Goal: Task Accomplishment & Management: Manage account settings

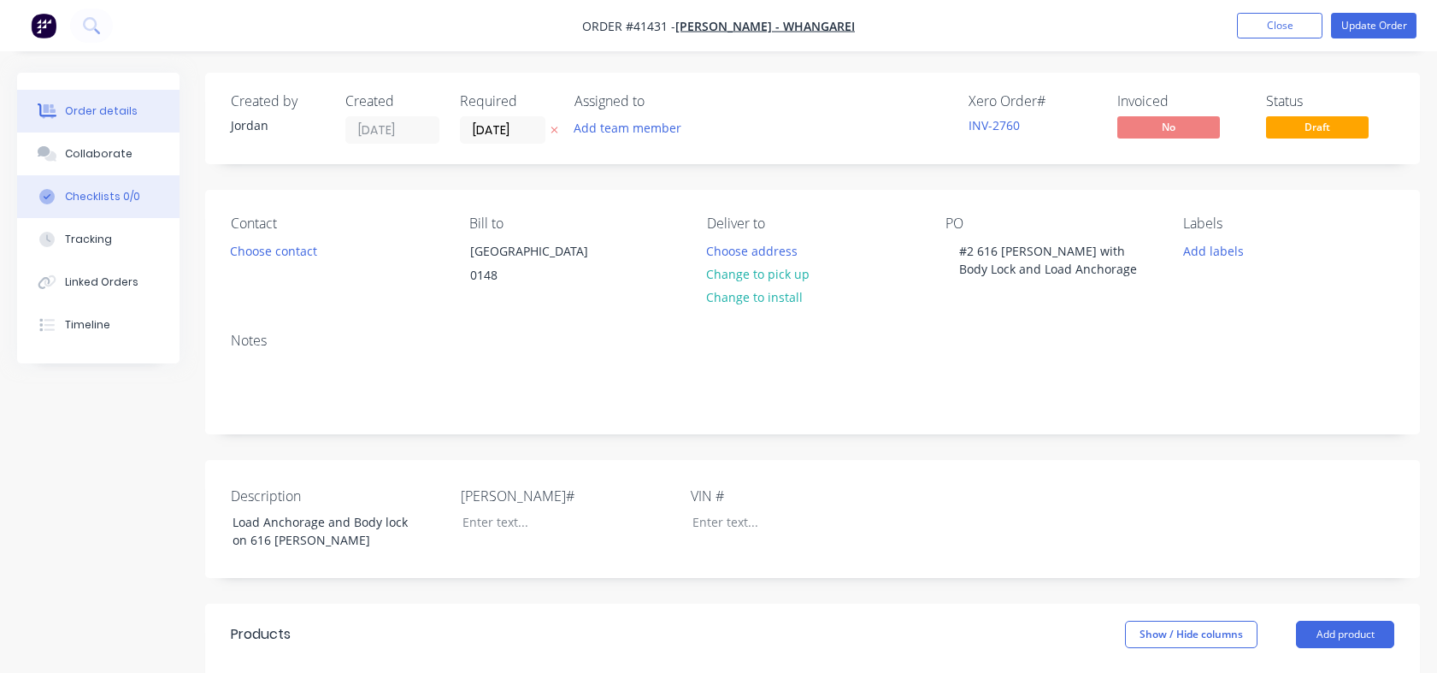
scroll to position [403, 0]
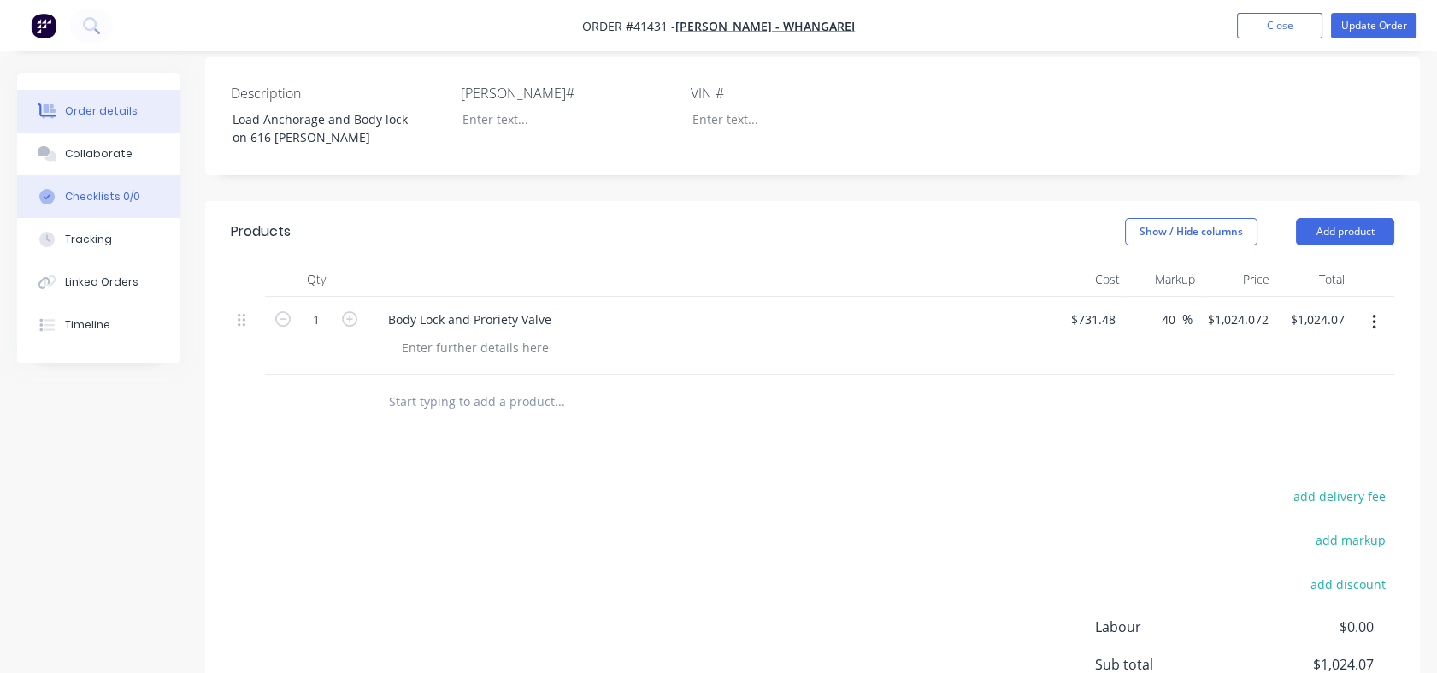
click at [113, 197] on div "Checklists 0/0" at bounding box center [102, 196] width 75 height 15
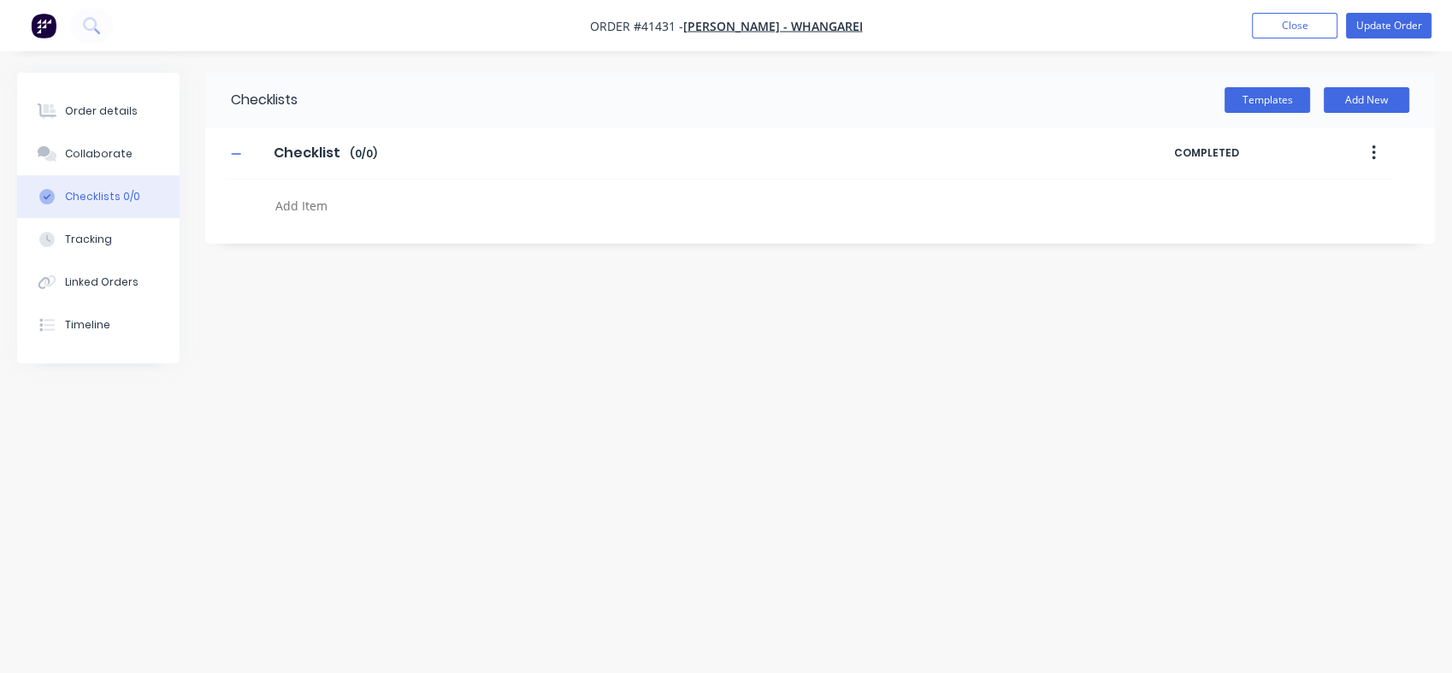
click at [308, 204] on textarea at bounding box center [643, 205] width 750 height 25
type textarea "x"
type textarea "A"
type textarea "x"
type textarea "Ad"
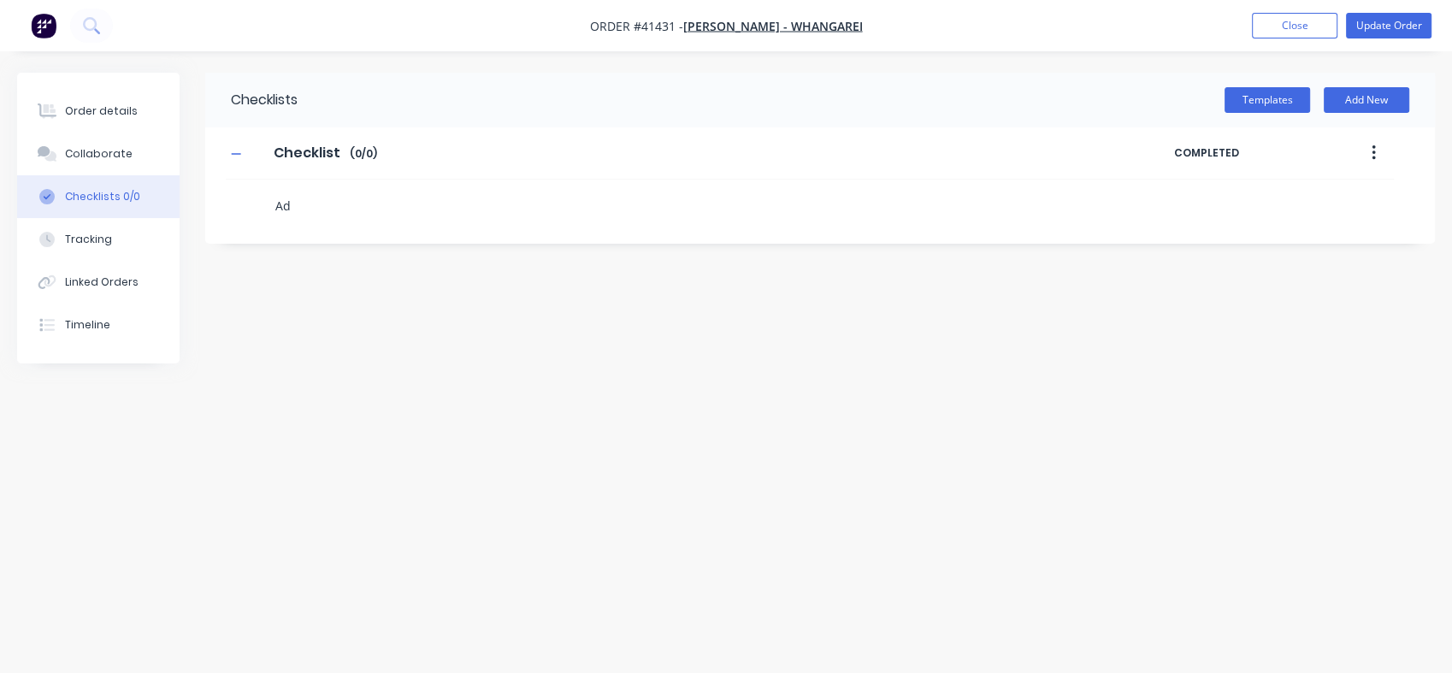
type textarea "x"
type textarea "Add"
type textarea "x"
type textarea "Add"
type textarea "x"
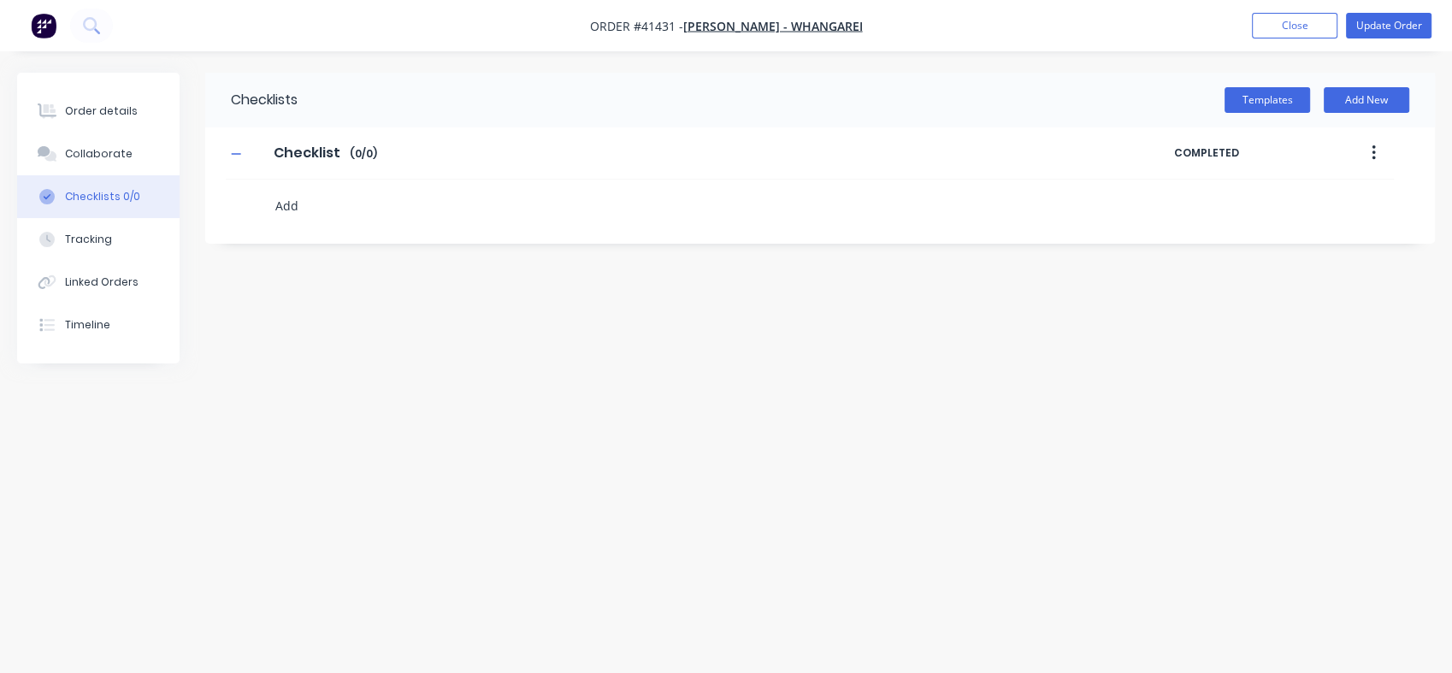
type textarea "Add 8"
type textarea "x"
type textarea "Add 8x"
type textarea "x"
type textarea "Add 8x"
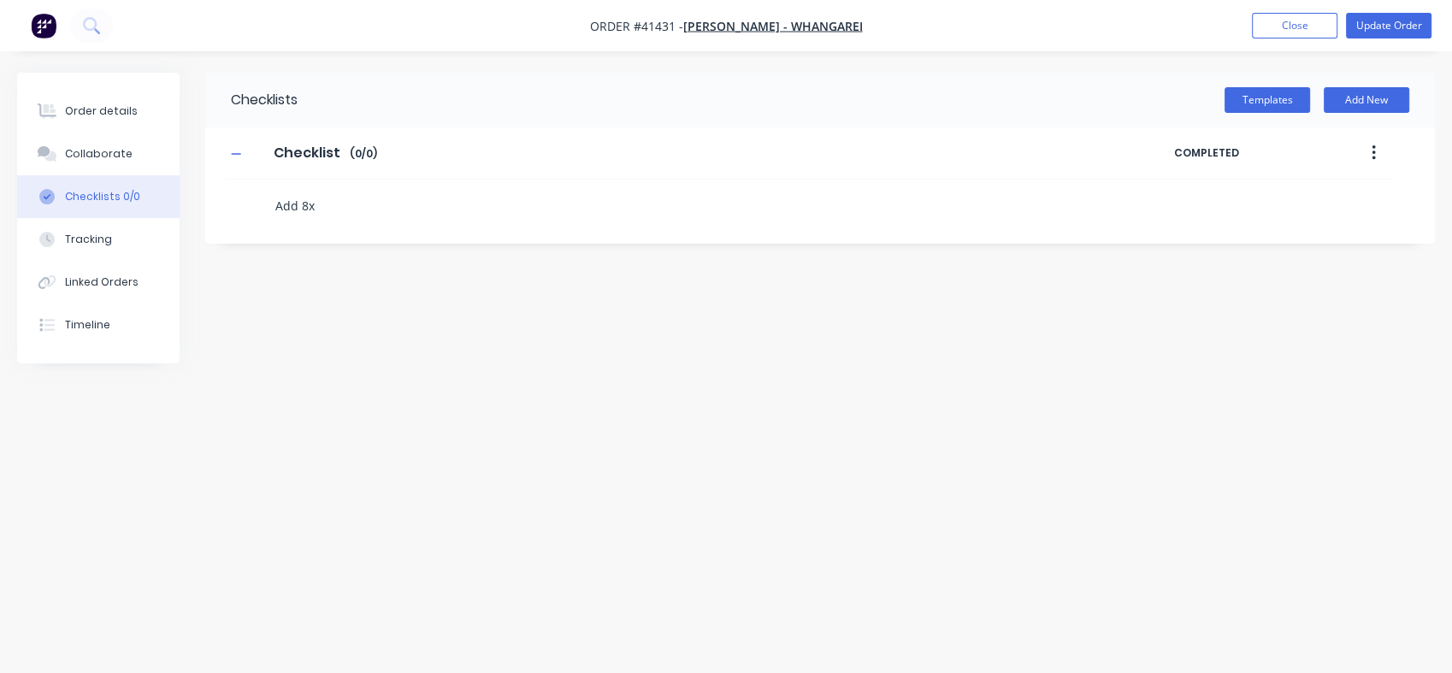
type textarea "x"
type textarea "Add 8x 2"
type textarea "x"
type textarea "Add 8x 20"
type textarea "x"
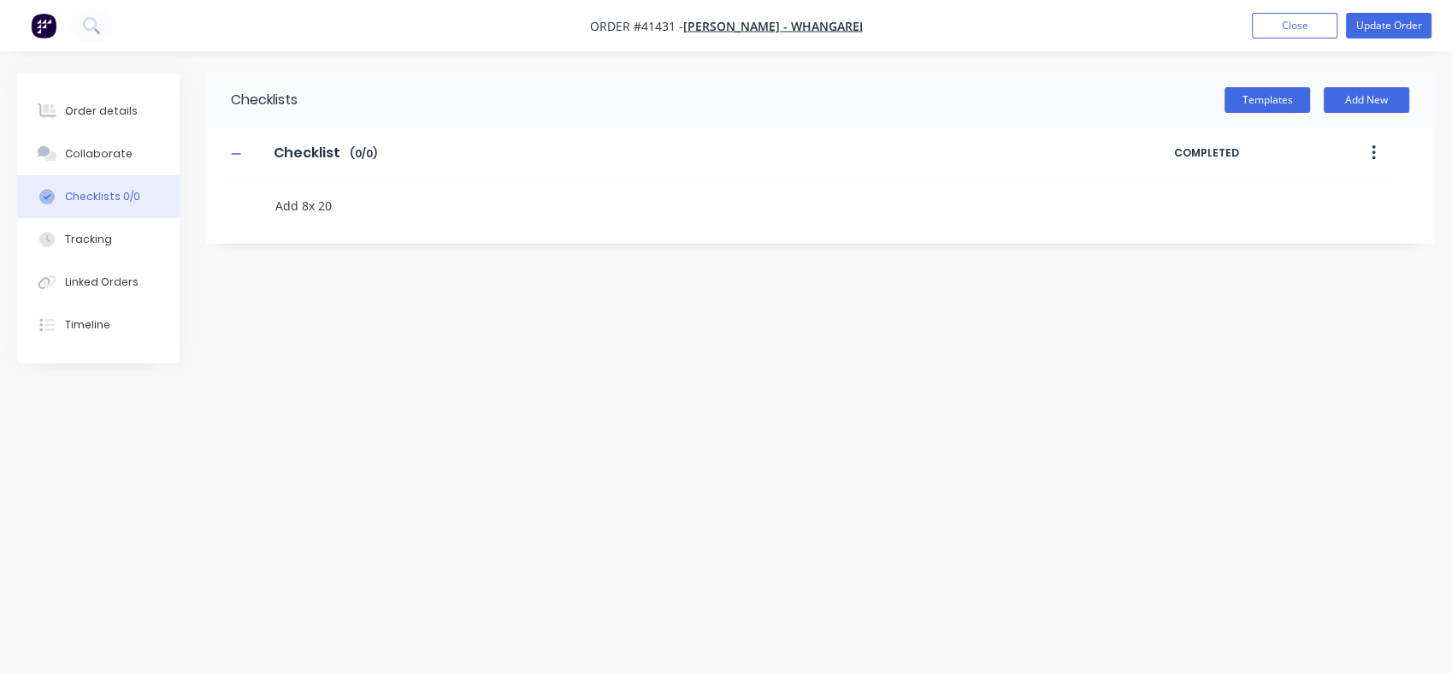
type textarea "Add 8x 20m"
type textarea "x"
type textarea "Add 8x 20mm"
type textarea "x"
type textarea "Add 8x 20mm"
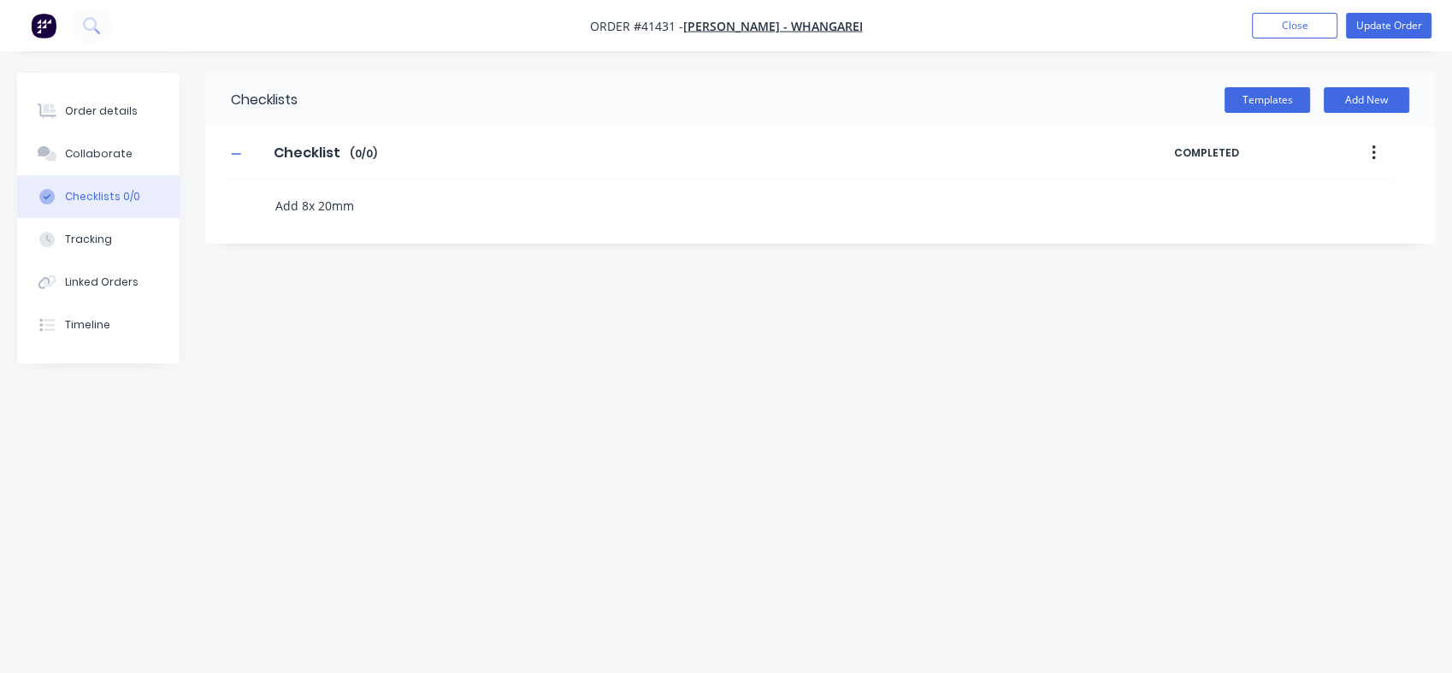
type textarea "x"
type textarea "Add 8x 20mm h"
type textarea "x"
type textarea "Add 8x 20mm ho"
type textarea "x"
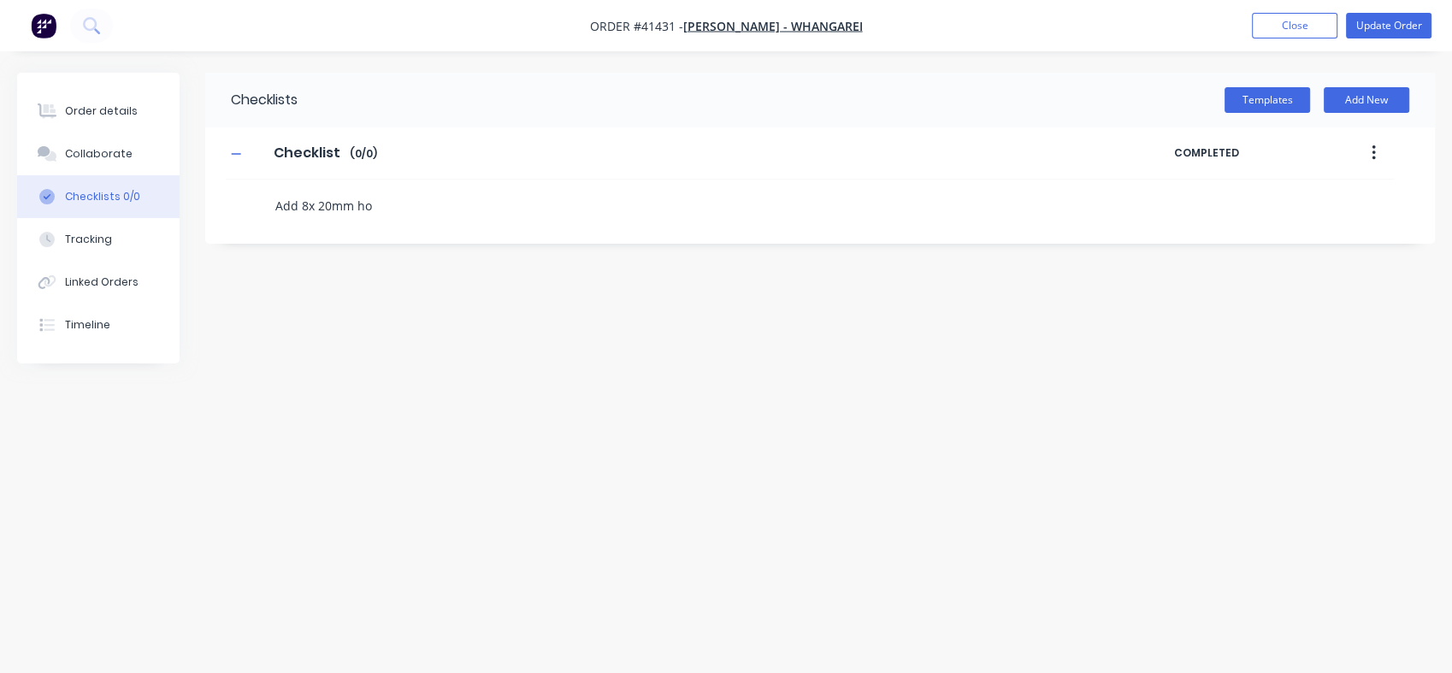
type textarea "Add 8x 20mm hoo"
type textarea "x"
type textarea "Add 8x 20mm hook"
type textarea "x"
type textarea "Add 8x 20mm hooks"
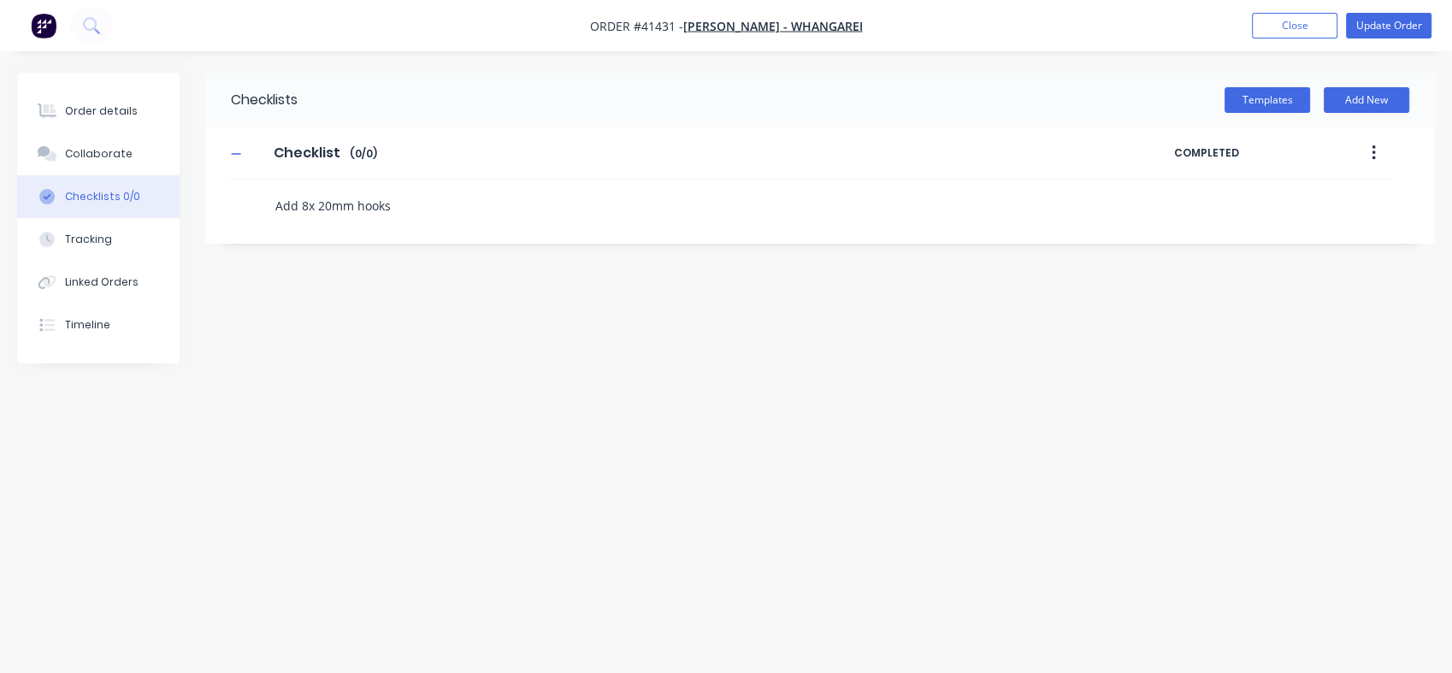
type textarea "x"
type textarea "Add 8x 20mm hooks"
type textarea "x"
type textarea "Add 8x 20mm hooks ("
type textarea "x"
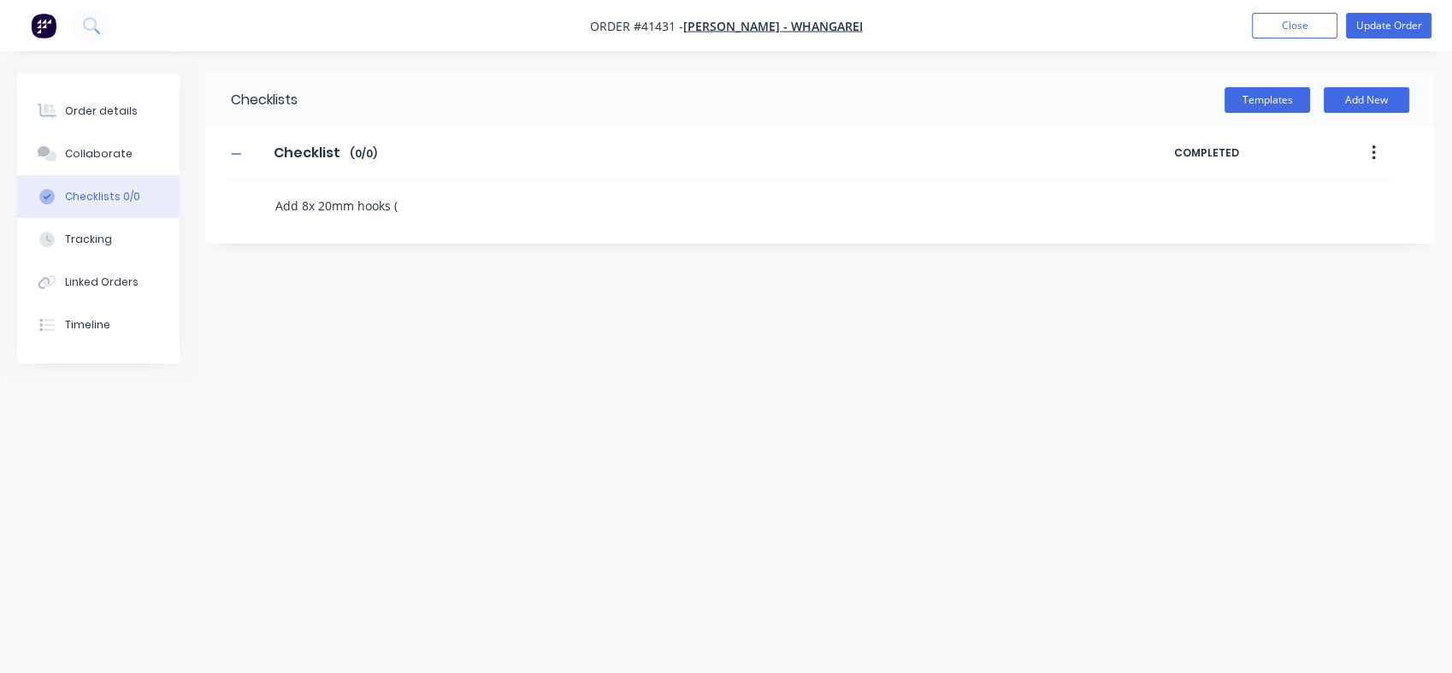
type textarea "Add 8x 20mm hooks (4"
type textarea "x"
type textarea "Add 8x 20mm hooks (4"
type textarea "x"
type textarea "Add 8x 20mm hooks (4 e"
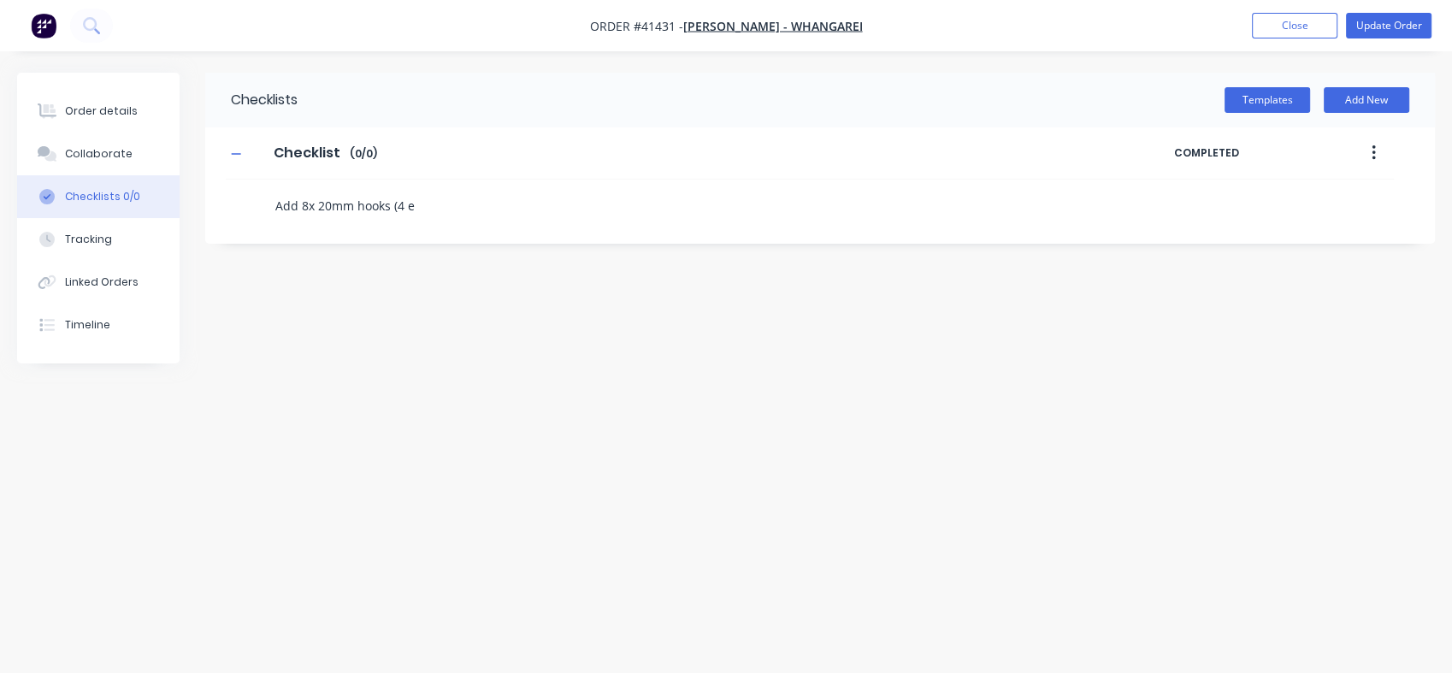
type textarea "x"
type textarea "Add 8x 20mm hooks (4 ea"
type textarea "x"
type textarea "Add 8x 20mm hooks (4 eac"
type textarea "x"
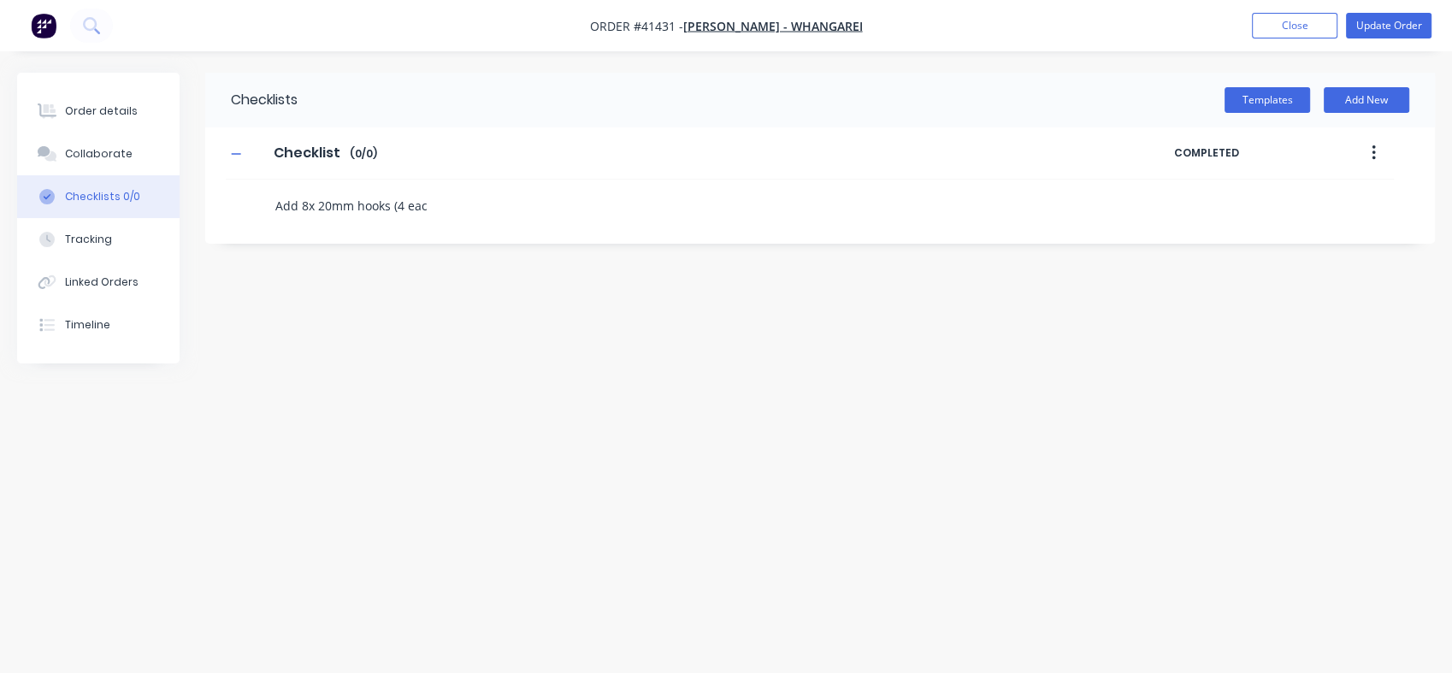
type textarea "Add 8x 20mm hooks (4 each"
type textarea "x"
type textarea "Add 8x 20mm hooks (4 each"
type textarea "x"
type textarea "Add 8x 20mm hooks (4 each s"
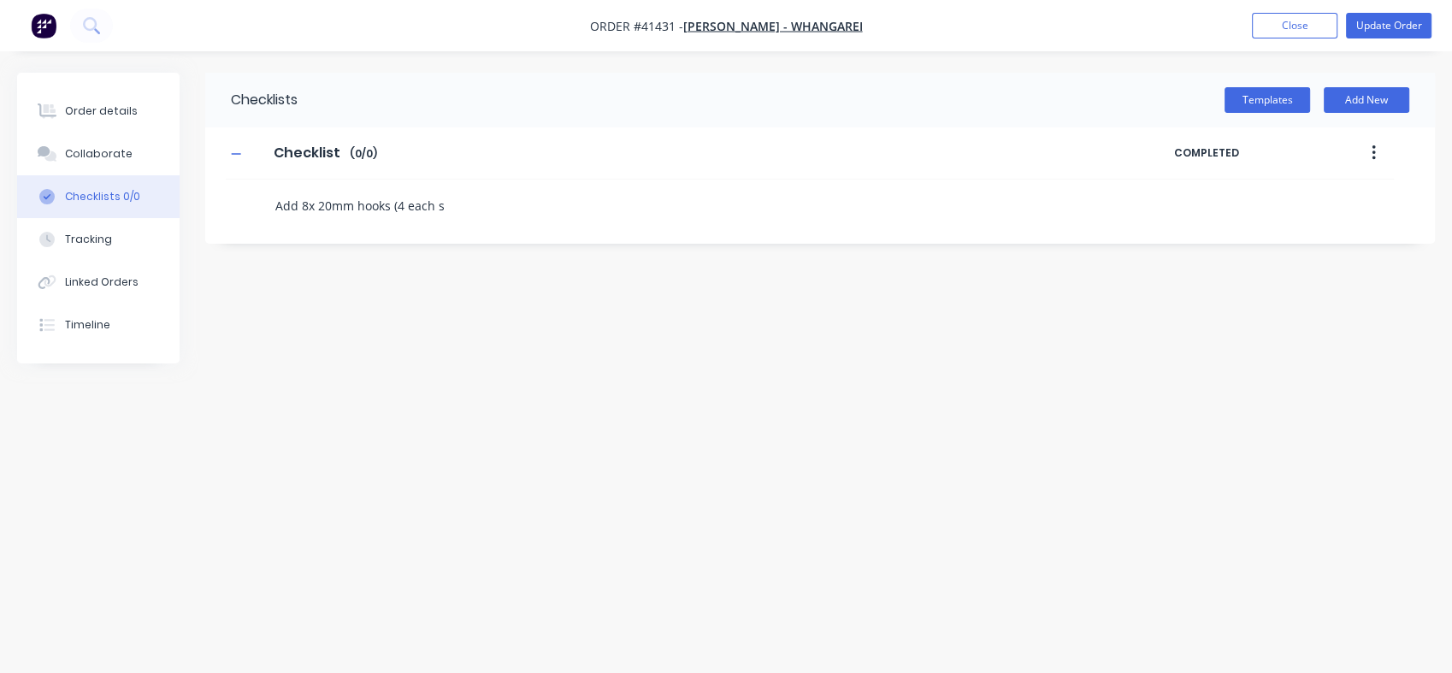
type textarea "x"
type textarea "Add 8x 20mm hooks (4 each si"
type textarea "x"
type textarea "Add 8x 20mm hooks (4 each sis"
type textarea "x"
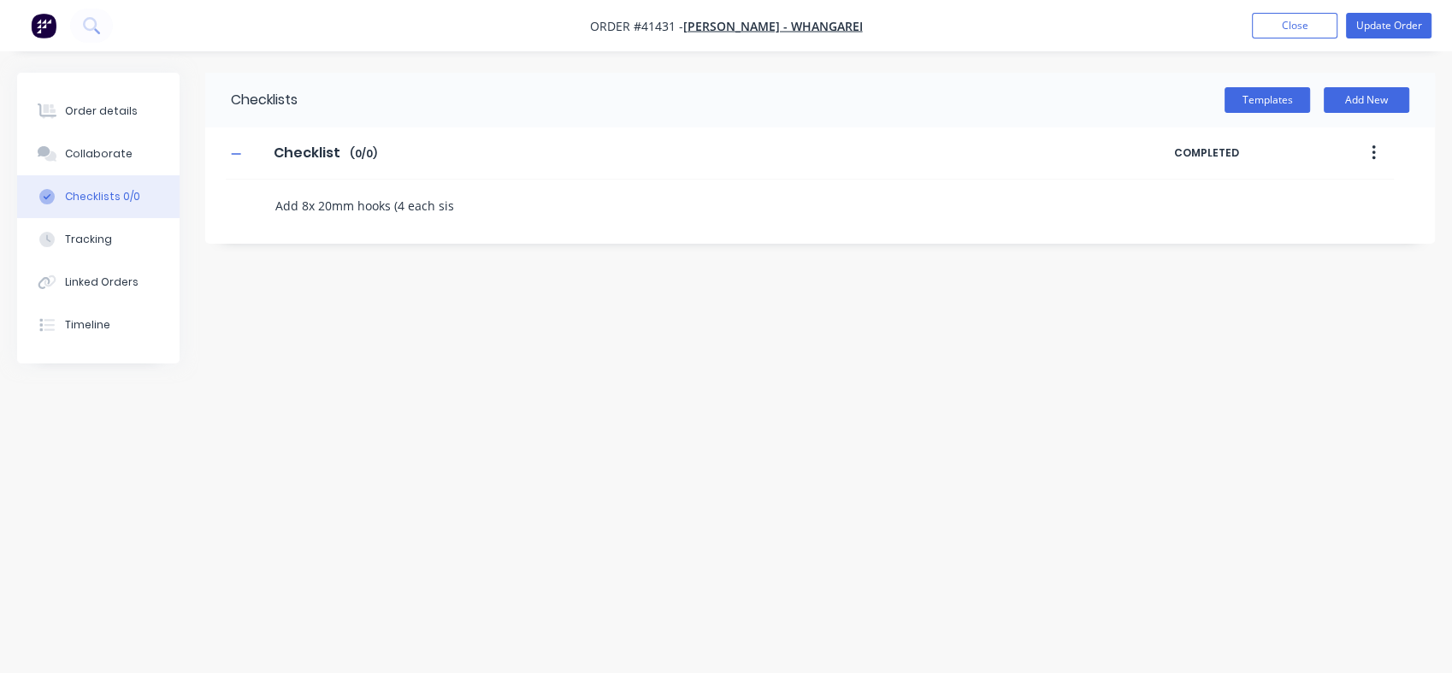
type textarea "Add 8x 20mm hooks (4 each si"
type textarea "x"
type textarea "Add 8x 20mm hooks (4 each sid"
type textarea "x"
type textarea "Add 8x 20mm hooks (4 each side"
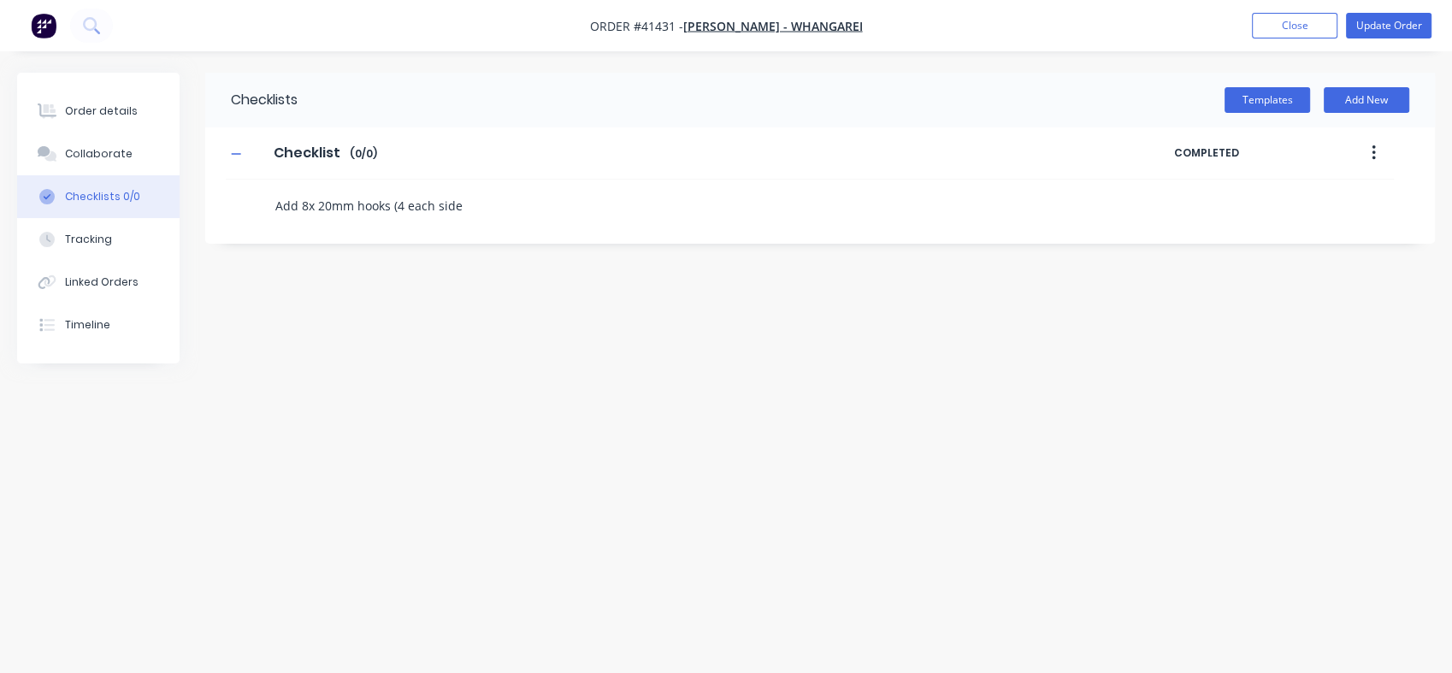
type textarea "x"
type textarea "Add 8x 20mm hooks (4 each side)"
type textarea "x"
type textarea "Add 8x 20mm hooks (4 each side"
type textarea "x"
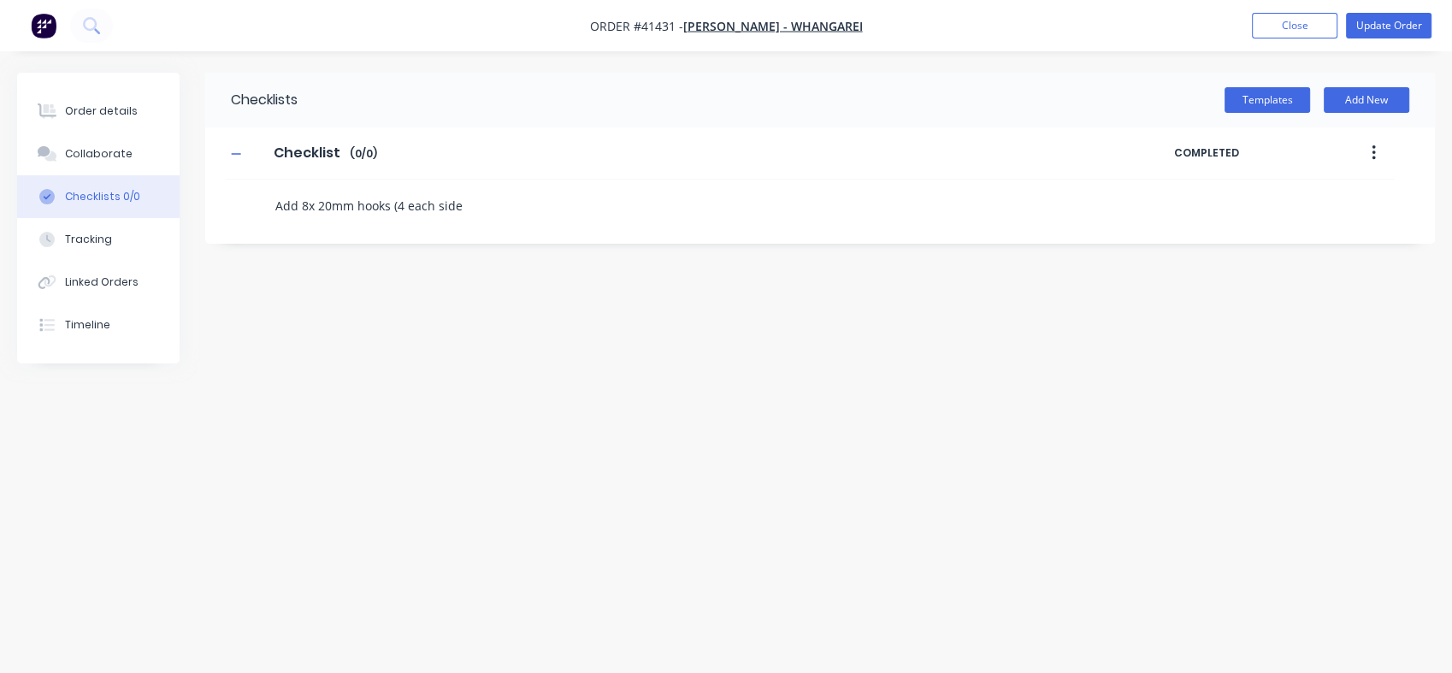
type textarea "Add 8x 20mm hooks (4 each sid"
type textarea "x"
type textarea "Add 8x 20mm hooks (4 each si"
type textarea "x"
type textarea "Add 8x 20mm hooks (4 each s"
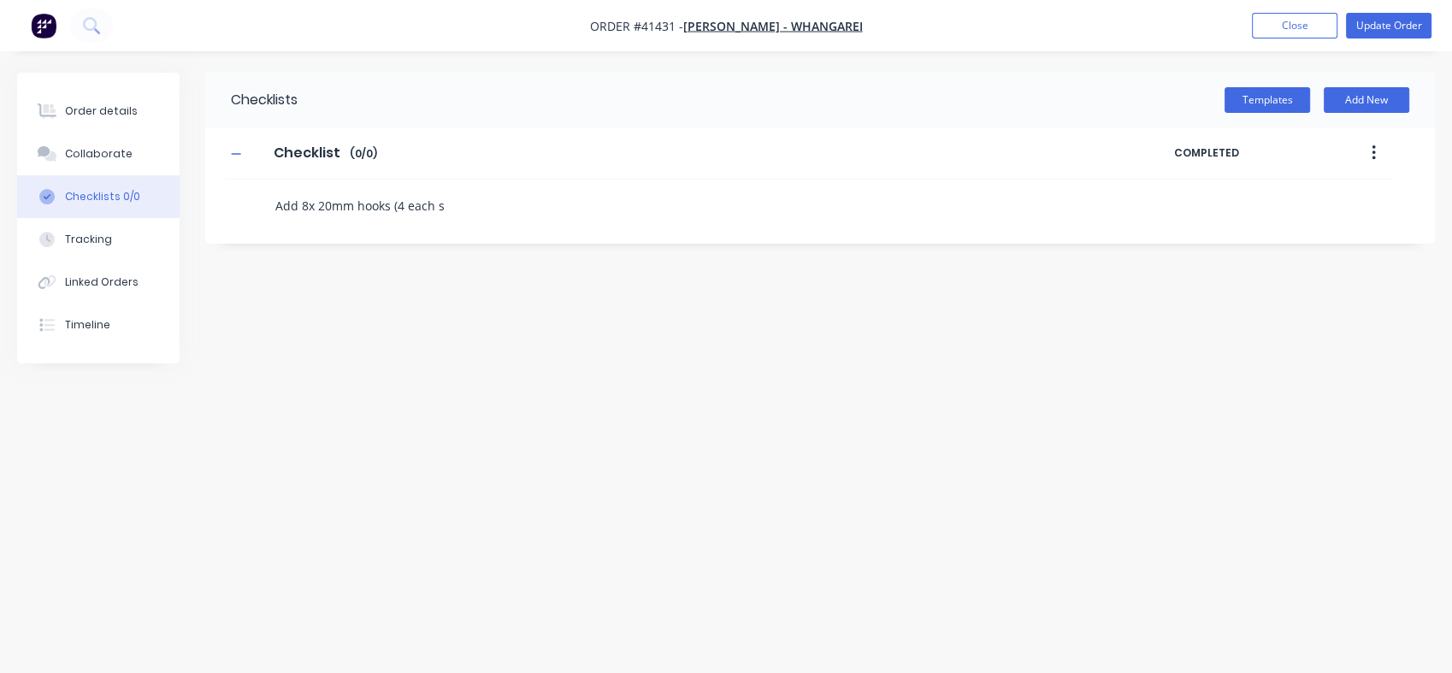
type textarea "x"
type textarea "Add 8x 20mm hooks (4 each"
type textarea "x"
type textarea "Add 8x 20mm hooks (4 each"
type textarea "x"
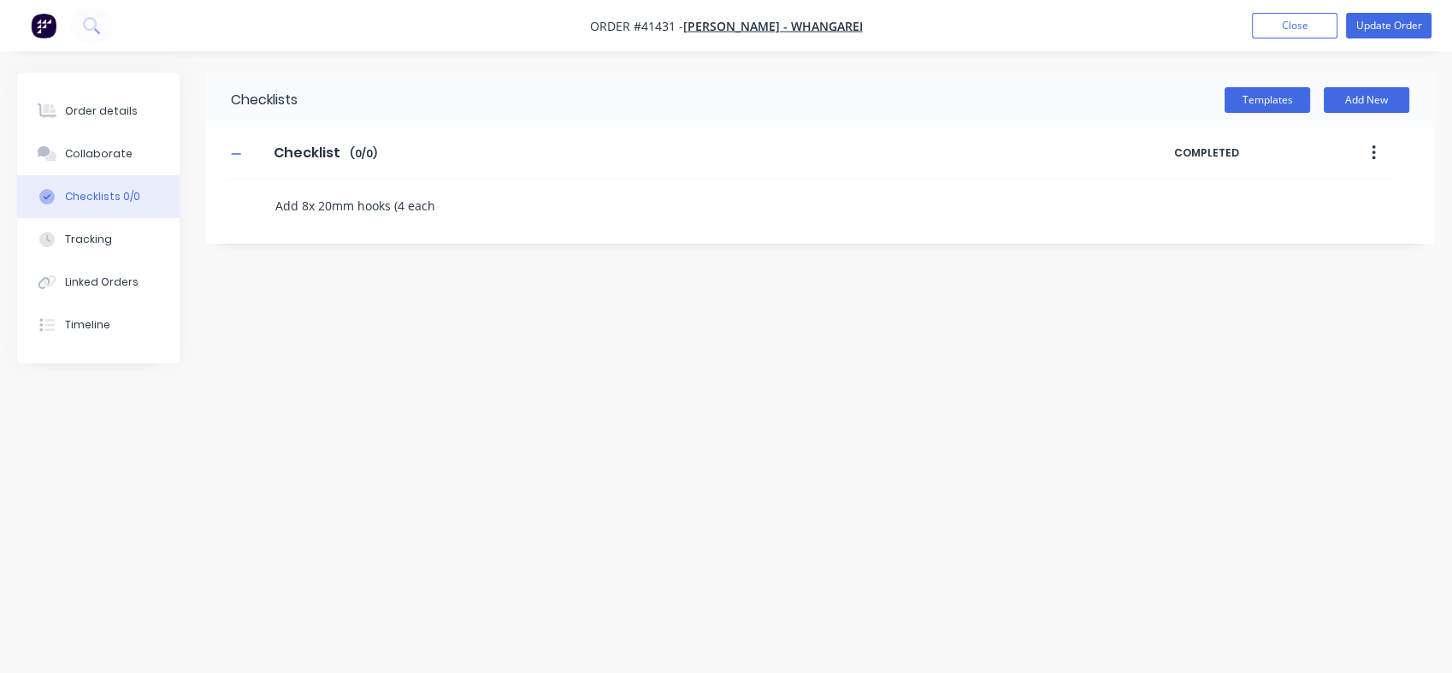
type textarea "Add 8x 20mm hooks (4 eac"
type textarea "x"
type textarea "Add 8x 20mm hooks (4 ea"
type textarea "x"
type textarea "Add 8x 20mm hooks (4 e"
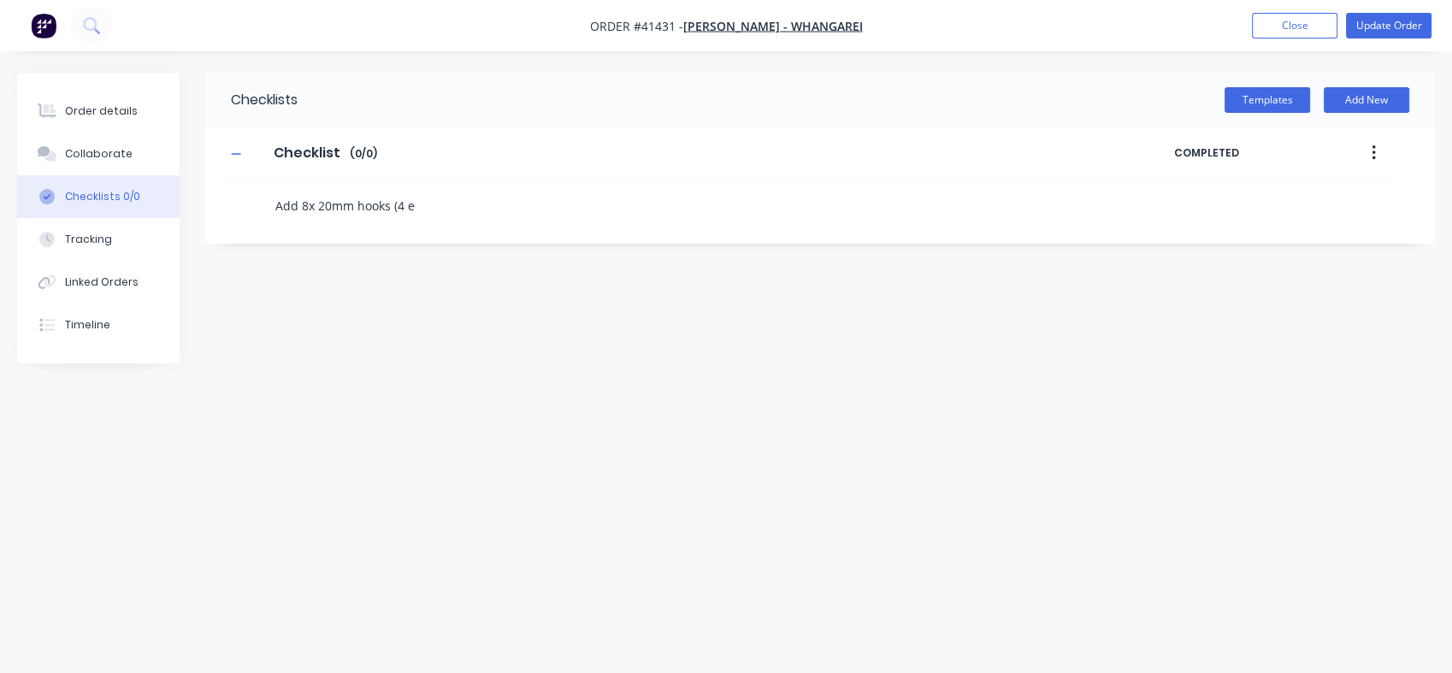
type textarea "x"
type textarea "Add 8x 20mm hooks (4"
type textarea "x"
type textarea "Add 8x 20mm hooks (4"
type textarea "x"
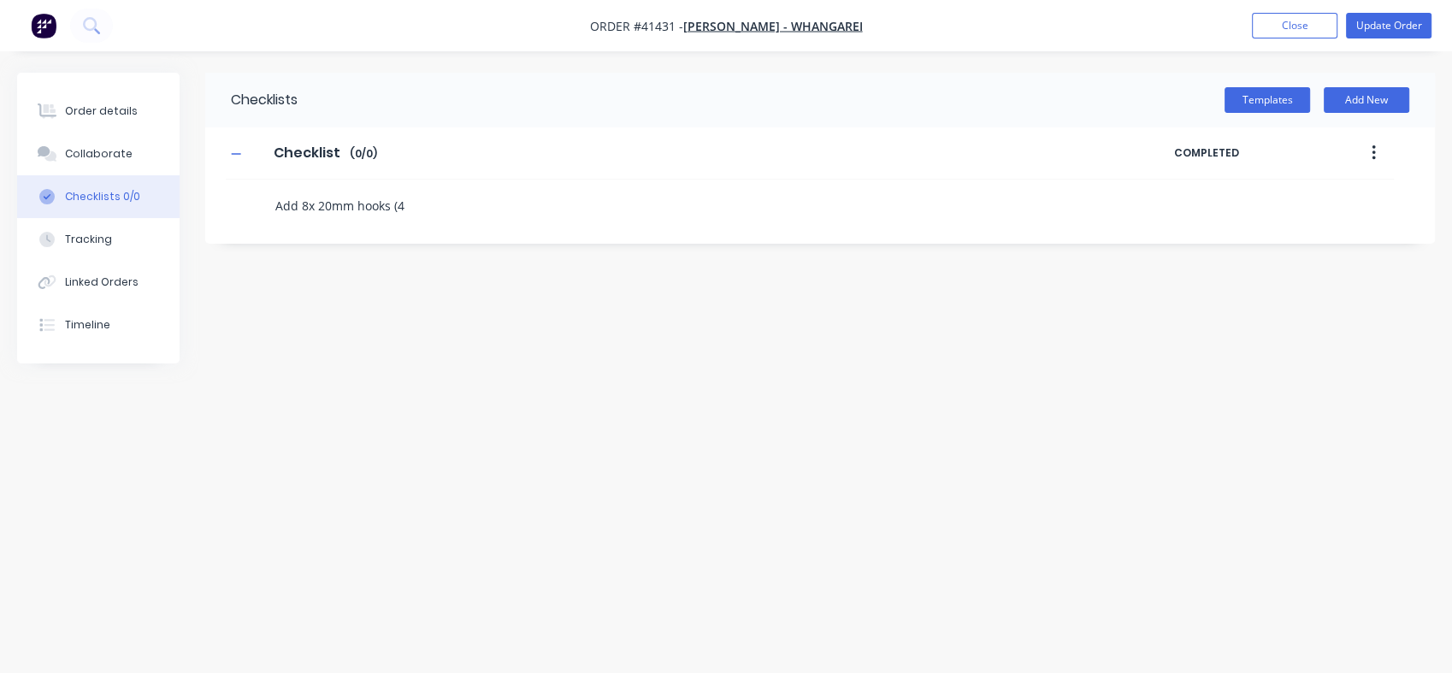
type textarea "Add 8x 20mm hooks ("
type textarea "x"
type textarea "Add 8x 20mm hooks"
type textarea "x"
type textarea "Add 8x 20mm hooks -"
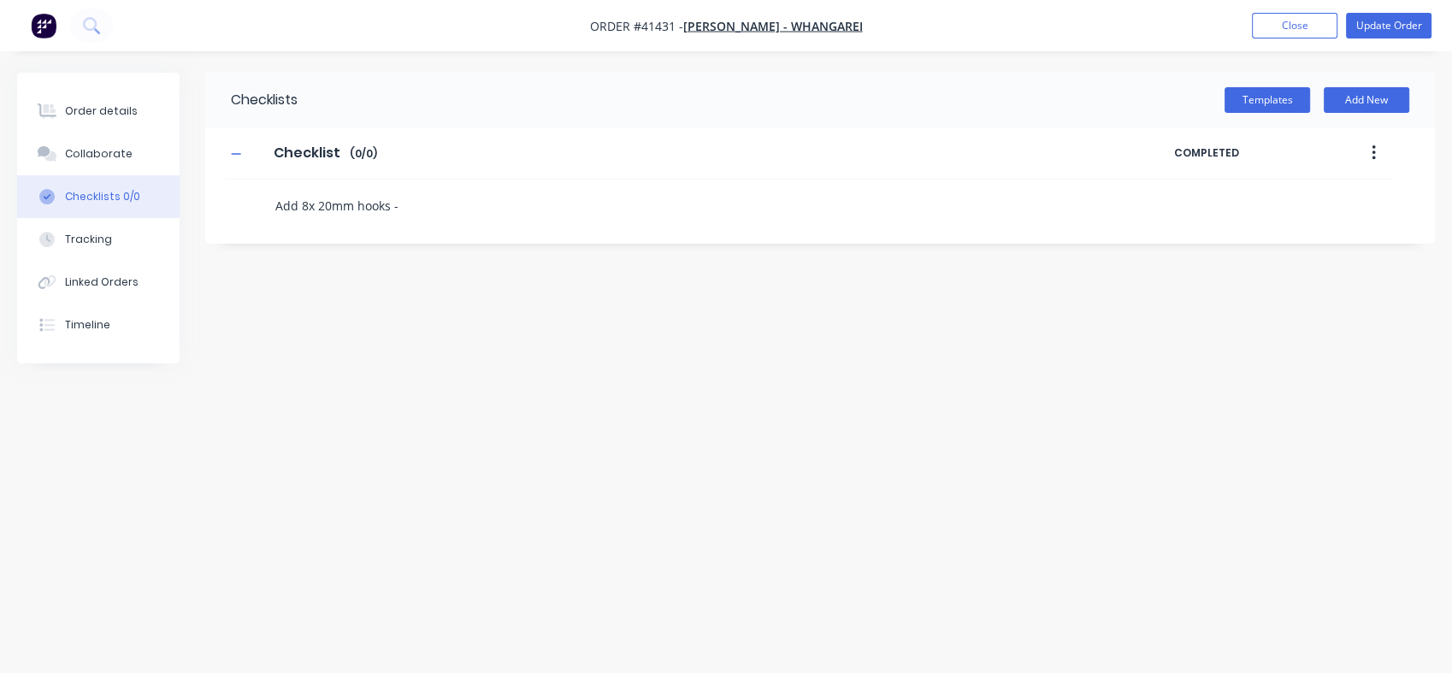
type textarea "x"
type textarea "Add 8x 20mm hooks -"
type textarea "x"
type textarea "Add 8x 20mm hooks - 4"
type textarea "x"
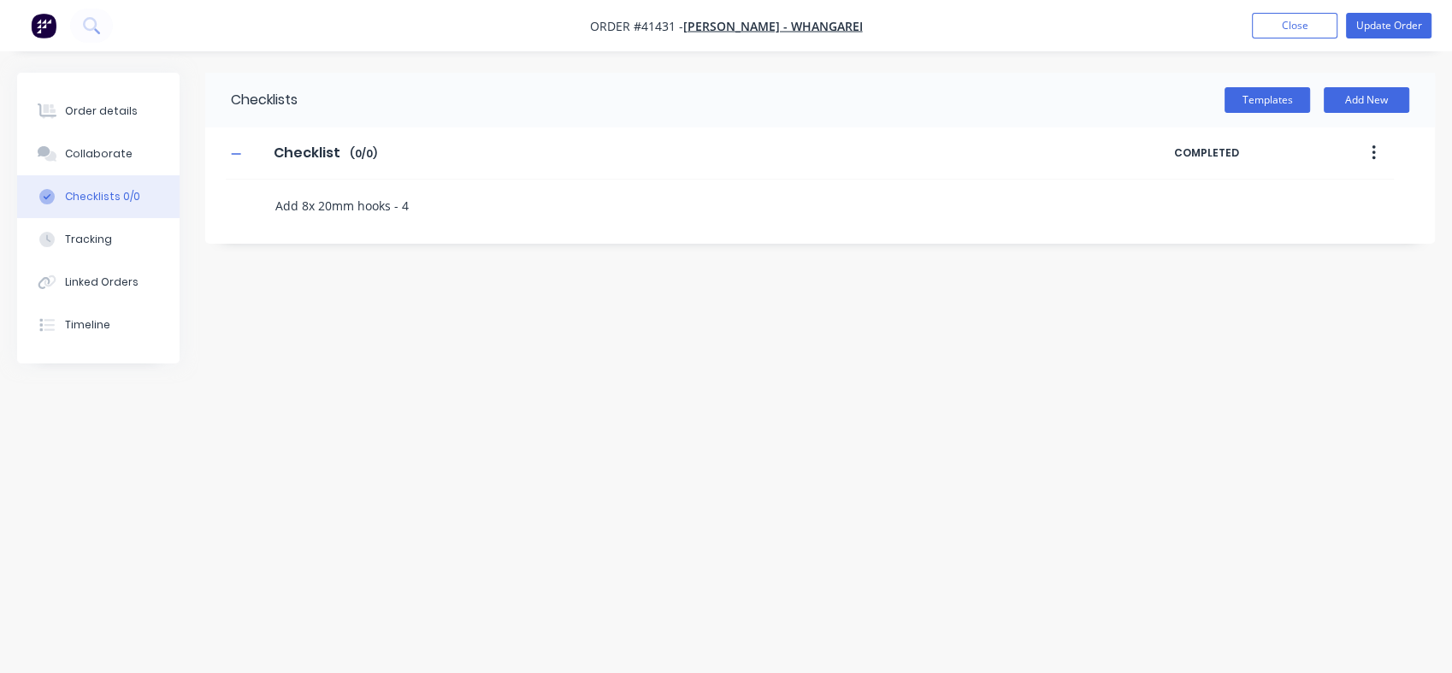
type textarea "Add 8x 20mm hooks - 4 d"
type textarea "x"
type textarea "Add 8x 20mm hooks - 4 de"
type textarea "x"
type textarea "Add 8x 20mm hooks - 4 dea"
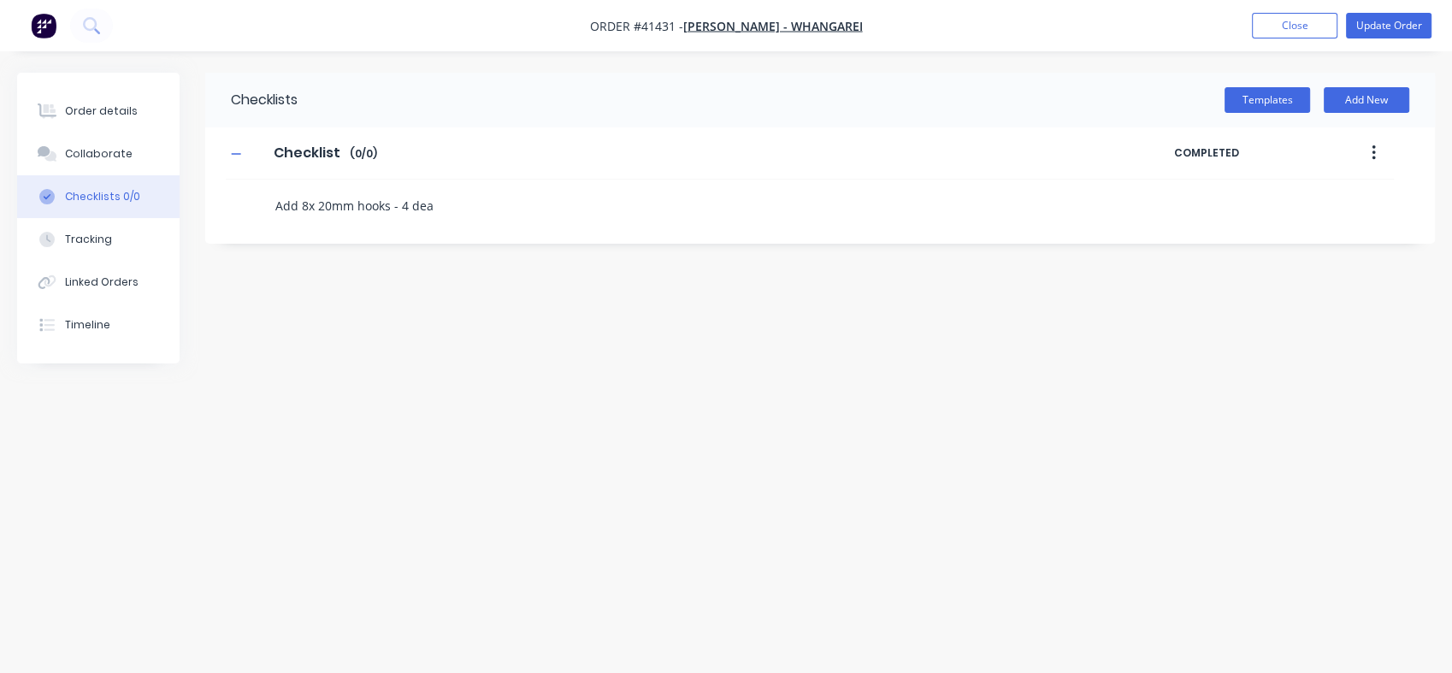
type textarea "x"
type textarea "Add 8x 20mm hooks - 4 deac"
type textarea "x"
type textarea "Add 8x 20mm hooks - 4 [PERSON_NAME]"
type textarea "x"
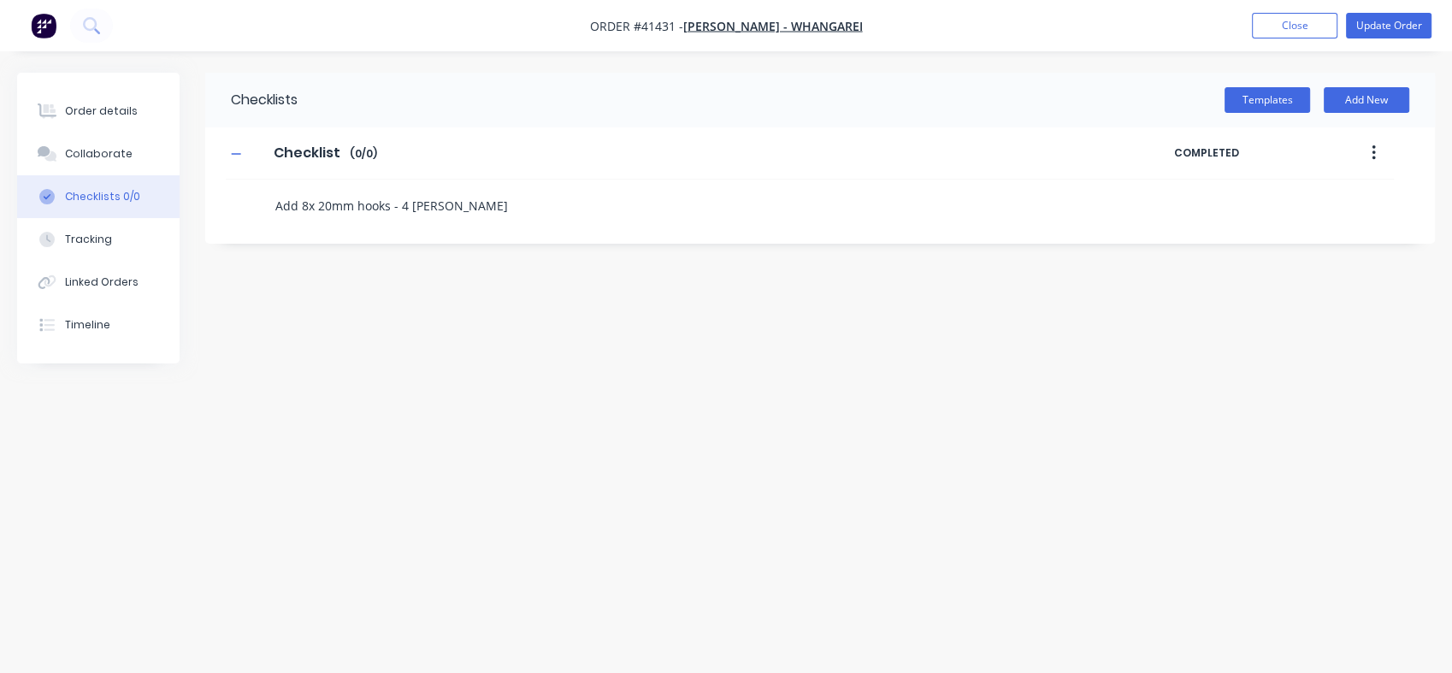
type textarea "Add 8x 20mm hooks - 4 [PERSON_NAME]"
type textarea "x"
type textarea "Add 8x 20mm hooks - 4 [PERSON_NAME] s"
type textarea "x"
type textarea "Add 8x 20mm hooks - 4 [PERSON_NAME] si"
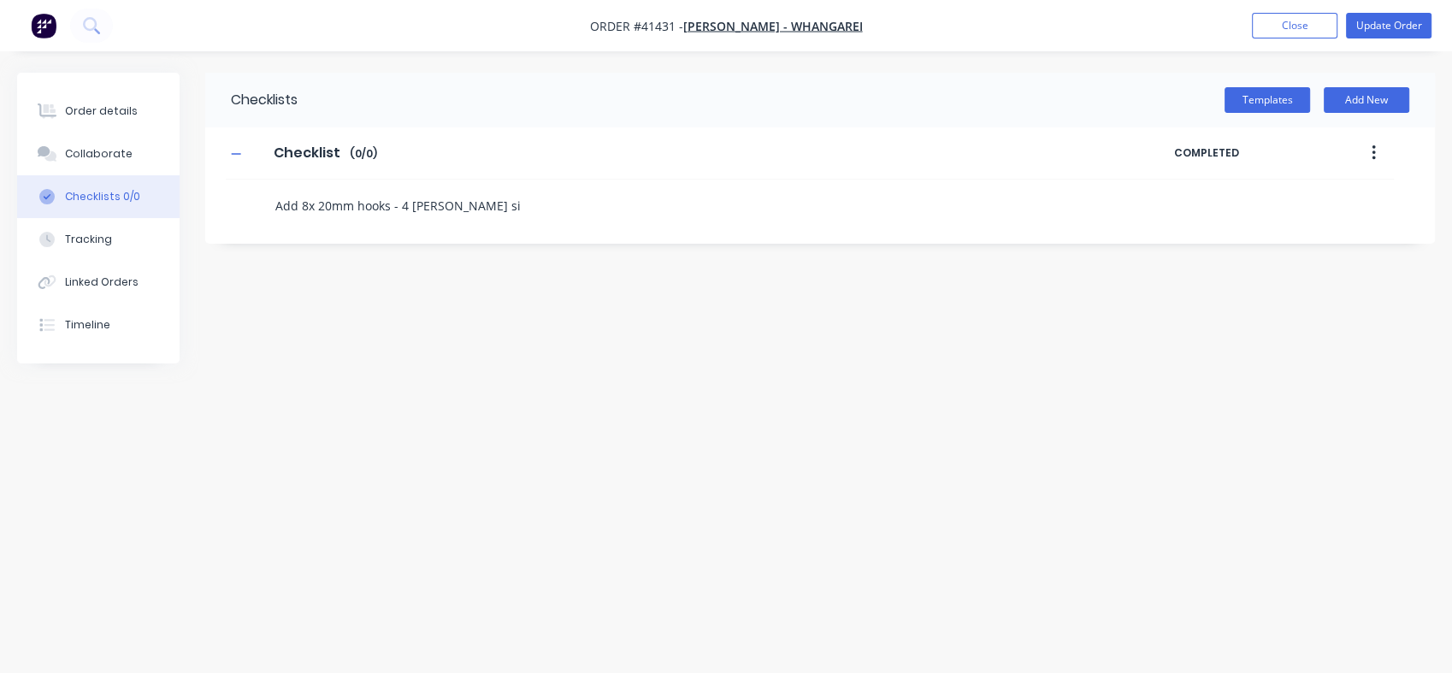
type textarea "x"
type textarea "Add 8x 20mm hooks - 4 [PERSON_NAME] s"
type textarea "x"
type textarea "Add 8x 20mm hooks - 4 [PERSON_NAME]"
type textarea "x"
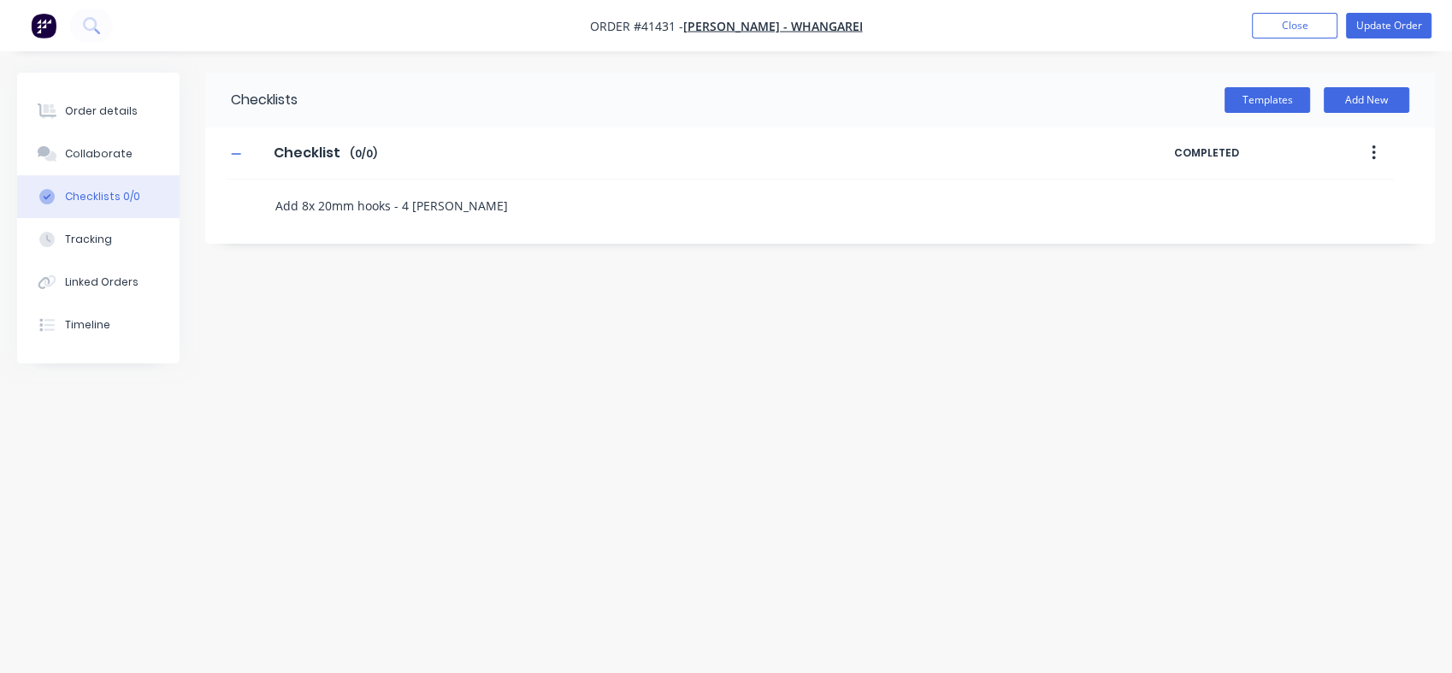
type textarea "Add 8x 20mm hooks - 4 [PERSON_NAME]"
type textarea "x"
type textarea "Add 8x 20mm hooks - 4 deac"
type textarea "x"
type textarea "Add 8x 20mm hooks - 4 dea"
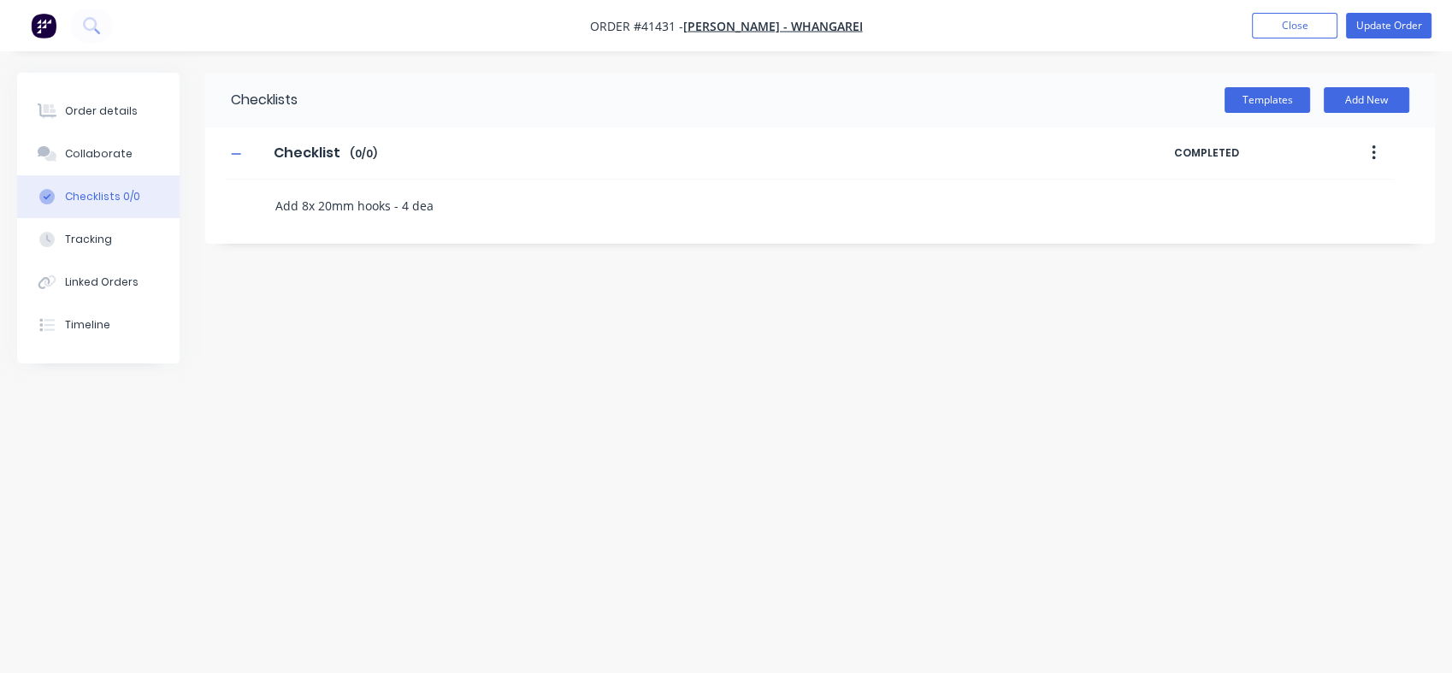
type textarea "x"
type textarea "Add 8x 20mm hooks - 4 de"
type textarea "x"
type textarea "Add 8x 20mm hooks - 4 d"
type textarea "x"
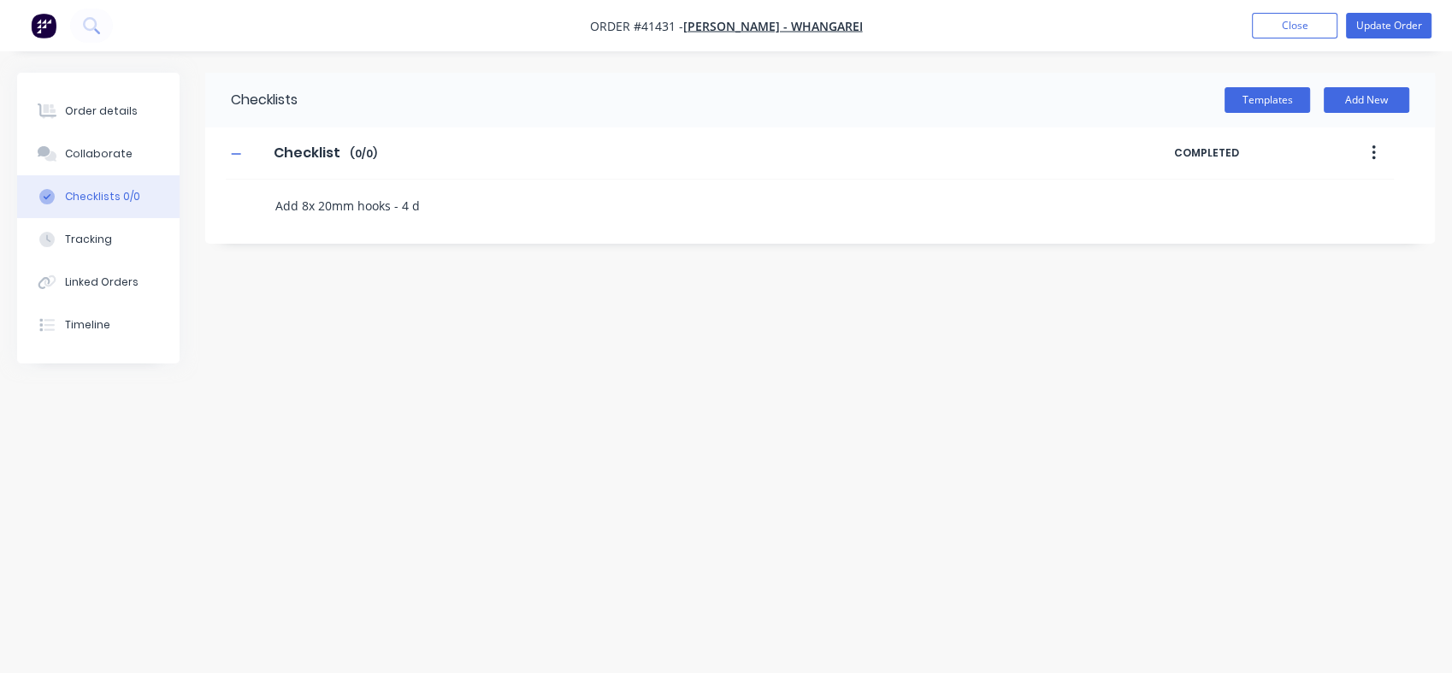
type textarea "Add 8x 20mm hooks - 4"
type textarea "x"
type textarea "Add 8x 20mm hooks - 4 s"
type textarea "x"
type textarea "Add 8x 20mm hooks - 4 si"
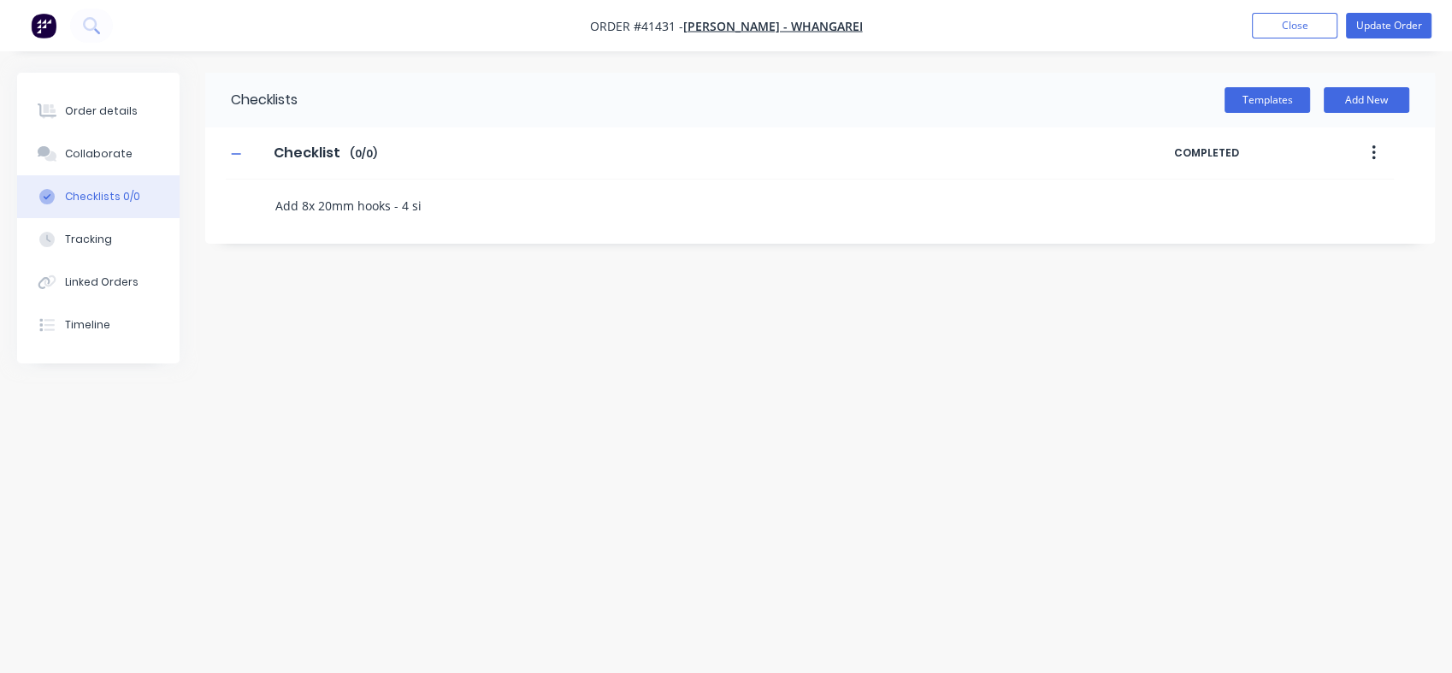
type textarea "x"
type textarea "Add 8x 20mm hooks - 4 sid"
type textarea "x"
type textarea "Add 8x 20mm hooks - 4 side"
type textarea "x"
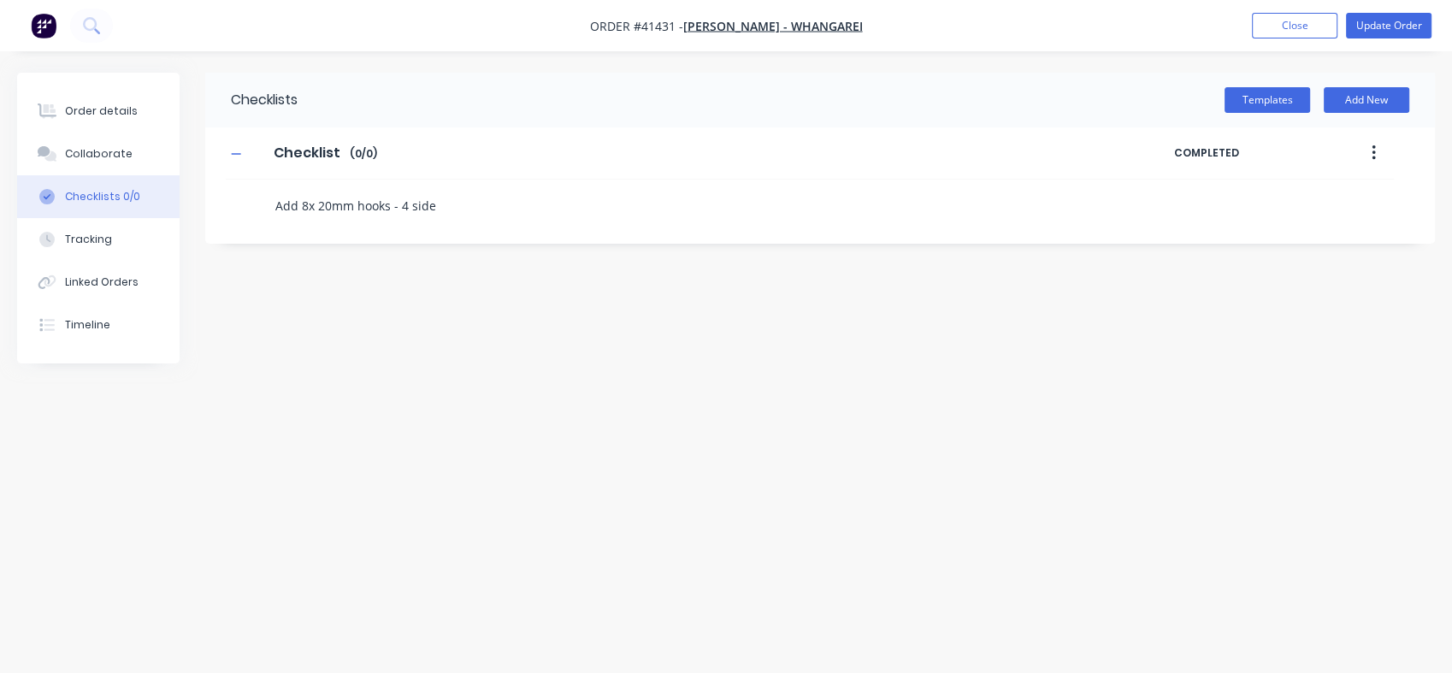
type textarea "Add 8x 20mm hooks - 4 side"
type textarea "x"
type textarea "Add 8x 20mm hooks - 4 side"
type textarea "x"
type textarea "Add 8x 20mm hooks - 4 sid"
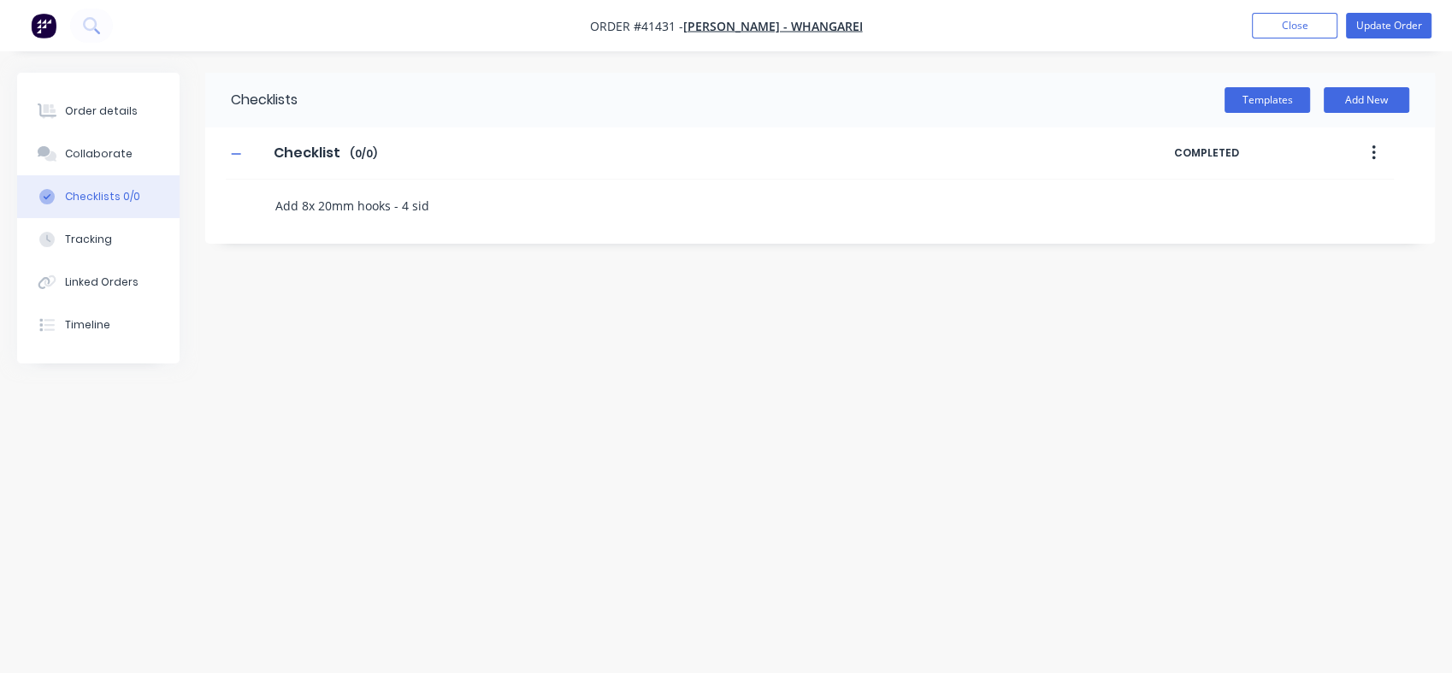
type textarea "x"
type textarea "Add 8x 20mm hooks - 4 si"
type textarea "x"
type textarea "Add 8x 20mm hooks - 4 s"
type textarea "x"
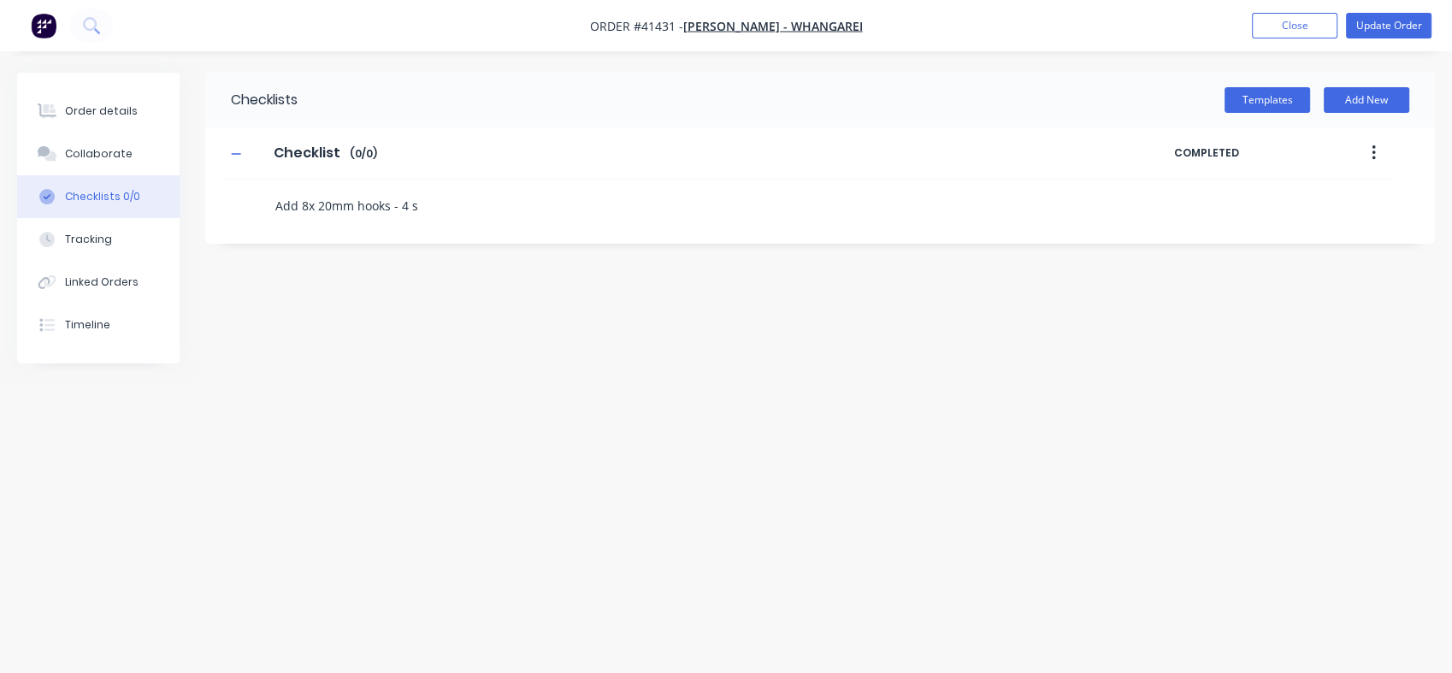
type textarea "Add 8x 20mm hooks - 4 se"
type textarea "x"
type textarea "Add 8x 20mm hooks - 4 s"
type textarea "x"
type textarea "Add 8x 20mm hooks - 4"
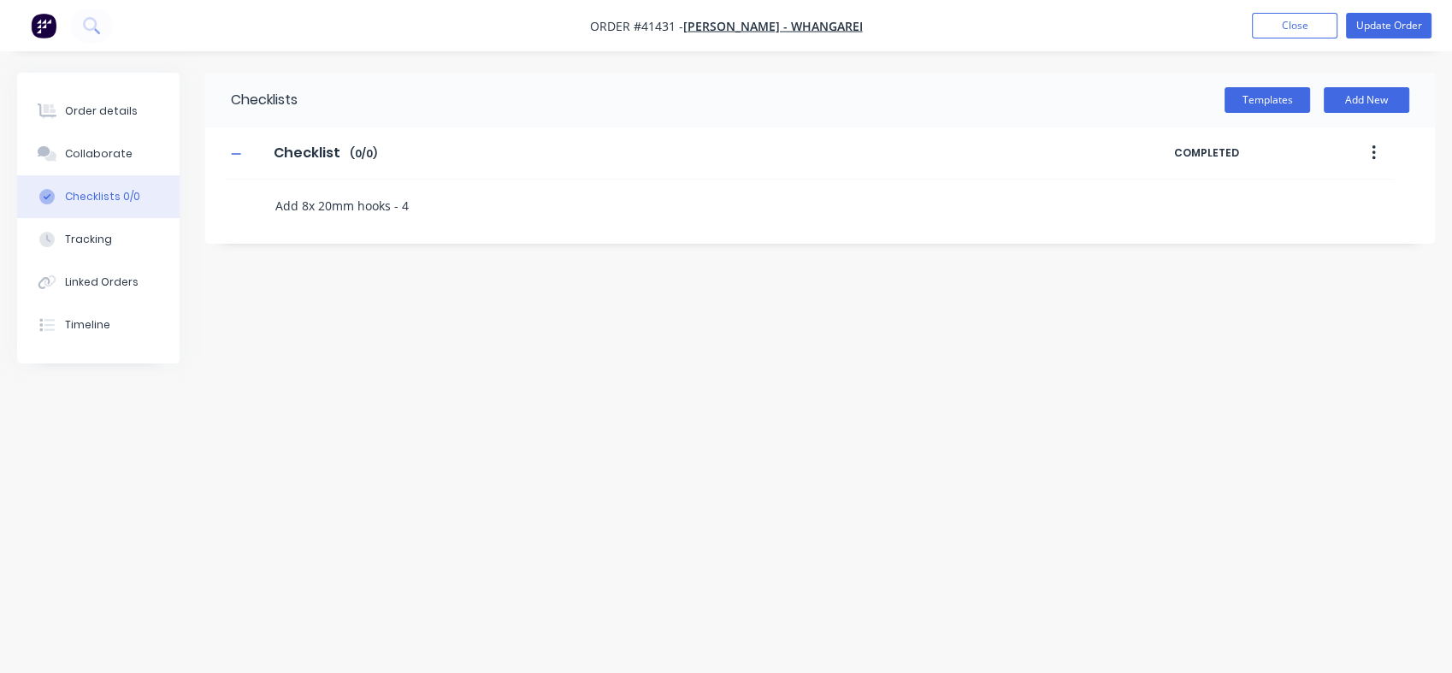
type textarea "x"
type textarea "Add 8x 20mm hooks - 4 e"
type textarea "x"
type textarea "Add 8x 20mm hooks - 4 ea"
type textarea "x"
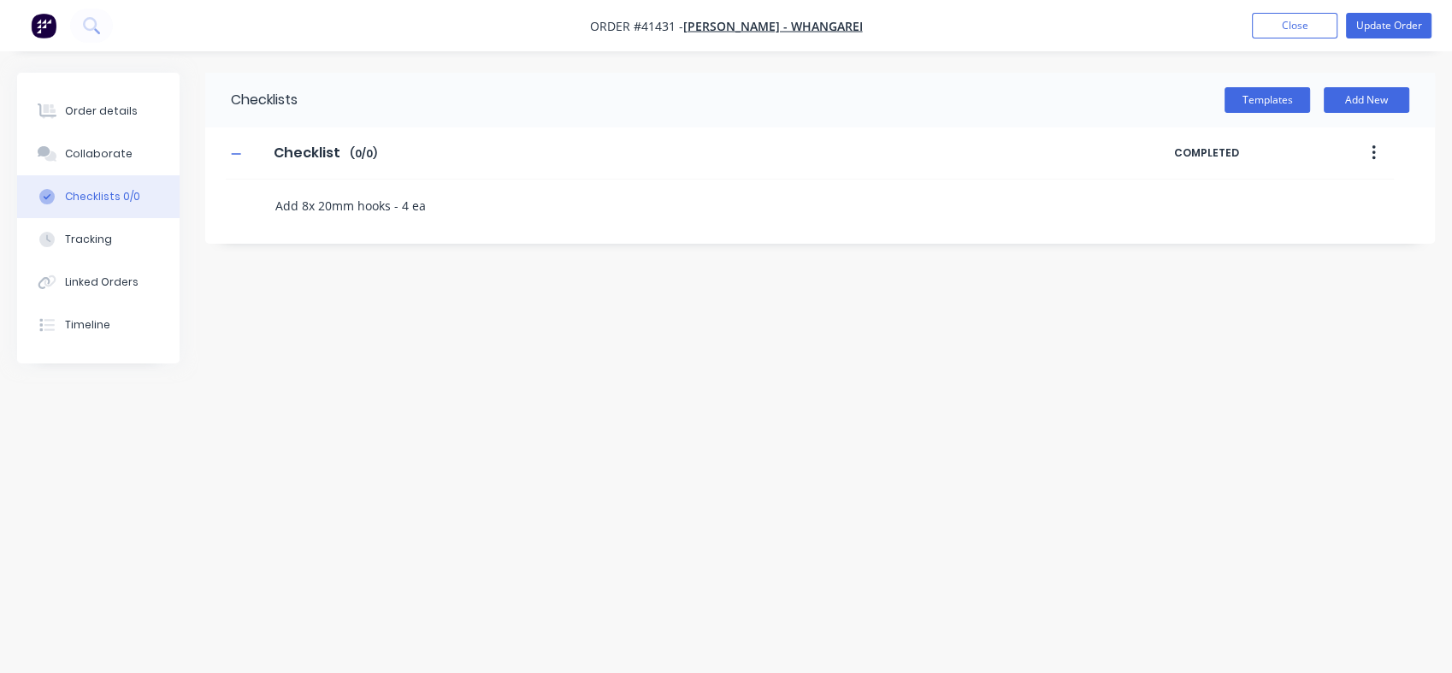
type textarea "Add 8x 20mm hooks - 4 eac"
type textarea "x"
type textarea "Add 8x 20mm hooks - 4 each"
type textarea "x"
type textarea "Add 8x 20mm hooks - 4 each"
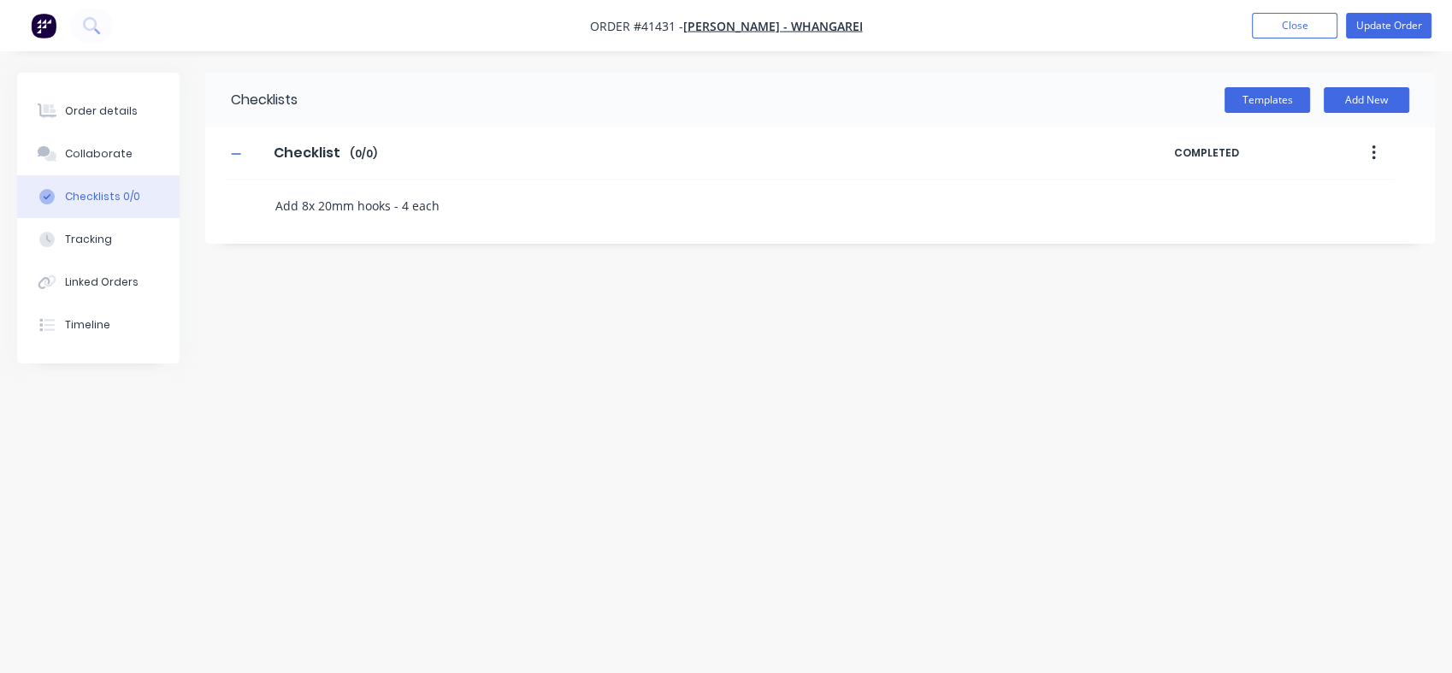
type textarea "x"
type textarea "Add 8x 20mm hooks - 4 each s"
type textarea "x"
type textarea "Add 8x 20mm hooks - 4 each si"
type textarea "x"
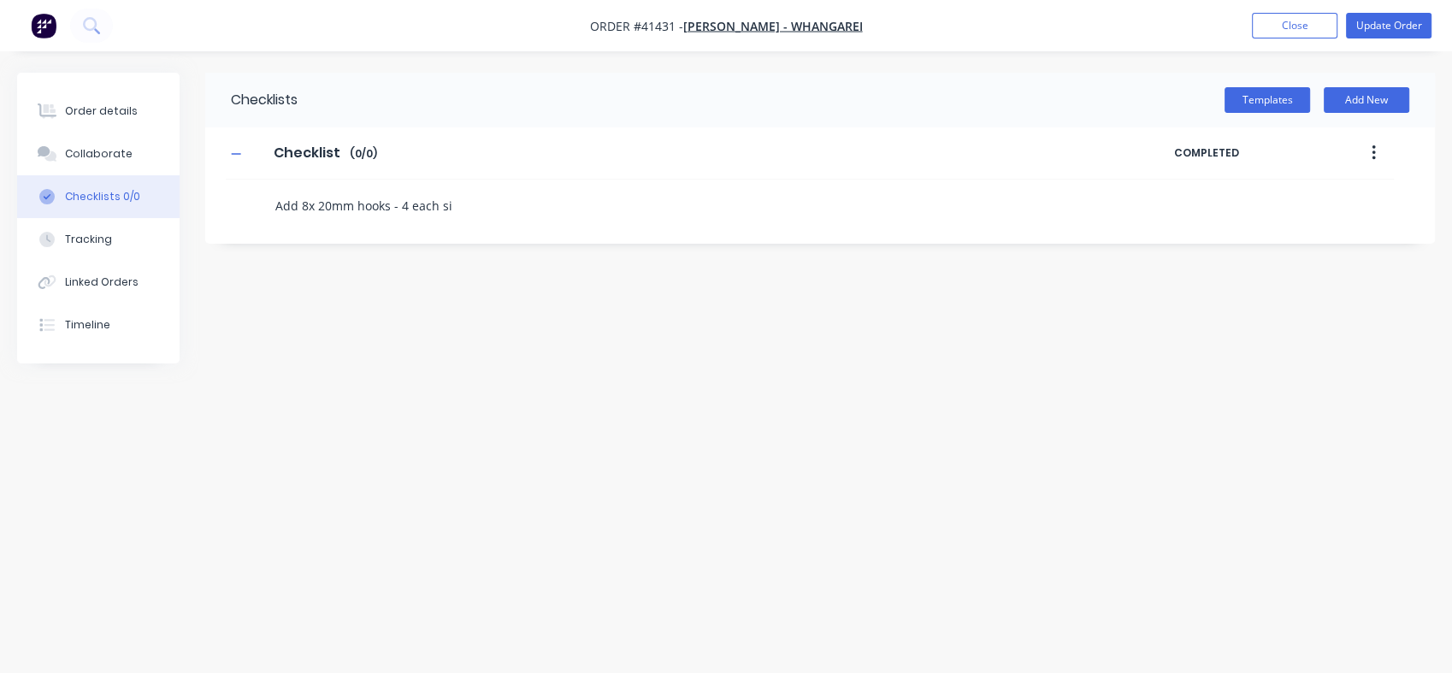
type textarea "Add 8x 20mm hooks - 4 each sid"
type textarea "x"
type textarea "Add 8x 20mm hooks - 4 each side"
click at [390, 204] on textarea "Add 8x 20mm hooks - 4 each side" at bounding box center [643, 205] width 750 height 25
type textarea "x"
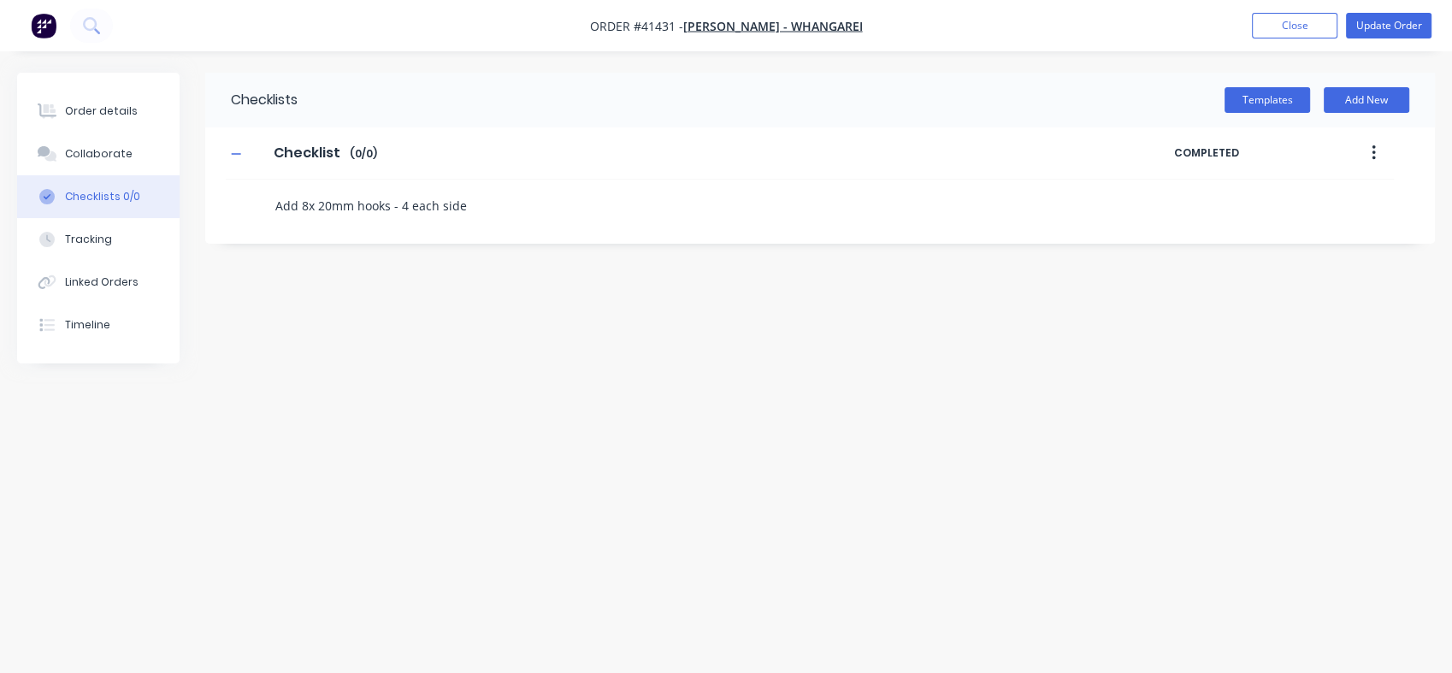
type textarea "Add 8x 20mm hook - 4 each side"
type textarea "x"
type textarea "Add 8x 20mm hoo - 4 each side"
type textarea "x"
type textarea "Add 8x 20mm ho - 4 each side"
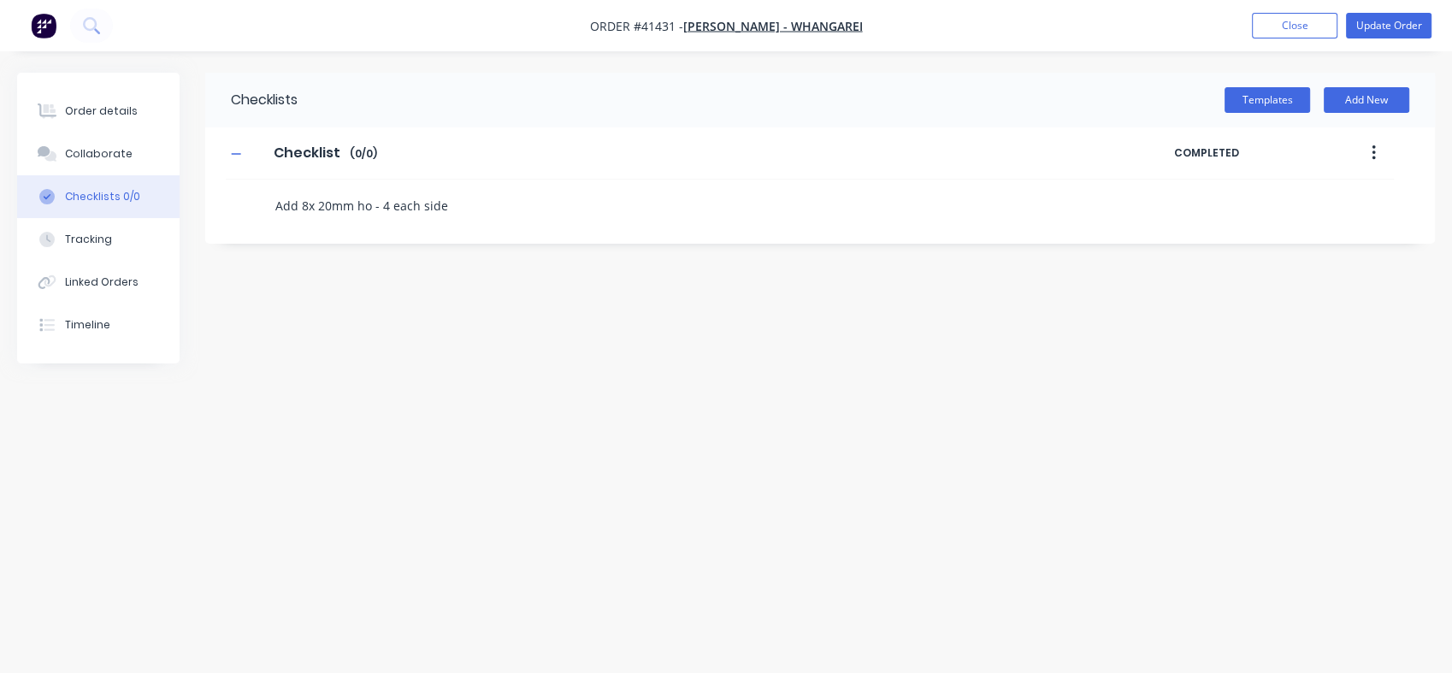
type textarea "x"
type textarea "Add 8x 20mm h - 4 each side"
type textarea "x"
type textarea "Add 8x 20mm - 4 each side"
type textarea "x"
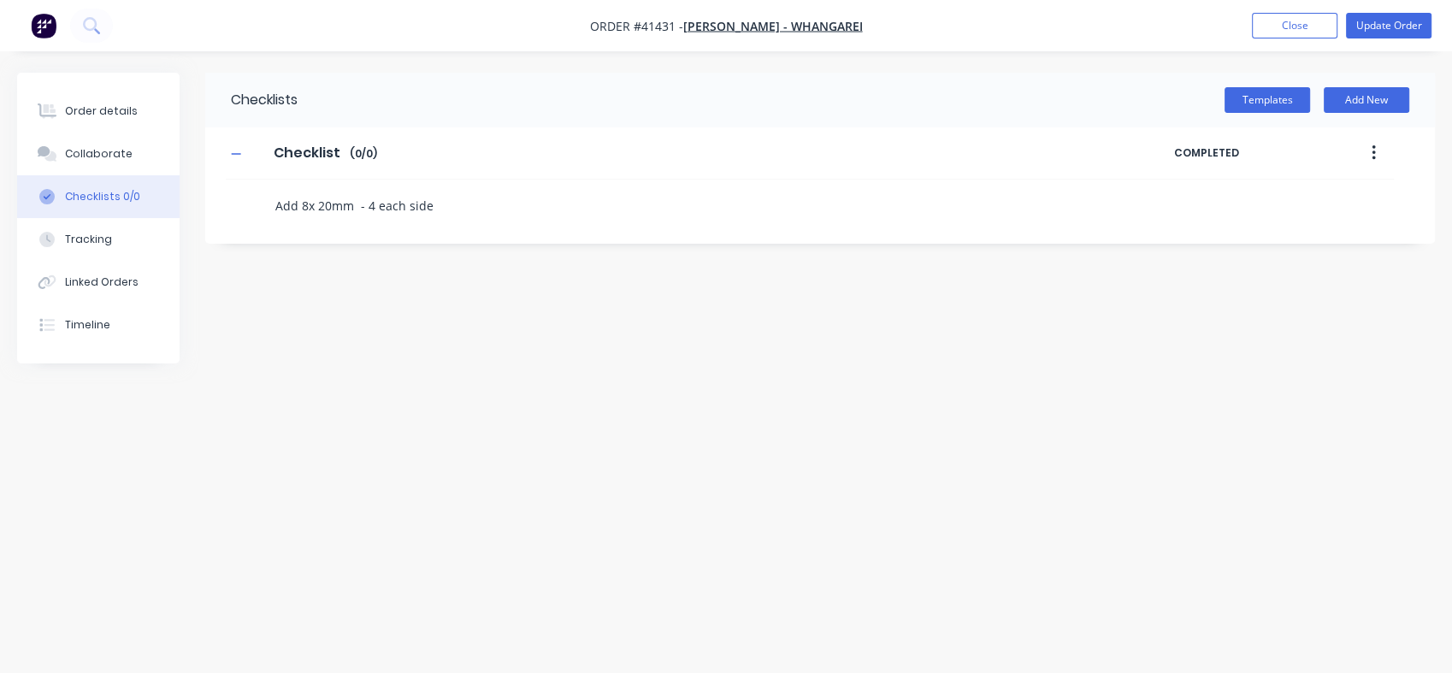
type textarea "Add 8x 20mm - 4 each side"
type textarea "x"
type textarea "Add 8x 20mm - 4 each side"
type textarea "x"
type textarea "Add 8x 20mm l - 4 each side"
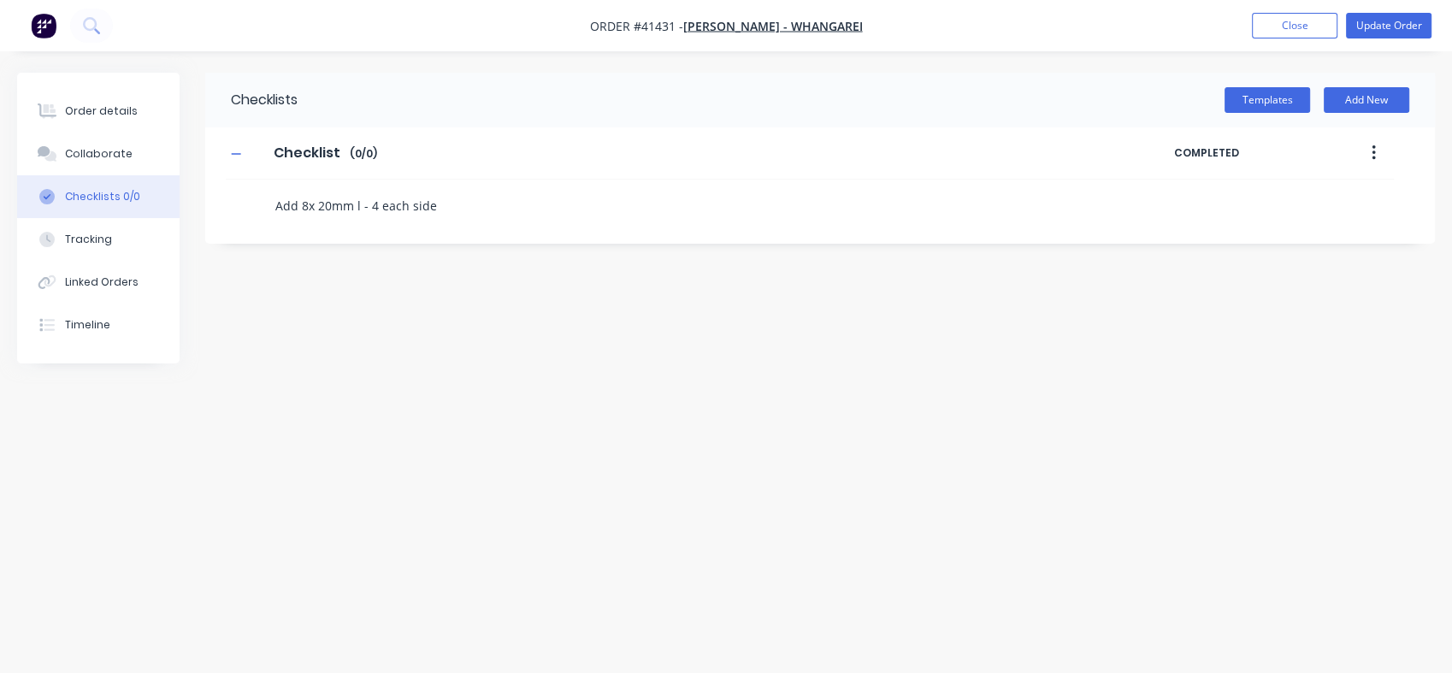
type textarea "x"
type textarea "Add 8x 20mm lo - 4 each side"
type textarea "x"
type textarea "Add 8x 20mm loa - 4 each side"
type textarea "x"
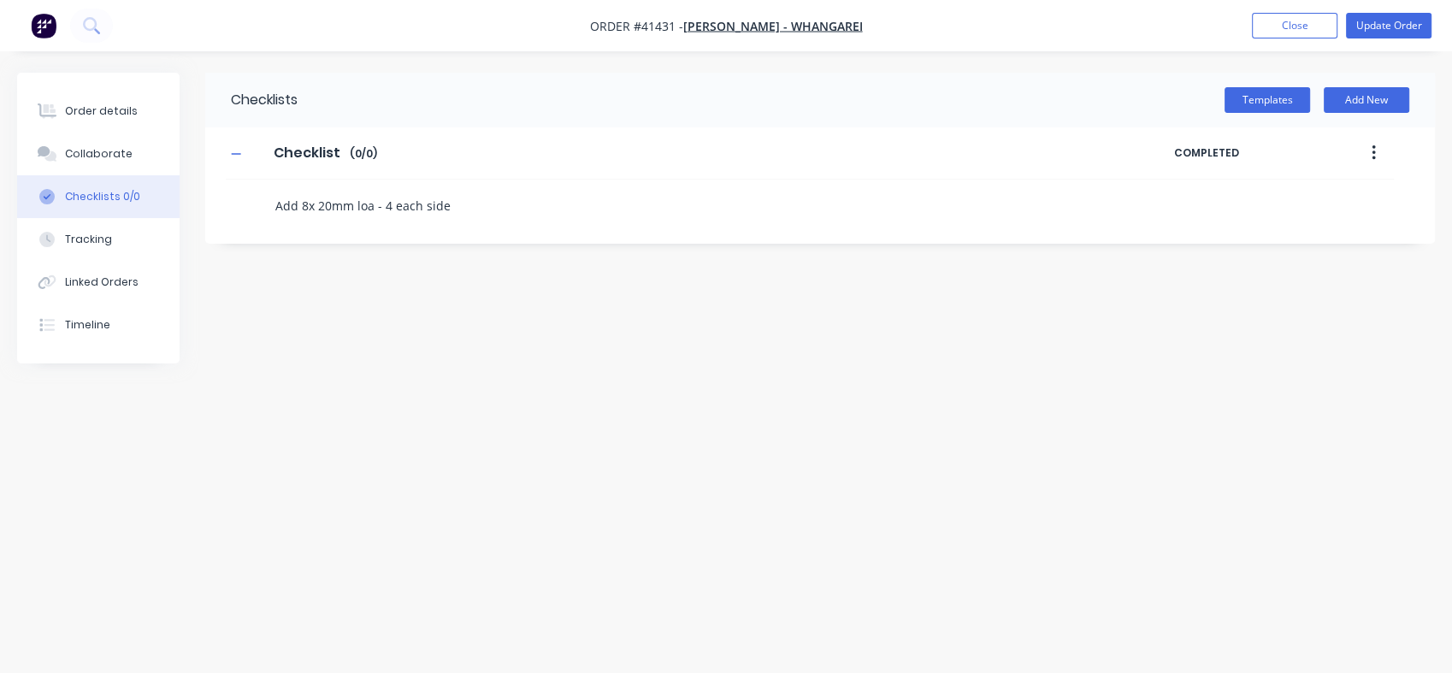
type textarea "Add 8x 20mm loat - 4 each side"
type textarea "x"
type textarea "Add 8x 20mm loa - 4 each side"
type textarea "x"
type textarea "Add 8x 20mm load - 4 each side"
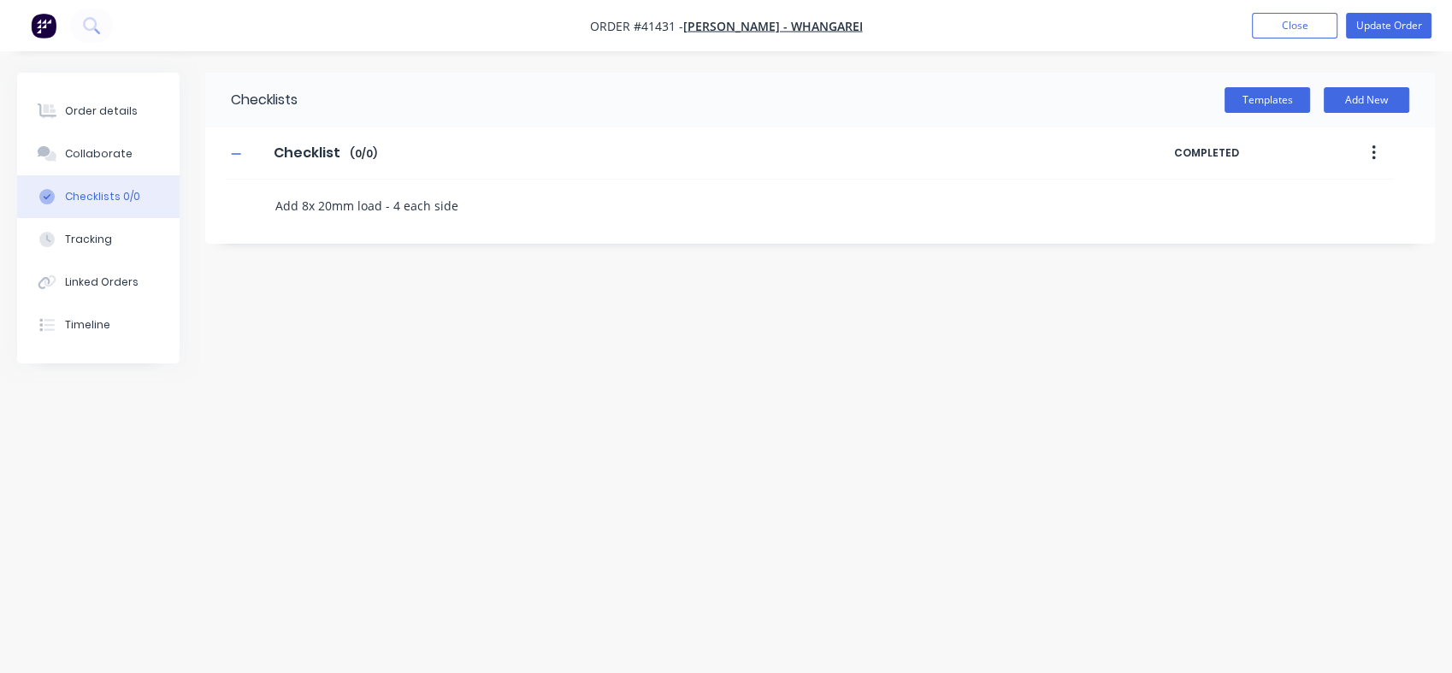
type textarea "x"
type textarea "Add 8x 20mm load - 4 each side"
click at [508, 205] on textarea "Add 8x 20mm load anchor - 4 each side" at bounding box center [643, 205] width 750 height 25
click at [109, 150] on div "Collaborate" at bounding box center [99, 153] width 68 height 15
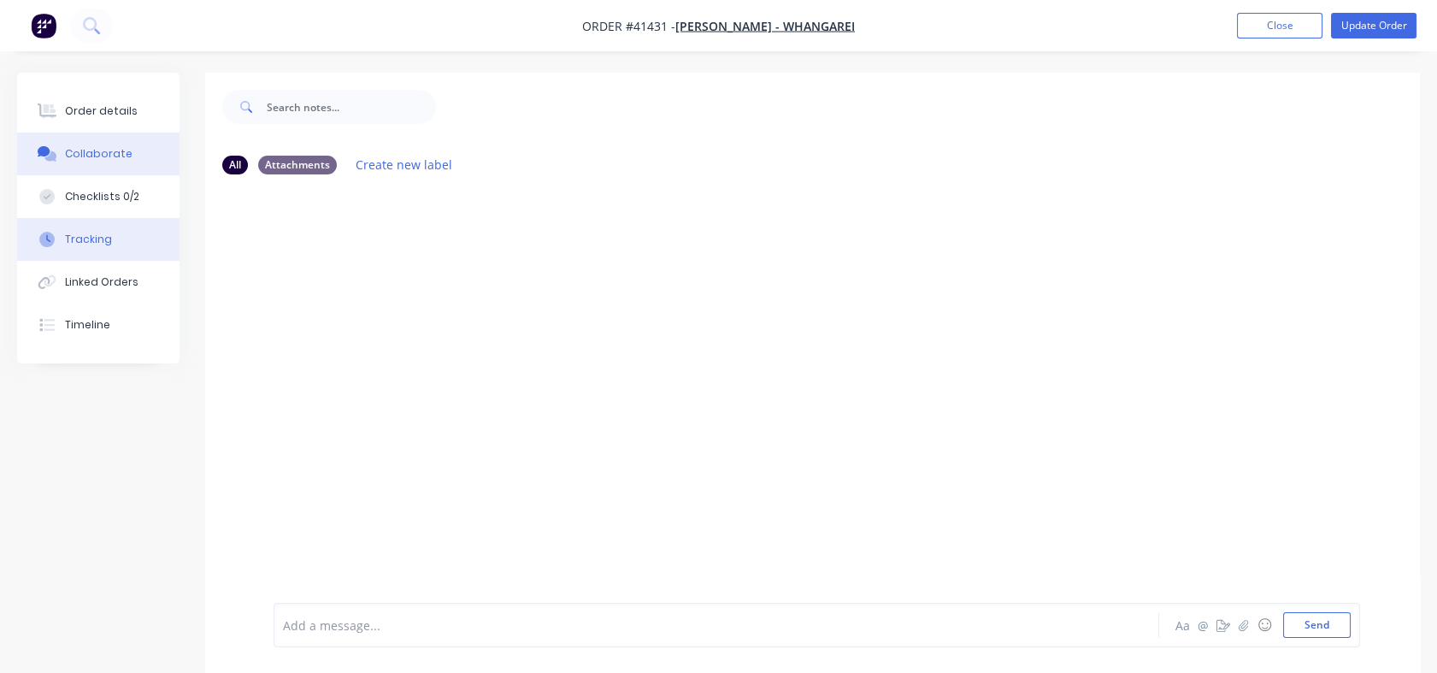
click at [92, 230] on button "Tracking" at bounding box center [98, 239] width 162 height 43
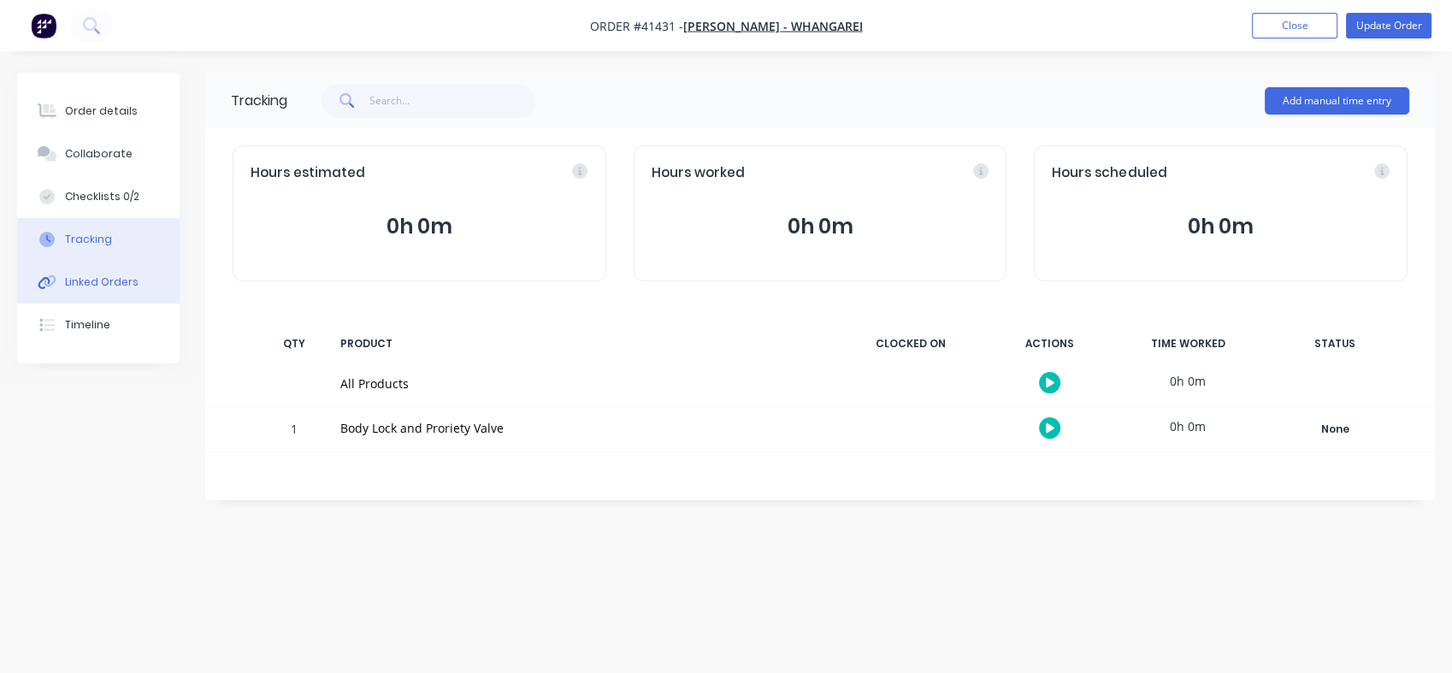
click at [82, 282] on div "Linked Orders" at bounding box center [102, 281] width 74 height 15
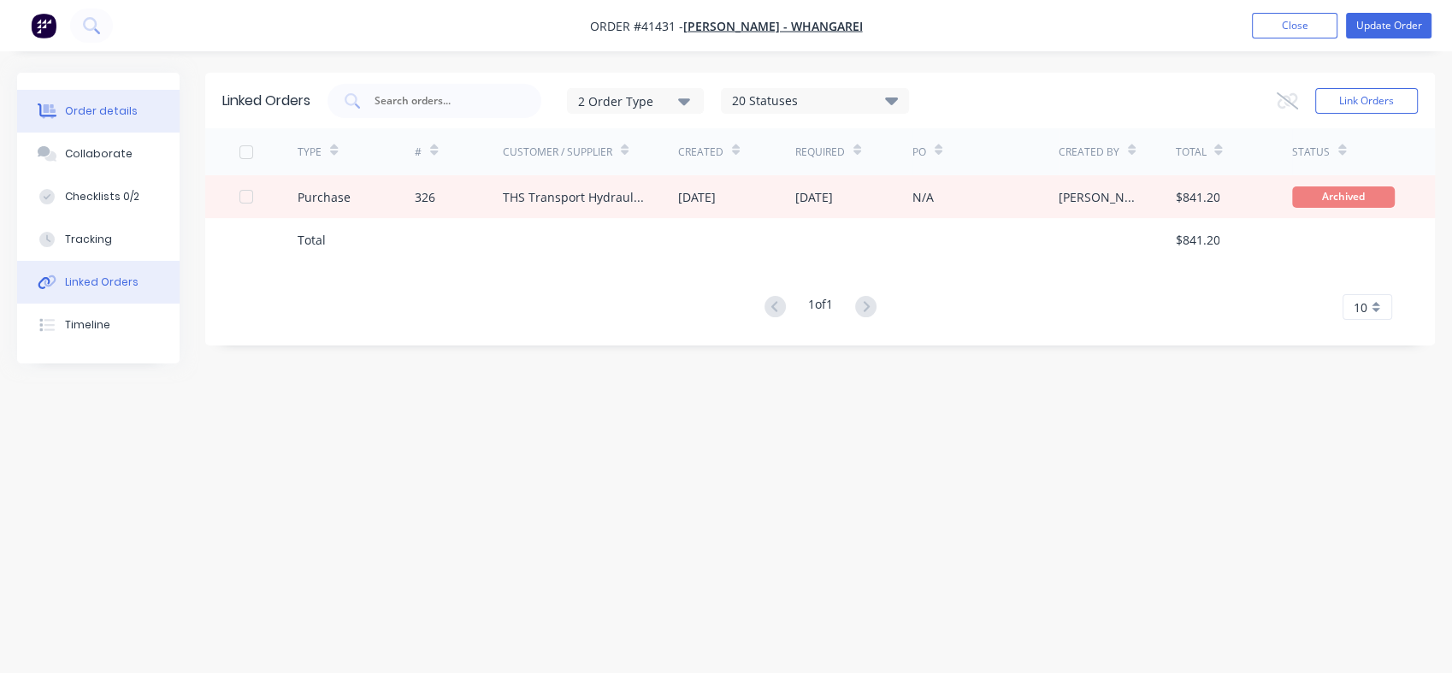
click at [88, 115] on div "Order details" at bounding box center [101, 110] width 73 height 15
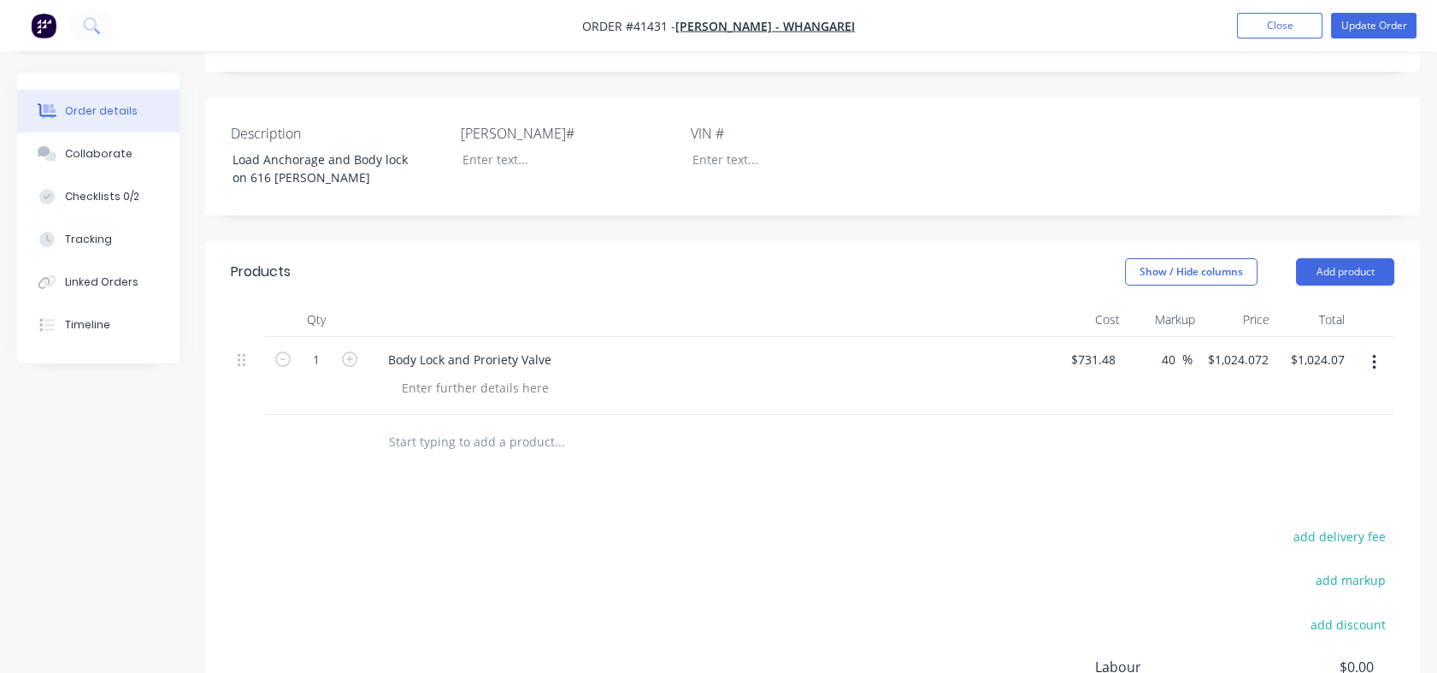
scroll to position [367, 0]
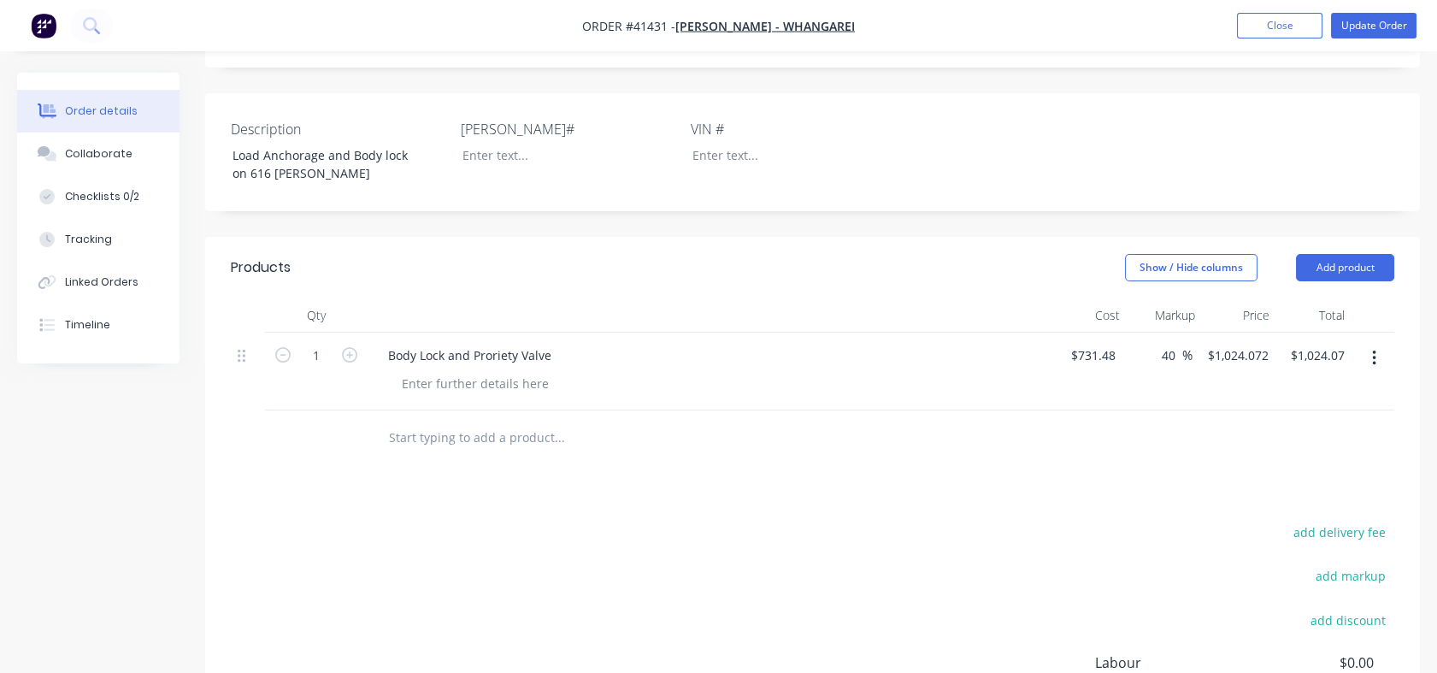
click at [401, 455] on input "text" at bounding box center [559, 438] width 342 height 34
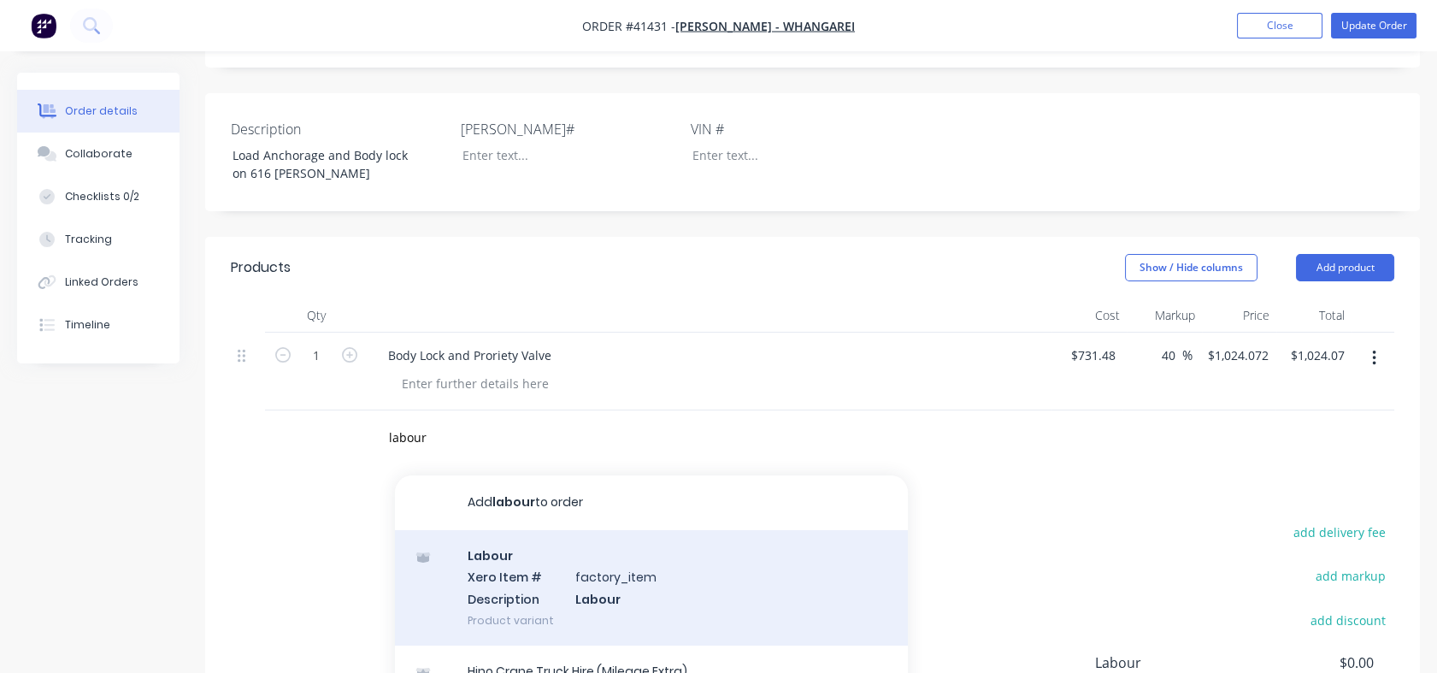
click at [486, 588] on div "Labour Xero Item # factory_item Description Labour Product variant" at bounding box center [651, 587] width 513 height 115
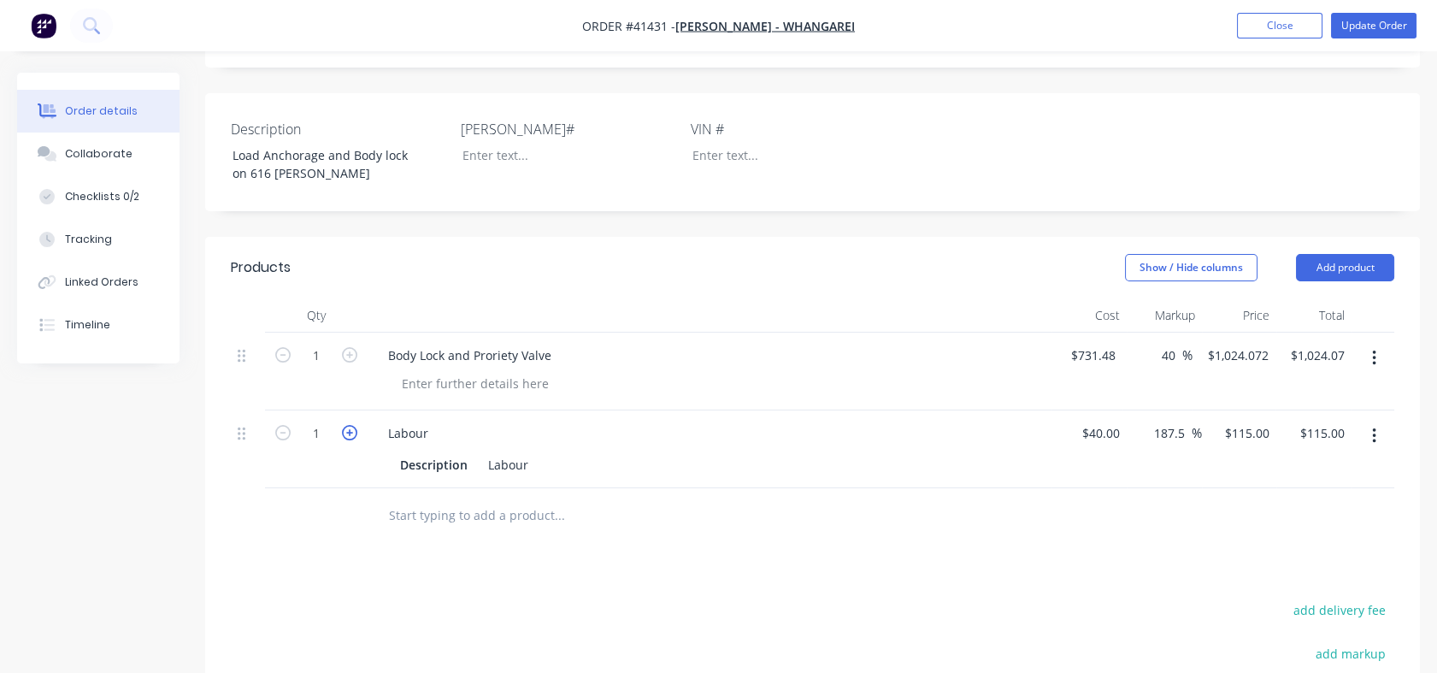
click at [345, 440] on icon "button" at bounding box center [349, 432] width 15 height 15
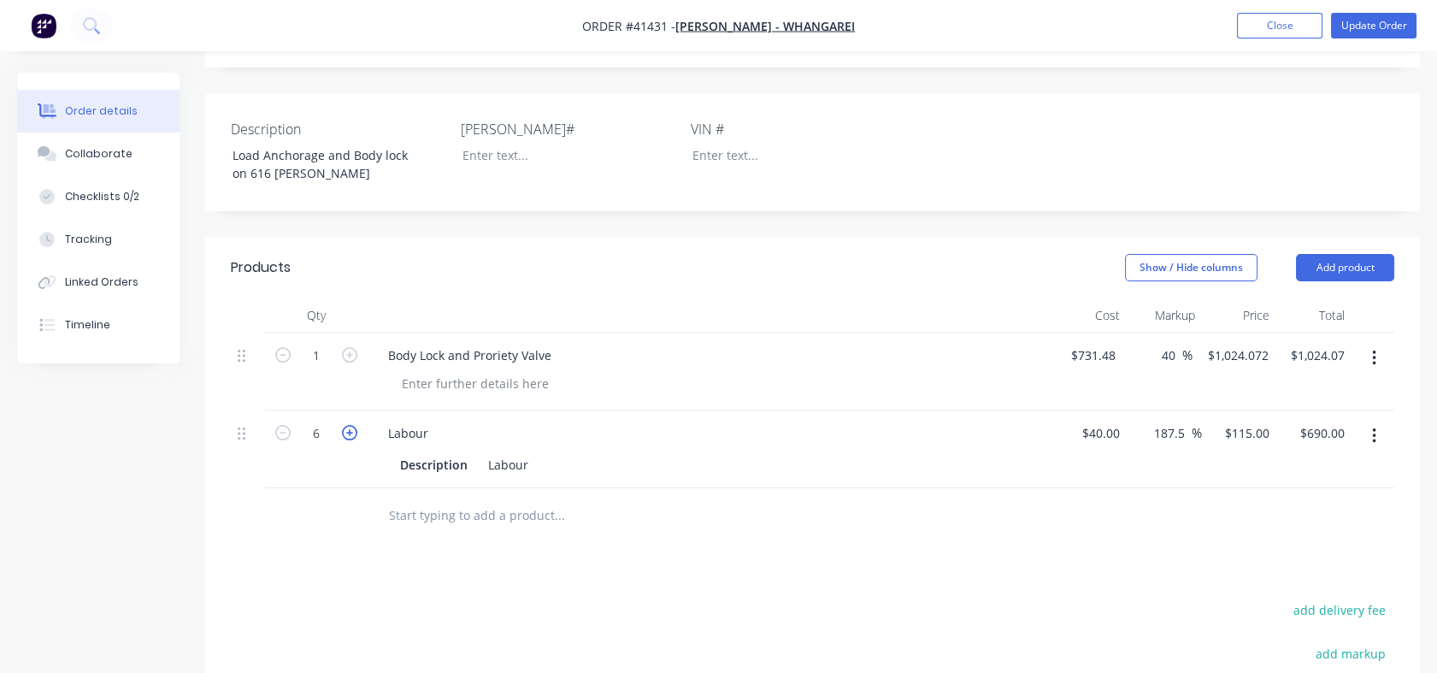
click at [345, 440] on icon "button" at bounding box center [349, 432] width 15 height 15
click at [397, 533] on input "text" at bounding box center [559, 516] width 342 height 34
click at [493, 477] on div "Labour" at bounding box center [508, 464] width 54 height 25
click at [489, 477] on div "Labour" at bounding box center [508, 464] width 54 height 25
click at [527, 477] on div "Labour" at bounding box center [508, 464] width 54 height 25
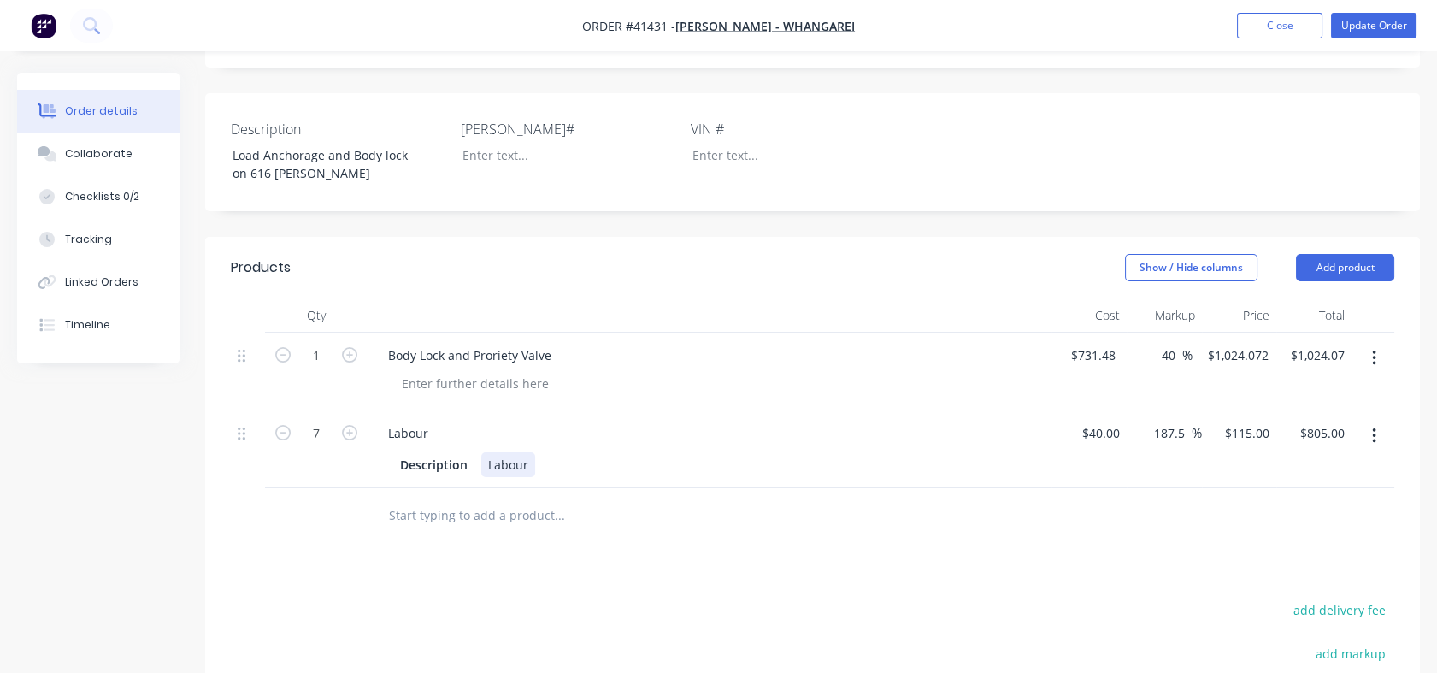
click at [487, 477] on div "Labour" at bounding box center [508, 464] width 54 height 25
drag, startPoint x: 401, startPoint y: 482, endPoint x: 493, endPoint y: 484, distance: 92.4
click at [493, 477] on div "Description Labour" at bounding box center [706, 464] width 626 height 25
click at [487, 477] on div "Labour" at bounding box center [706, 464] width 626 height 25
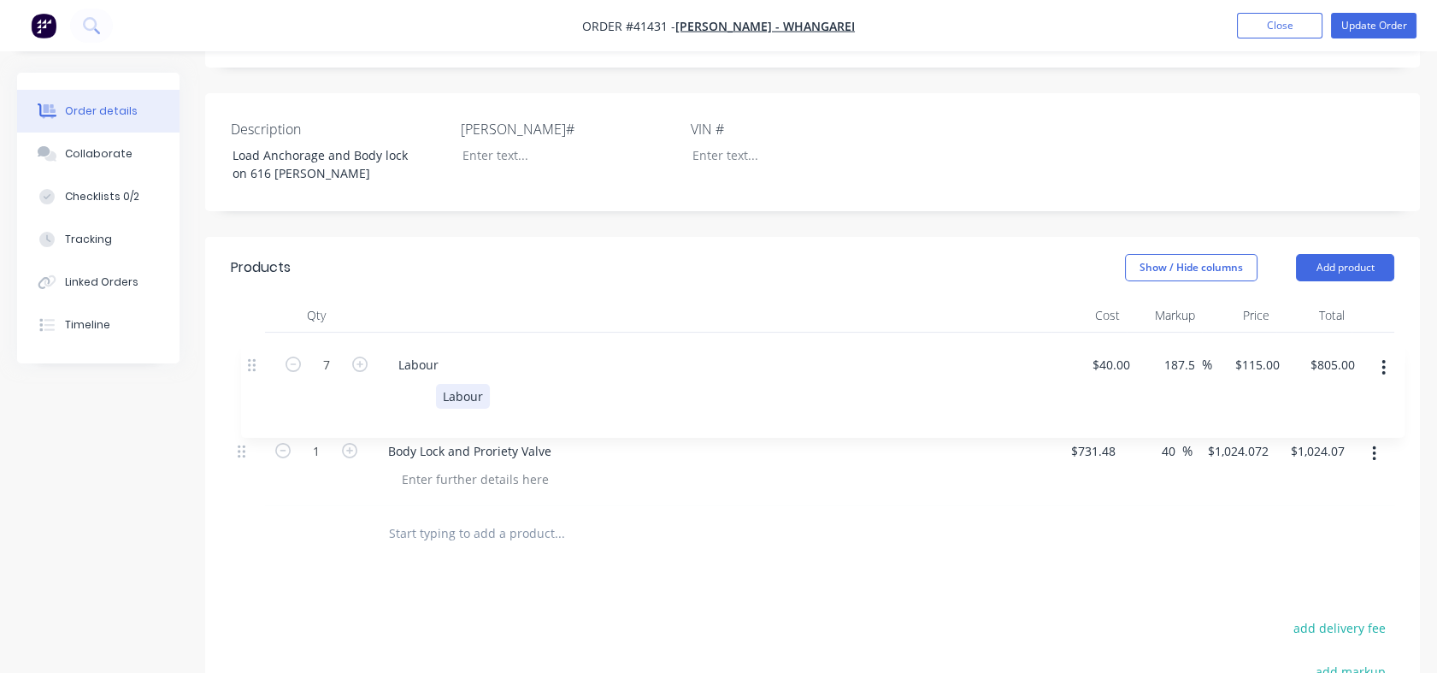
drag, startPoint x: 243, startPoint y: 451, endPoint x: 253, endPoint y: 361, distance: 91.2
click at [253, 361] on div "1 Body Lock and Proriety Valve $731.48 $731.48 40 40 % $1,024.072 $1,024.072 $1…" at bounding box center [813, 420] width 1164 height 174
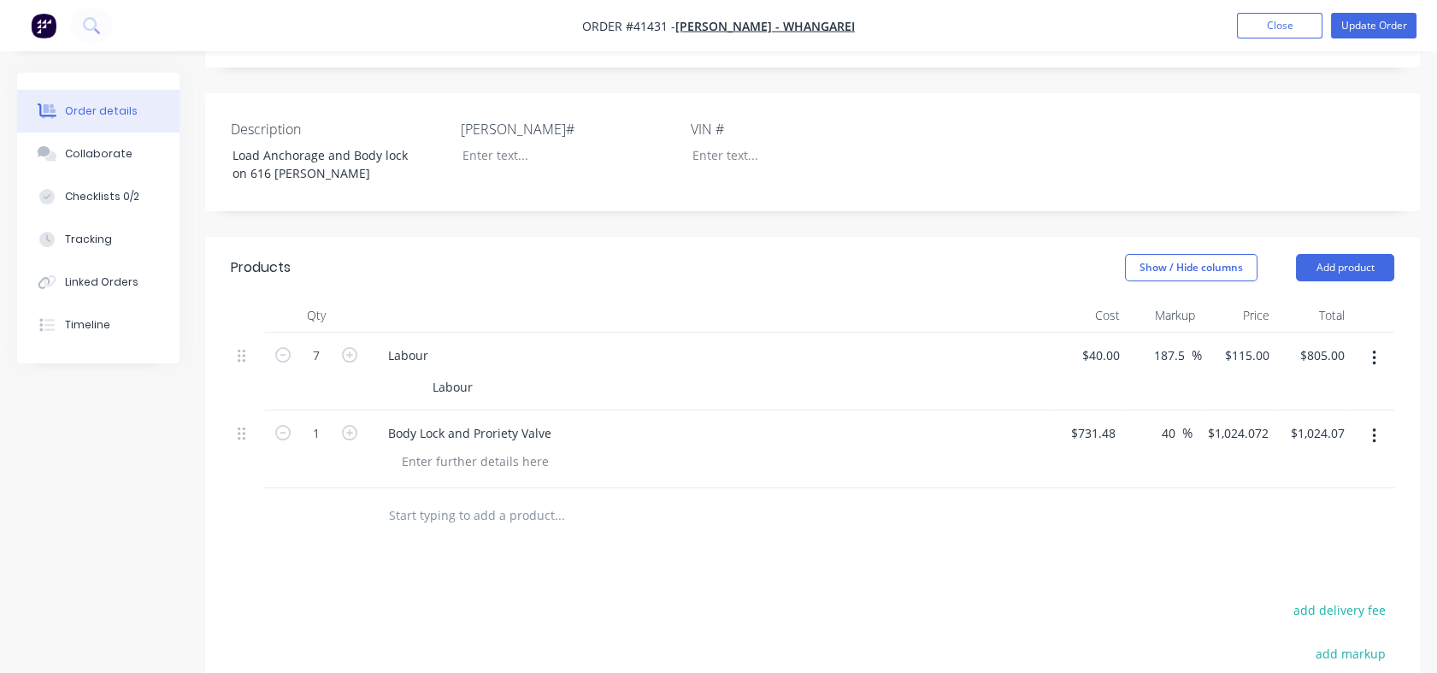
click at [481, 399] on div "Labour" at bounding box center [706, 387] width 626 height 25
click at [475, 399] on div "Labour" at bounding box center [453, 387] width 54 height 25
click at [1374, 368] on icon "button" at bounding box center [1374, 358] width 4 height 19
click at [1260, 518] on div "Delete" at bounding box center [1314, 505] width 132 height 25
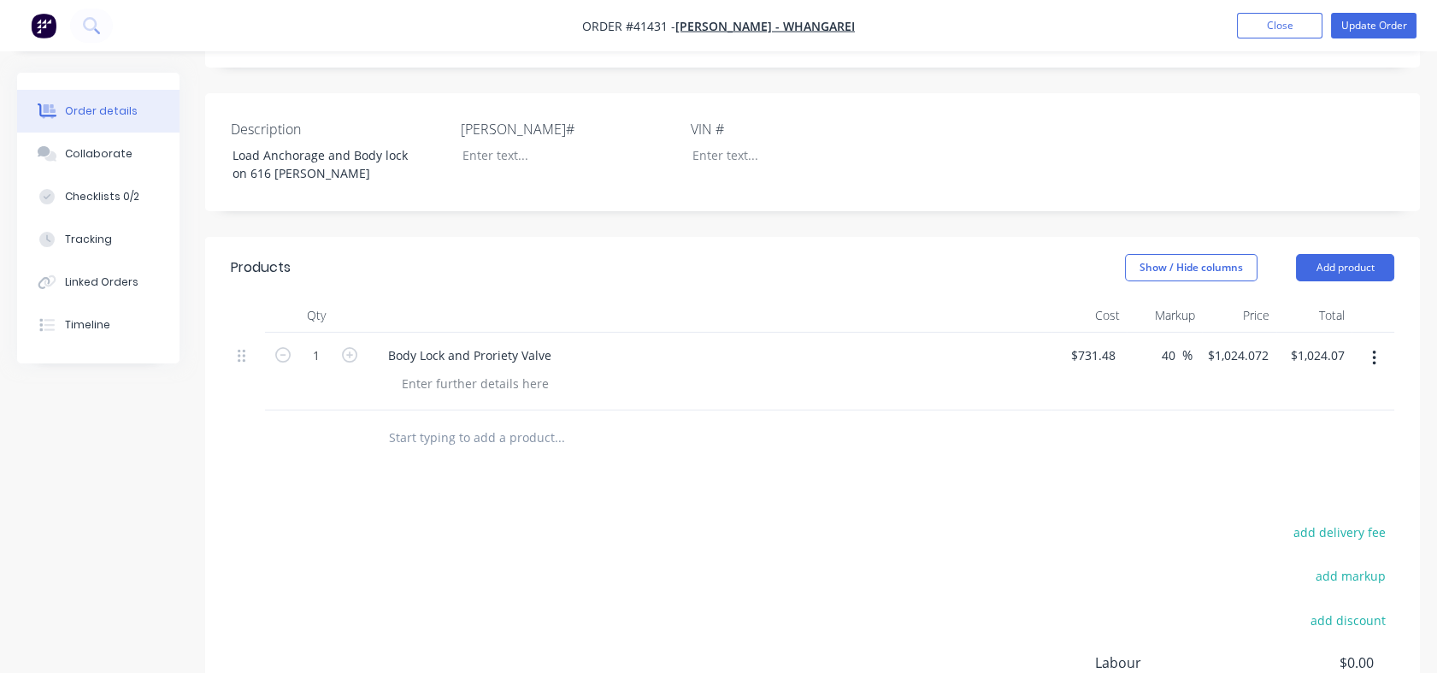
click at [403, 455] on input "text" at bounding box center [559, 438] width 342 height 34
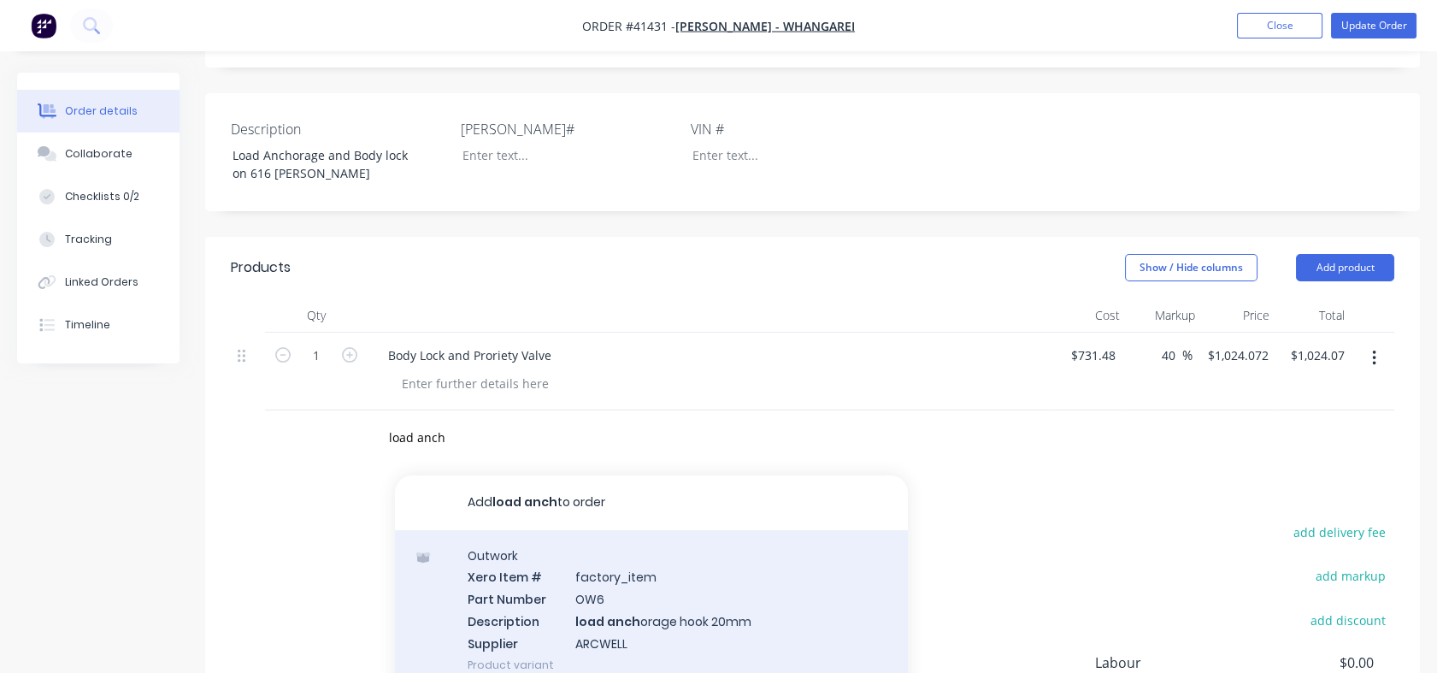
click at [593, 632] on div "Outwork Xero Item # factory_item Part Number OW6 Description load anch orage ho…" at bounding box center [651, 610] width 513 height 160
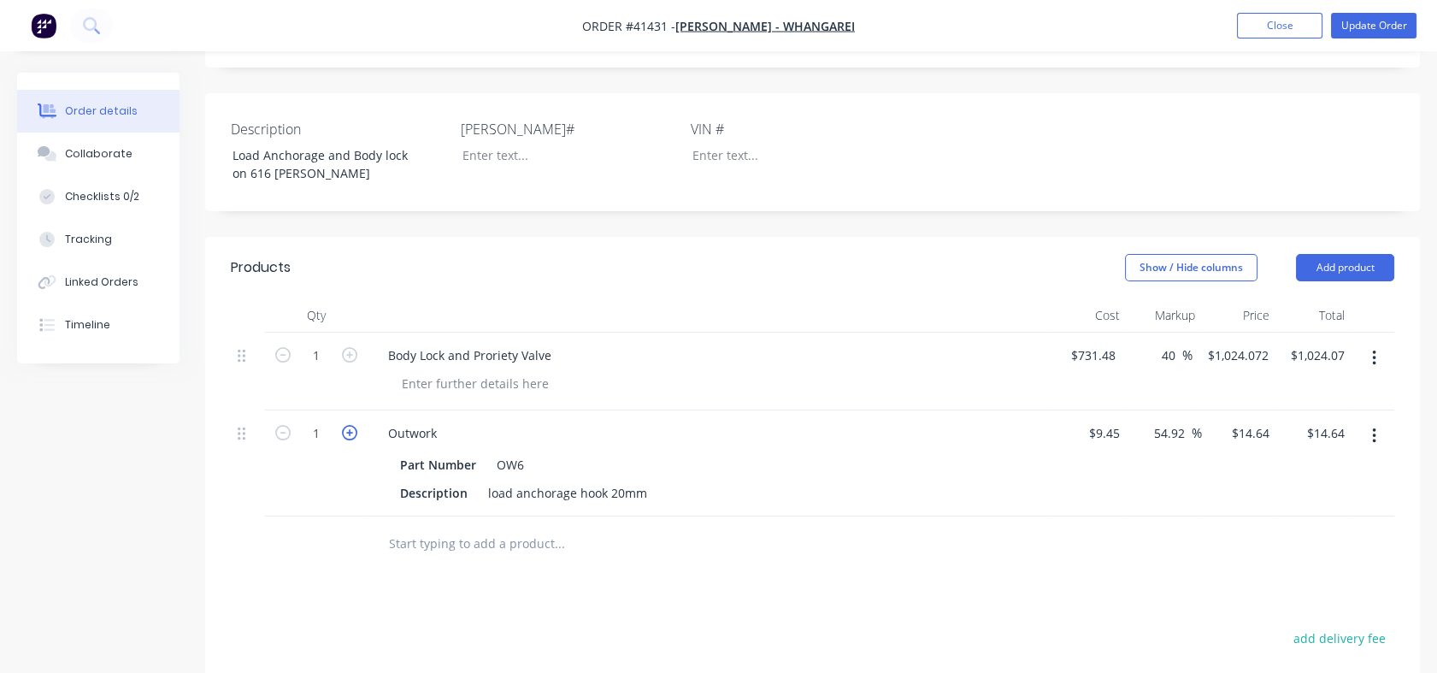
click at [350, 440] on icon "button" at bounding box center [349, 432] width 15 height 15
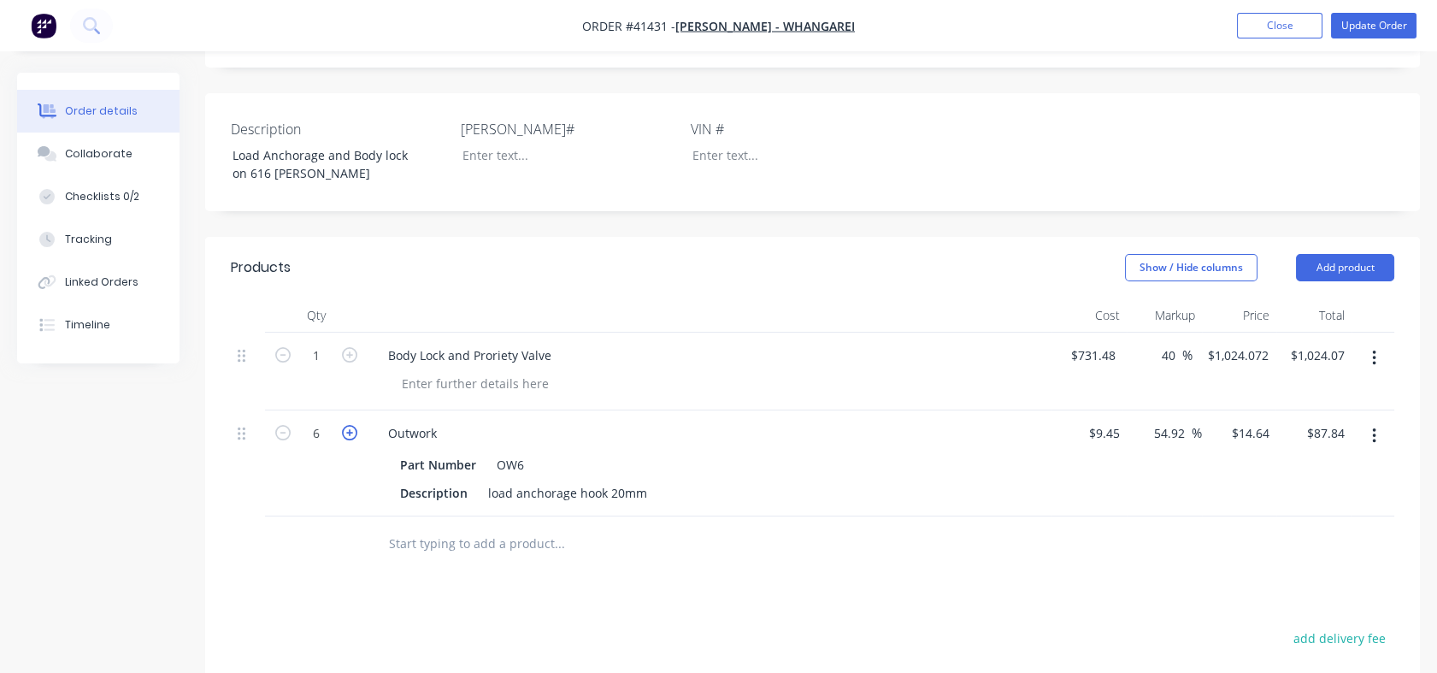
click at [350, 440] on icon "button" at bounding box center [349, 432] width 15 height 15
click at [1157, 445] on input "54.92" at bounding box center [1172, 433] width 39 height 25
drag, startPoint x: 1153, startPoint y: 447, endPoint x: 1186, endPoint y: 447, distance: 32.5
click at [1186, 445] on input "54.92" at bounding box center [1172, 433] width 39 height 25
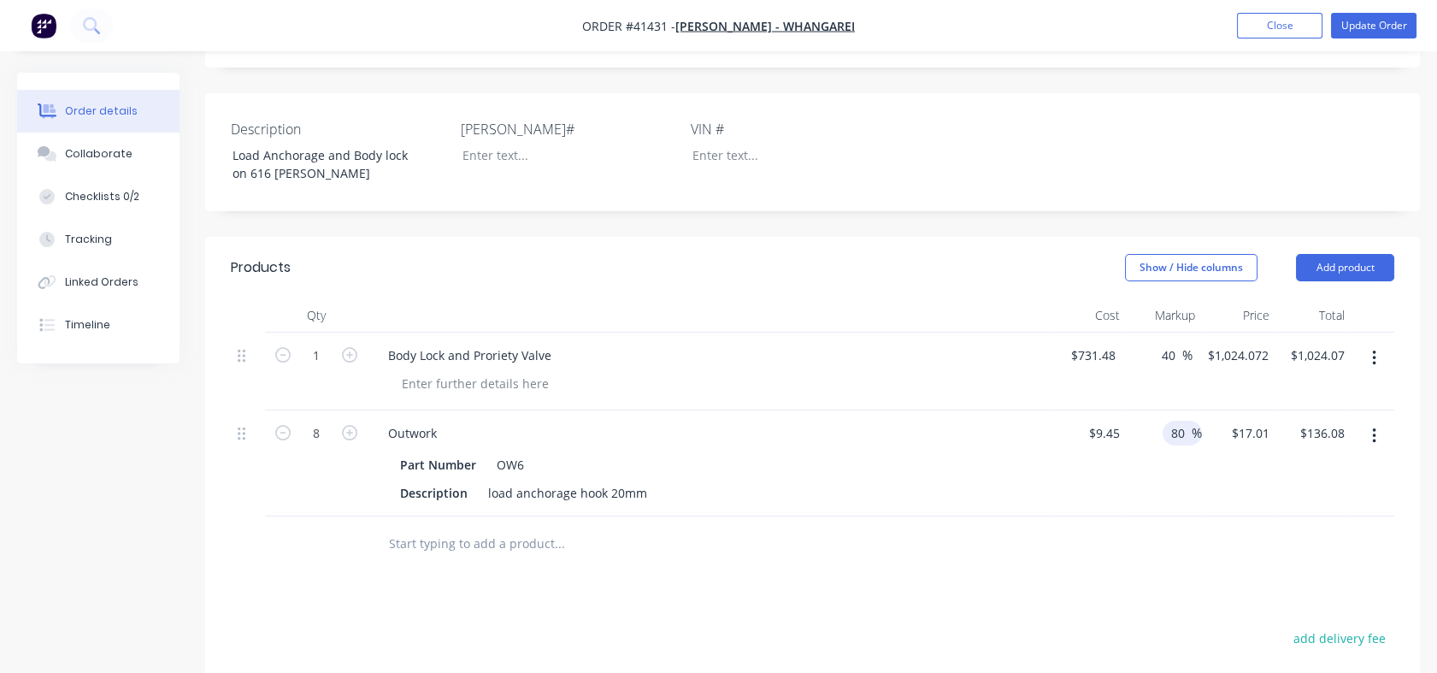
click at [1169, 512] on div "80 80 %" at bounding box center [1164, 463] width 75 height 106
click at [400, 561] on input "text" at bounding box center [559, 544] width 342 height 34
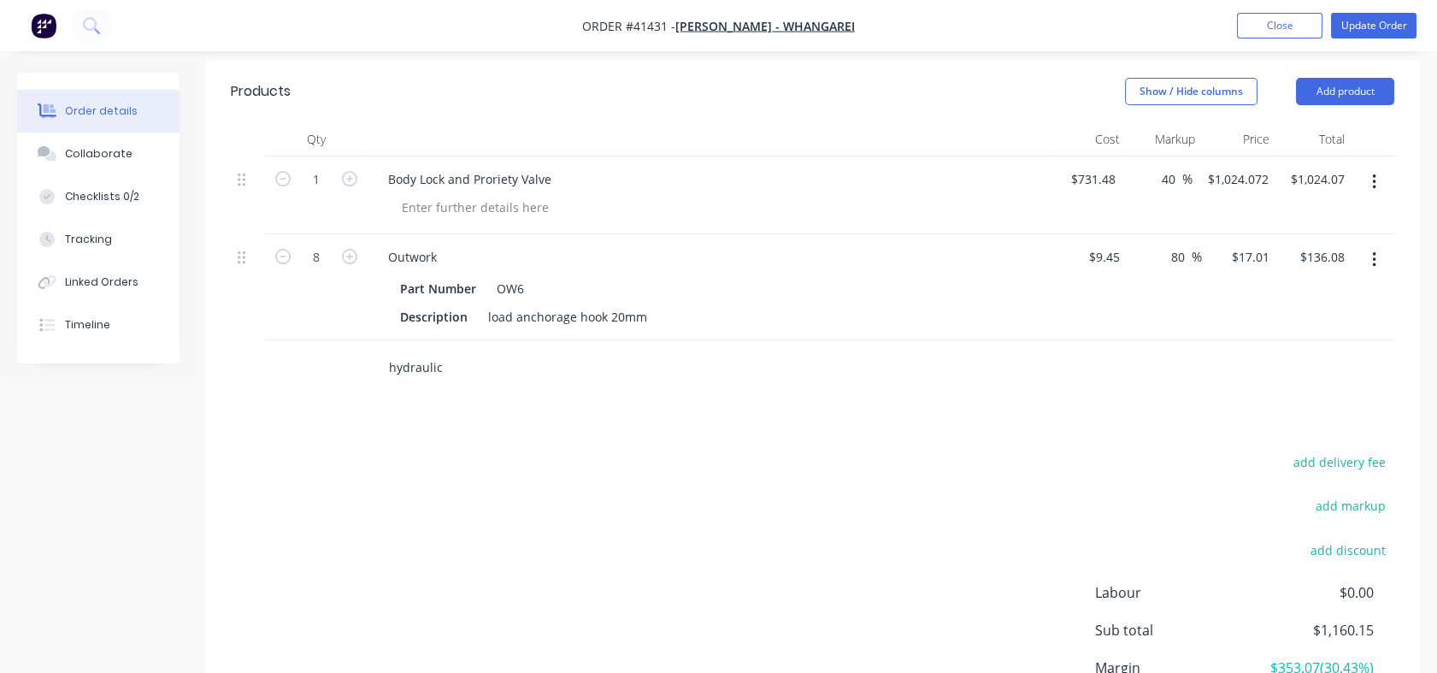
scroll to position [586, 0]
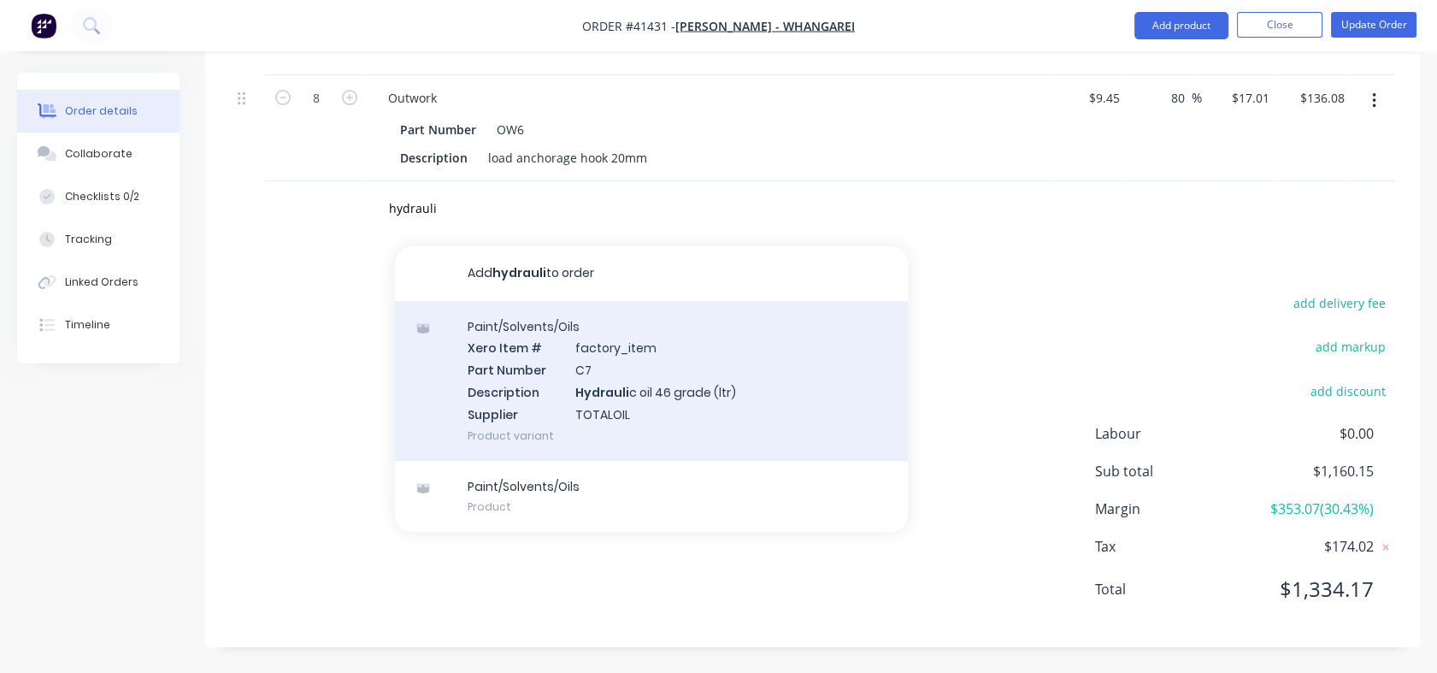
click at [811, 442] on div "Paint/Solvents/Oils Xero Item # factory_item Part Number C7 Description Hydraul…" at bounding box center [651, 381] width 513 height 160
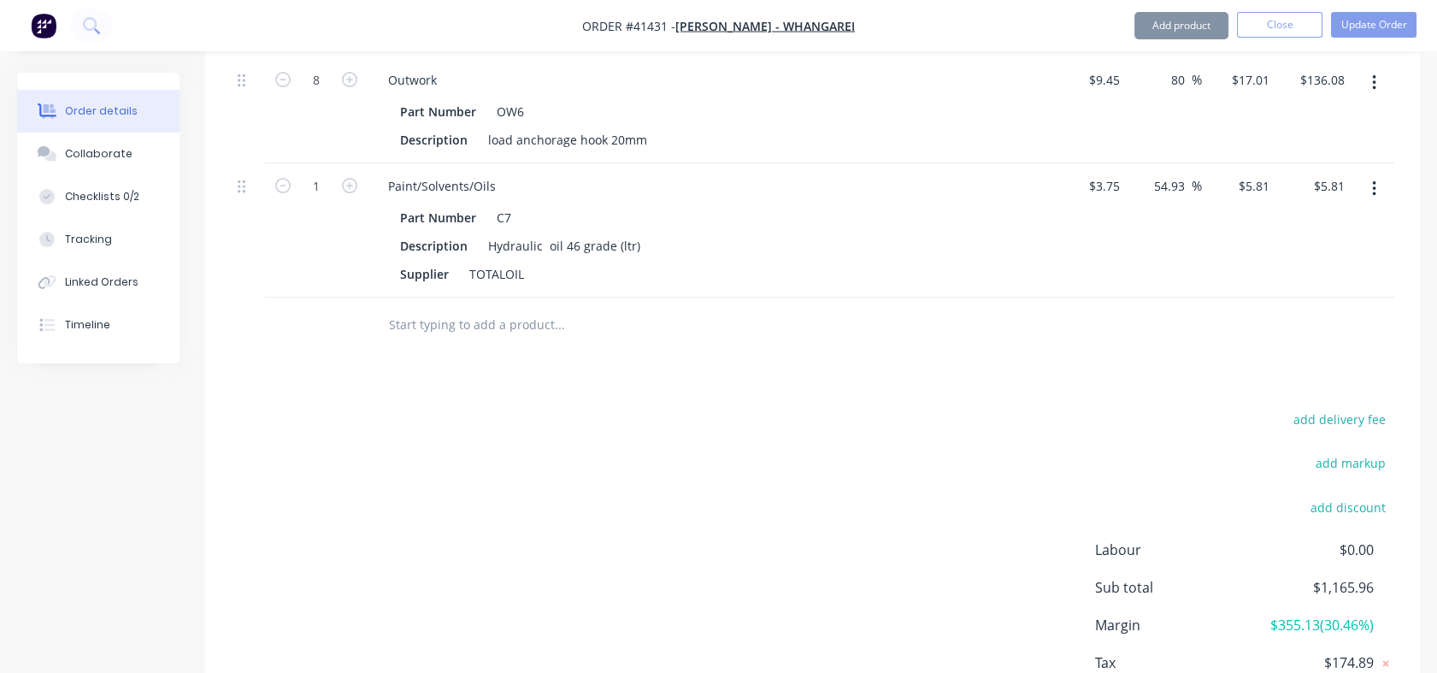
scroll to position [735, 0]
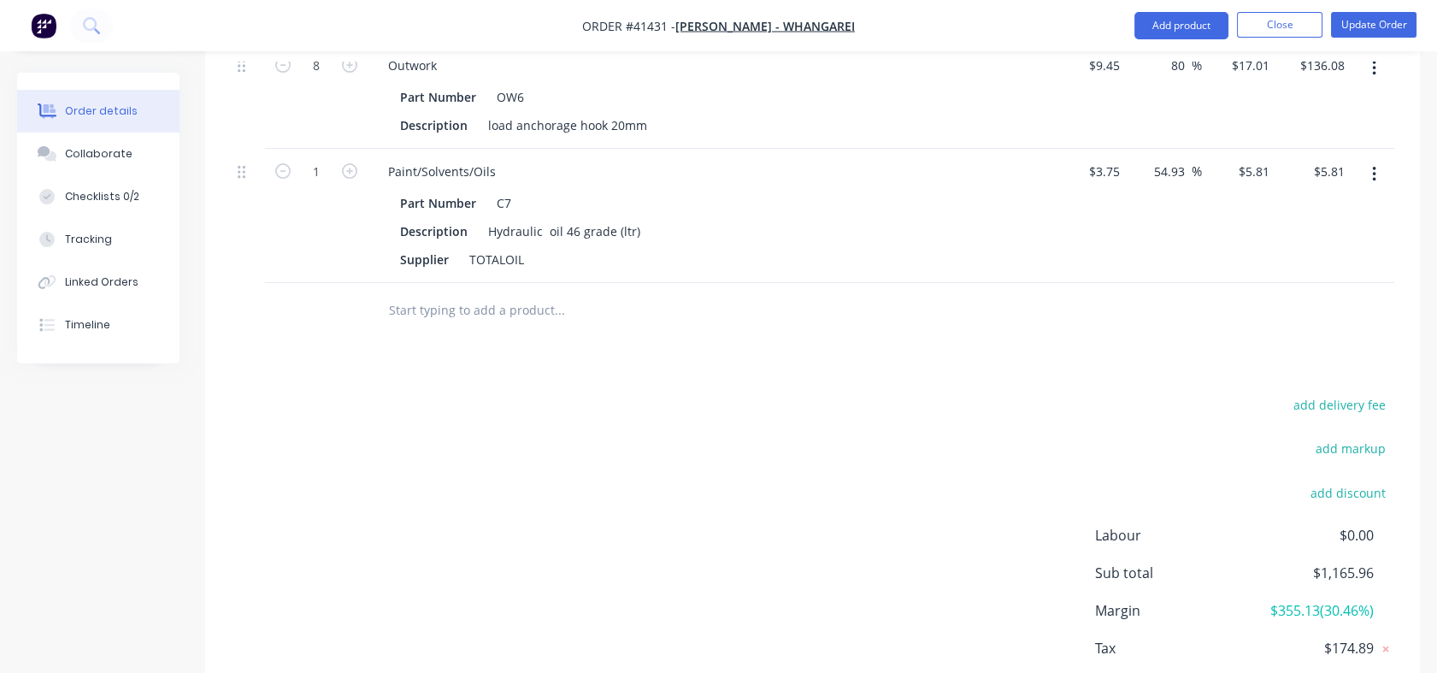
click at [1372, 184] on icon "button" at bounding box center [1374, 174] width 4 height 19
click at [1262, 334] on div "Delete" at bounding box center [1314, 322] width 132 height 25
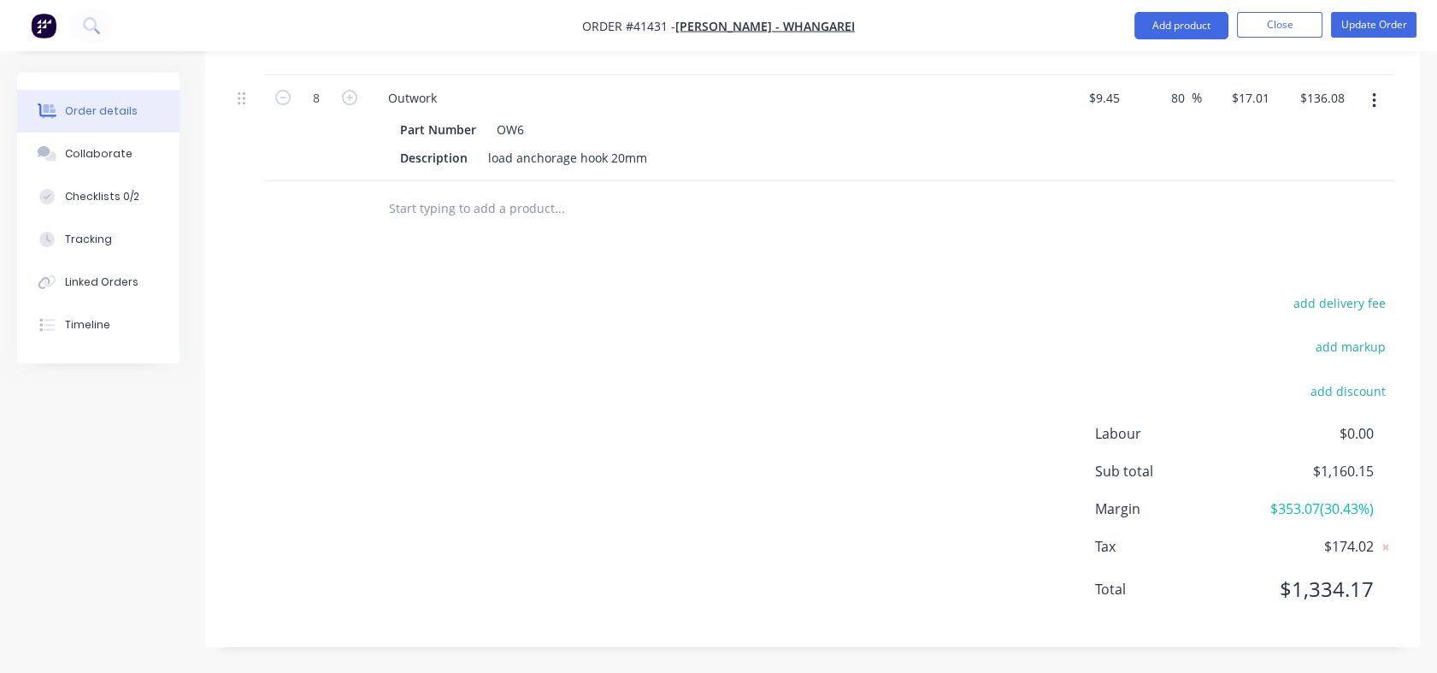
click at [428, 183] on div at bounding box center [676, 209] width 616 height 56
click at [416, 209] on input "text" at bounding box center [559, 209] width 342 height 34
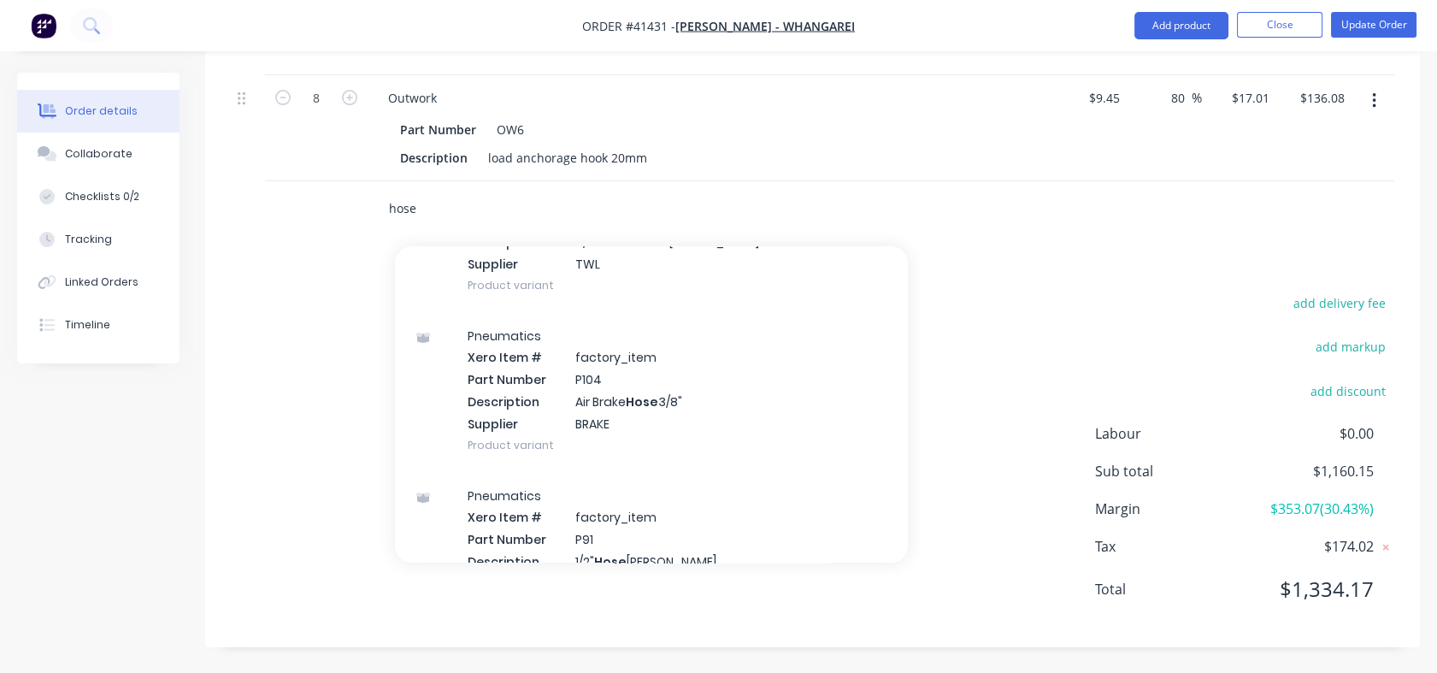
scroll to position [0, 0]
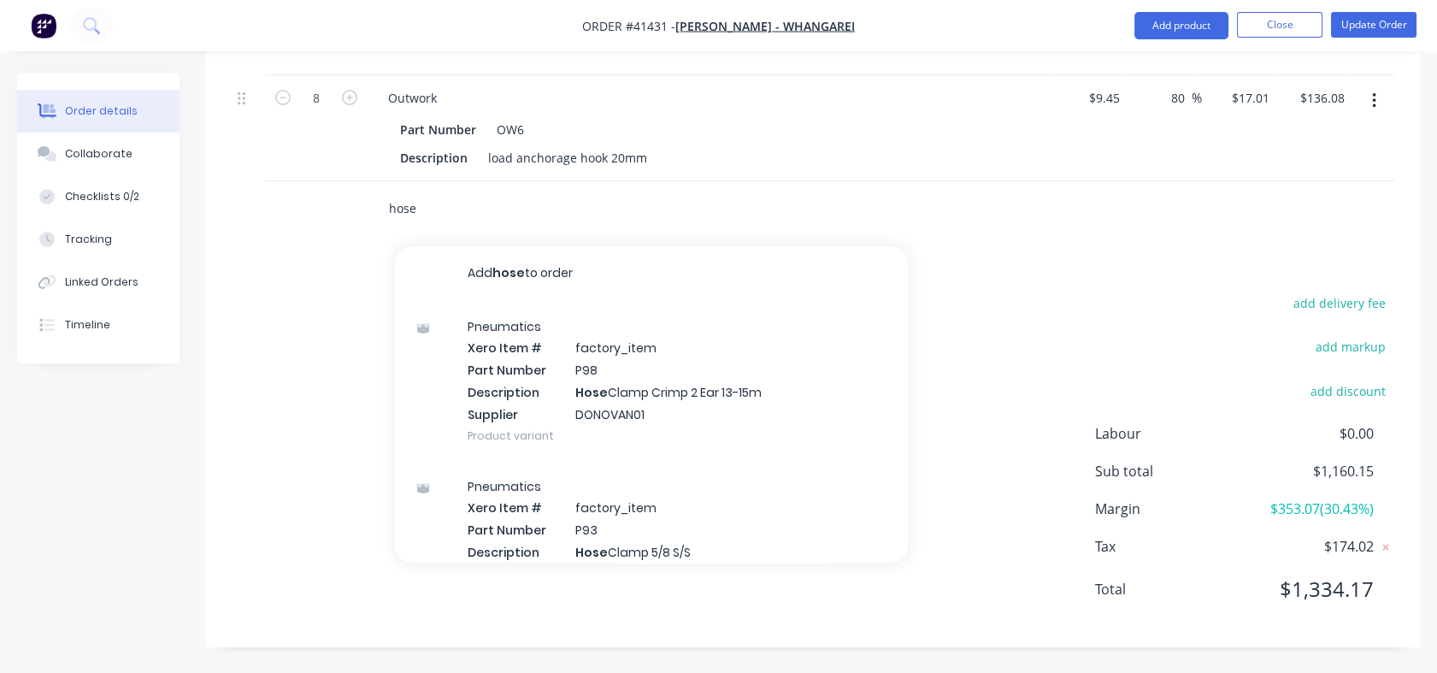
click at [415, 203] on input "hose" at bounding box center [559, 209] width 342 height 34
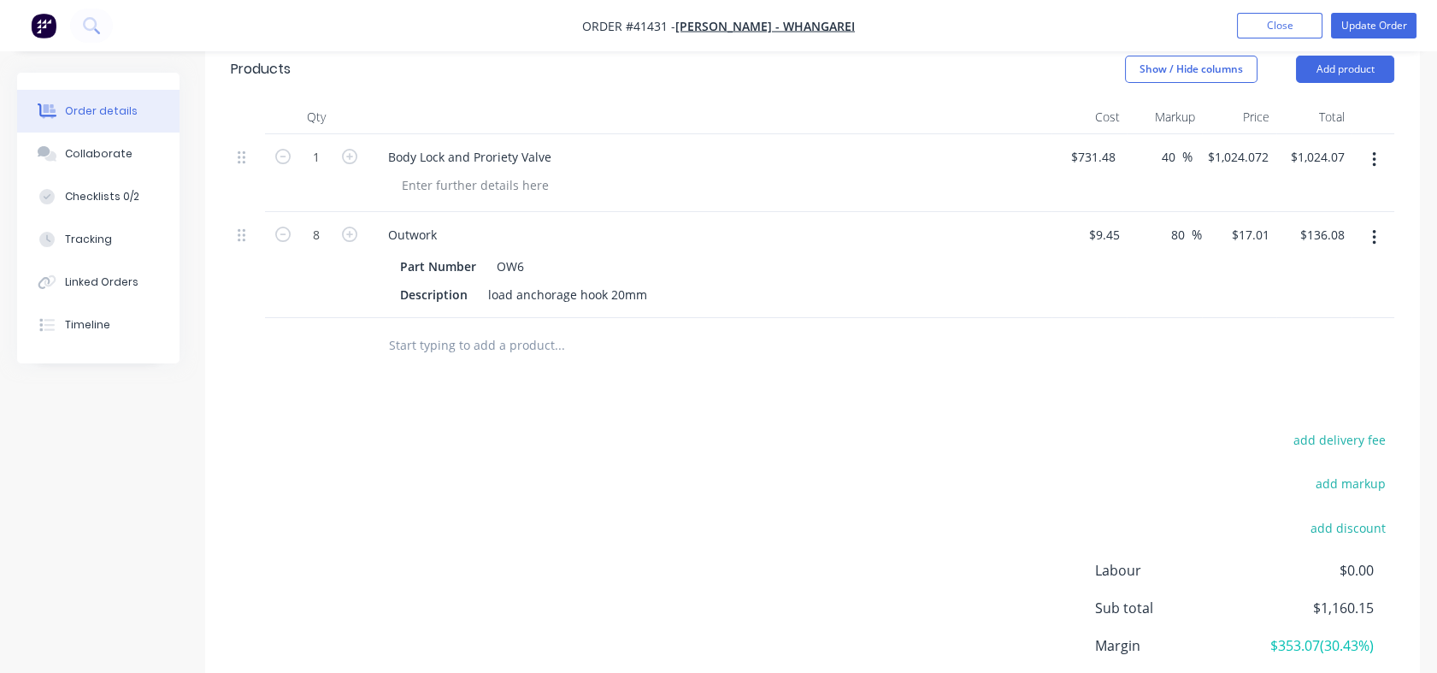
scroll to position [567, 0]
click at [411, 361] on input "text" at bounding box center [559, 344] width 342 height 34
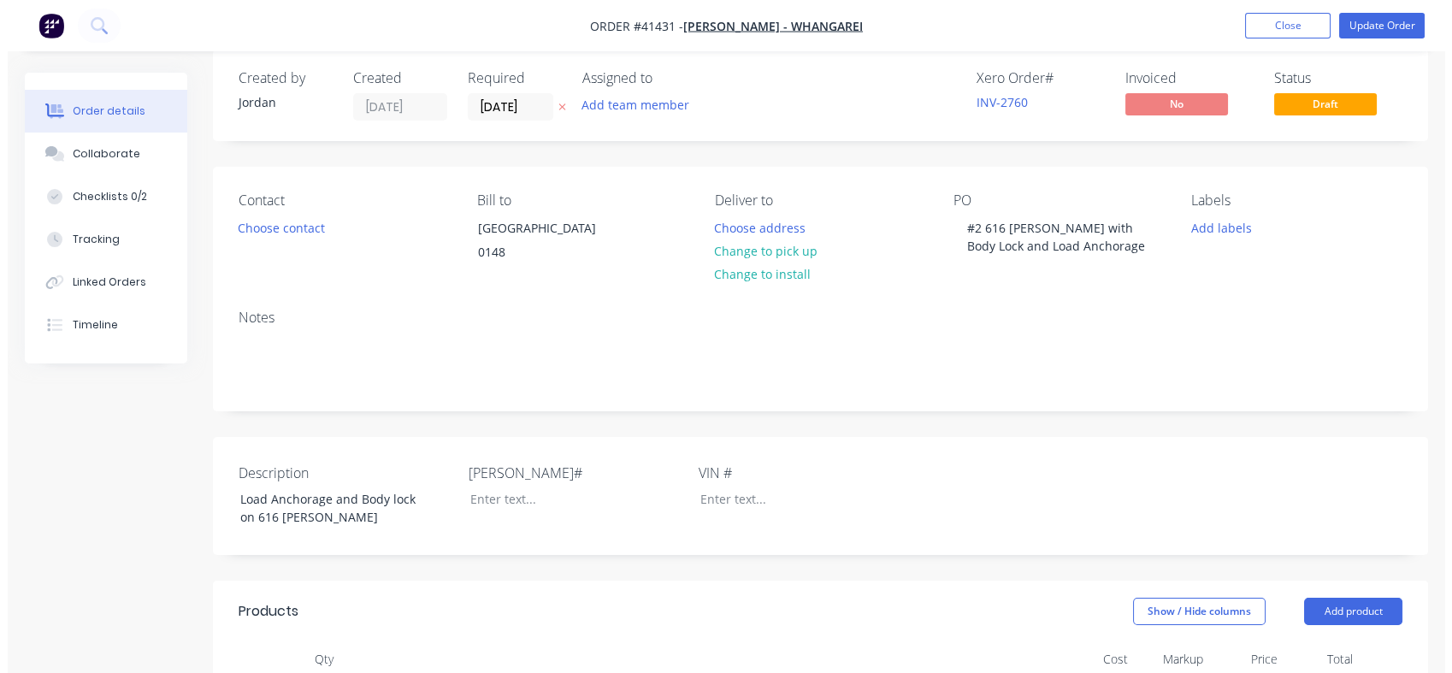
scroll to position [0, 0]
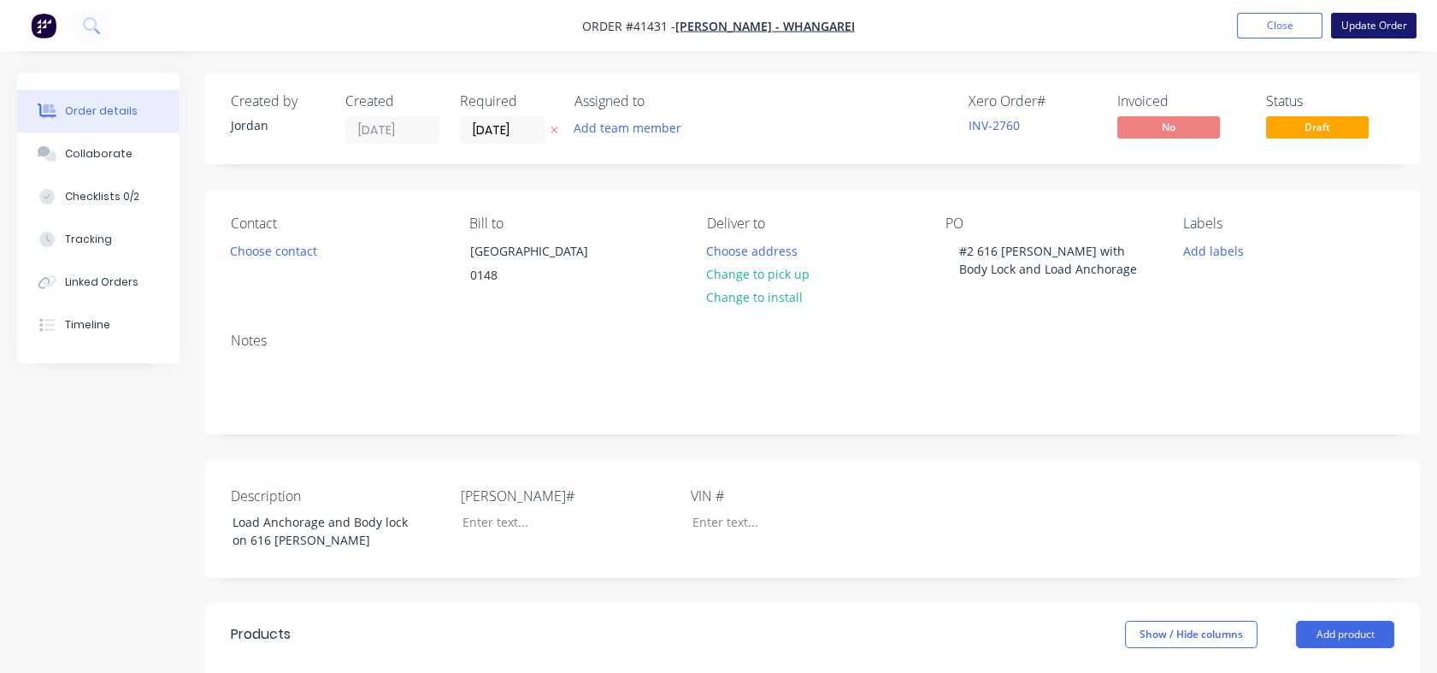
click at [1345, 26] on button "Update Order" at bounding box center [1374, 26] width 86 height 26
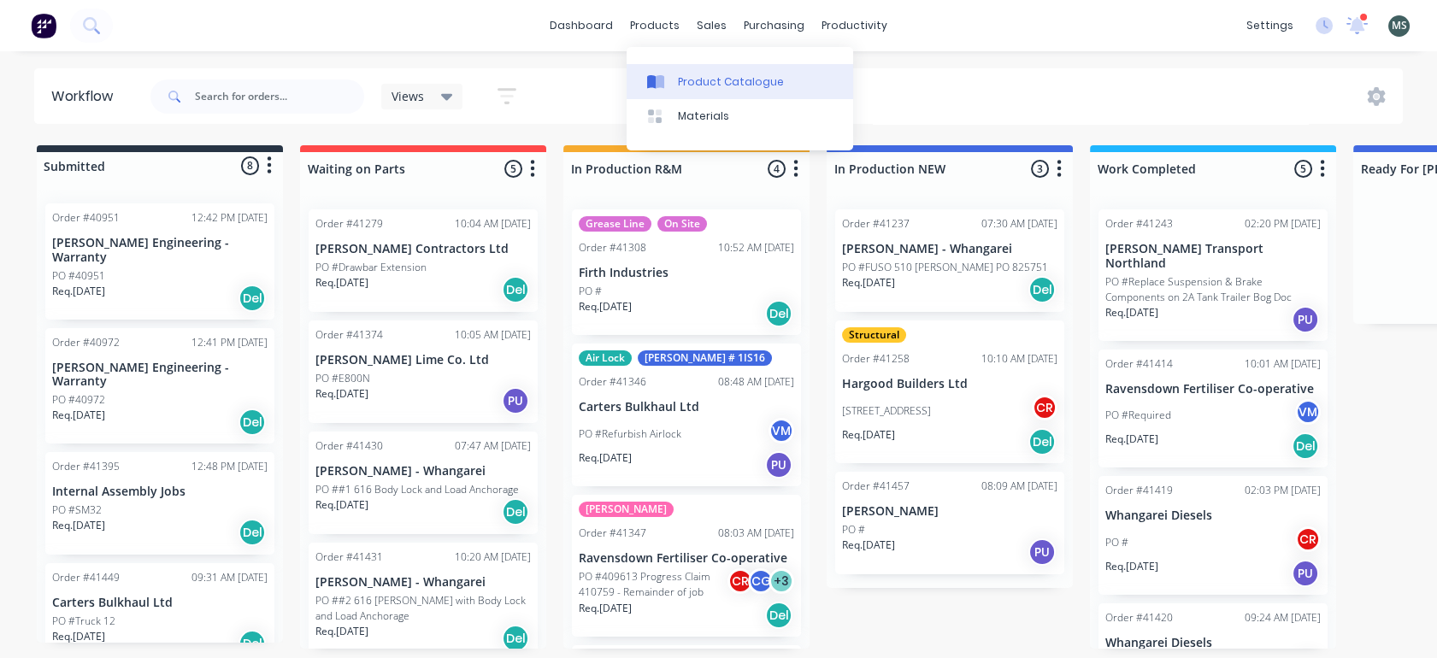
click at [698, 83] on div "Product Catalogue" at bounding box center [731, 81] width 106 height 15
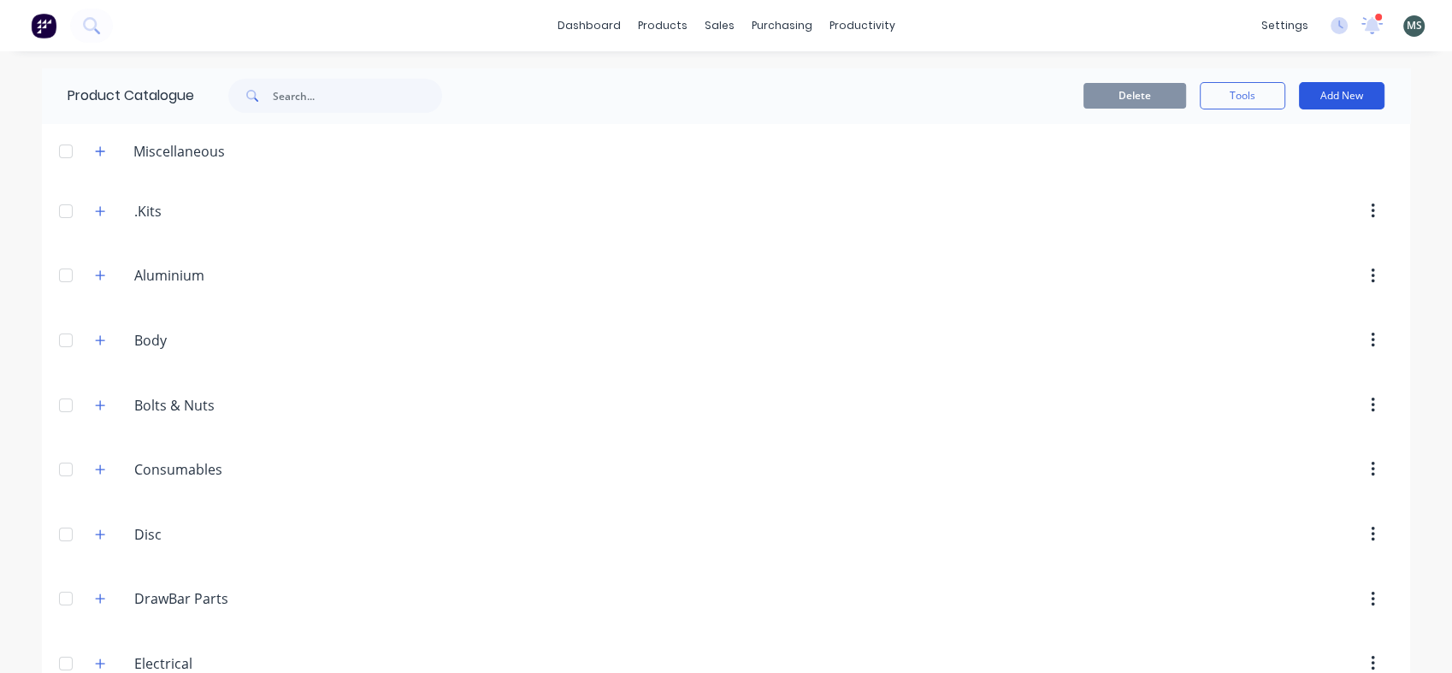
click at [1331, 91] on button "Add New" at bounding box center [1342, 95] width 86 height 27
click at [1257, 168] on div "Product" at bounding box center [1303, 174] width 132 height 25
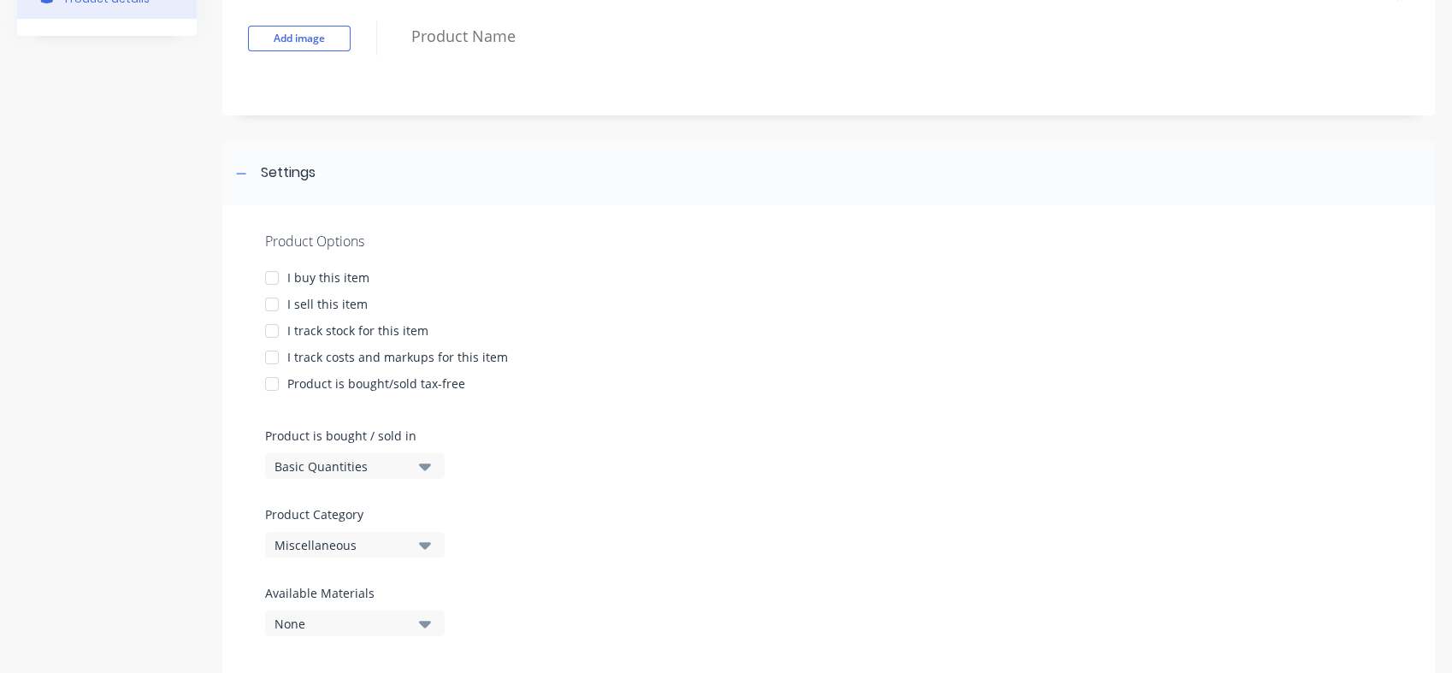
scroll to position [130, 0]
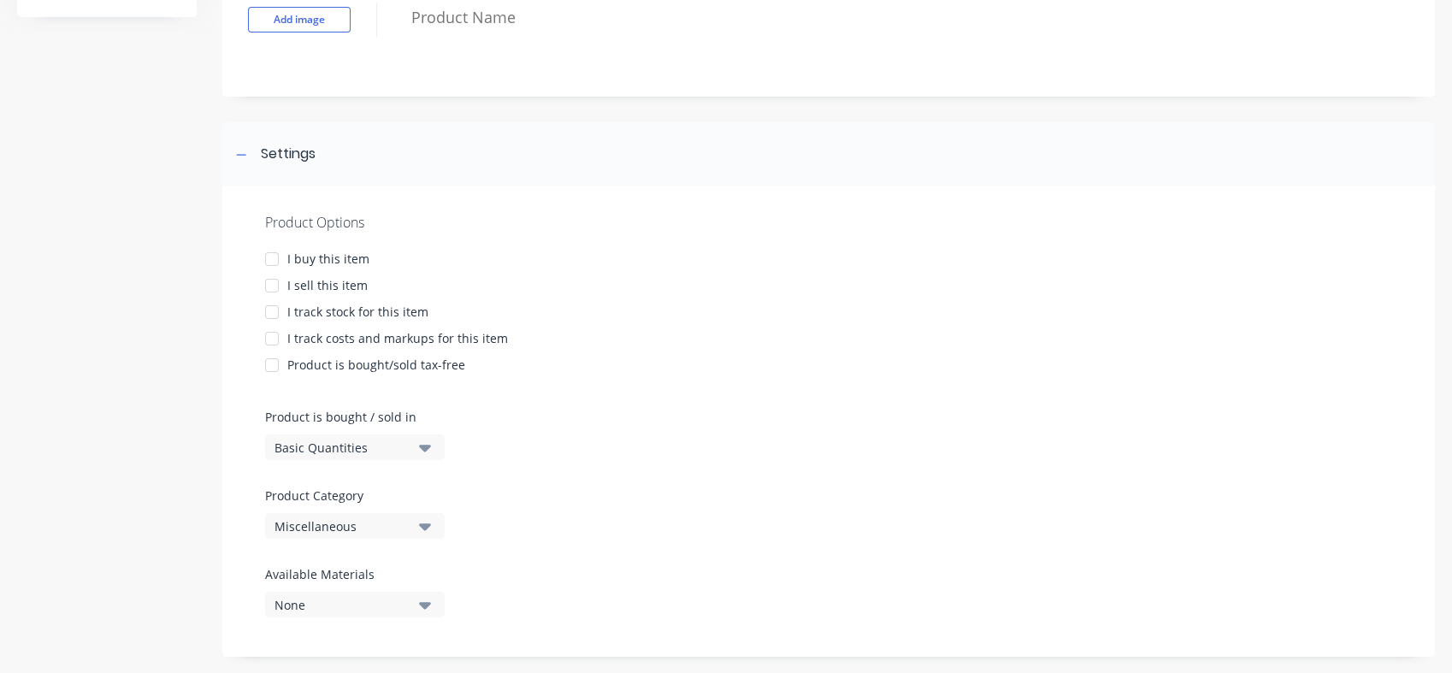
click at [274, 258] on div at bounding box center [272, 259] width 34 height 34
click at [273, 285] on div at bounding box center [272, 285] width 34 height 34
click at [270, 309] on div at bounding box center [272, 312] width 34 height 34
click at [273, 331] on div at bounding box center [272, 339] width 34 height 34
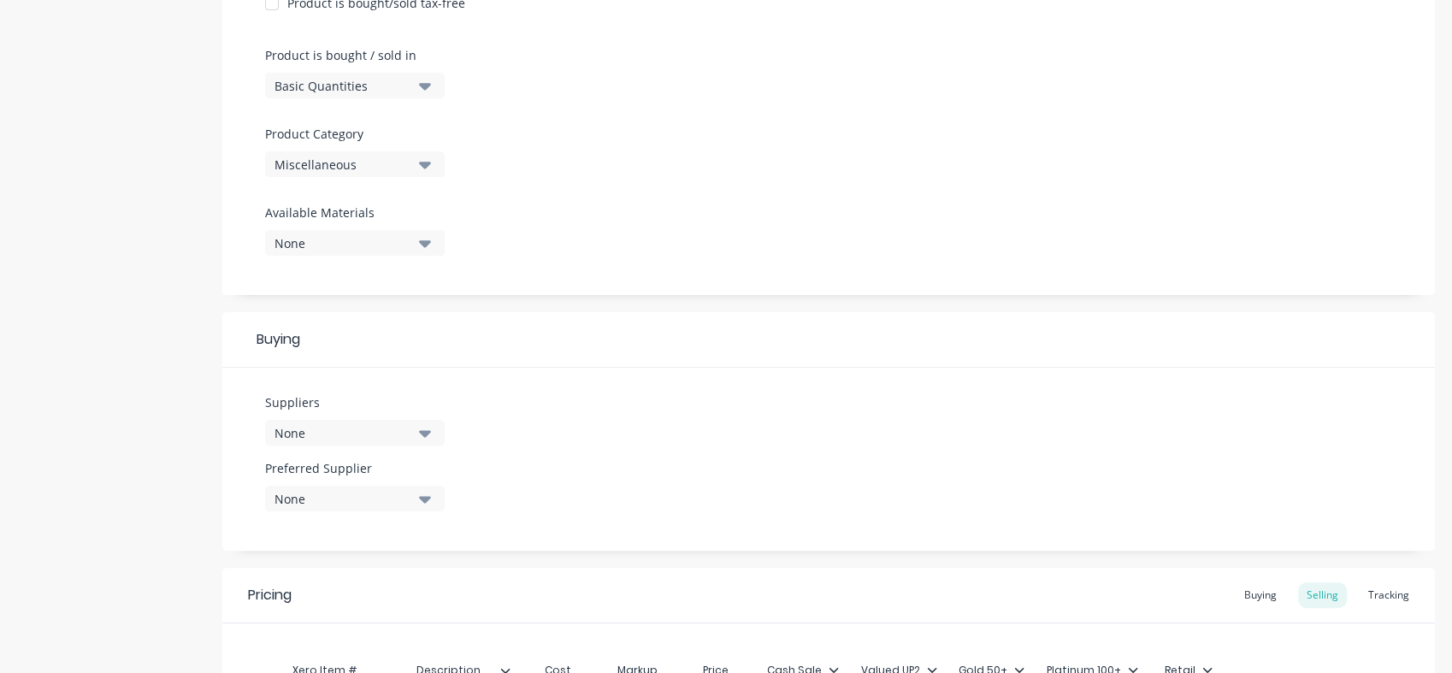
scroll to position [516, 0]
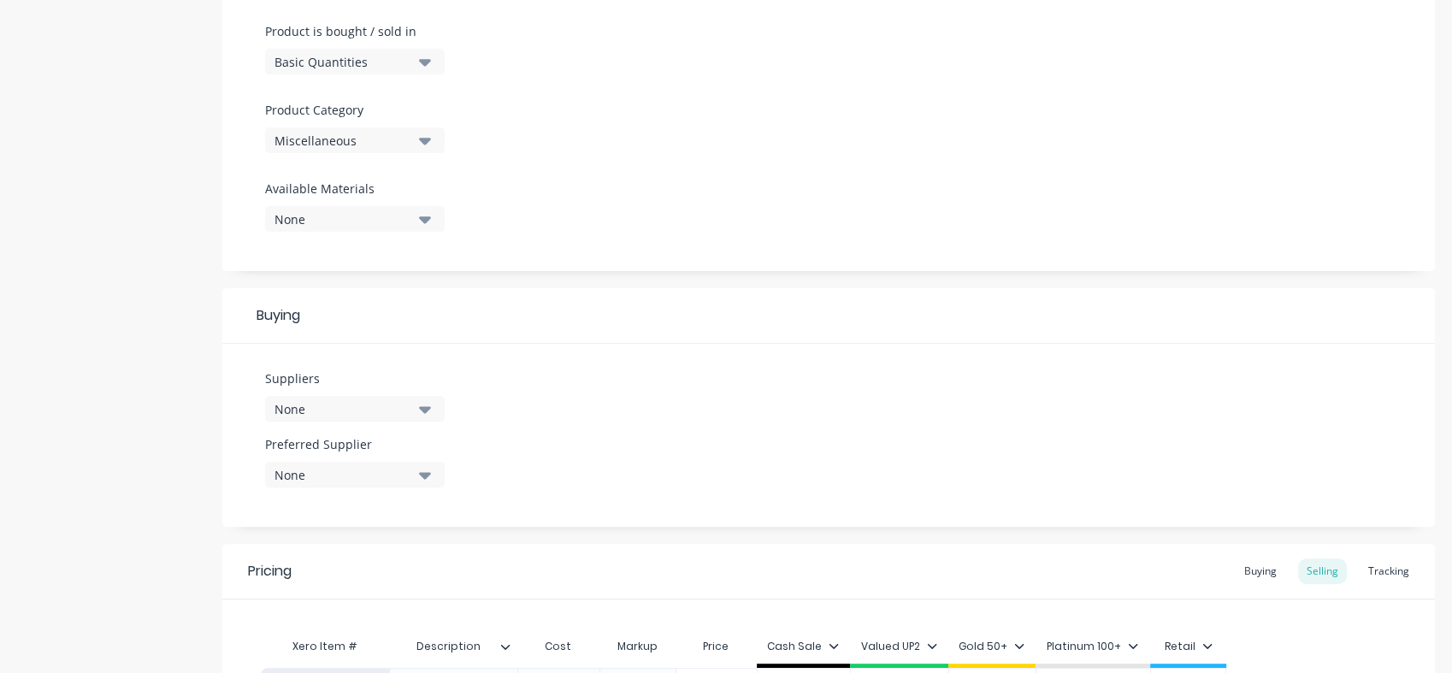
click at [424, 408] on icon "button" at bounding box center [425, 409] width 12 height 7
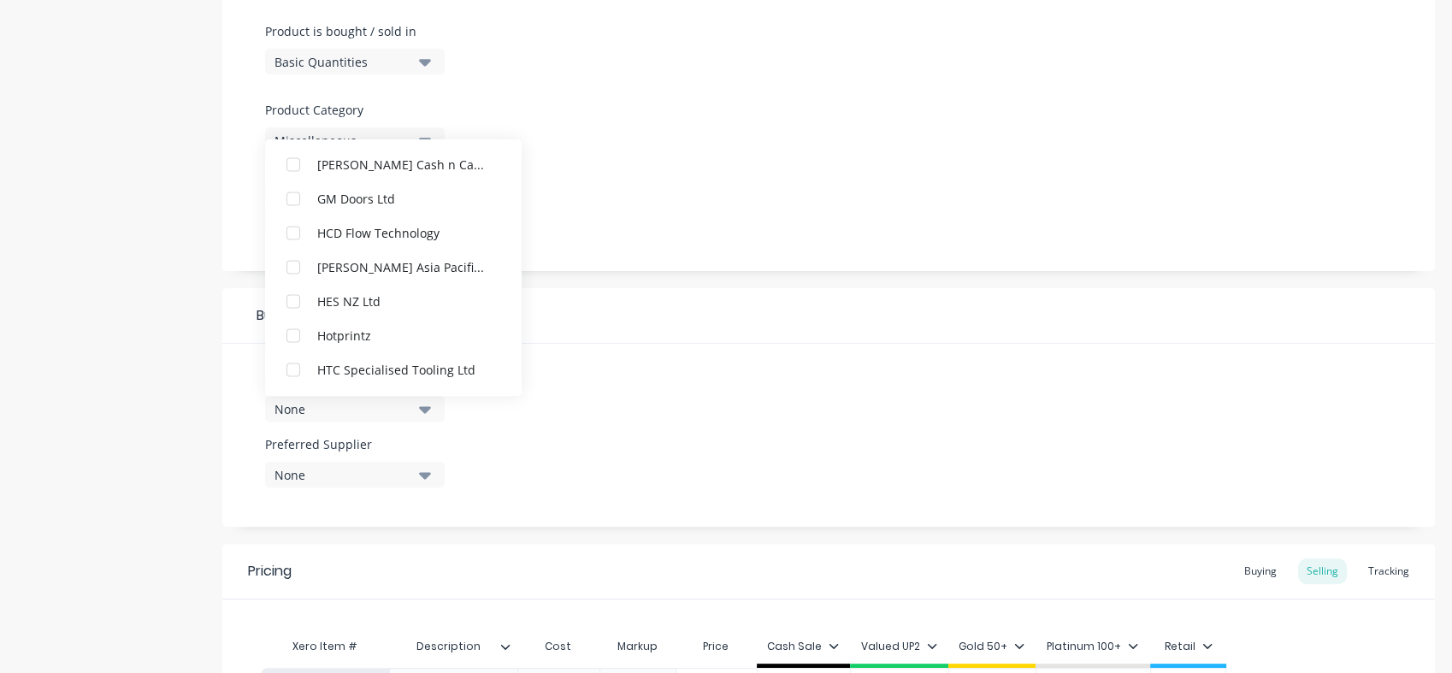
scroll to position [2757, 0]
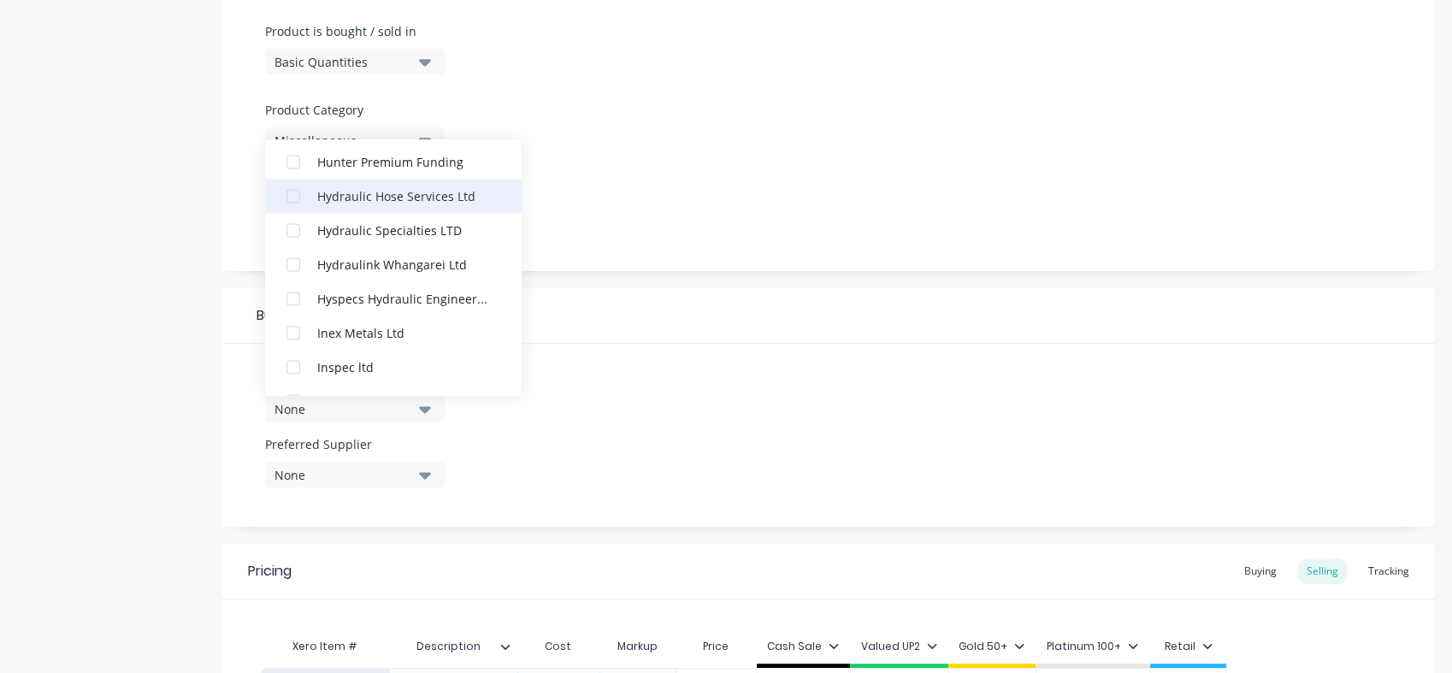
click at [404, 201] on div "Hydraulic Hose Services Ltd" at bounding box center [402, 195] width 171 height 18
click at [422, 475] on icon "button" at bounding box center [425, 475] width 12 height 7
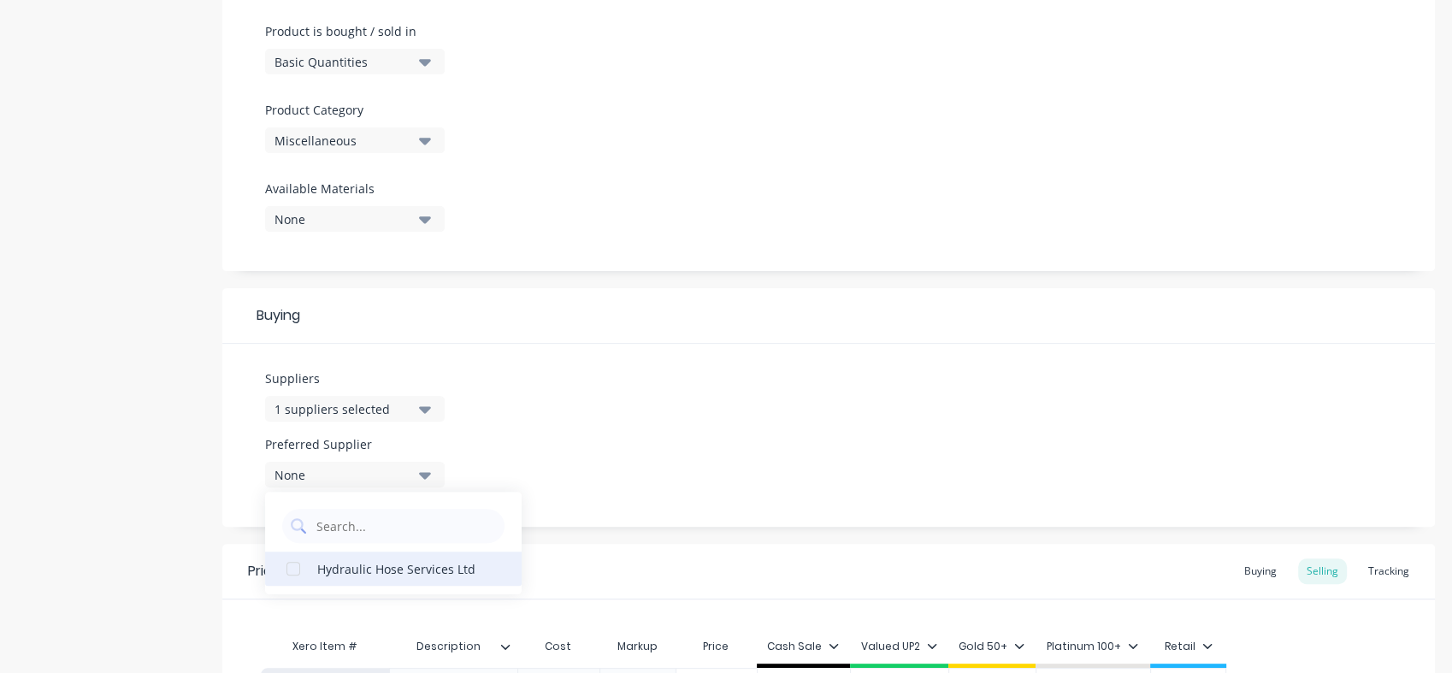
click at [317, 574] on div "Hydraulic Hose Services Ltd" at bounding box center [402, 568] width 171 height 18
click at [1059, 431] on div "Suppliers 1 suppliers selected Preferred Supplier Hydraulic Hose Services Ltd H…" at bounding box center [828, 435] width 1212 height 183
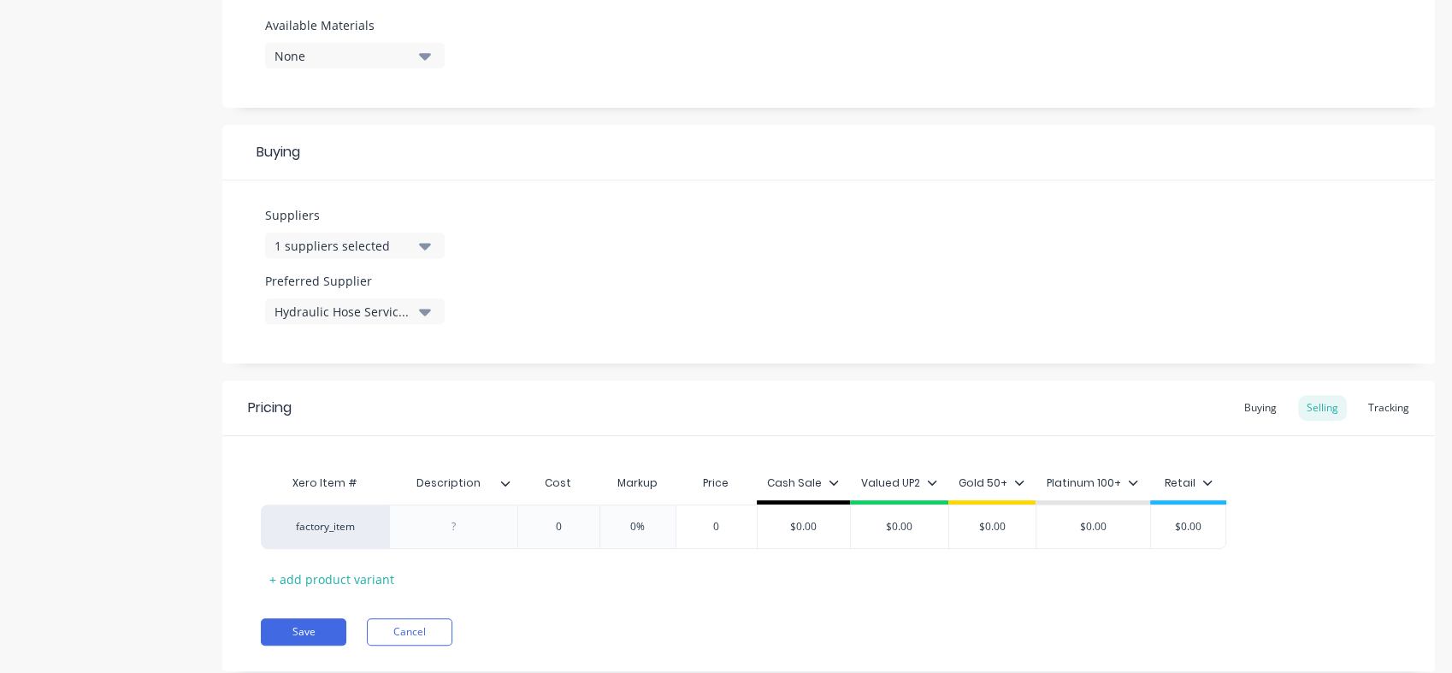
scroll to position [724, 0]
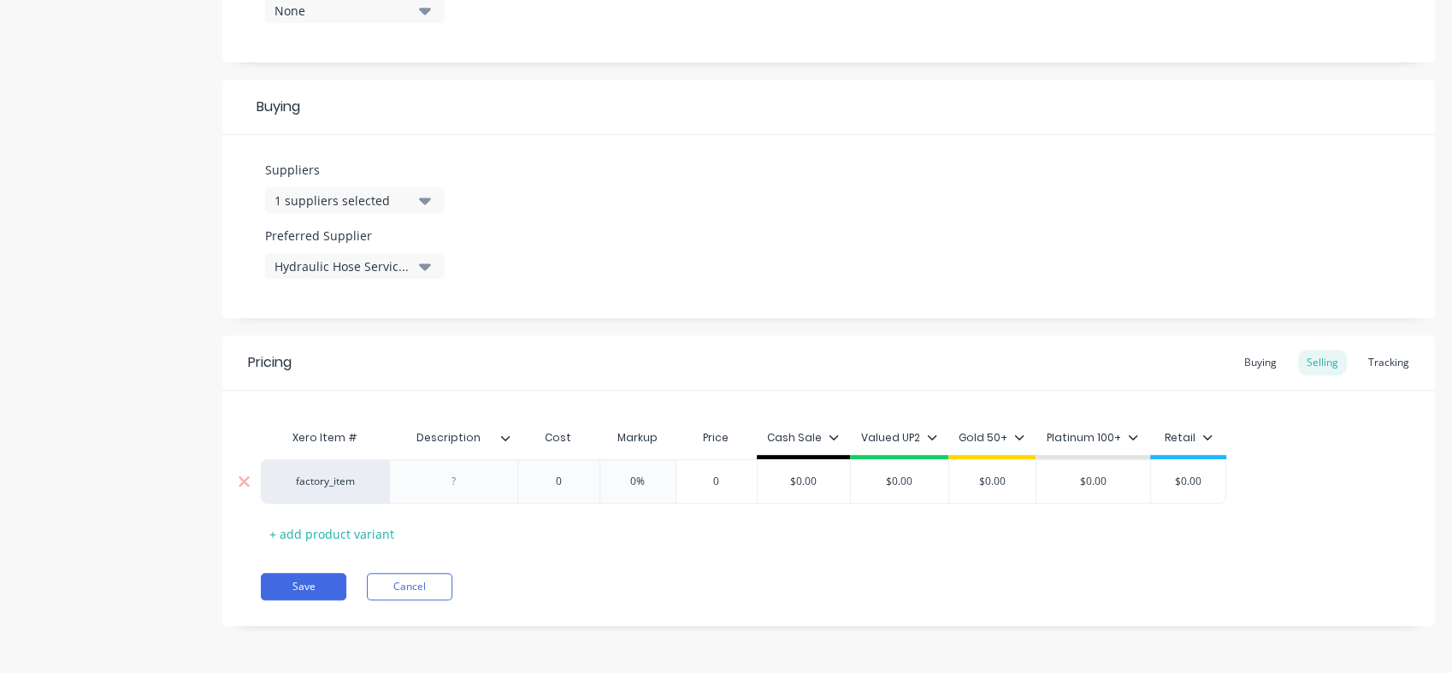
click at [451, 481] on div at bounding box center [454, 481] width 86 height 22
click at [3, 276] on div "Product details Add image Settings Product Options I buy this item I sell this …" at bounding box center [726, 0] width 1452 height 1346
click at [659, 130] on div "Buying" at bounding box center [828, 108] width 1212 height 56
click at [719, 223] on div "Suppliers 1 suppliers selected Preferred Supplier Hydraulic Hose Services Ltd" at bounding box center [828, 226] width 1212 height 183
click at [626, 595] on div "Save Cancel" at bounding box center [848, 586] width 1174 height 27
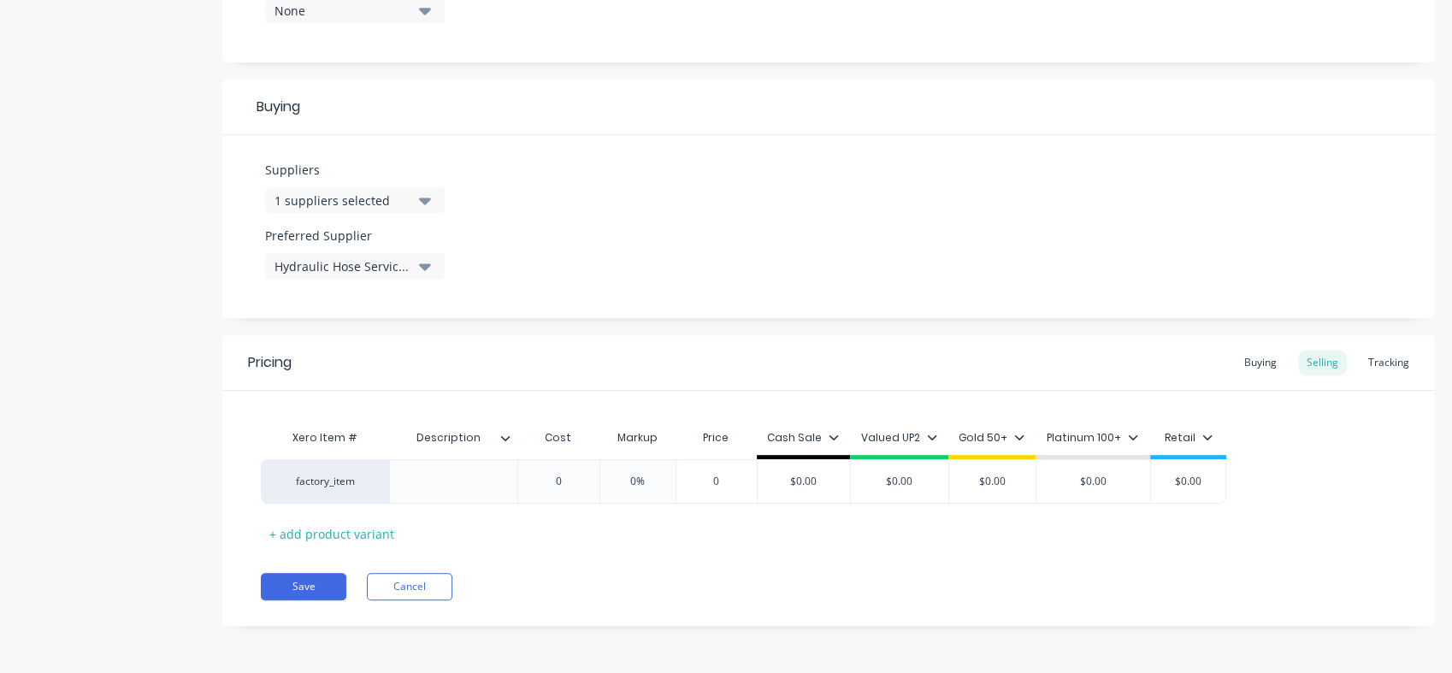
click at [617, 204] on div "Suppliers 1 suppliers selected Preferred Supplier Hydraulic Hose Services Ltd" at bounding box center [828, 226] width 1212 height 183
click at [745, 321] on div "Add image Settings Product Options I buy this item I sell this item I track sto…" at bounding box center [828, -1] width 1212 height 1303
click at [504, 437] on icon at bounding box center [505, 437] width 9 height 5
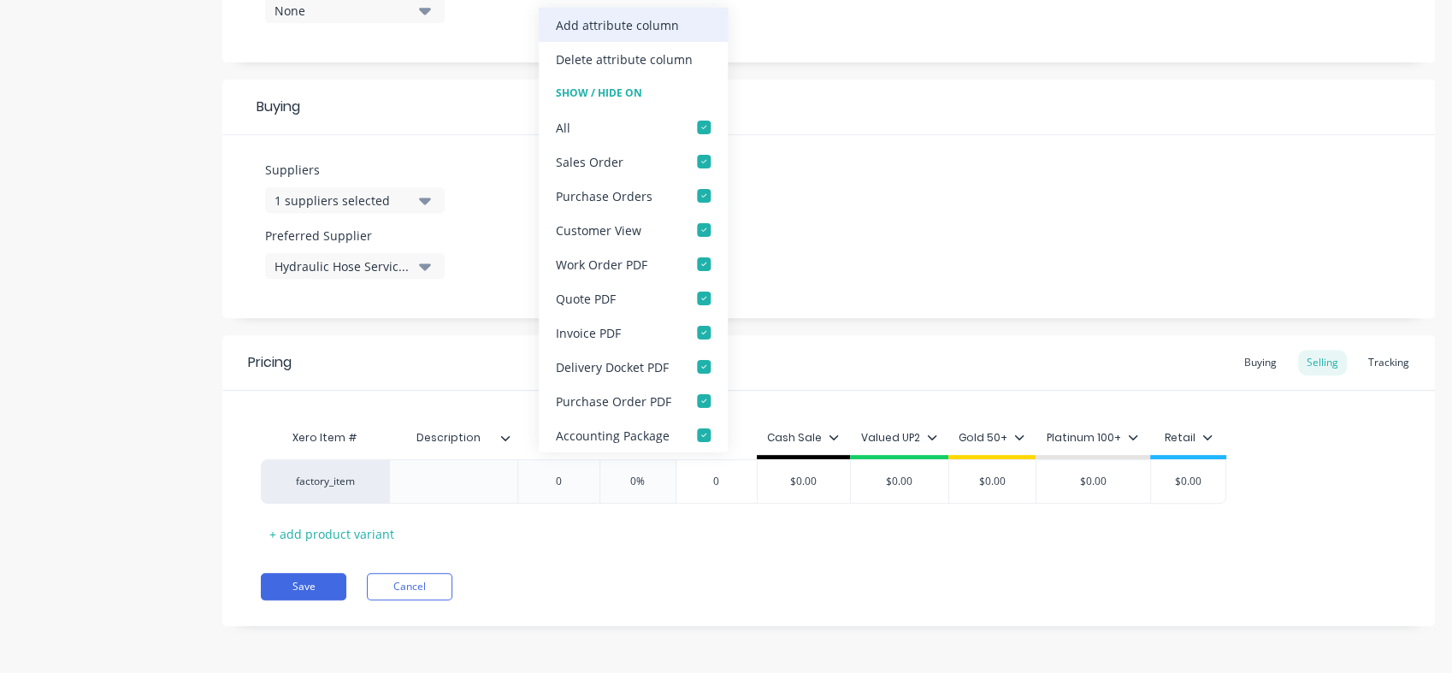
click at [619, 29] on div "Add attribute column" at bounding box center [617, 24] width 123 height 18
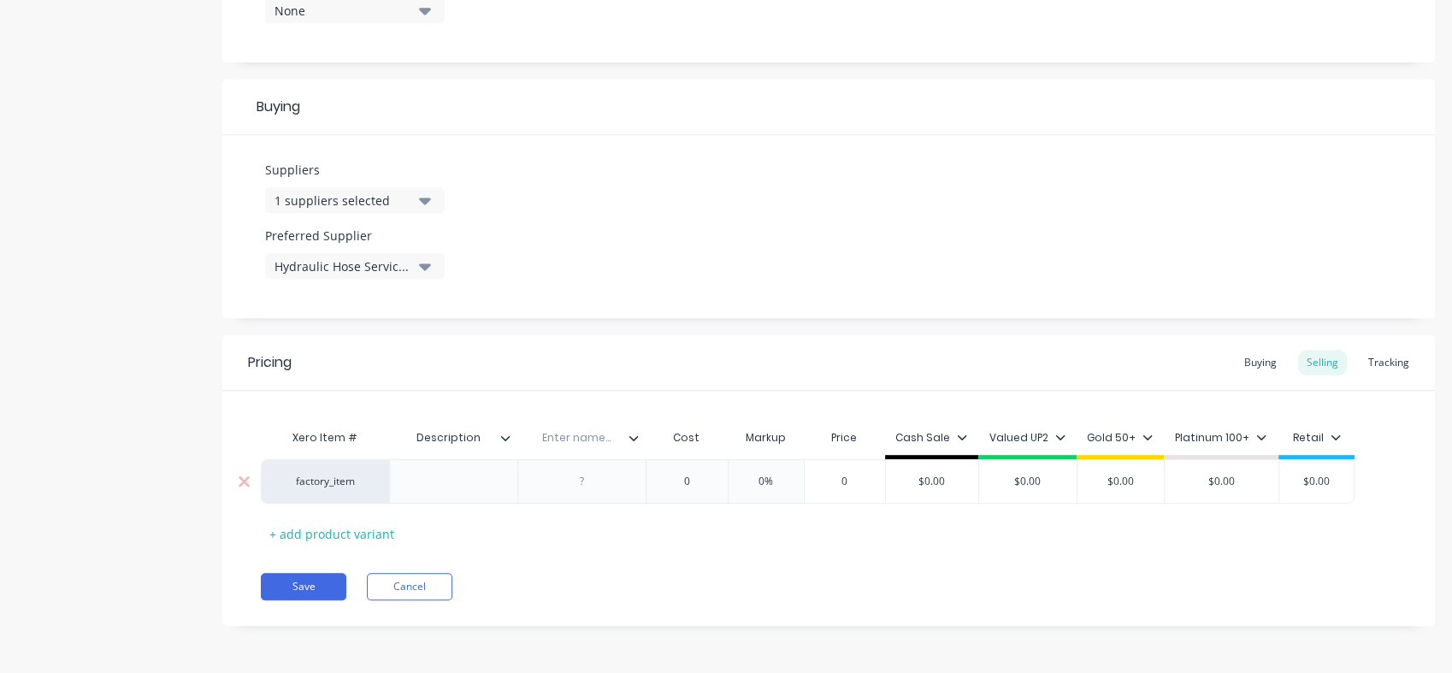
click at [448, 479] on div at bounding box center [454, 481] width 86 height 22
click at [585, 483] on div at bounding box center [583, 481] width 86 height 22
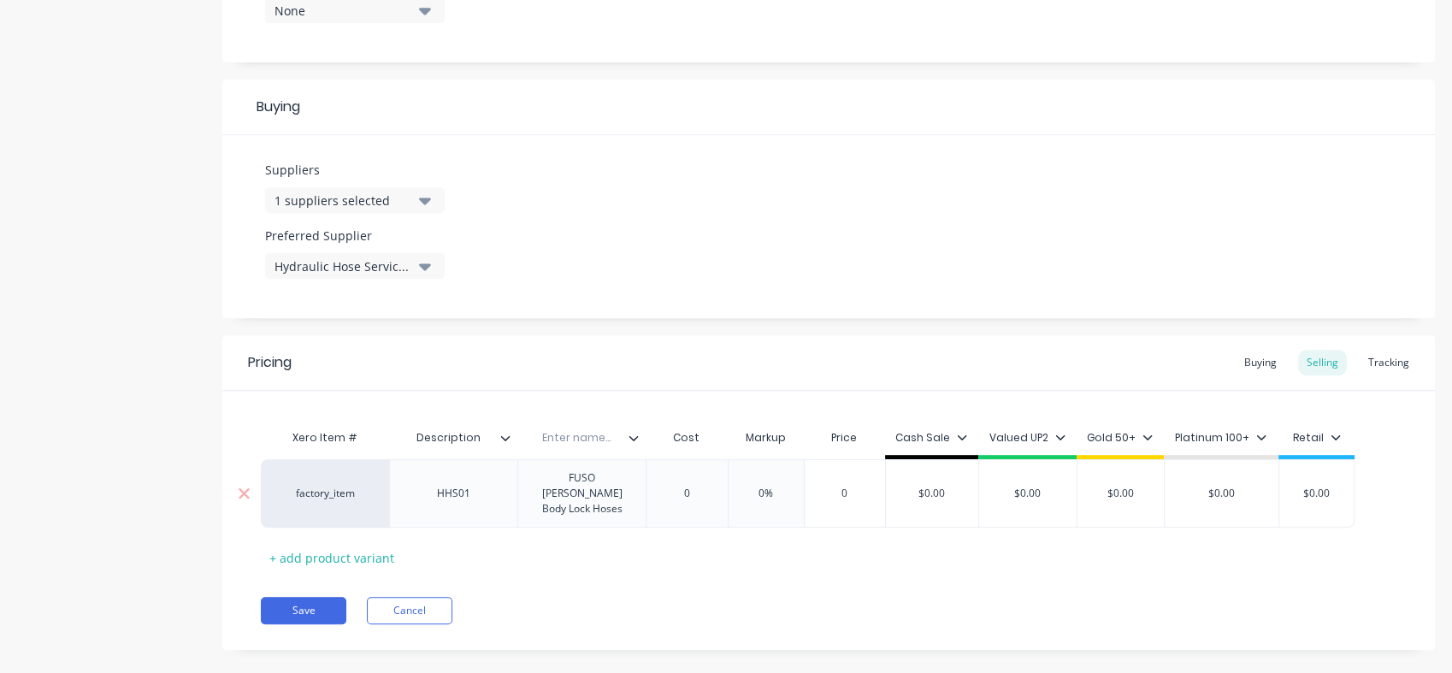
click at [701, 486] on input "0" at bounding box center [687, 493] width 86 height 15
drag, startPoint x: 701, startPoint y: 486, endPoint x: 674, endPoint y: 486, distance: 27.4
click at [674, 486] on input "0" at bounding box center [687, 493] width 86 height 15
click at [764, 487] on input "0%" at bounding box center [778, 493] width 86 height 15
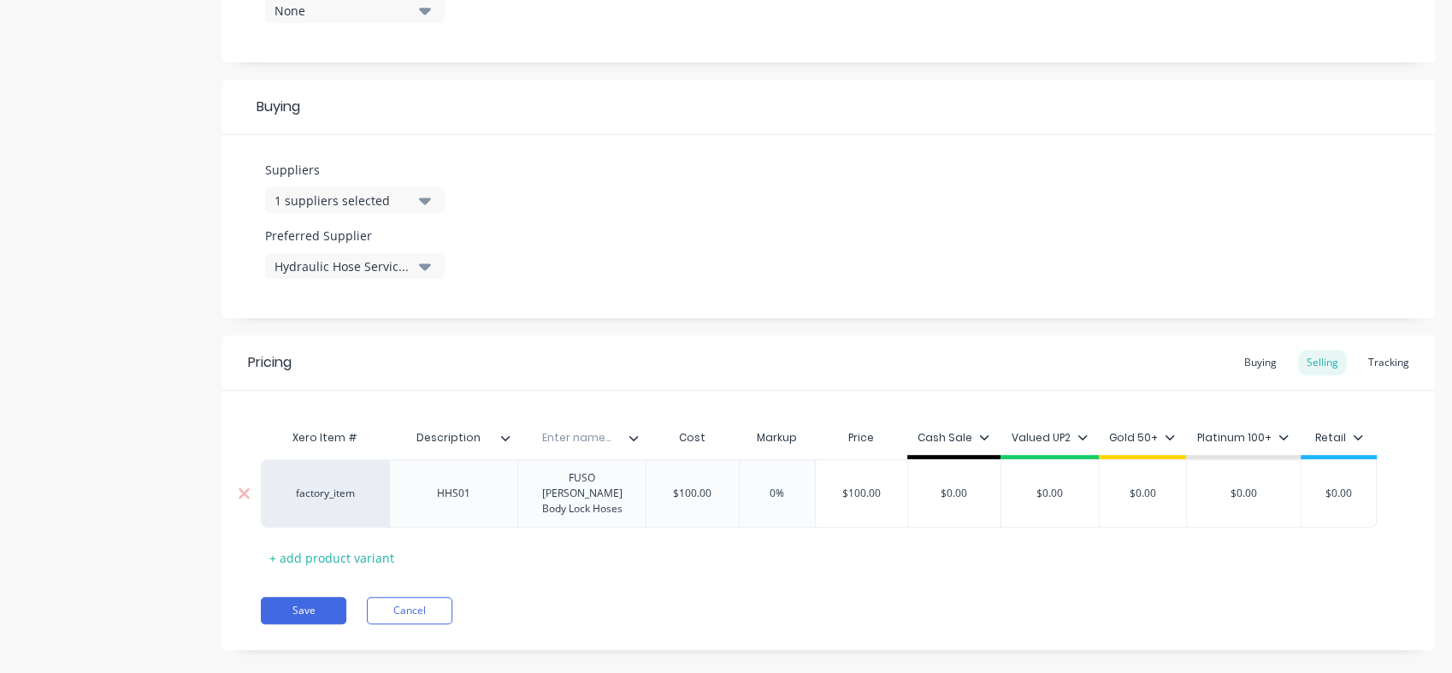
drag, startPoint x: 764, startPoint y: 487, endPoint x: 782, endPoint y: 485, distance: 18.0
click at [782, 486] on input "0%" at bounding box center [778, 493] width 86 height 15
click at [784, 529] on div "Xero Item # Description Enter name... Cost Markup Price Cash Sale Valued UP2 Go…" at bounding box center [829, 496] width 1136 height 150
click at [980, 442] on div "Cash Sale" at bounding box center [953, 437] width 72 height 15
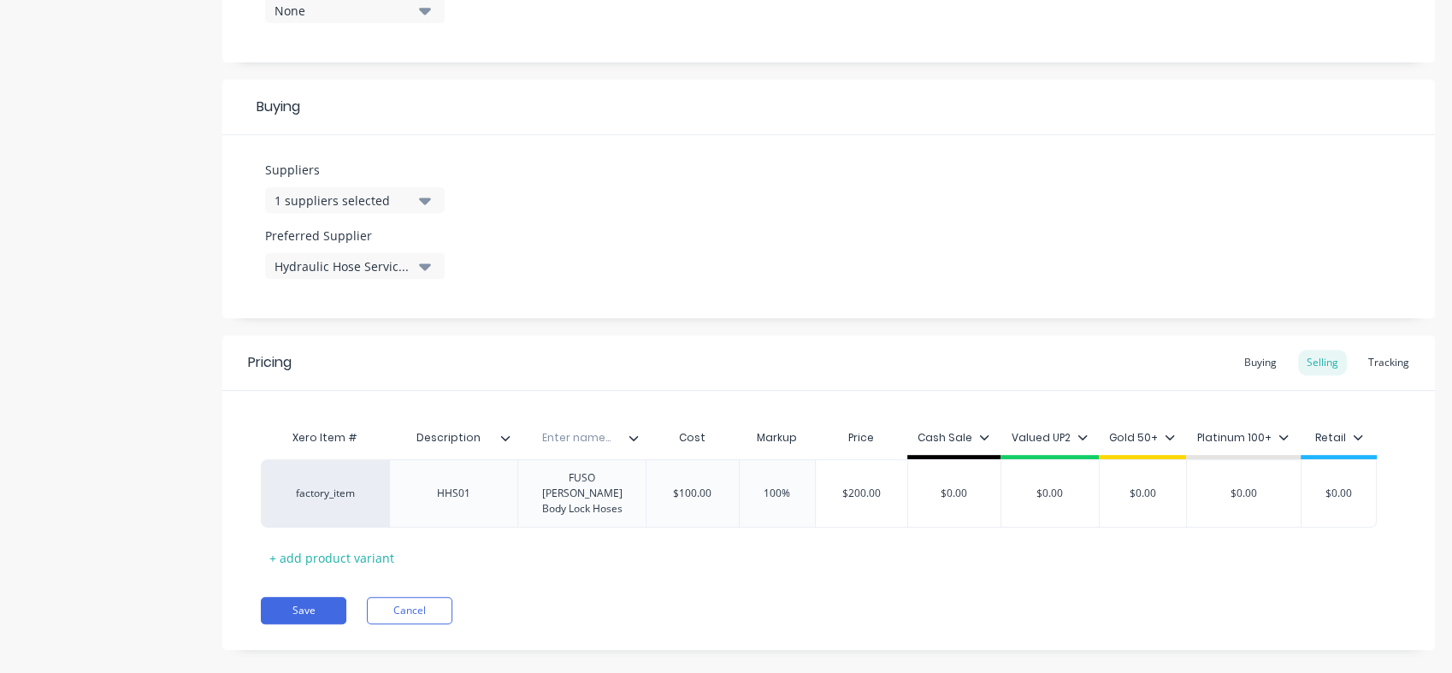
click at [980, 442] on div "Cash Sale" at bounding box center [953, 437] width 72 height 15
click at [1347, 486] on input "$0.00" at bounding box center [1339, 493] width 86 height 15
drag, startPoint x: 1360, startPoint y: 478, endPoint x: 1323, endPoint y: 486, distance: 38.4
click at [1323, 486] on input "$0.00" at bounding box center [1339, 493] width 86 height 15
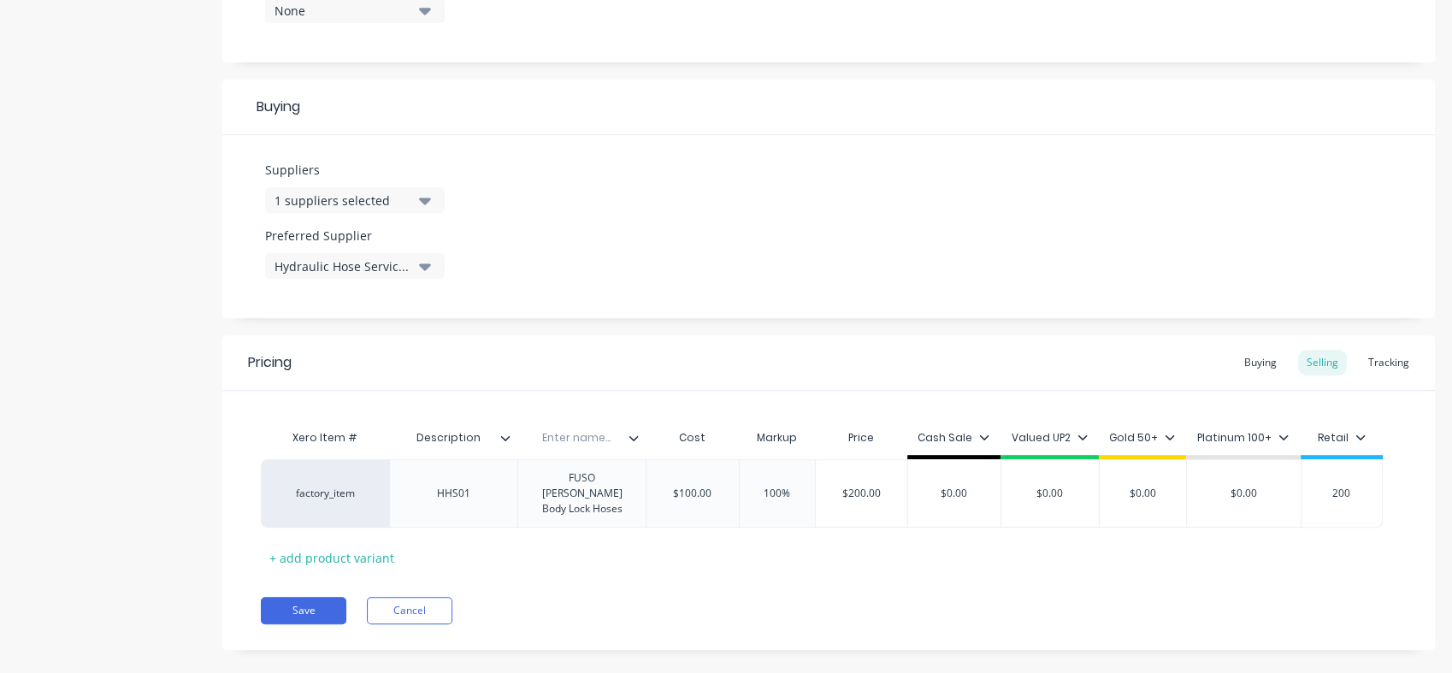
click at [1300, 555] on div "Pricing Buying Selling Tracking Xero Item # Description Enter name... Cost Mark…" at bounding box center [828, 492] width 1212 height 315
click at [1226, 472] on div "$0.00" at bounding box center [1244, 493] width 115 height 43
drag, startPoint x: 975, startPoint y: 487, endPoint x: 929, endPoint y: 500, distance: 47.3
click at [929, 500] on div "$0.00 $0.00" at bounding box center [954, 493] width 92 height 43
click at [1068, 486] on input "$0.00" at bounding box center [1049, 493] width 97 height 15
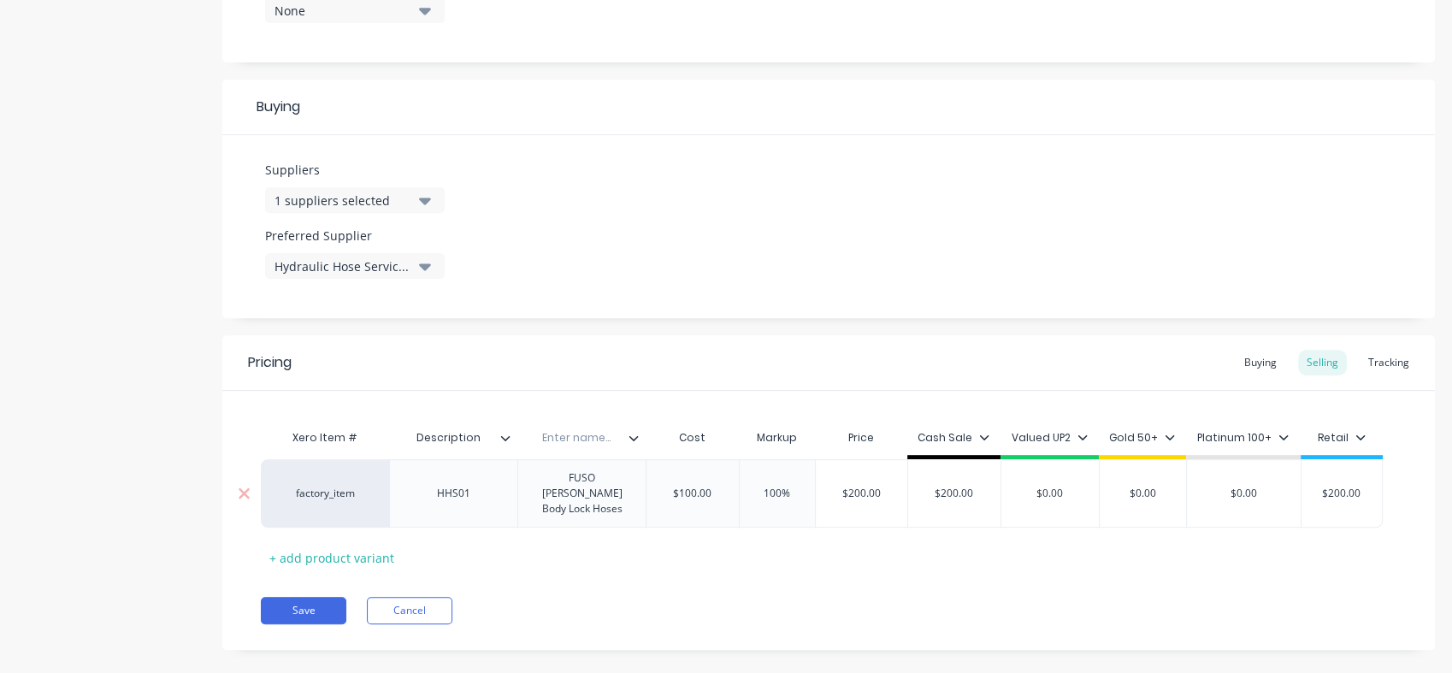
drag, startPoint x: 1067, startPoint y: 486, endPoint x: 1034, endPoint y: 491, distance: 33.7
click at [1034, 491] on input "$0.00" at bounding box center [1049, 493] width 97 height 15
click at [1166, 488] on input "$0.00" at bounding box center [1143, 493] width 86 height 15
drag, startPoint x: 1166, startPoint y: 488, endPoint x: 1125, endPoint y: 498, distance: 42.1
click at [1125, 498] on div "$0.00 $0.00" at bounding box center [1143, 493] width 86 height 43
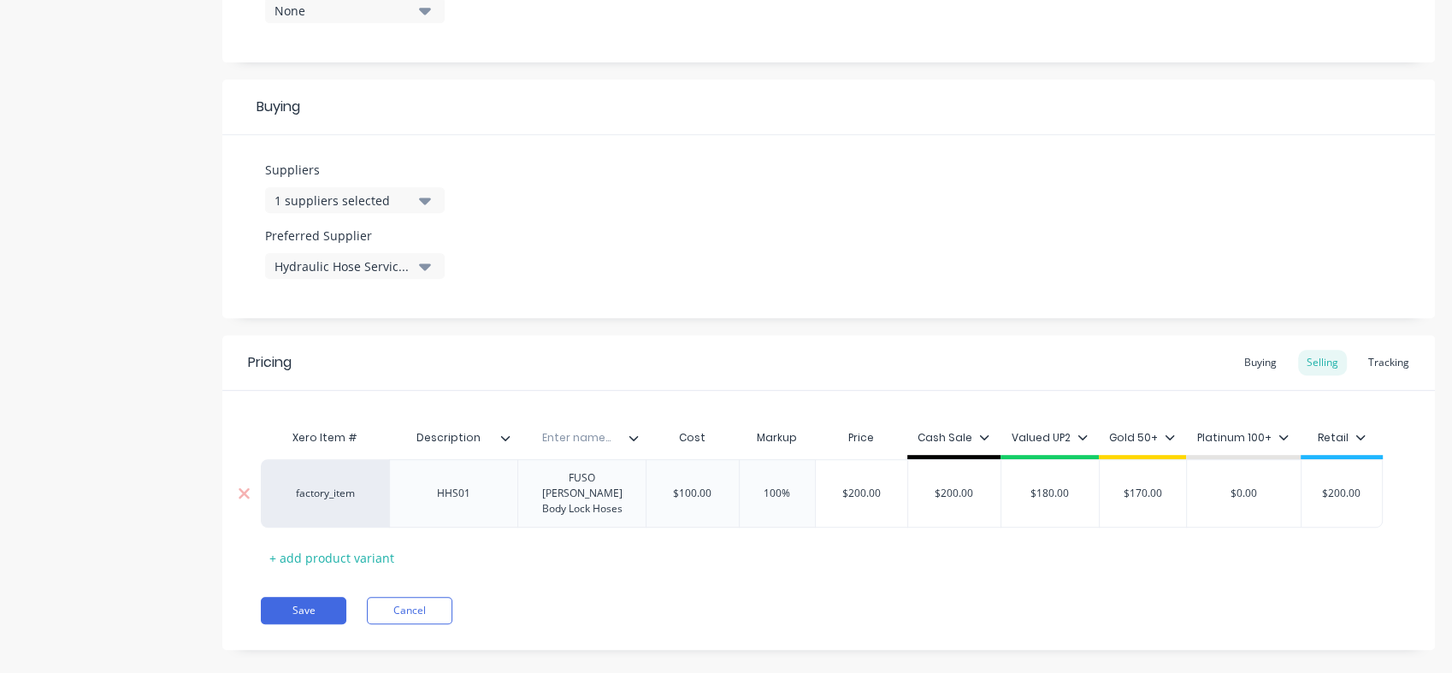
click at [1257, 486] on input "$0.00" at bounding box center [1244, 493] width 115 height 15
drag, startPoint x: 1257, startPoint y: 481, endPoint x: 1195, endPoint y: 493, distance: 63.4
click at [1195, 493] on input "$0.00" at bounding box center [1244, 493] width 115 height 15
click at [1195, 571] on div "Pricing Buying Selling Tracking Xero Item # Description Enter name... Cost Mark…" at bounding box center [828, 492] width 1212 height 315
click at [304, 597] on button "Save" at bounding box center [304, 610] width 86 height 27
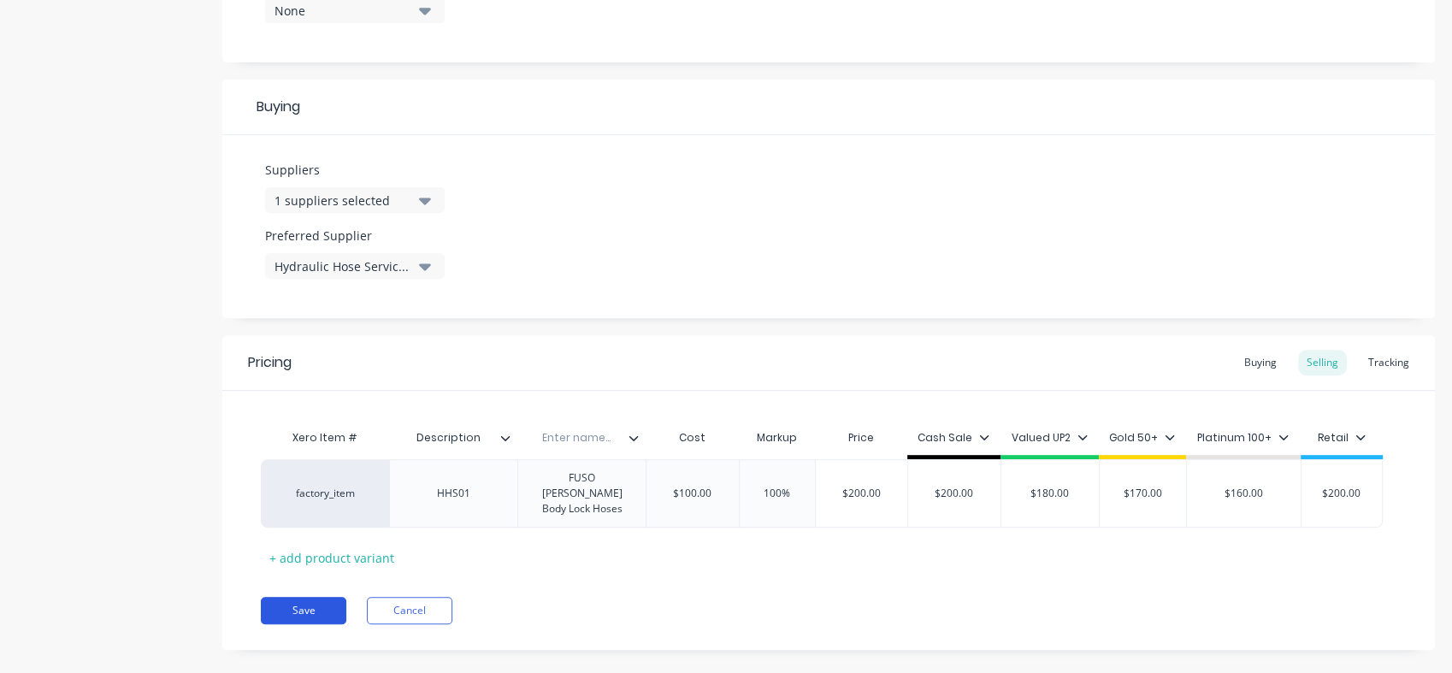
click at [303, 597] on button "Save" at bounding box center [304, 610] width 86 height 27
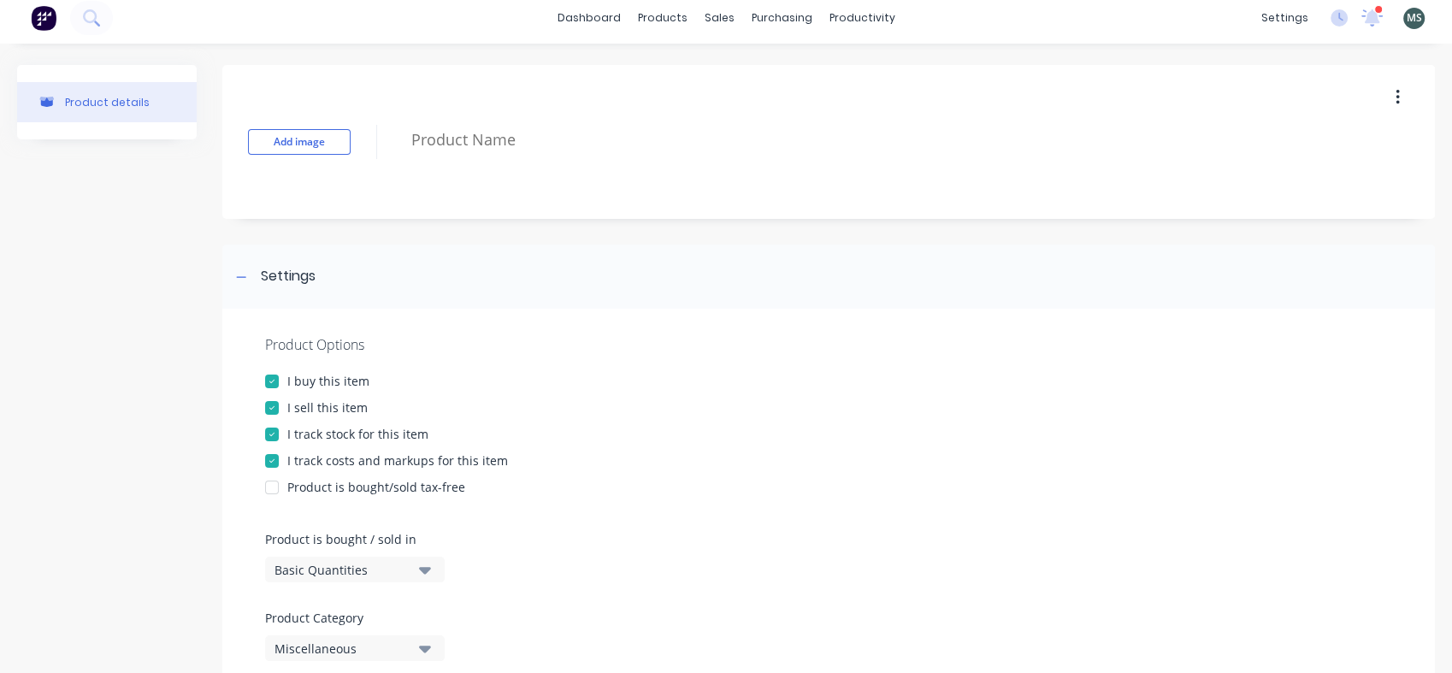
scroll to position [0, 0]
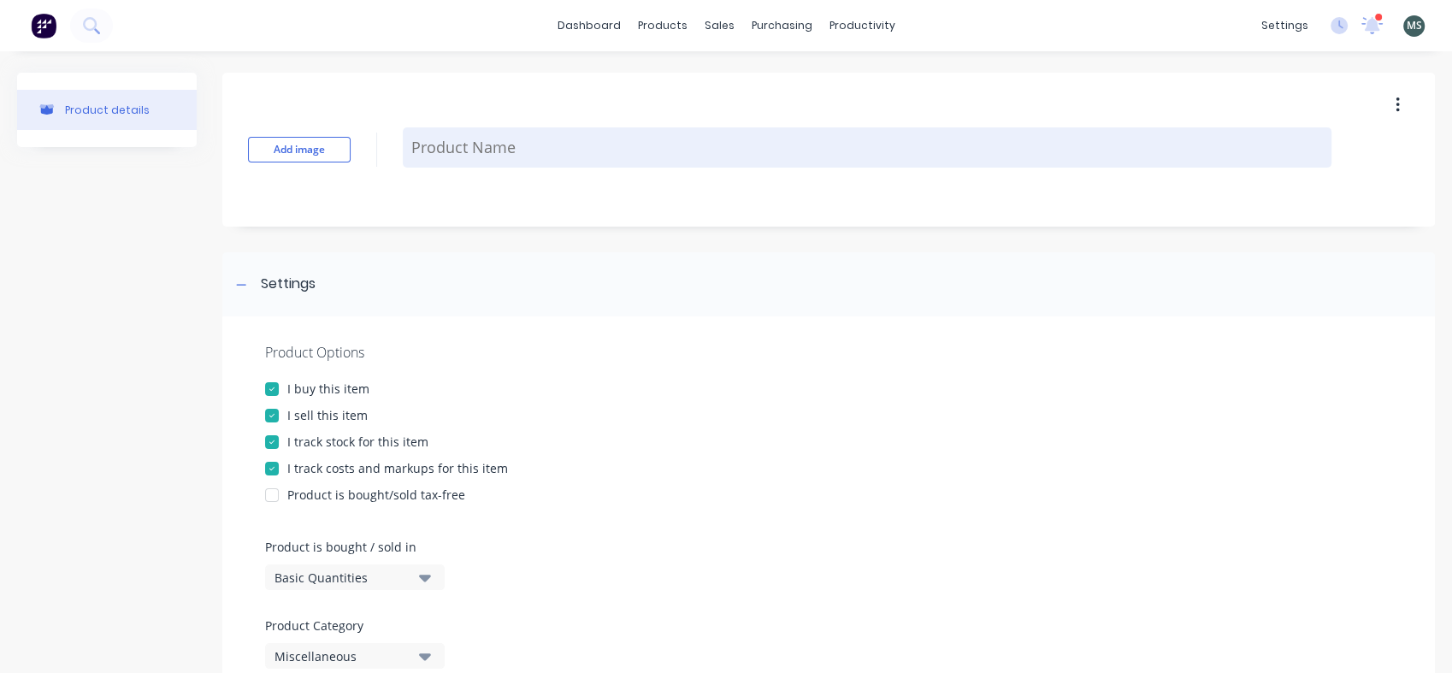
click at [484, 162] on textarea at bounding box center [867, 147] width 929 height 40
click at [409, 144] on textarea "Body Lock Hoses" at bounding box center [867, 147] width 929 height 40
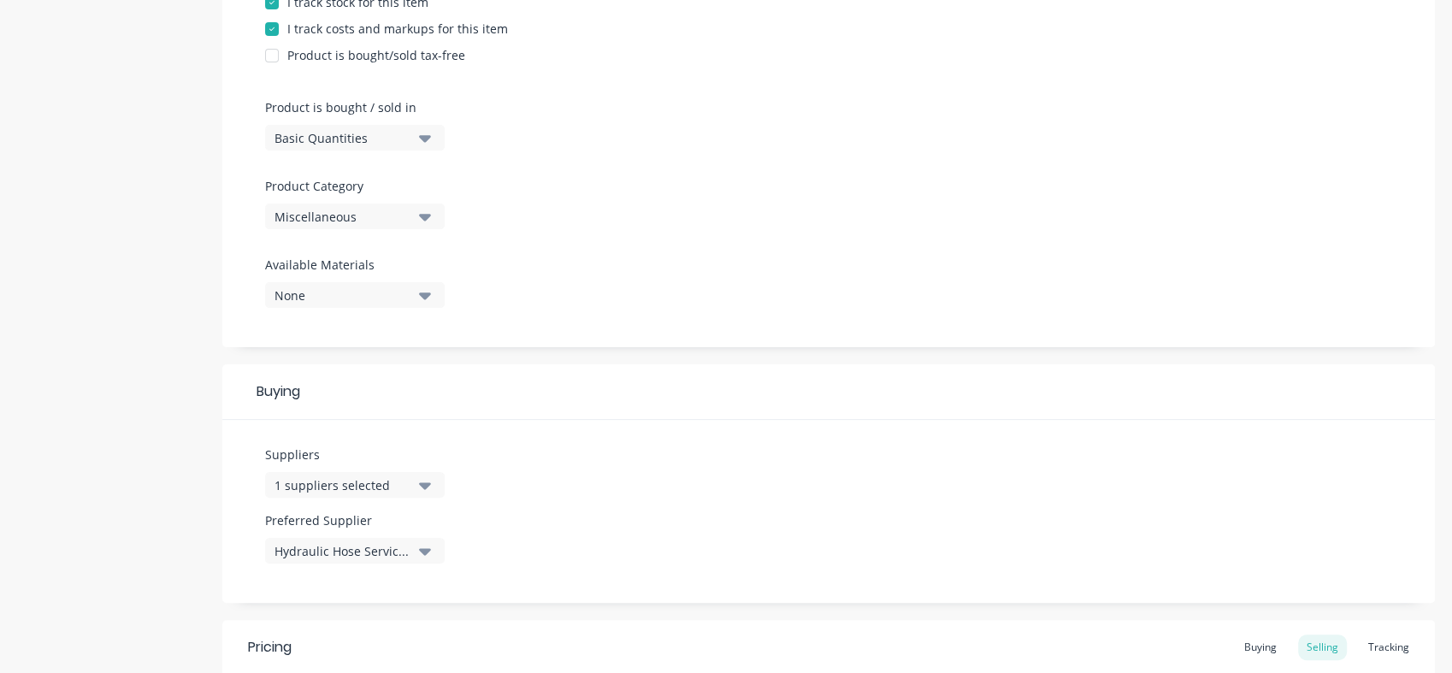
scroll to position [732, 0]
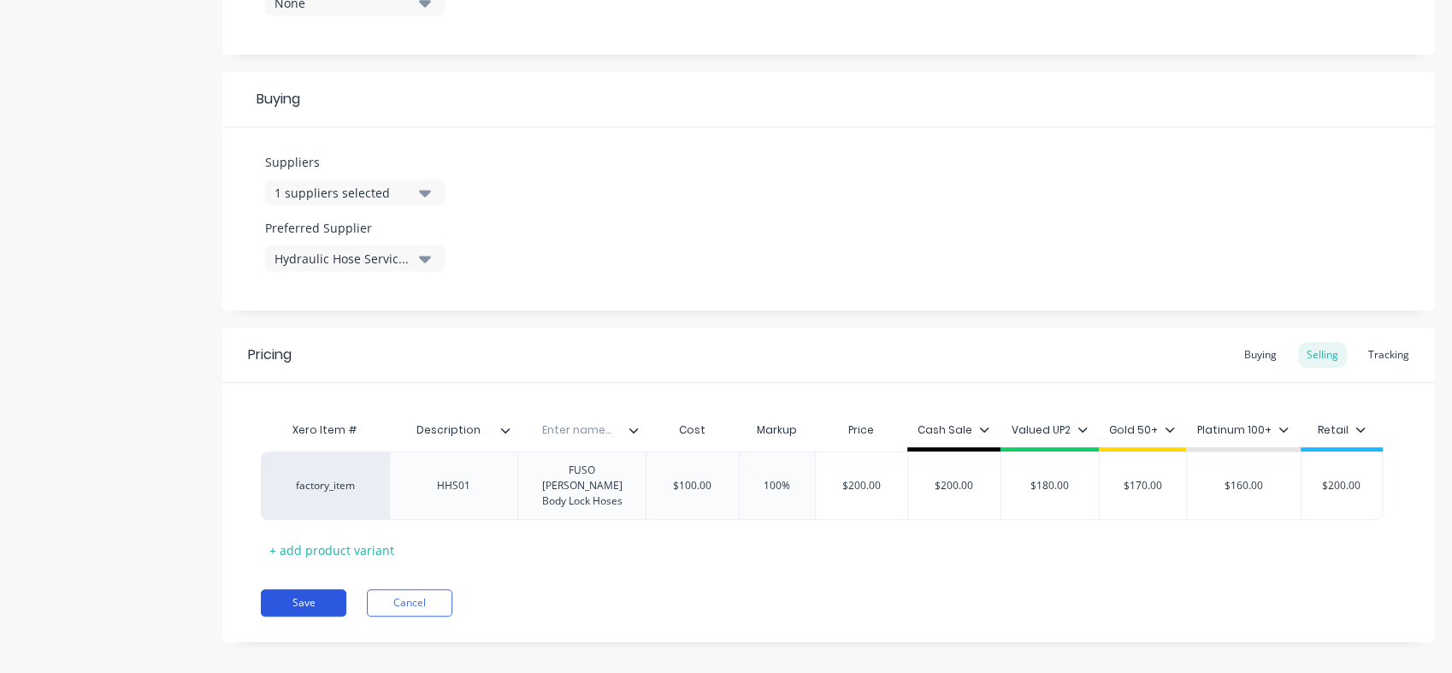
click at [321, 597] on button "Save" at bounding box center [304, 602] width 86 height 27
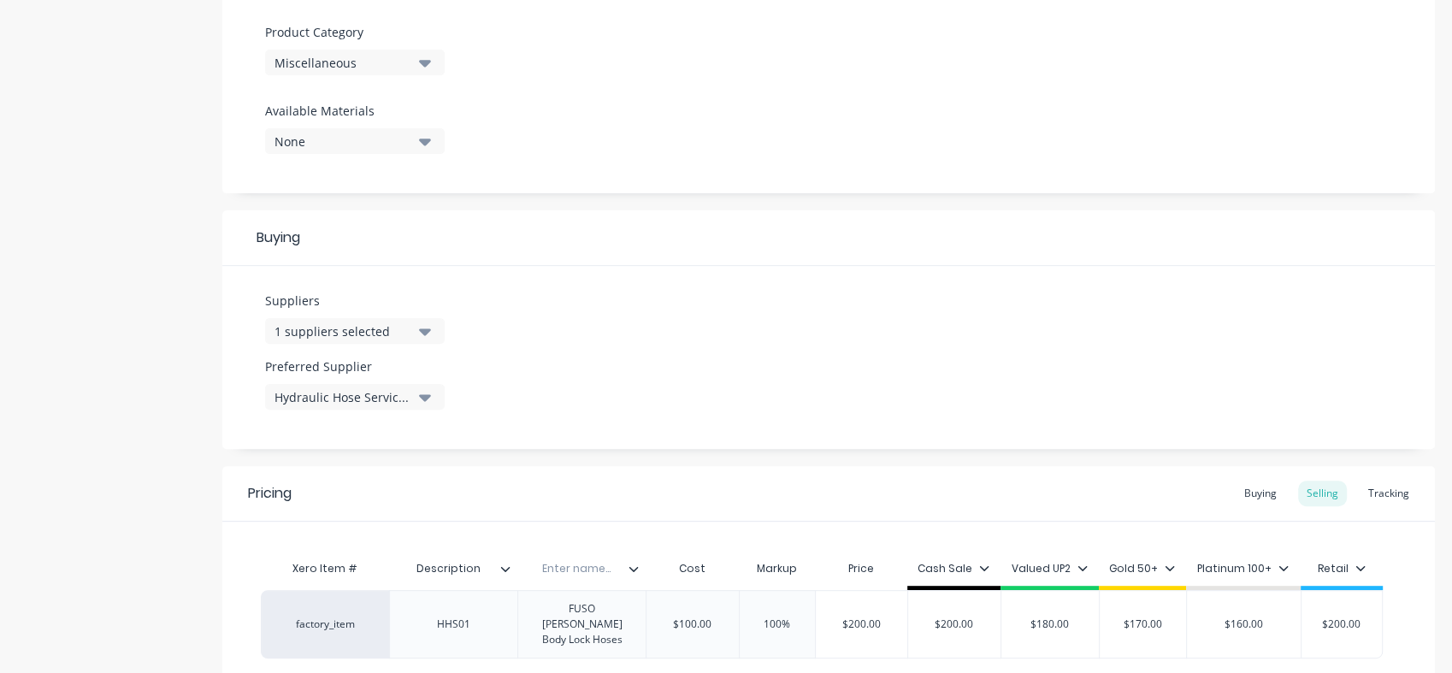
scroll to position [575, 0]
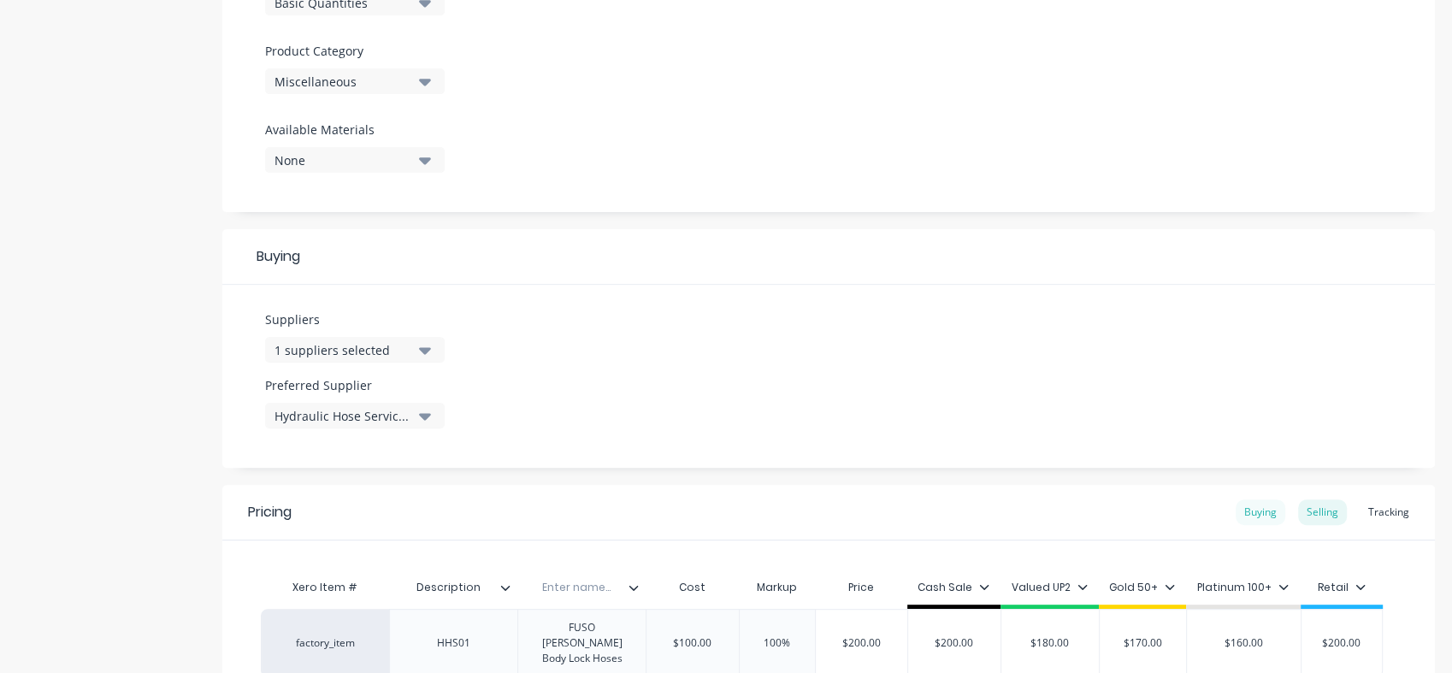
click at [1239, 509] on div "Buying" at bounding box center [1261, 512] width 50 height 26
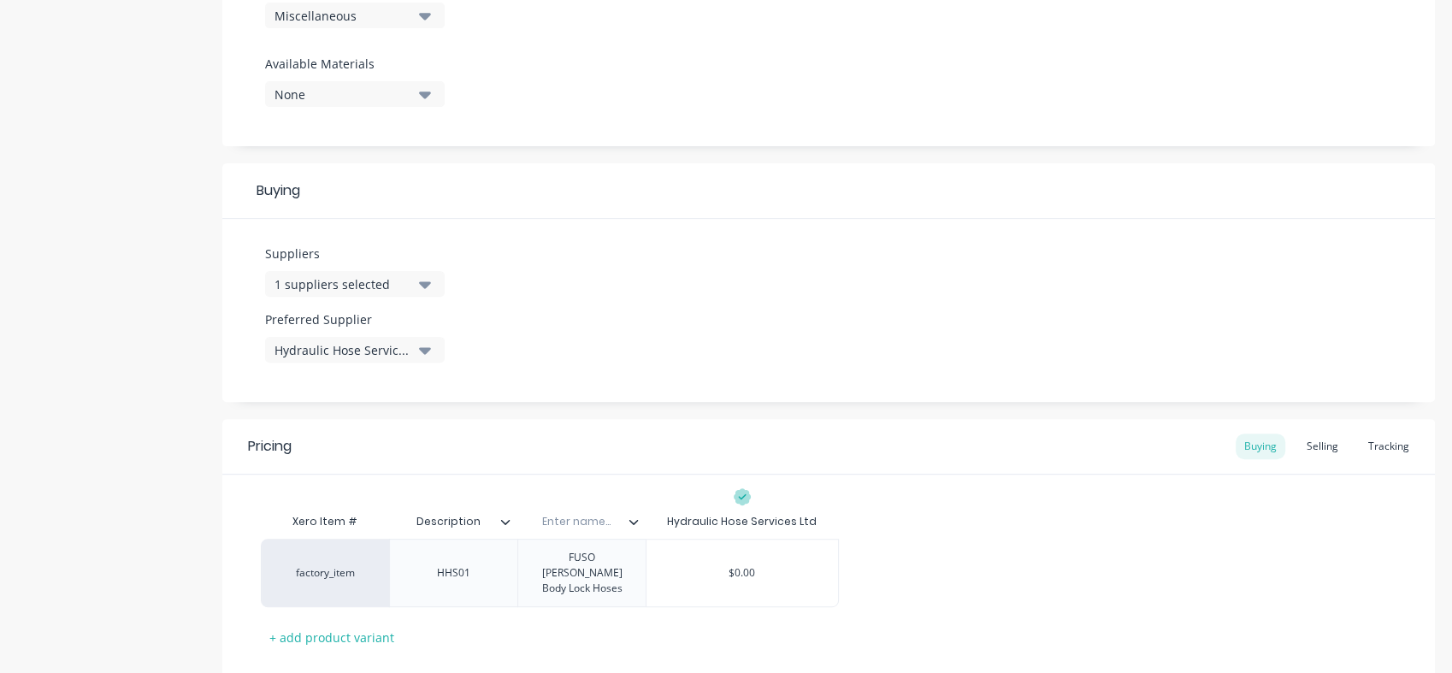
scroll to position [728, 0]
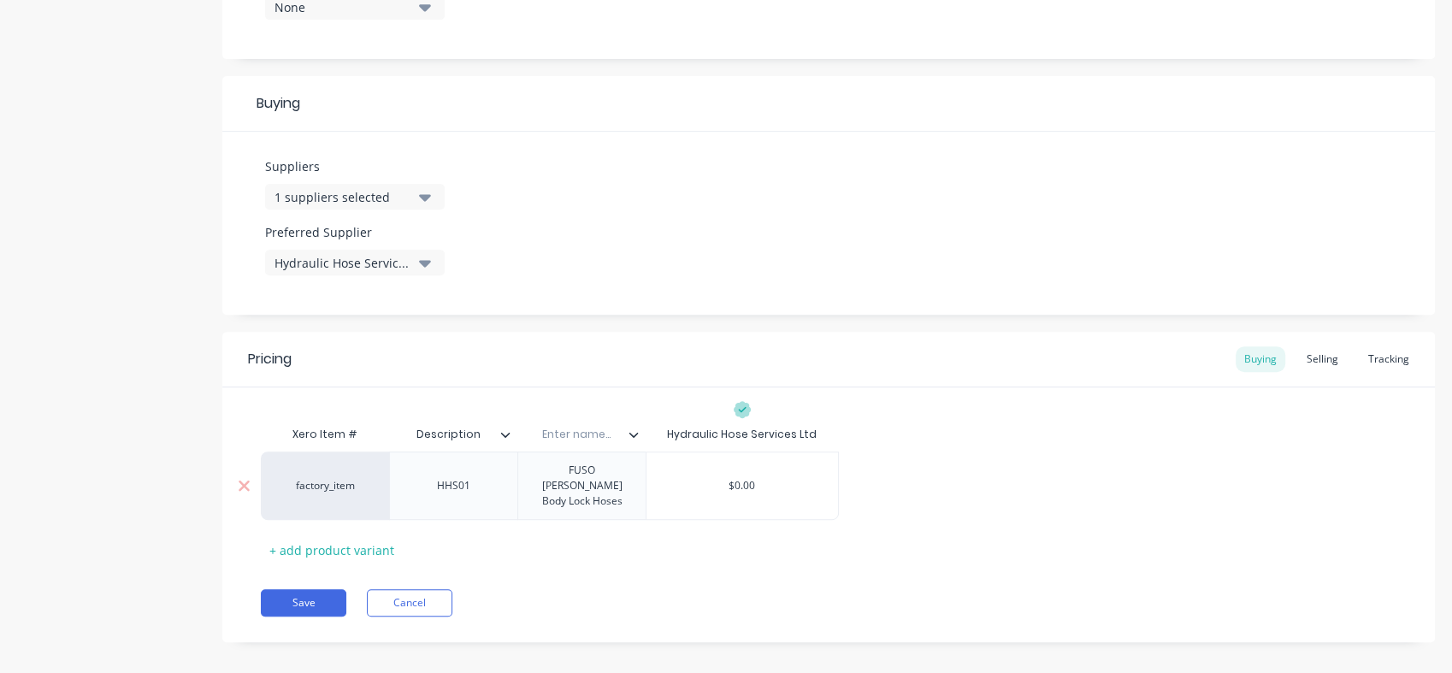
click at [754, 490] on div "$0.00" at bounding box center [742, 485] width 192 height 43
drag, startPoint x: 754, startPoint y: 479, endPoint x: 700, endPoint y: 486, distance: 54.3
click at [700, 486] on div "$0.00 $0.00" at bounding box center [742, 485] width 192 height 43
click at [660, 556] on div "Pricing Buying Selling Tracking Xero Item # Description Enter name... Hydraulic…" at bounding box center [828, 487] width 1212 height 310
click at [302, 589] on button "Save" at bounding box center [304, 602] width 86 height 27
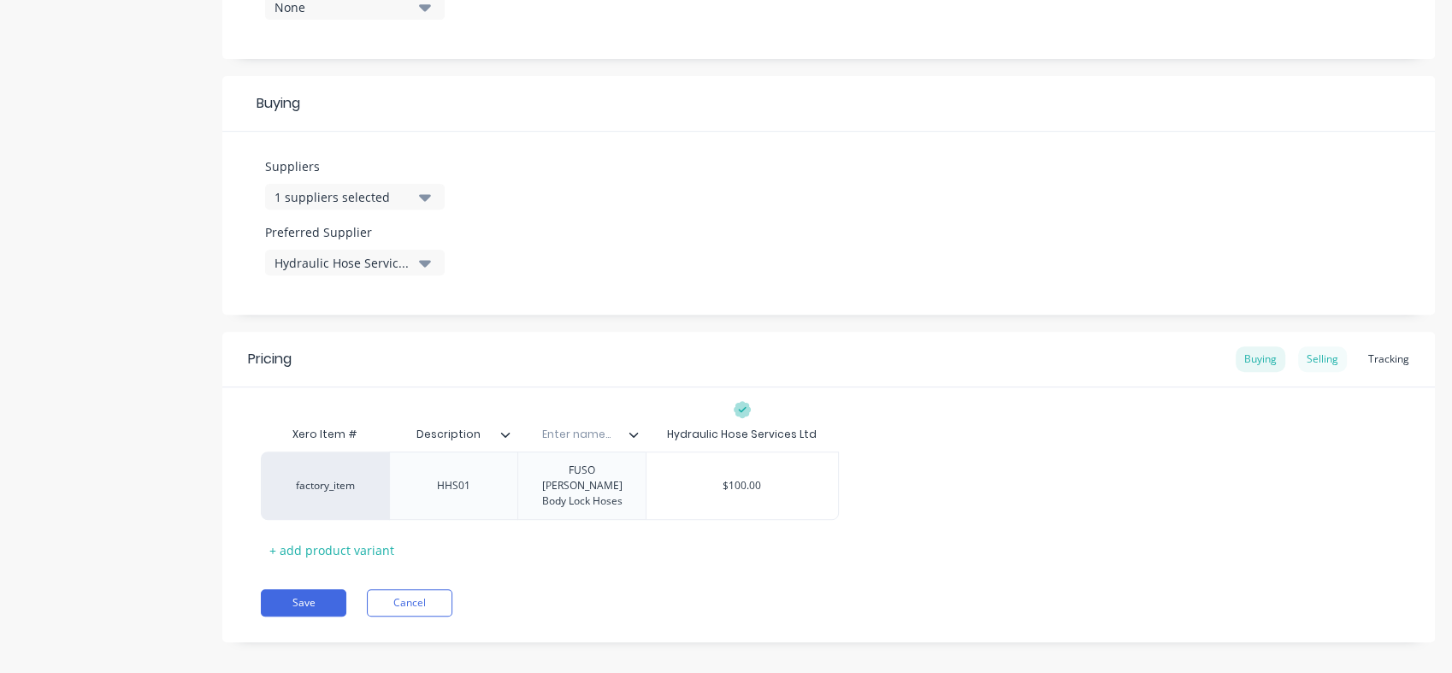
click at [1304, 362] on div "Selling" at bounding box center [1322, 359] width 49 height 26
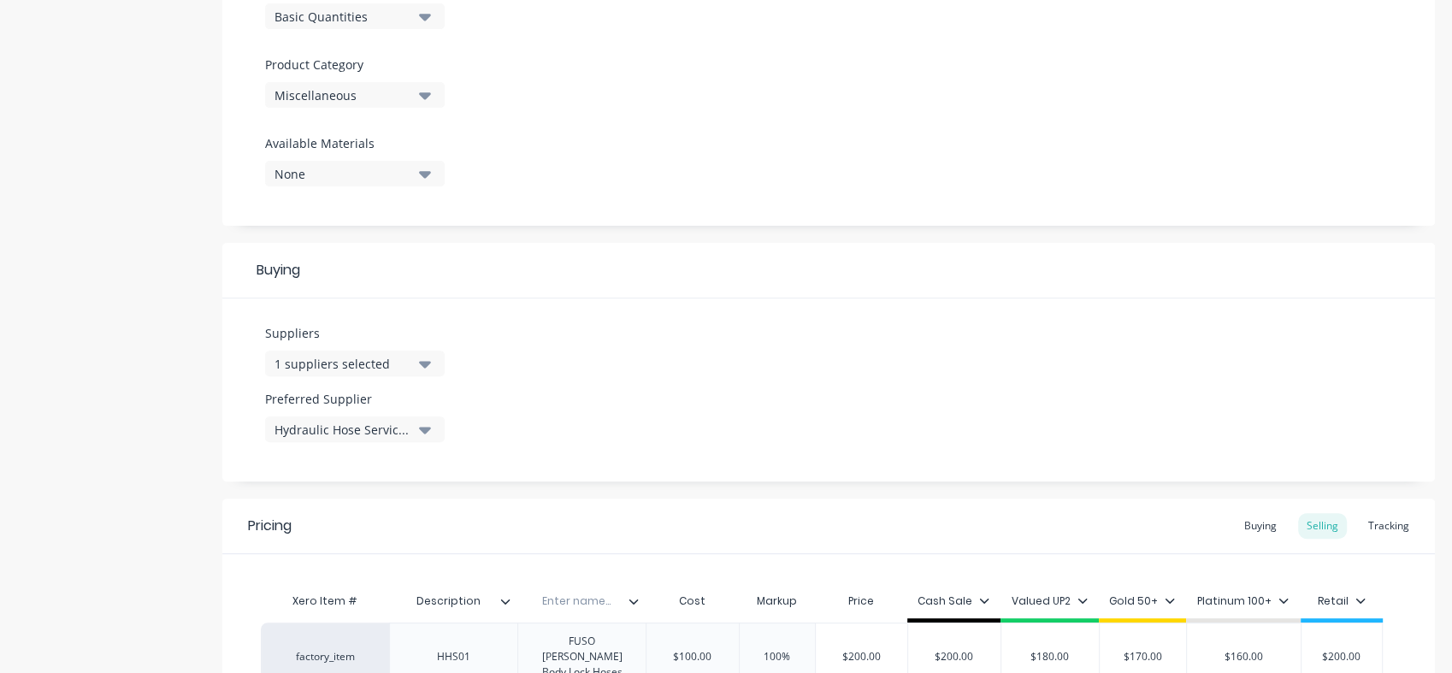
scroll to position [569, 0]
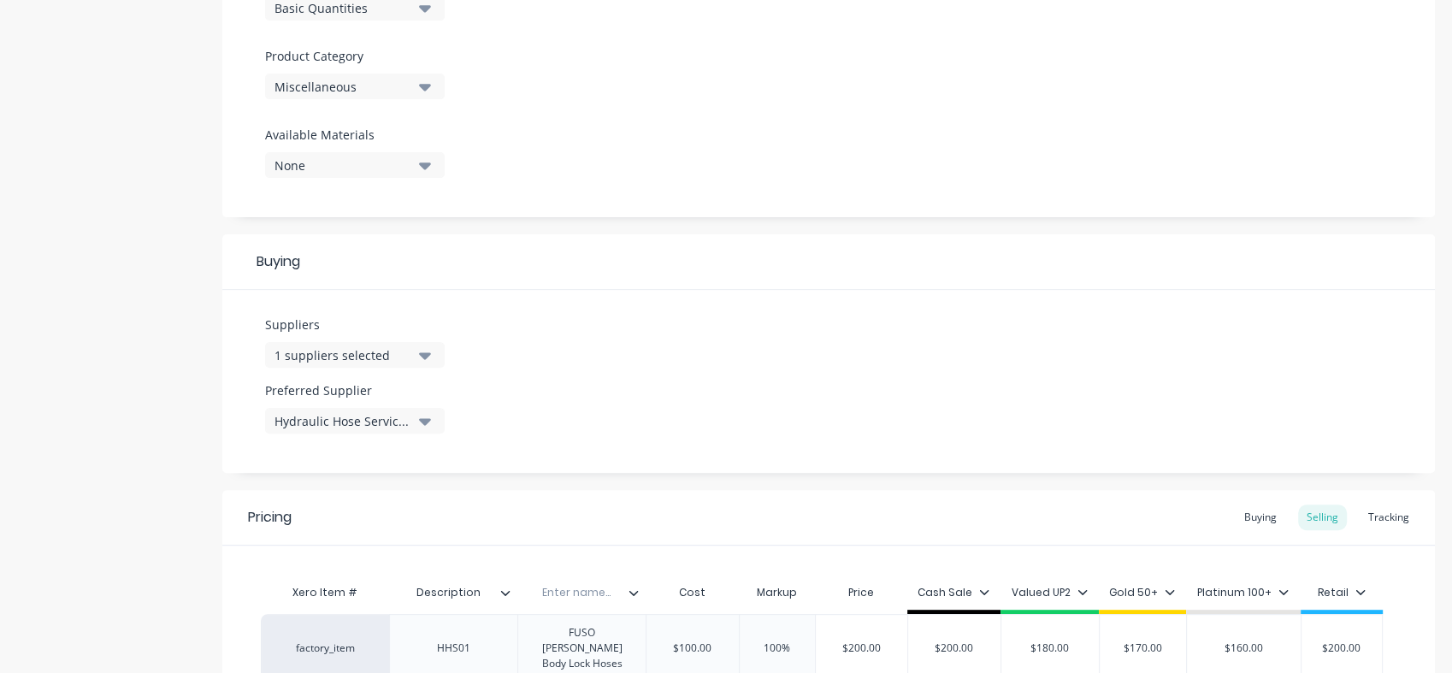
click at [427, 353] on icon "button" at bounding box center [425, 355] width 12 height 7
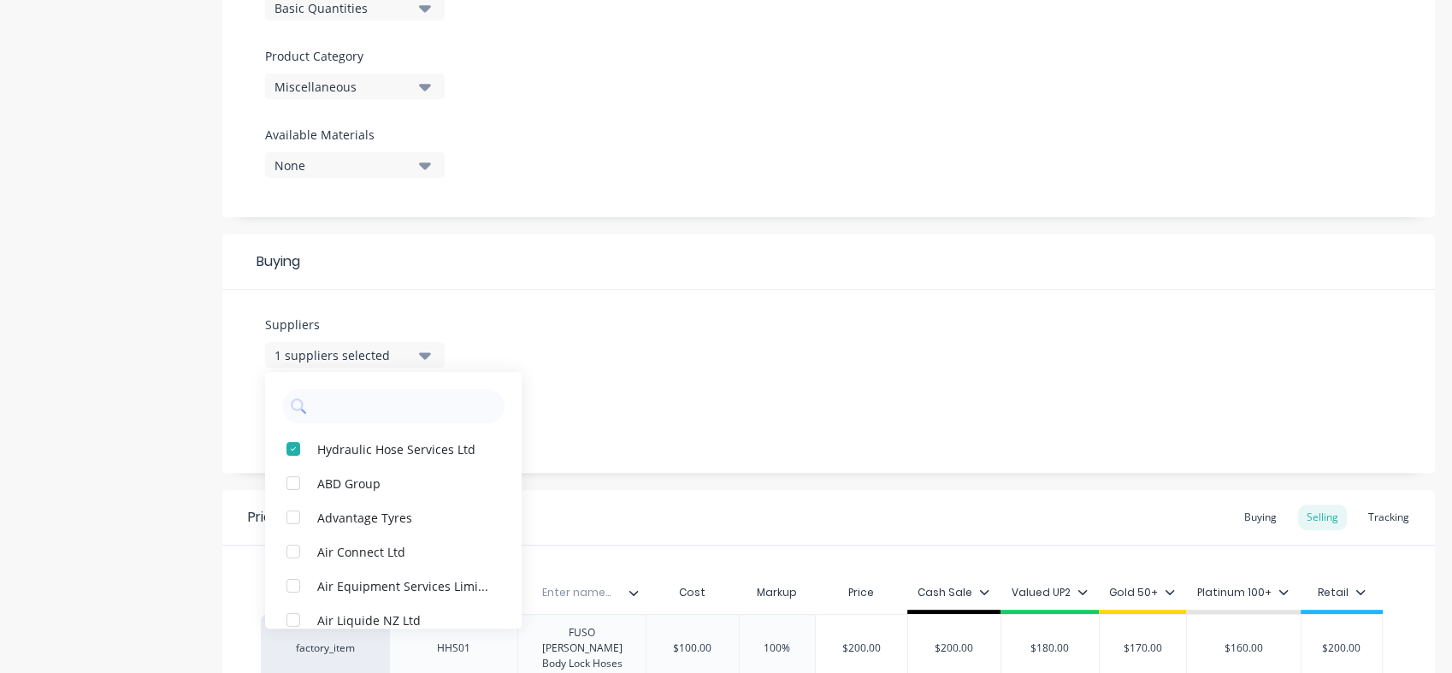
click at [427, 353] on icon "button" at bounding box center [425, 355] width 12 height 7
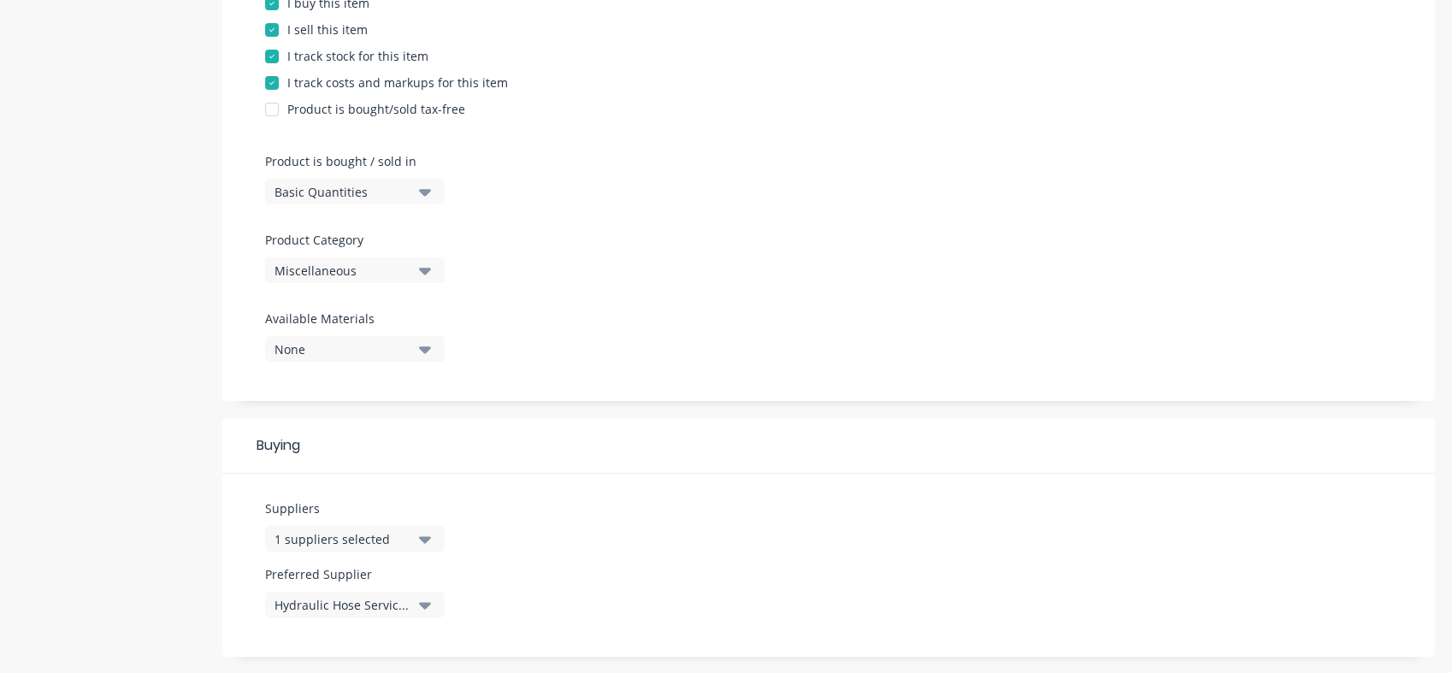
scroll to position [369, 0]
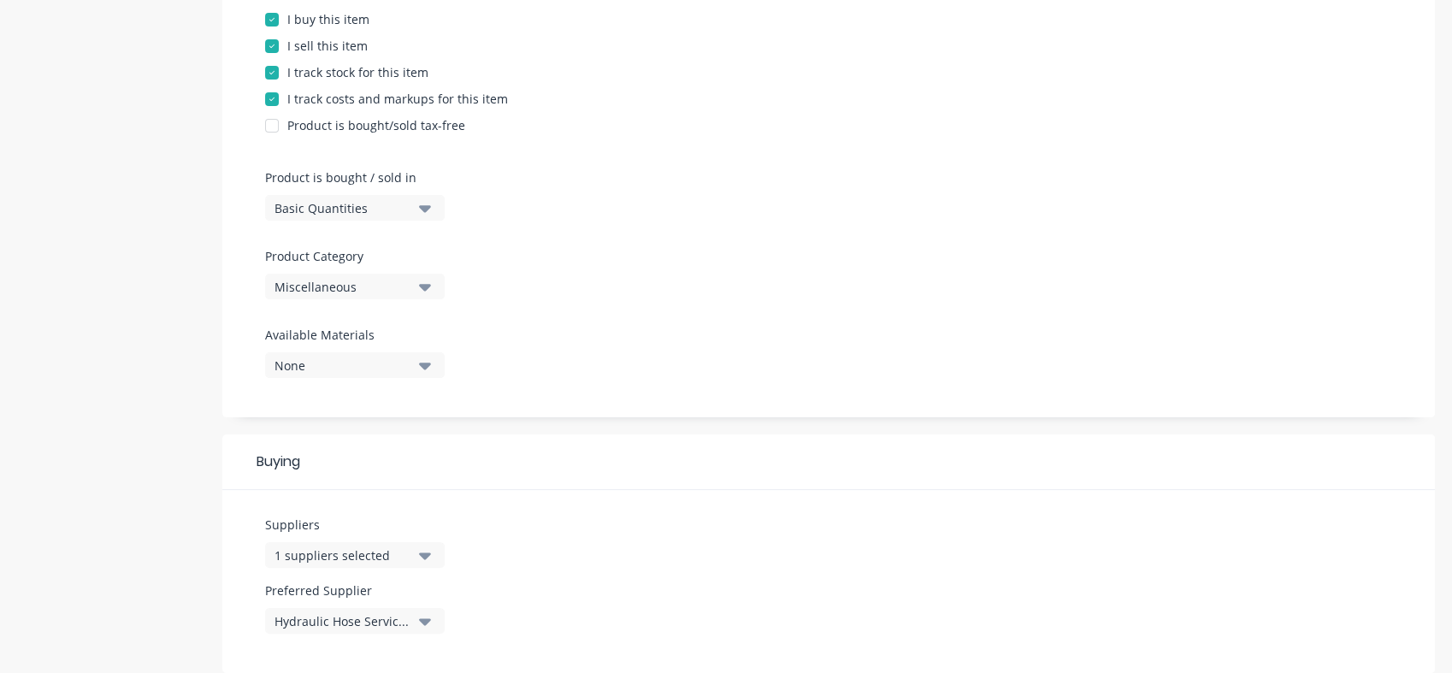
click at [428, 284] on icon "button" at bounding box center [425, 287] width 12 height 7
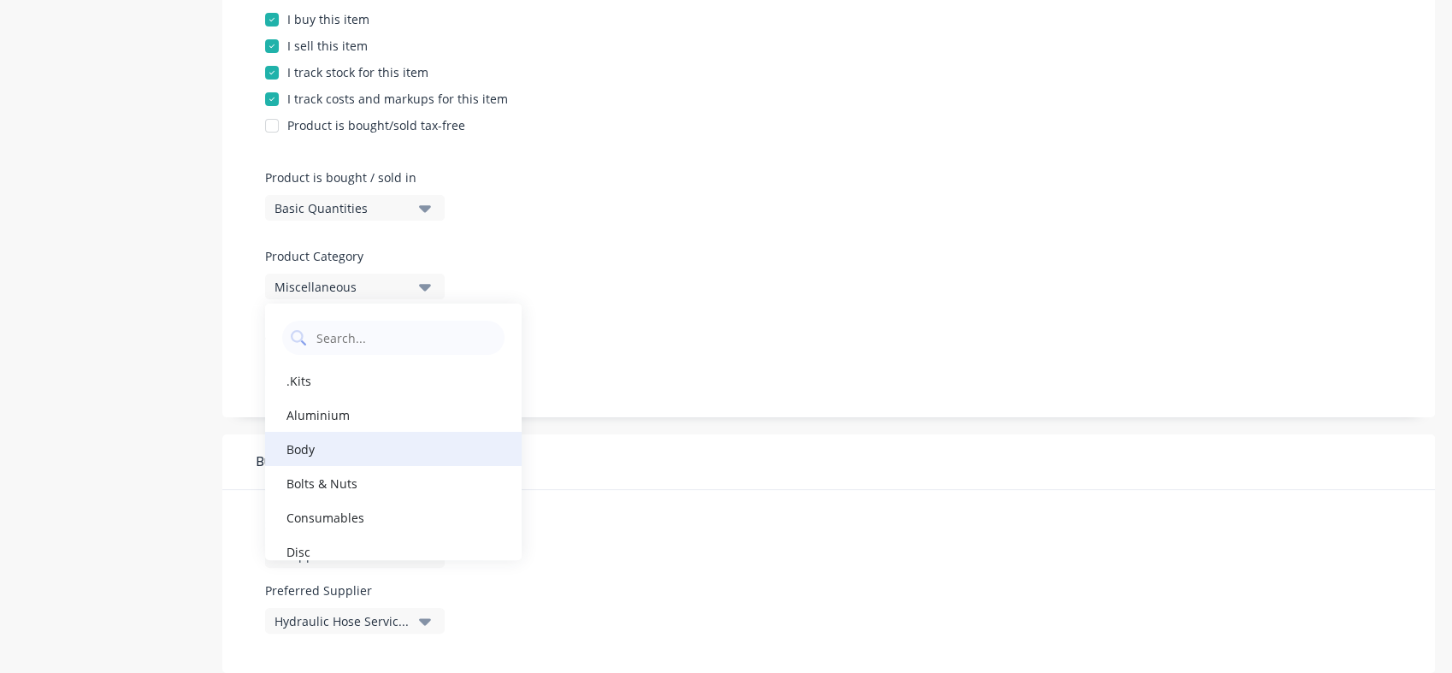
click at [308, 448] on div "Body" at bounding box center [393, 449] width 257 height 34
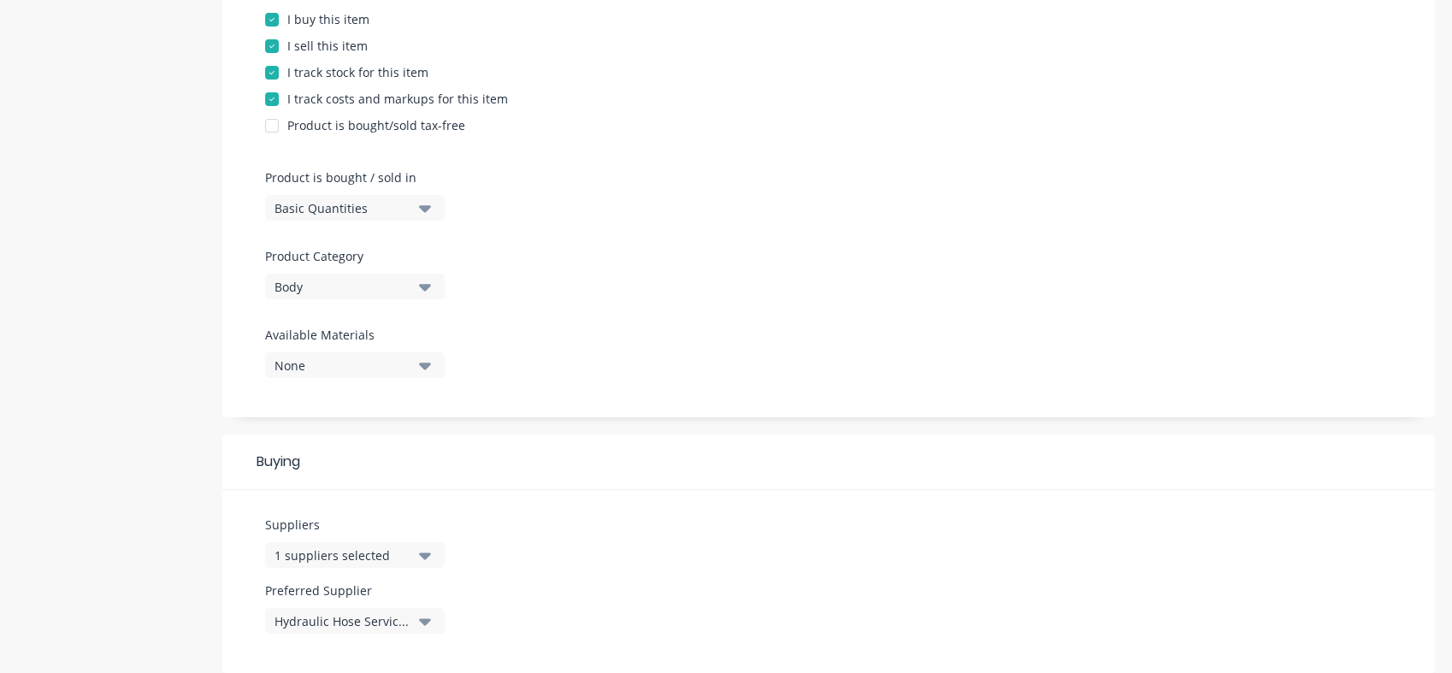
click at [424, 365] on icon "button" at bounding box center [425, 366] width 12 height 7
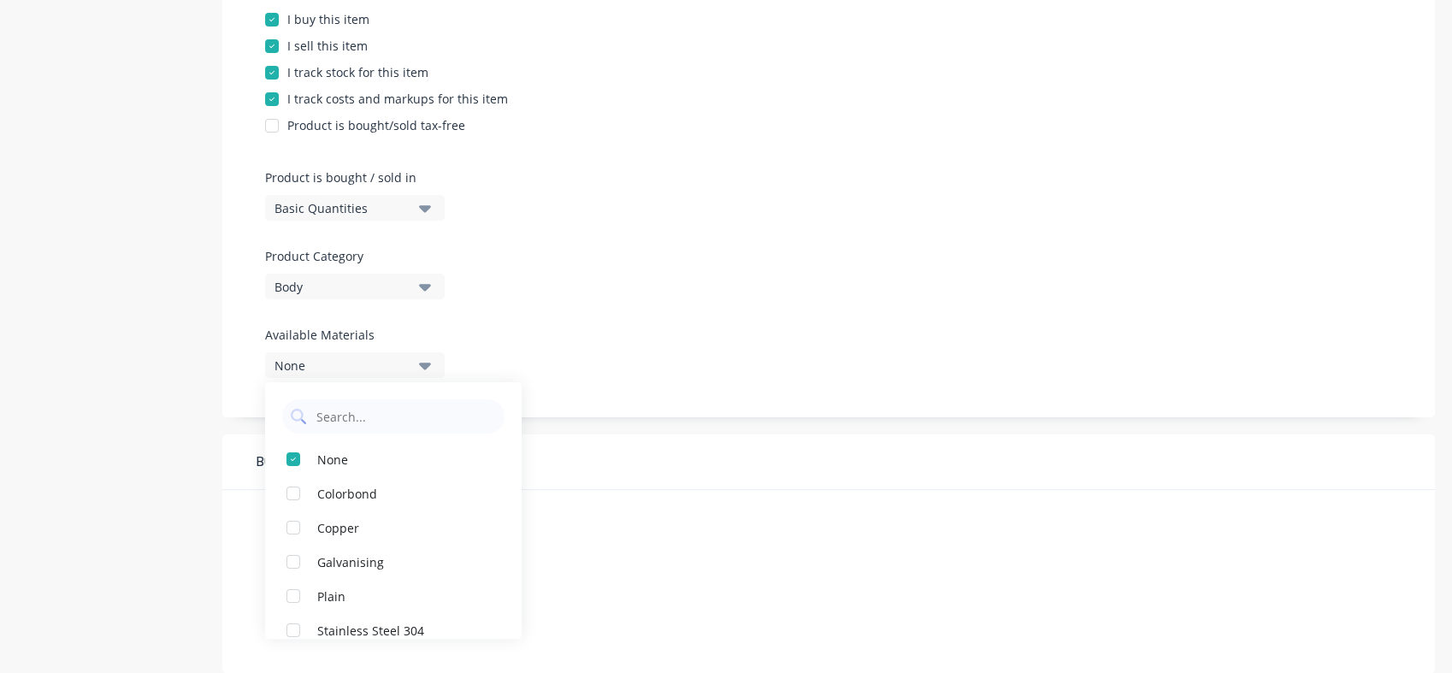
click at [500, 297] on div "Product Options I buy this item I sell this item I track stock for this item I …" at bounding box center [828, 182] width 1212 height 470
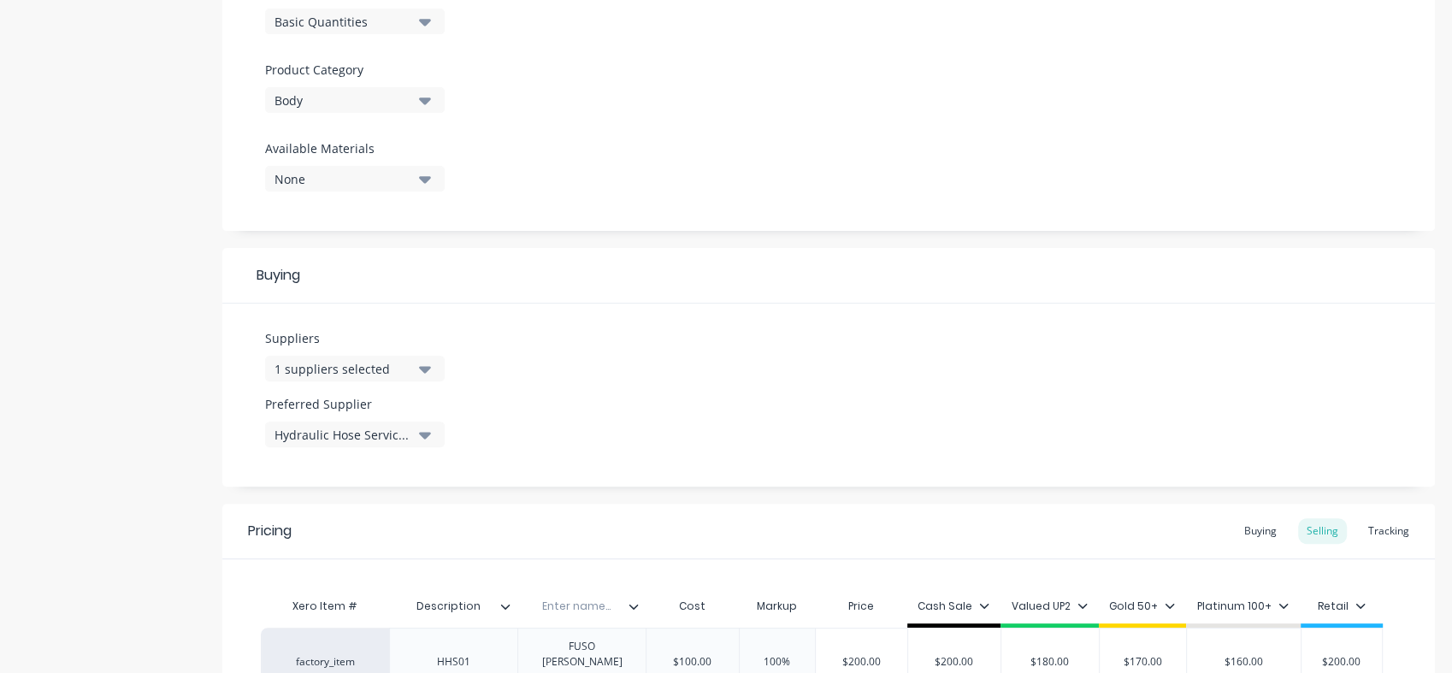
scroll to position [732, 0]
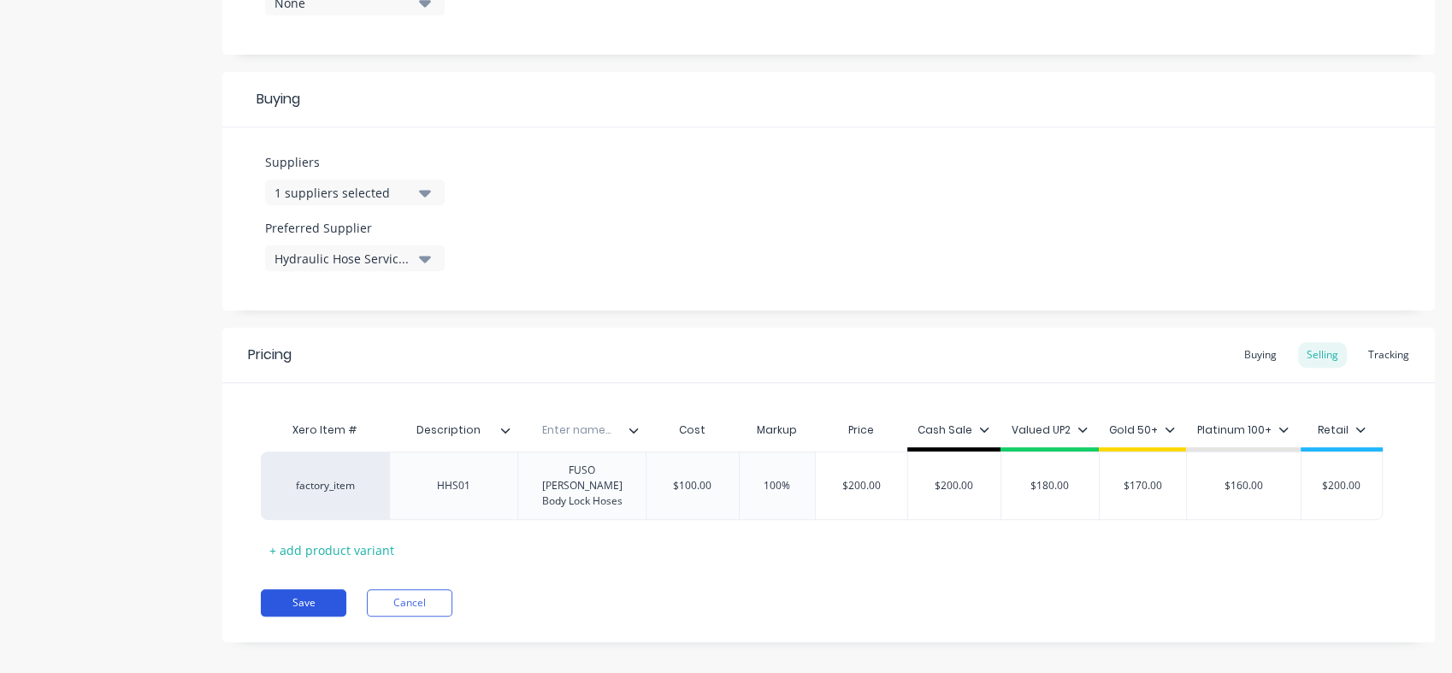
click at [301, 589] on button "Save" at bounding box center [304, 602] width 86 height 27
click at [310, 589] on button "Save" at bounding box center [304, 602] width 86 height 27
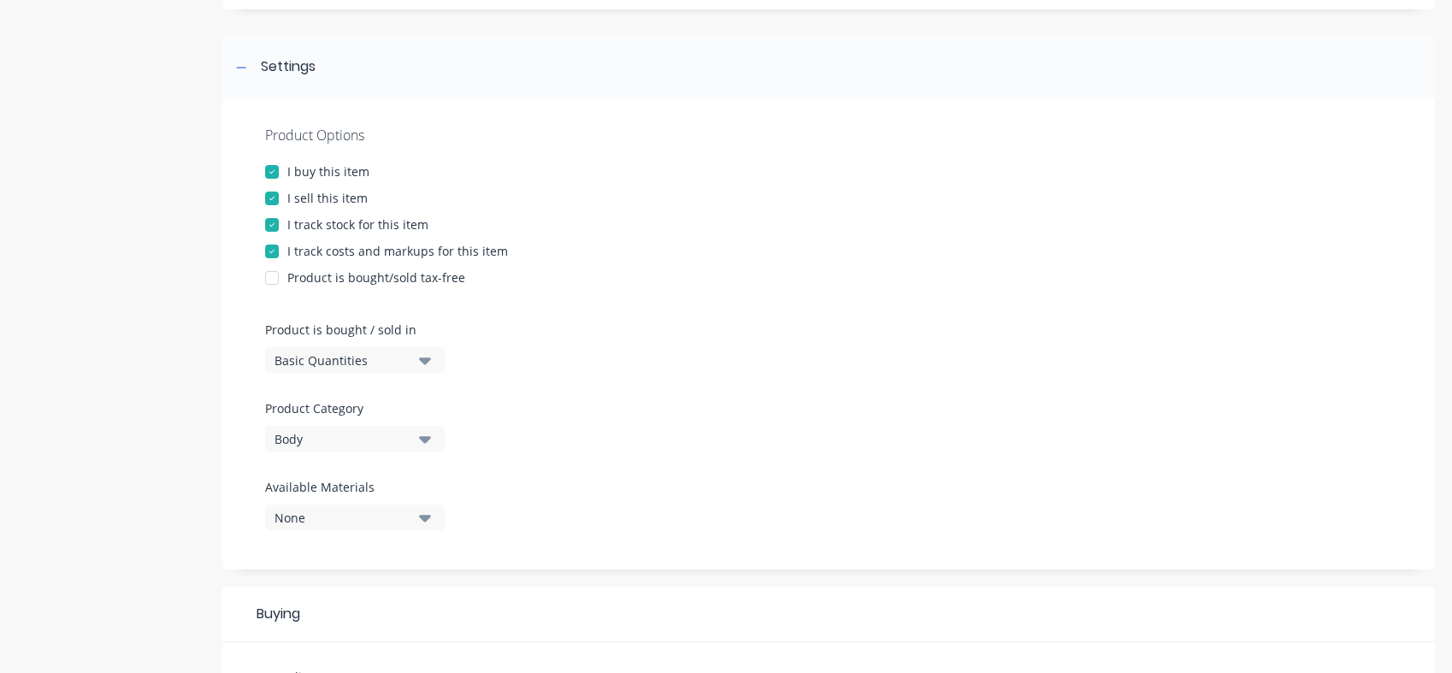
scroll to position [195, 0]
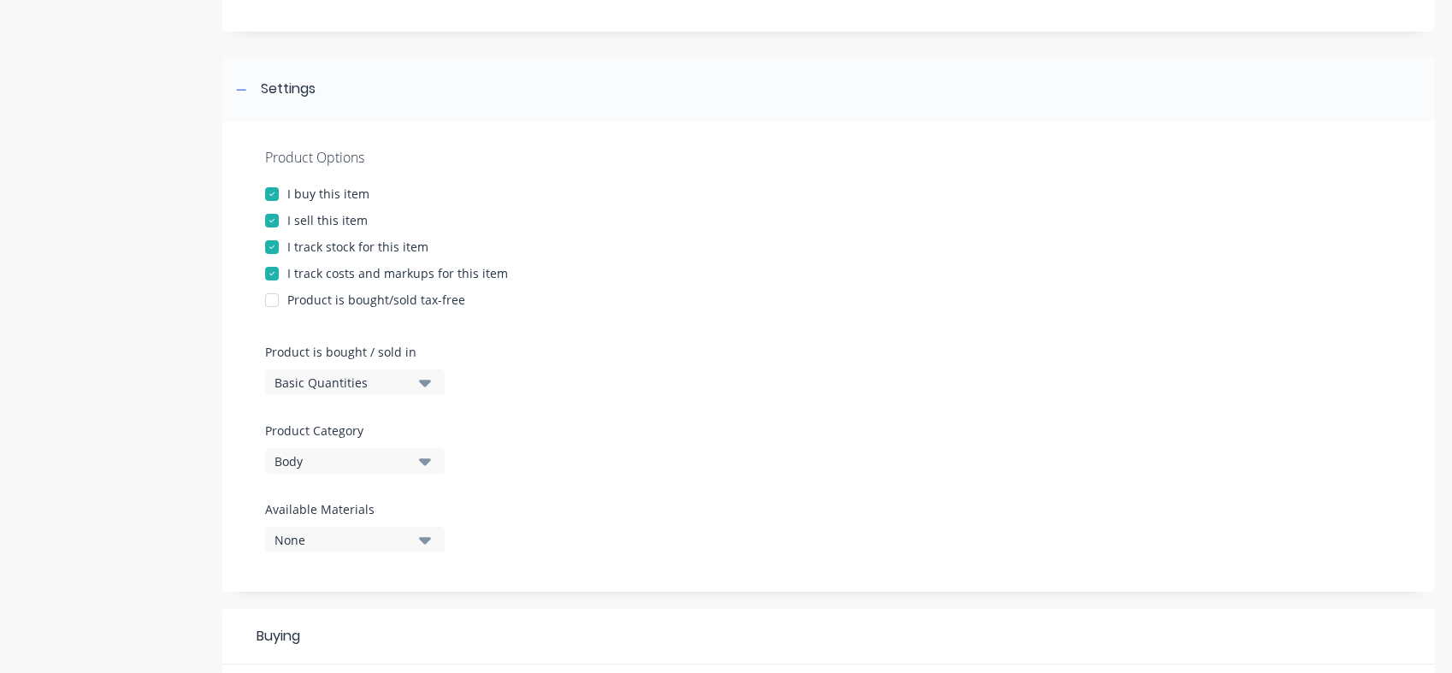
click at [424, 462] on icon "button" at bounding box center [425, 461] width 12 height 7
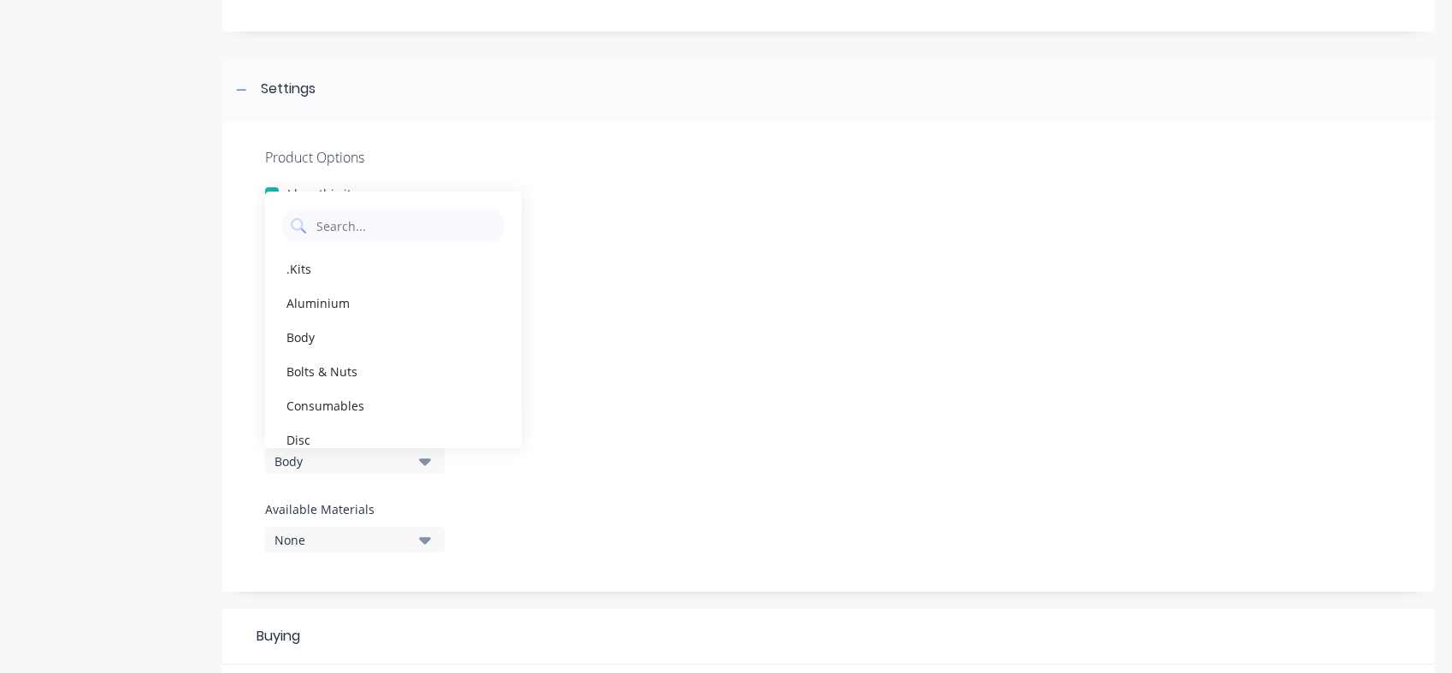
click at [424, 462] on icon "button" at bounding box center [425, 461] width 12 height 7
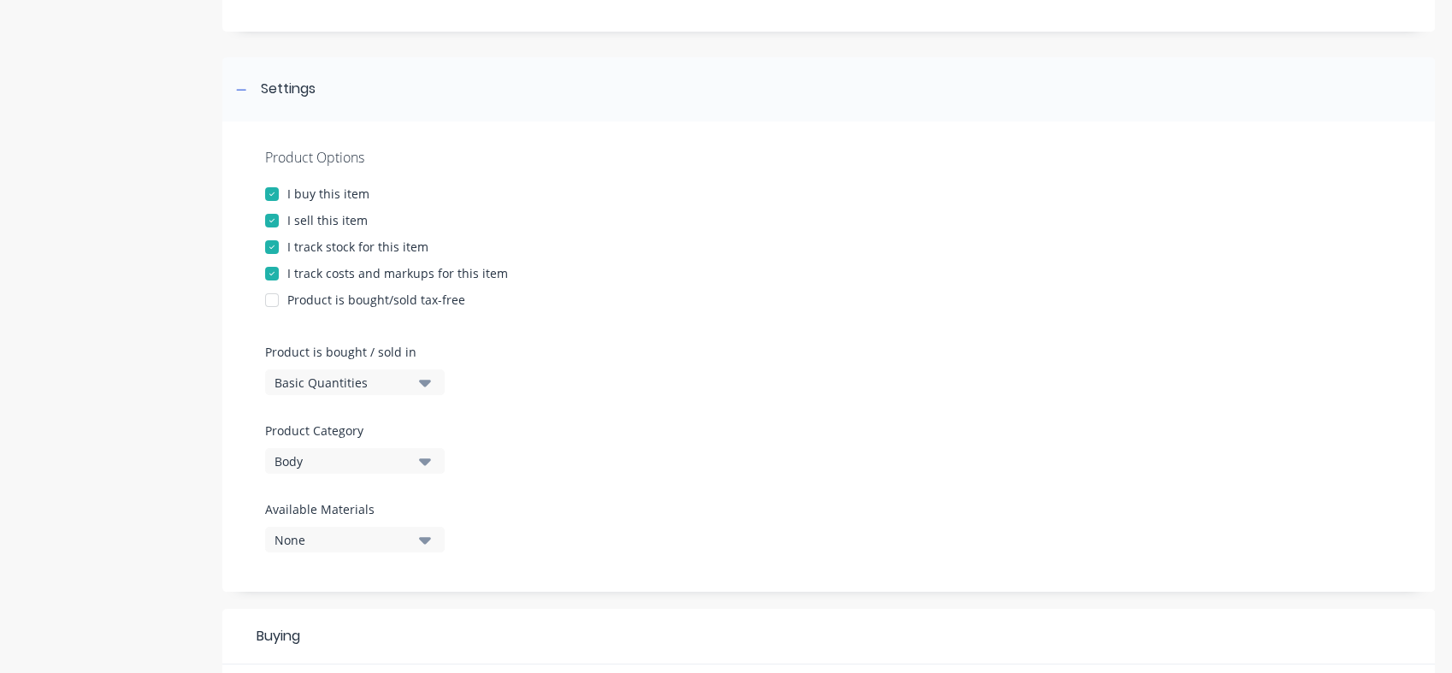
click at [428, 383] on icon "button" at bounding box center [425, 383] width 12 height 7
click at [493, 366] on div "Product Options I buy this item I sell this item I track stock for this item I …" at bounding box center [828, 356] width 1212 height 470
click at [422, 542] on icon "button" at bounding box center [425, 539] width 12 height 19
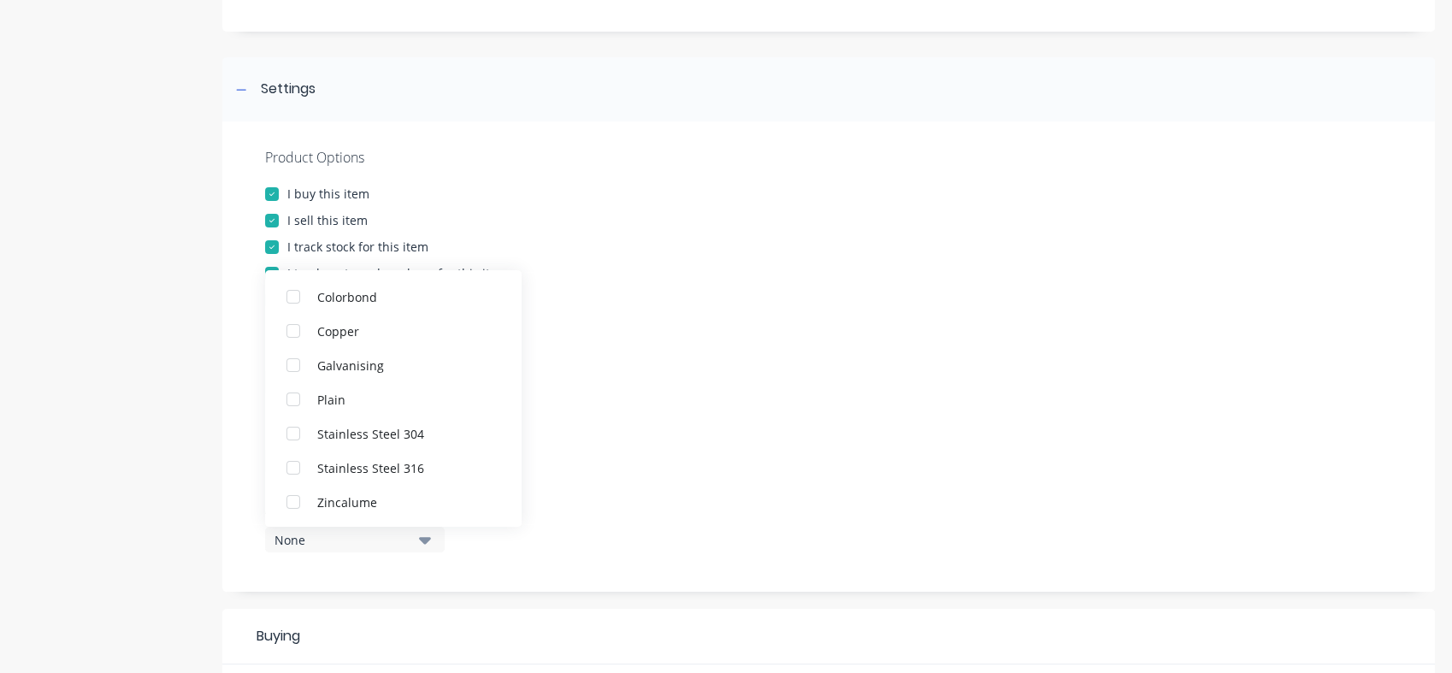
scroll to position [0, 0]
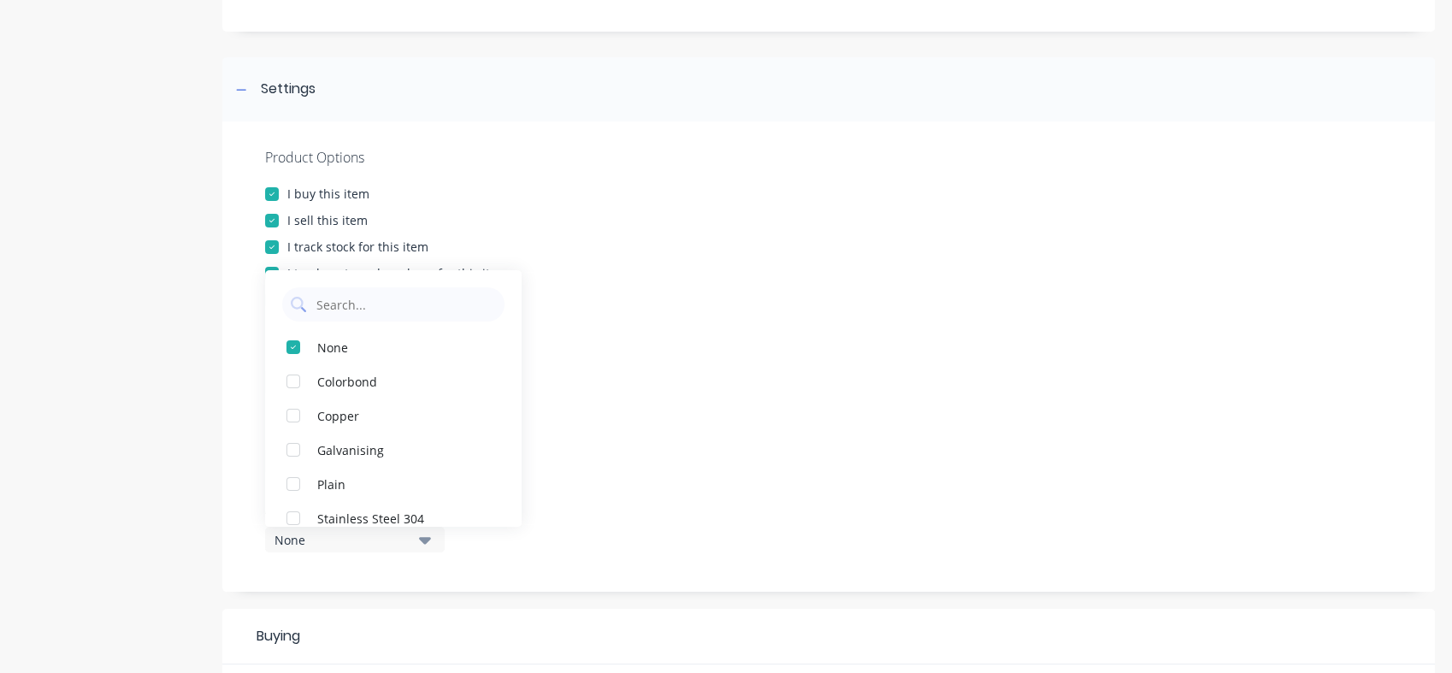
click at [641, 477] on div "Product Options I buy this item I sell this item I track stock for this item I …" at bounding box center [828, 356] width 1212 height 470
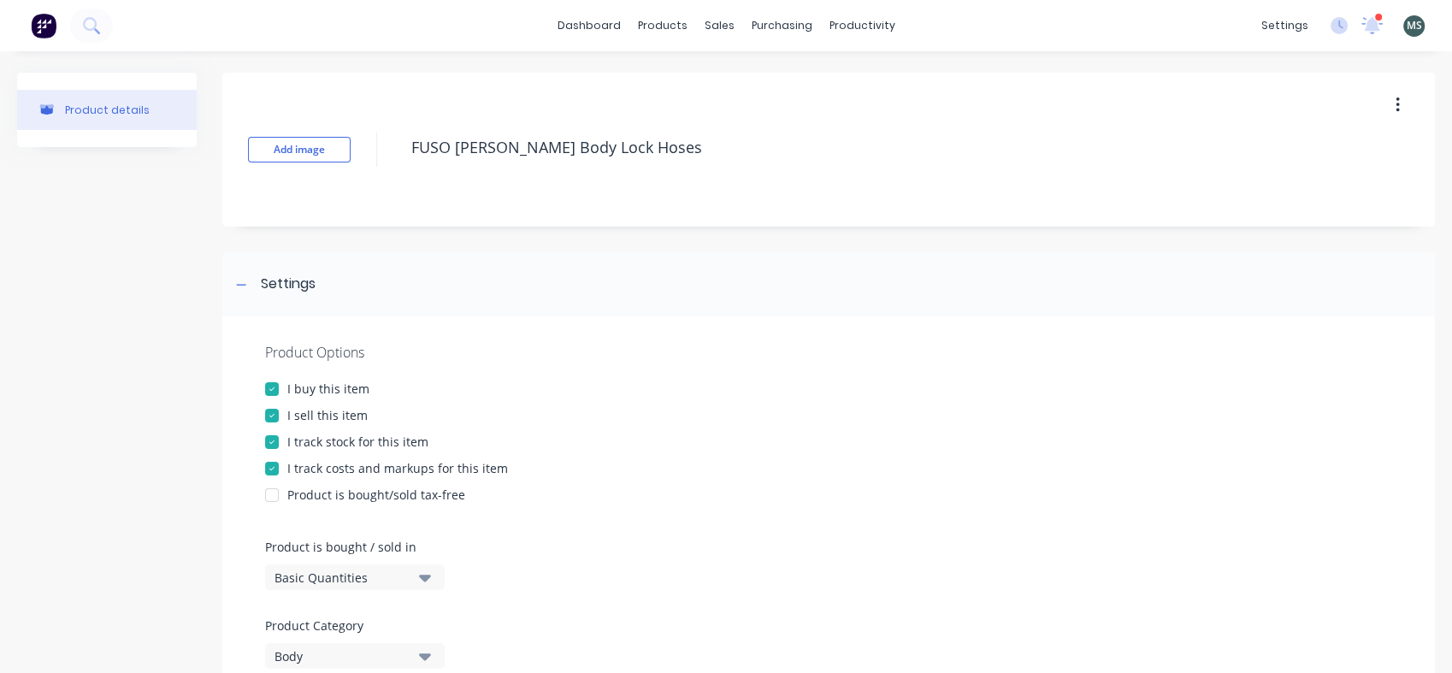
click at [1395, 108] on icon "button" at bounding box center [1397, 105] width 4 height 19
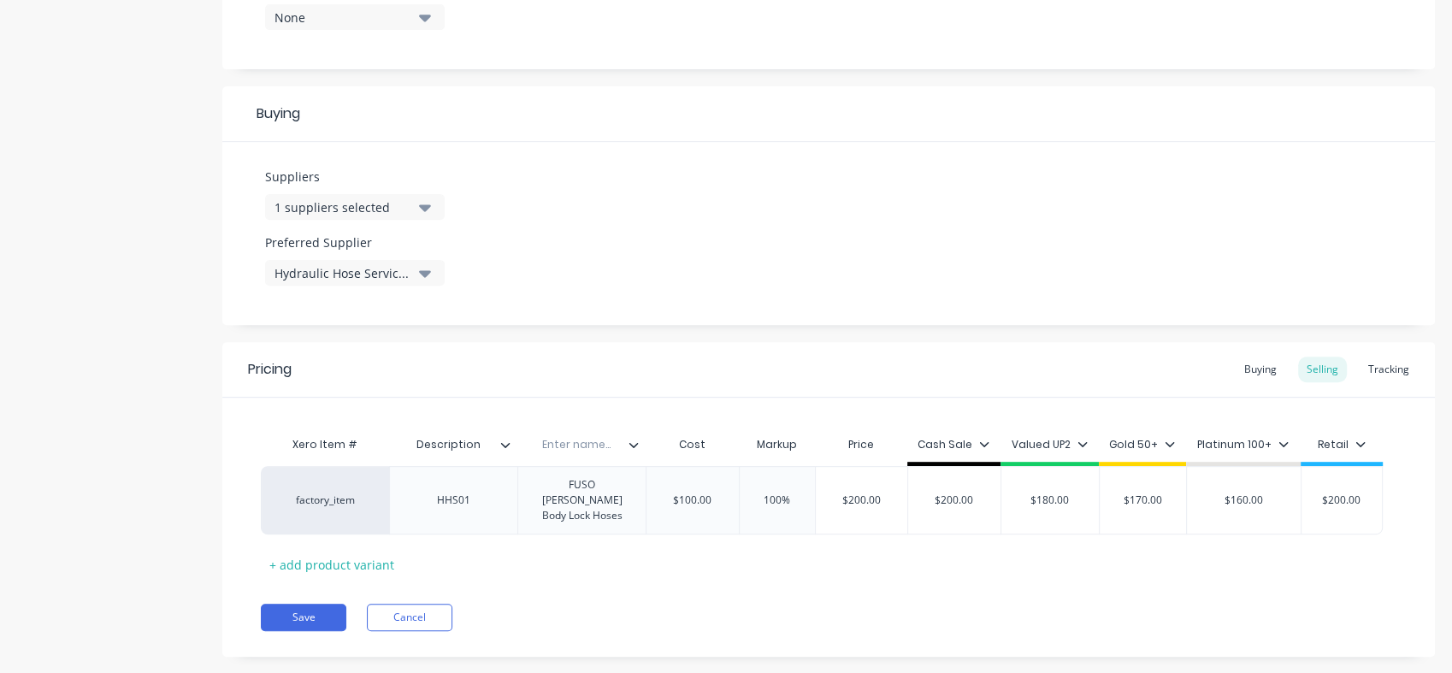
scroll to position [732, 0]
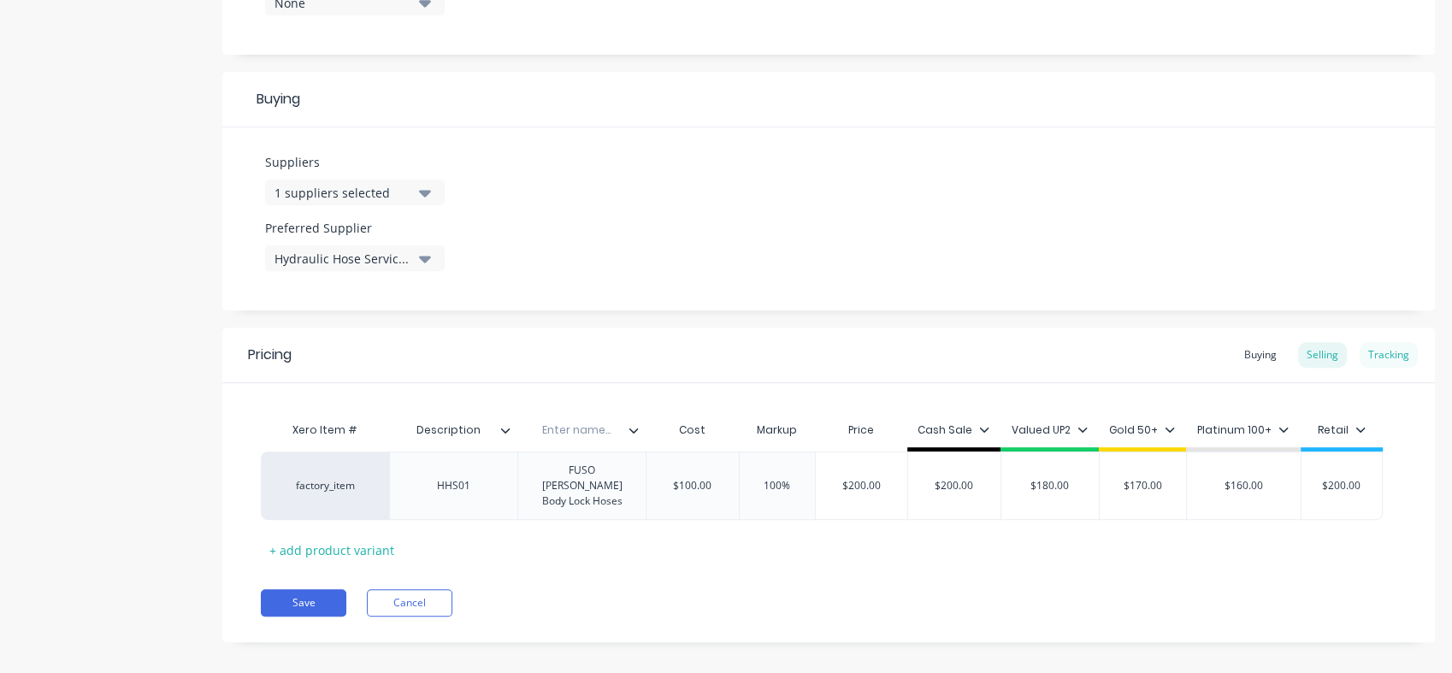
click at [1368, 351] on div "Tracking" at bounding box center [1389, 355] width 58 height 26
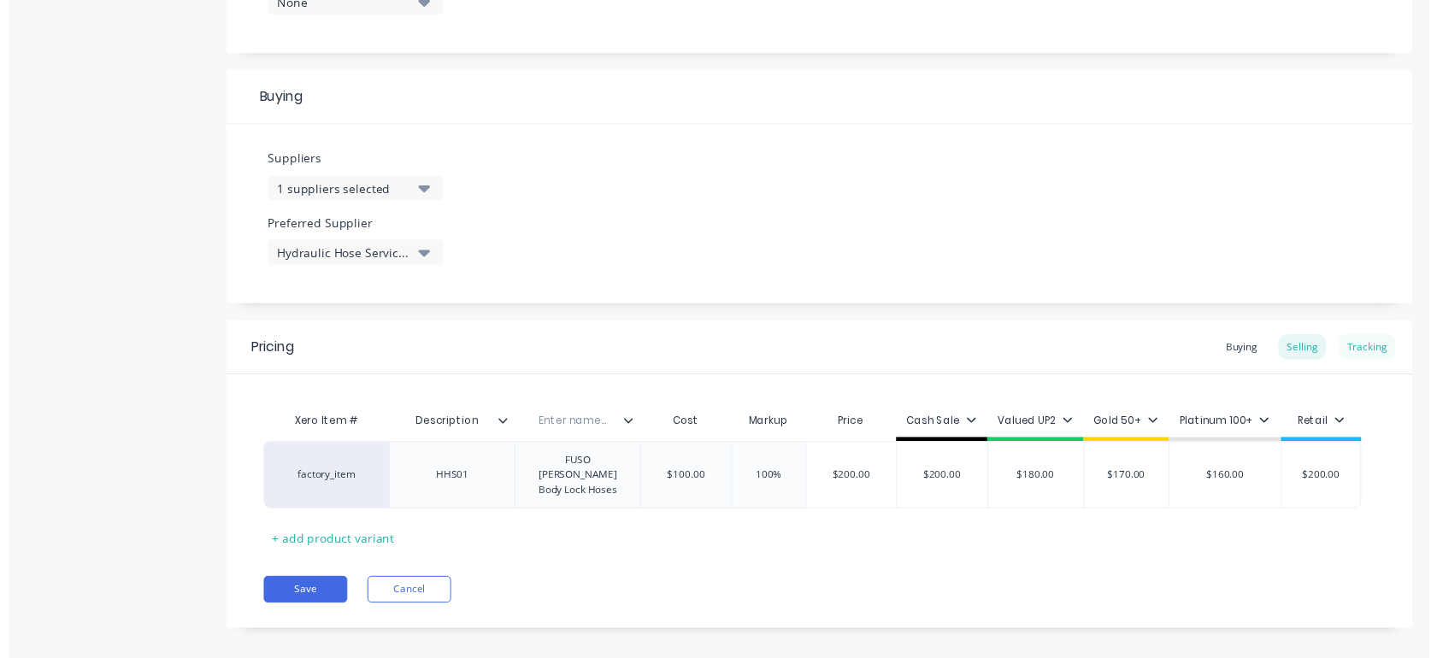
scroll to position [676, 0]
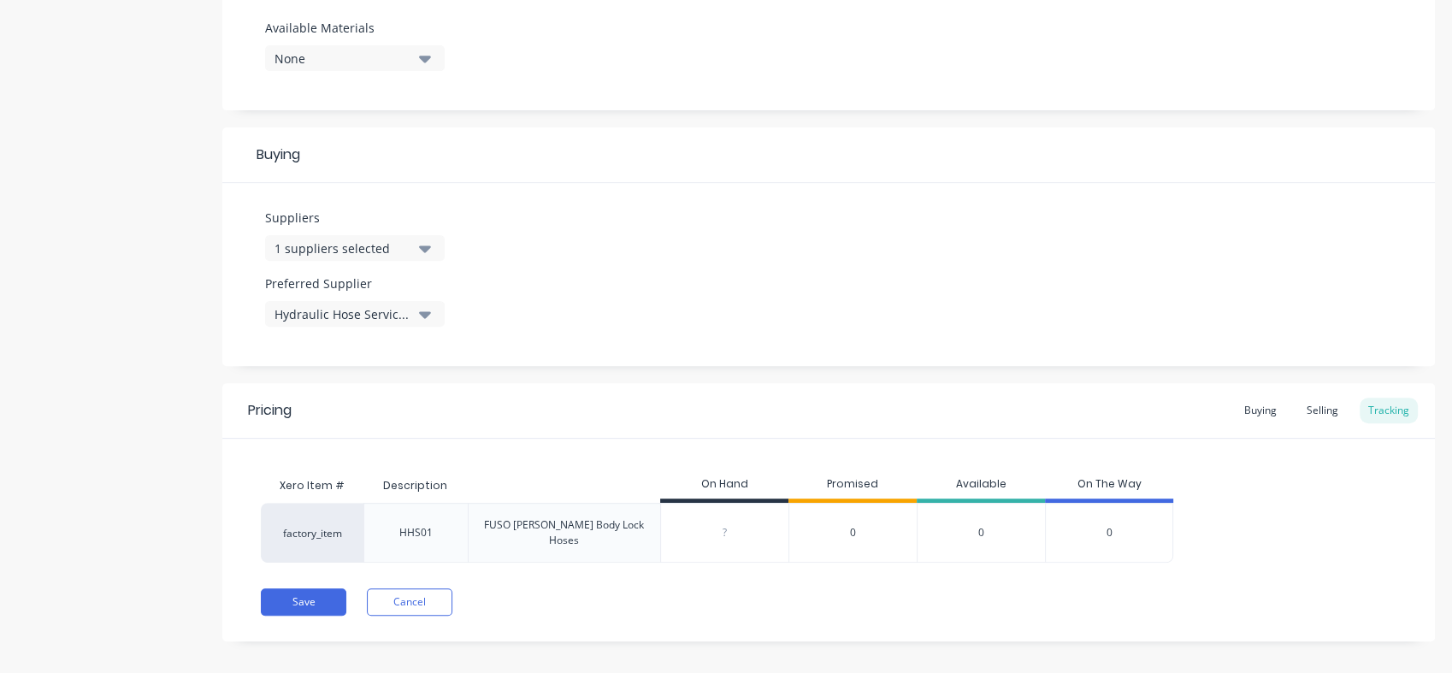
click at [386, 520] on div "HHS01" at bounding box center [416, 532] width 61 height 43
click at [1244, 417] on div "Buying" at bounding box center [1261, 411] width 50 height 26
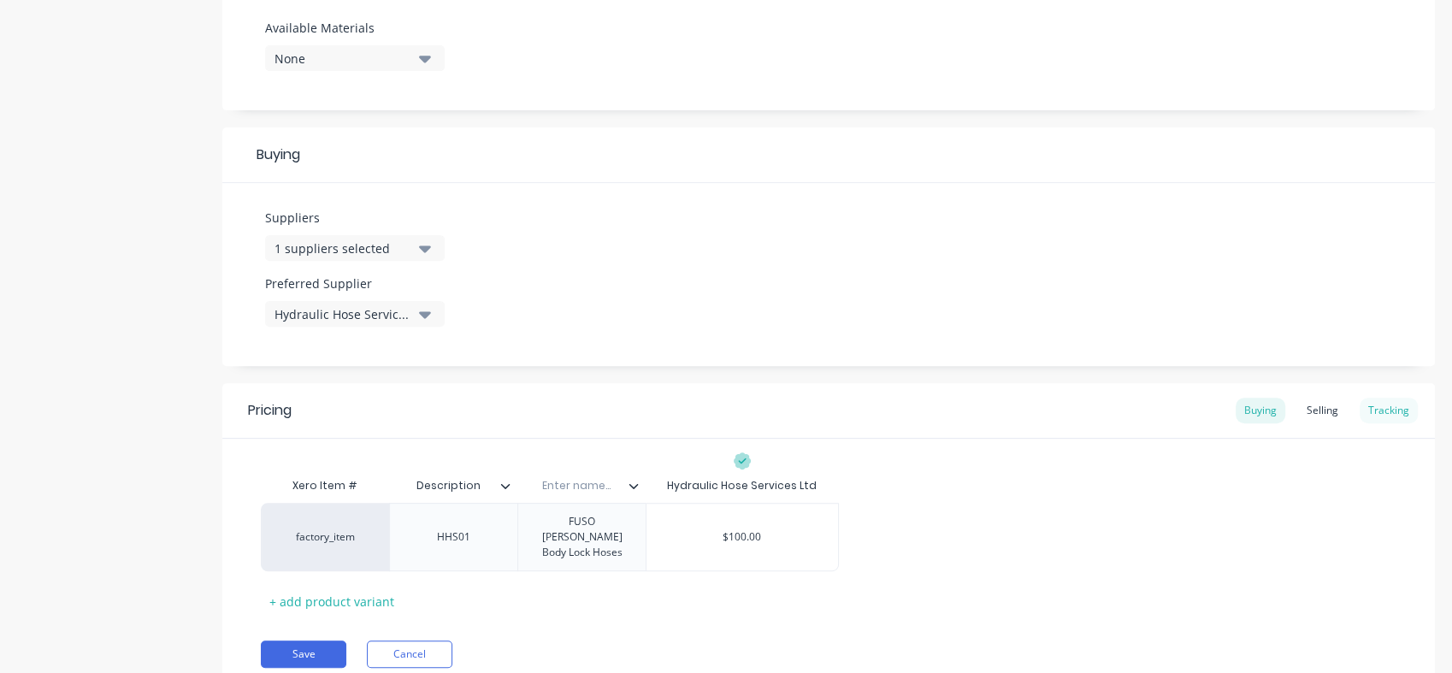
click at [1360, 413] on div "Tracking" at bounding box center [1389, 411] width 58 height 26
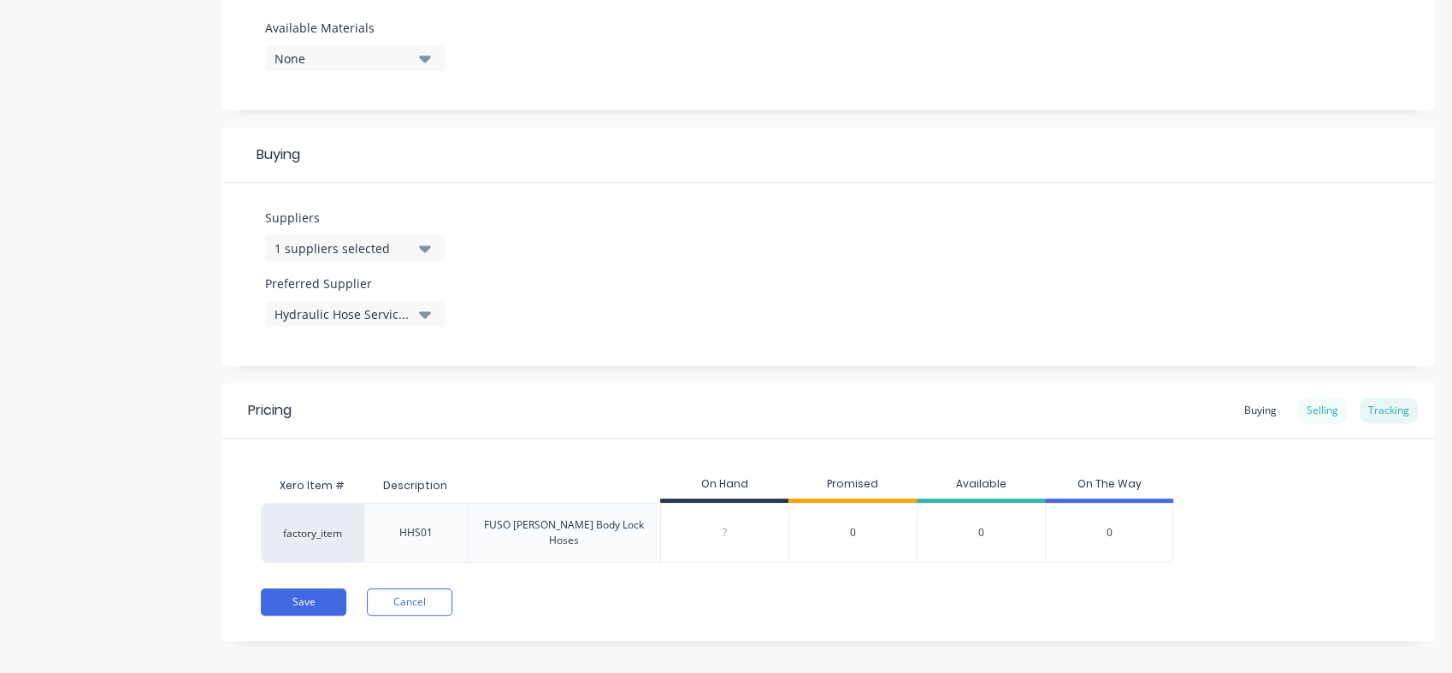
click at [1307, 410] on div "Selling" at bounding box center [1322, 411] width 49 height 26
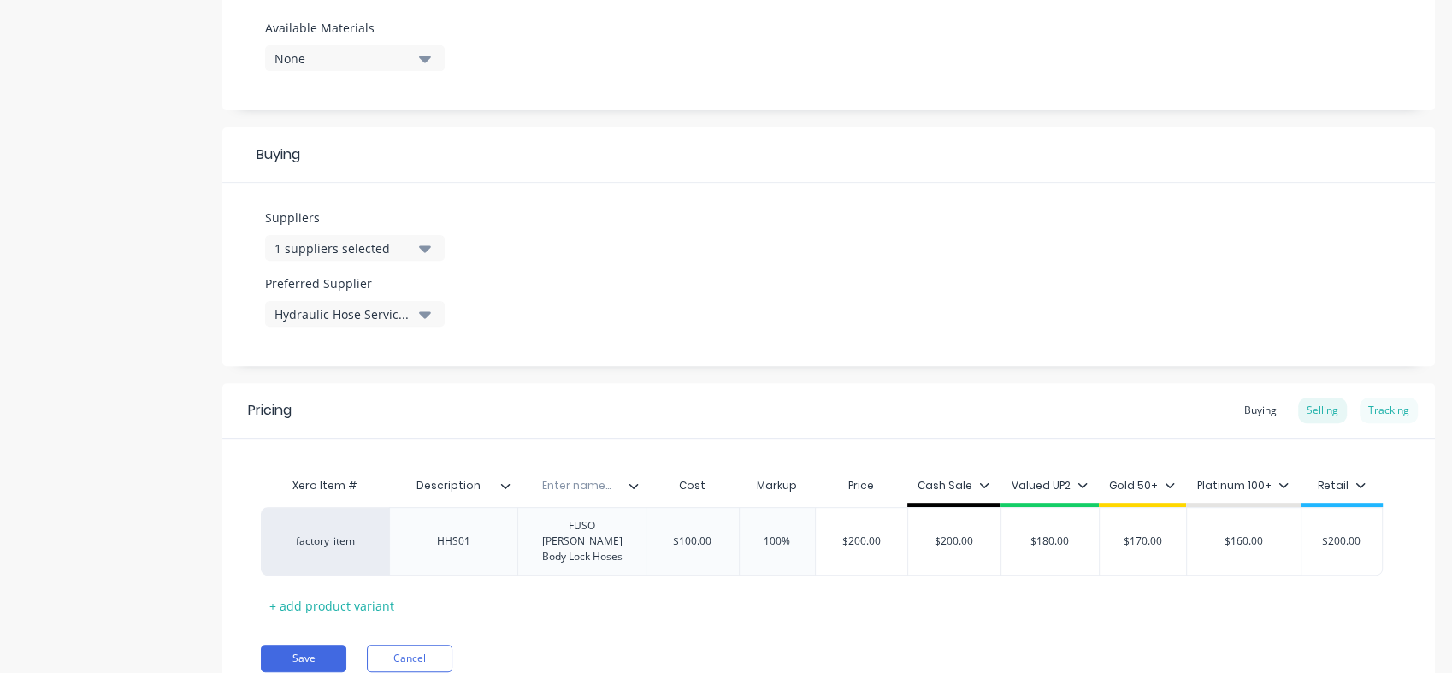
click at [1382, 404] on div "Tracking" at bounding box center [1389, 411] width 58 height 26
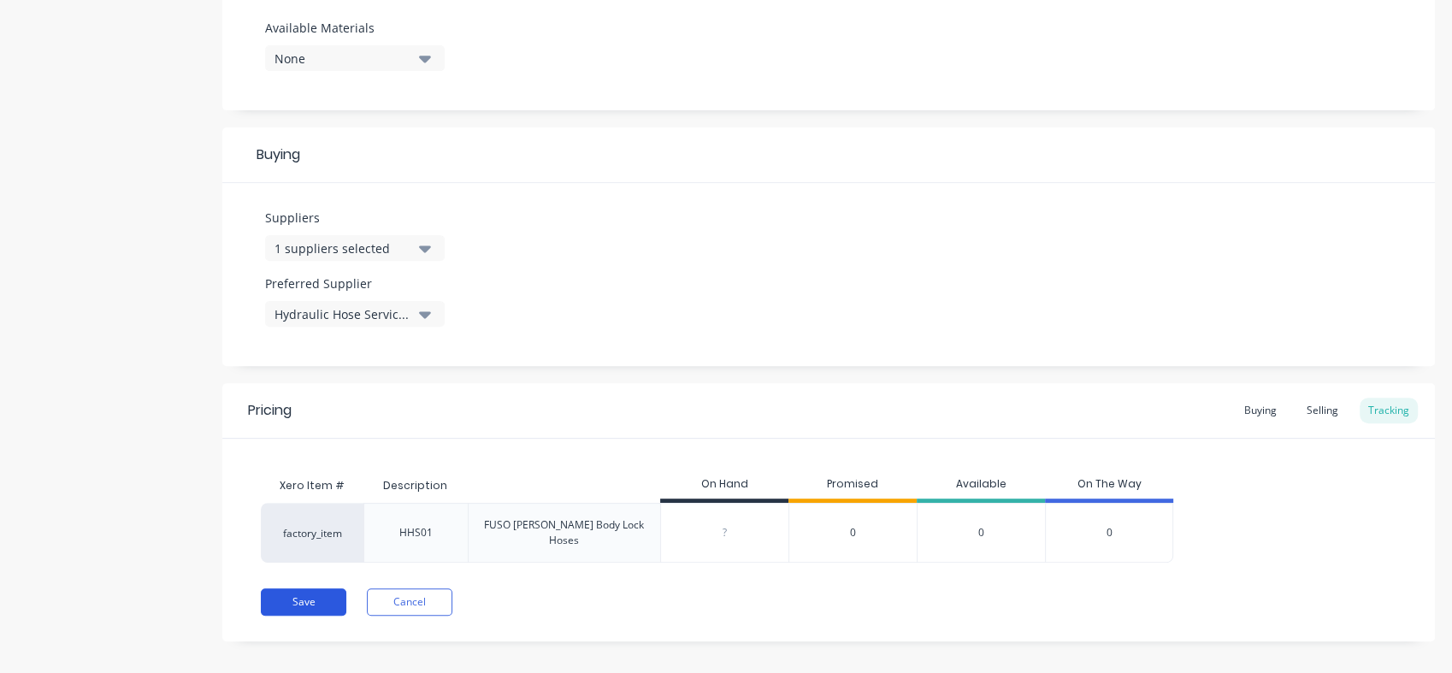
click at [313, 593] on button "Save" at bounding box center [304, 601] width 86 height 27
click at [1314, 411] on div "Selling" at bounding box center [1322, 411] width 49 height 26
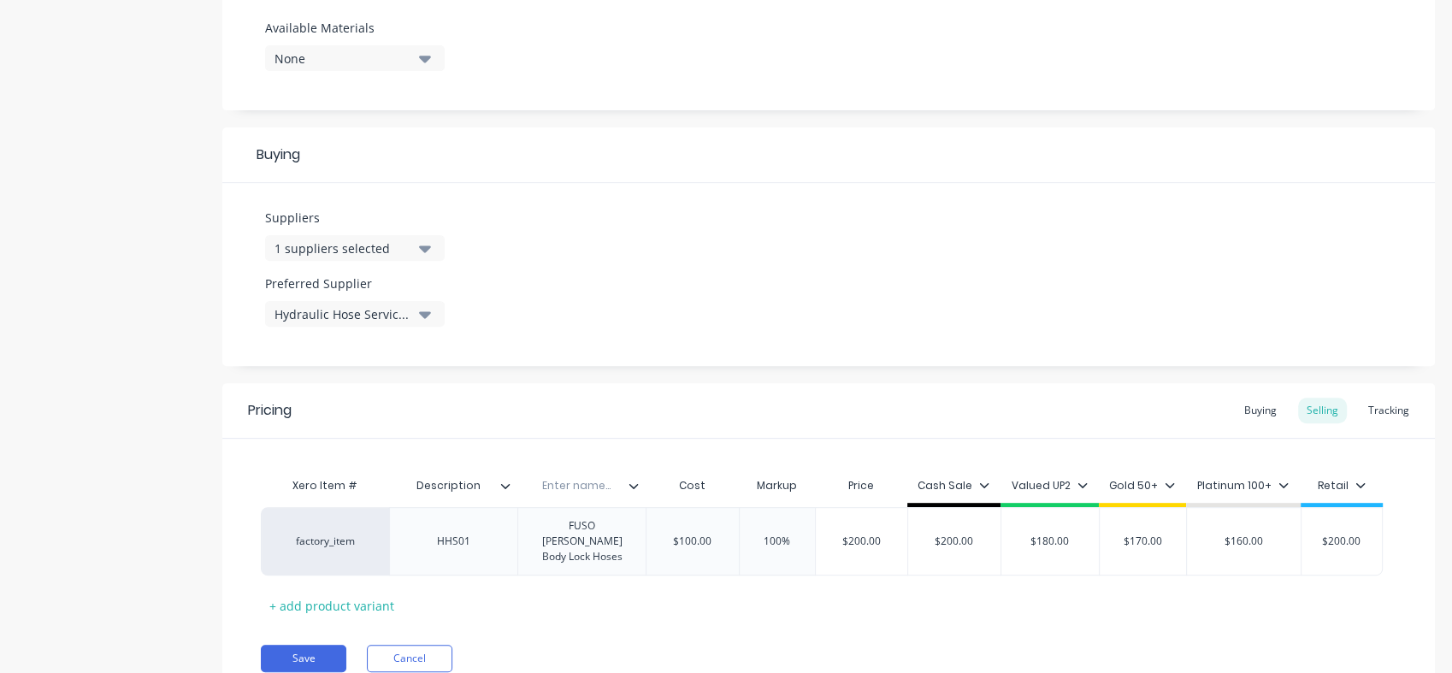
drag, startPoint x: 556, startPoint y: 492, endPoint x: 539, endPoint y: 490, distance: 17.2
click at [539, 490] on input "text" at bounding box center [576, 485] width 118 height 15
drag, startPoint x: 540, startPoint y: 487, endPoint x: 589, endPoint y: 489, distance: 48.8
click at [589, 489] on input "text" at bounding box center [576, 485] width 118 height 15
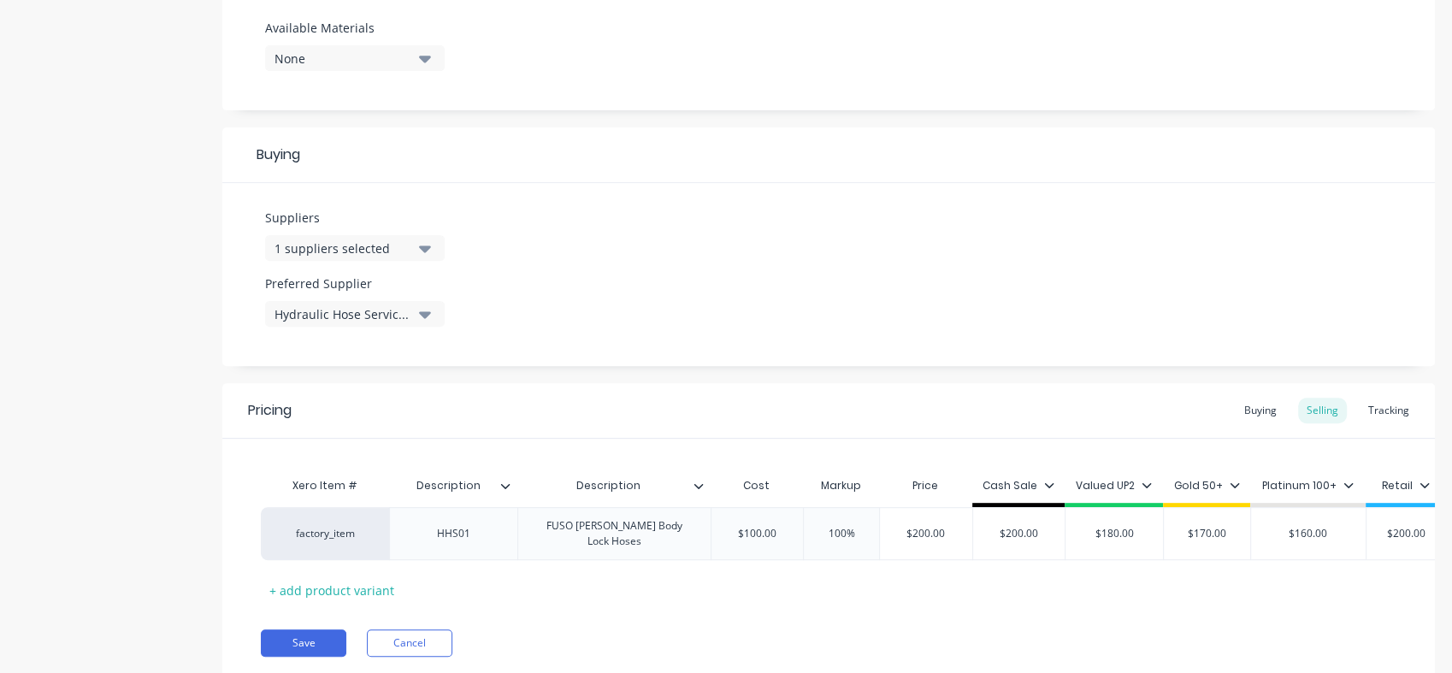
click at [506, 487] on icon at bounding box center [505, 485] width 9 height 5
drag, startPoint x: 475, startPoint y: 486, endPoint x: 412, endPoint y: 489, distance: 63.4
click at [412, 489] on input "Description" at bounding box center [448, 485] width 118 height 15
click at [585, 454] on div "Xero Item # Description Code Description Cost Markup Price Cash Sale Valued UP2…" at bounding box center [828, 521] width 1212 height 165
click at [1240, 406] on div "Buying" at bounding box center [1261, 411] width 50 height 26
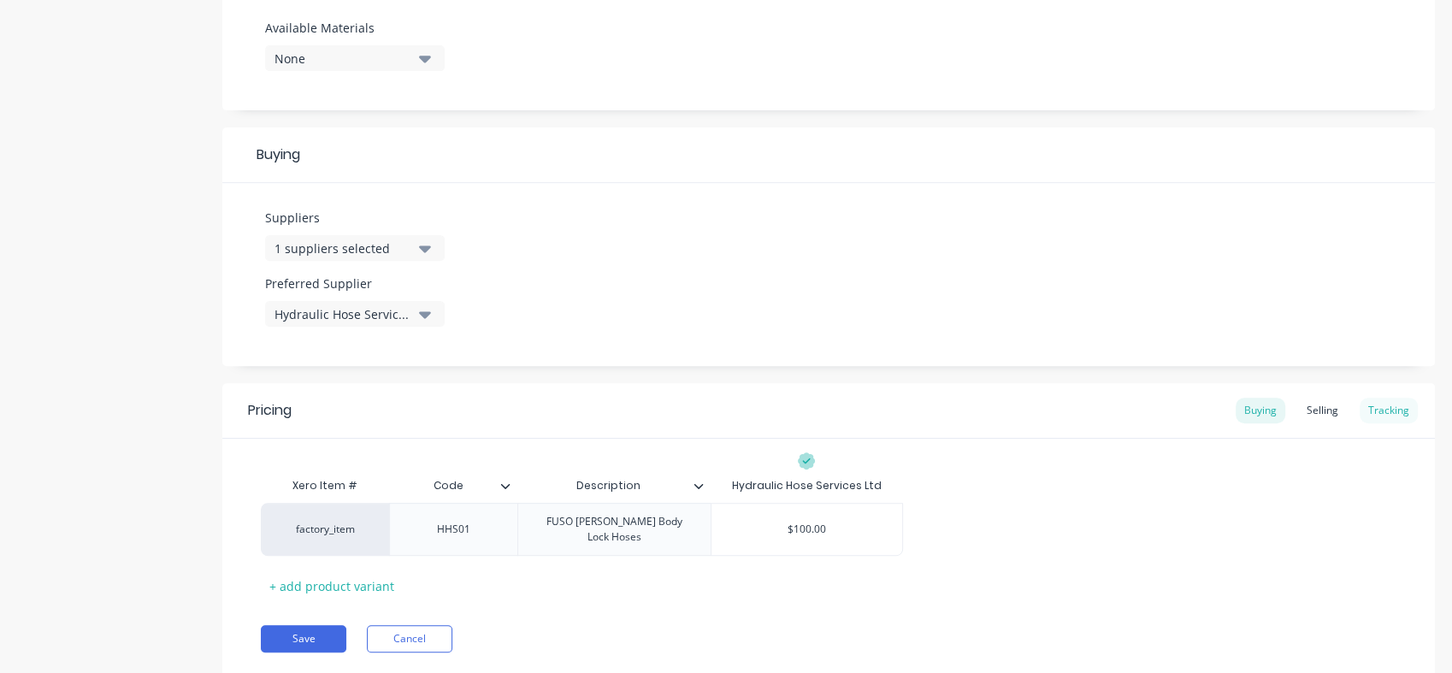
click at [1377, 420] on div "Tracking" at bounding box center [1389, 411] width 58 height 26
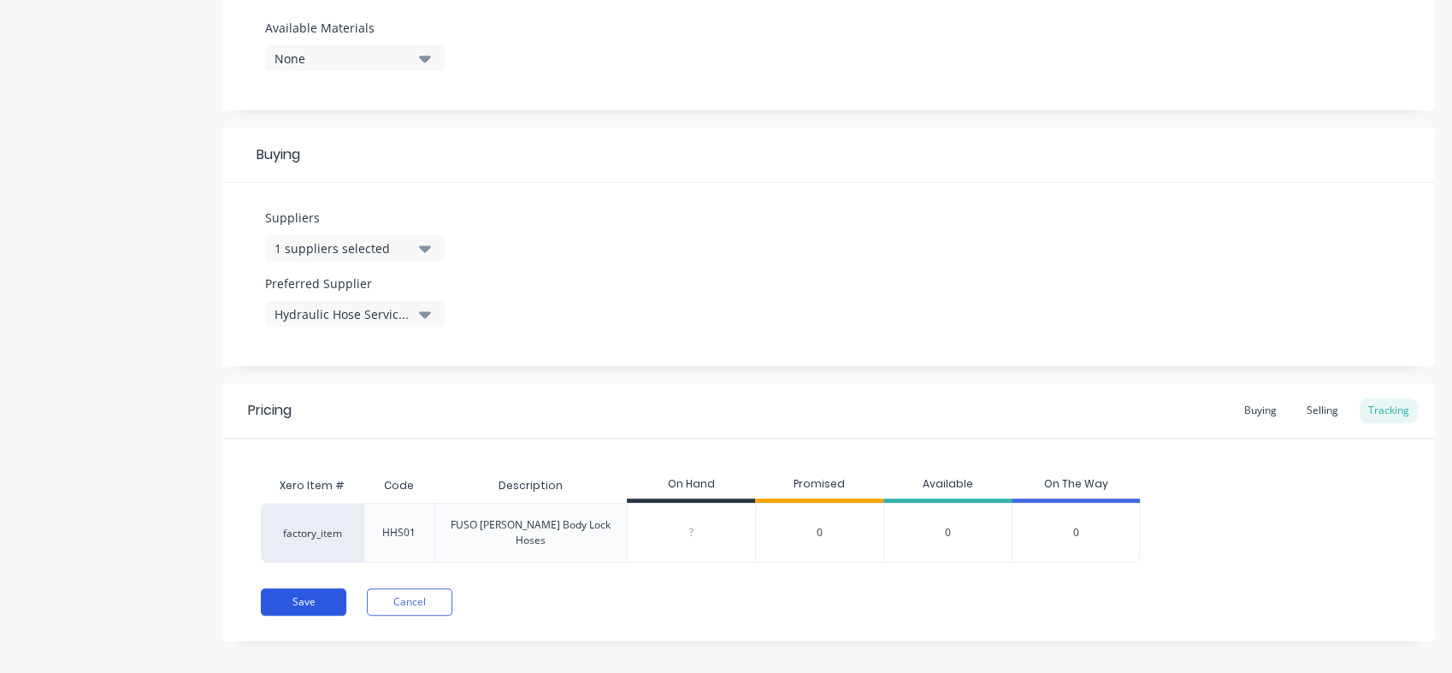
click at [306, 588] on button "Save" at bounding box center [304, 601] width 86 height 27
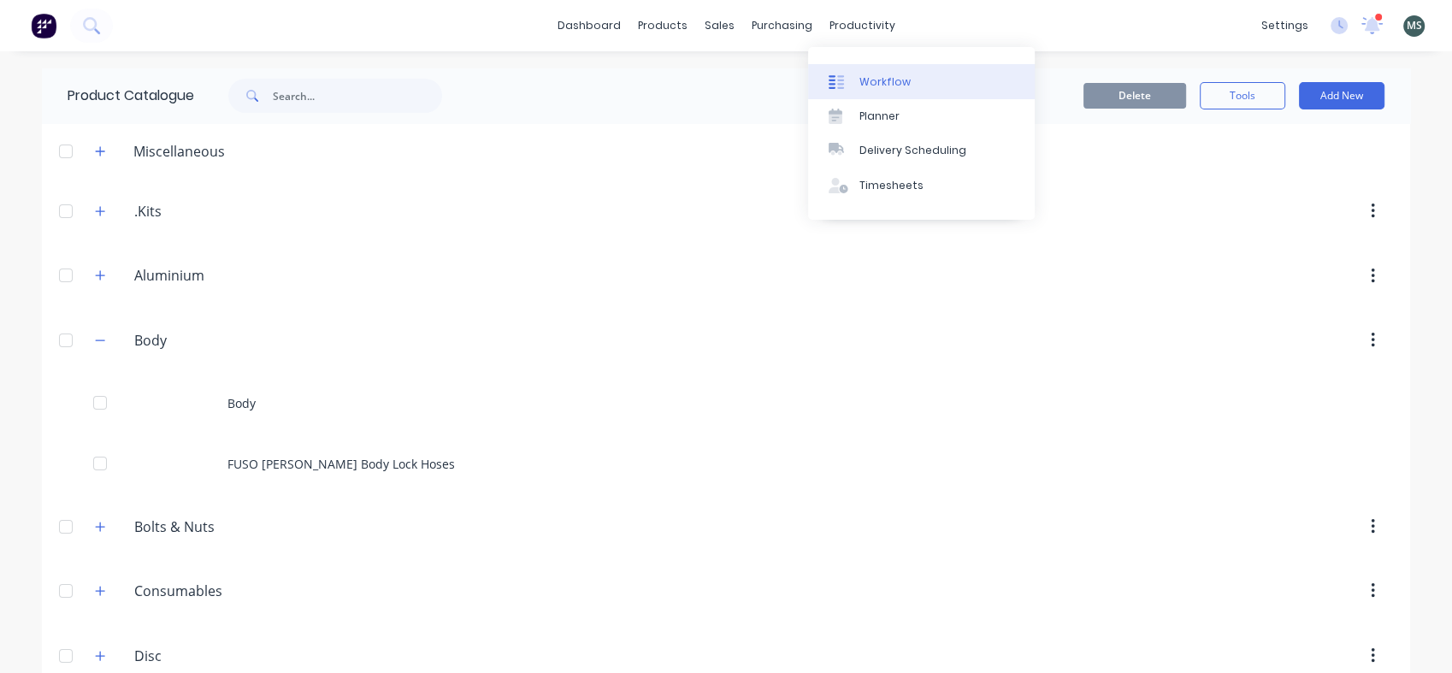
click at [871, 78] on div "Workflow" at bounding box center [884, 81] width 51 height 15
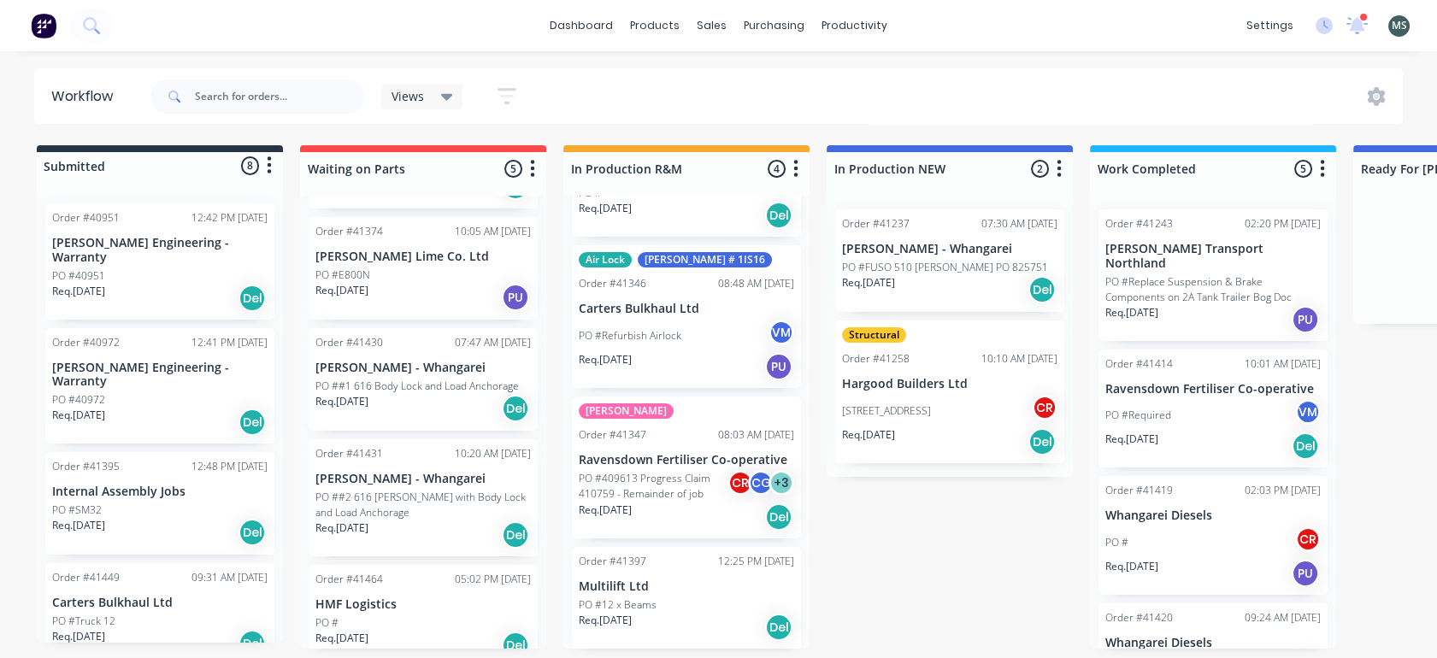
scroll to position [121, 0]
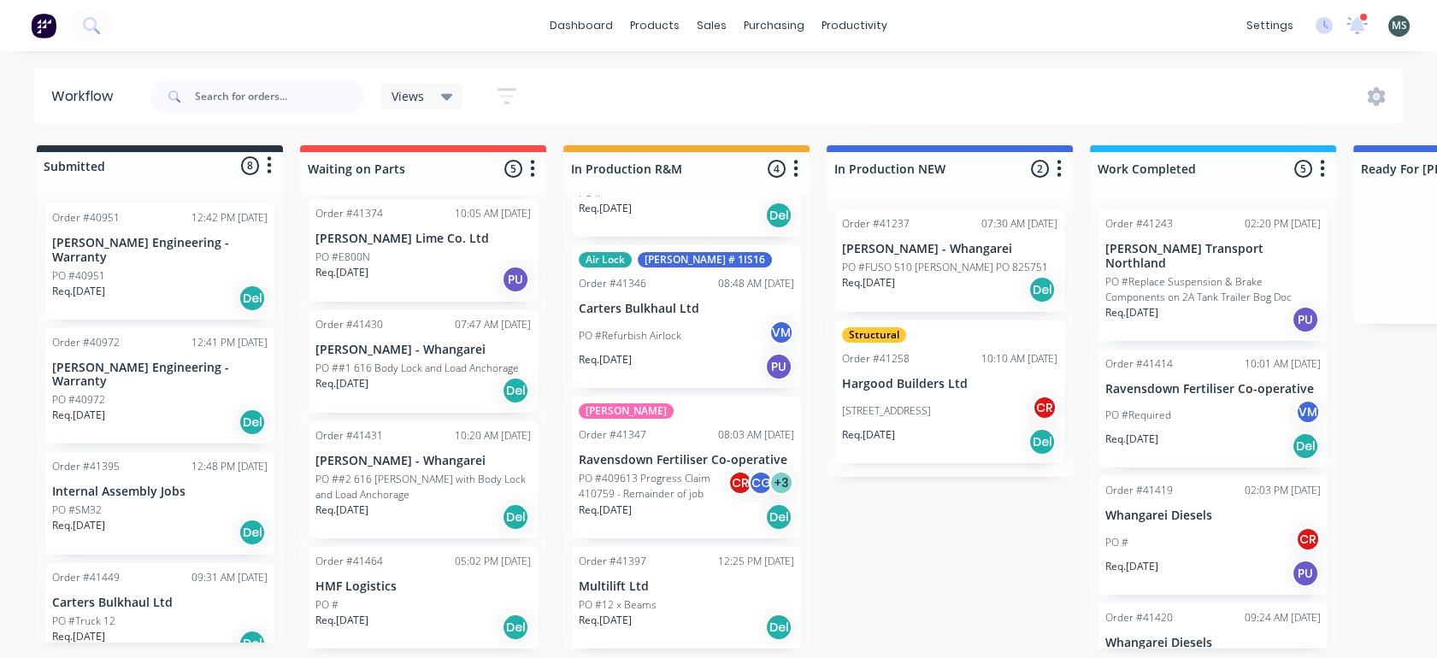
click at [390, 344] on p "[PERSON_NAME] - Whangarei" at bounding box center [423, 350] width 215 height 15
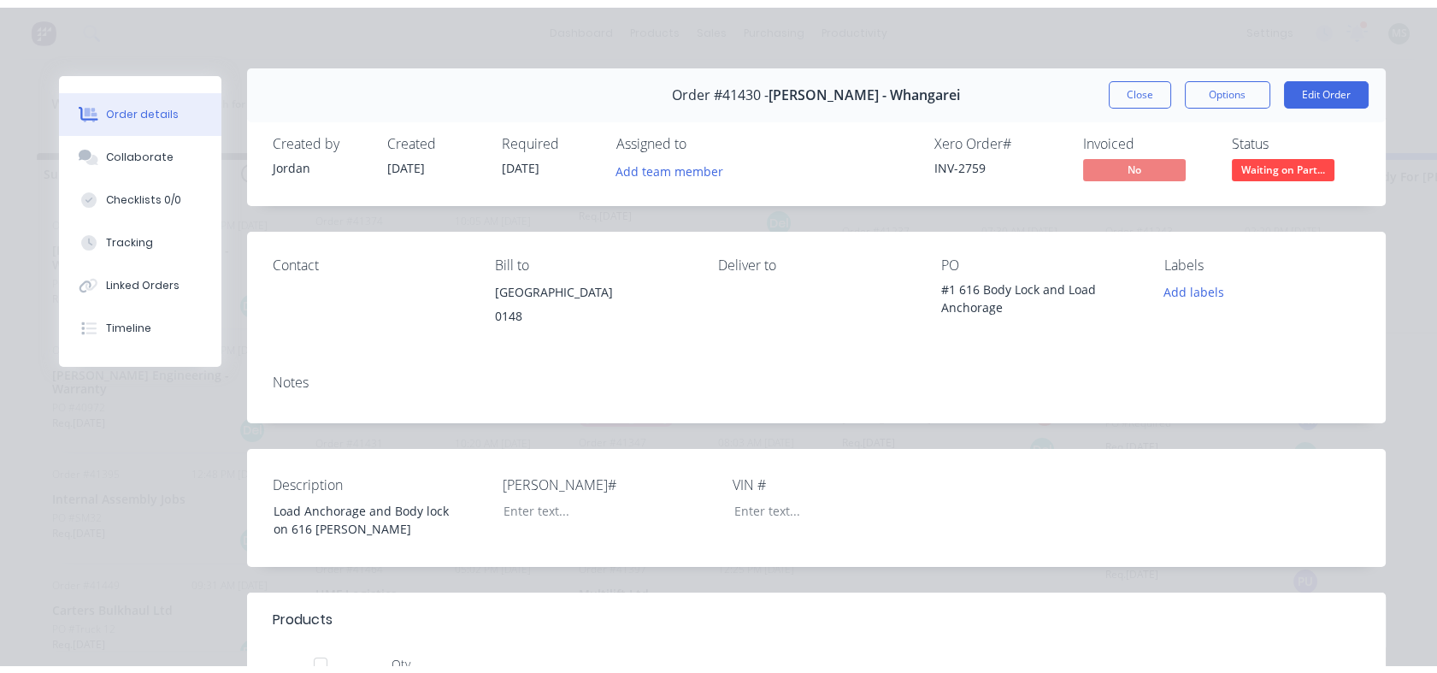
scroll to position [0, 0]
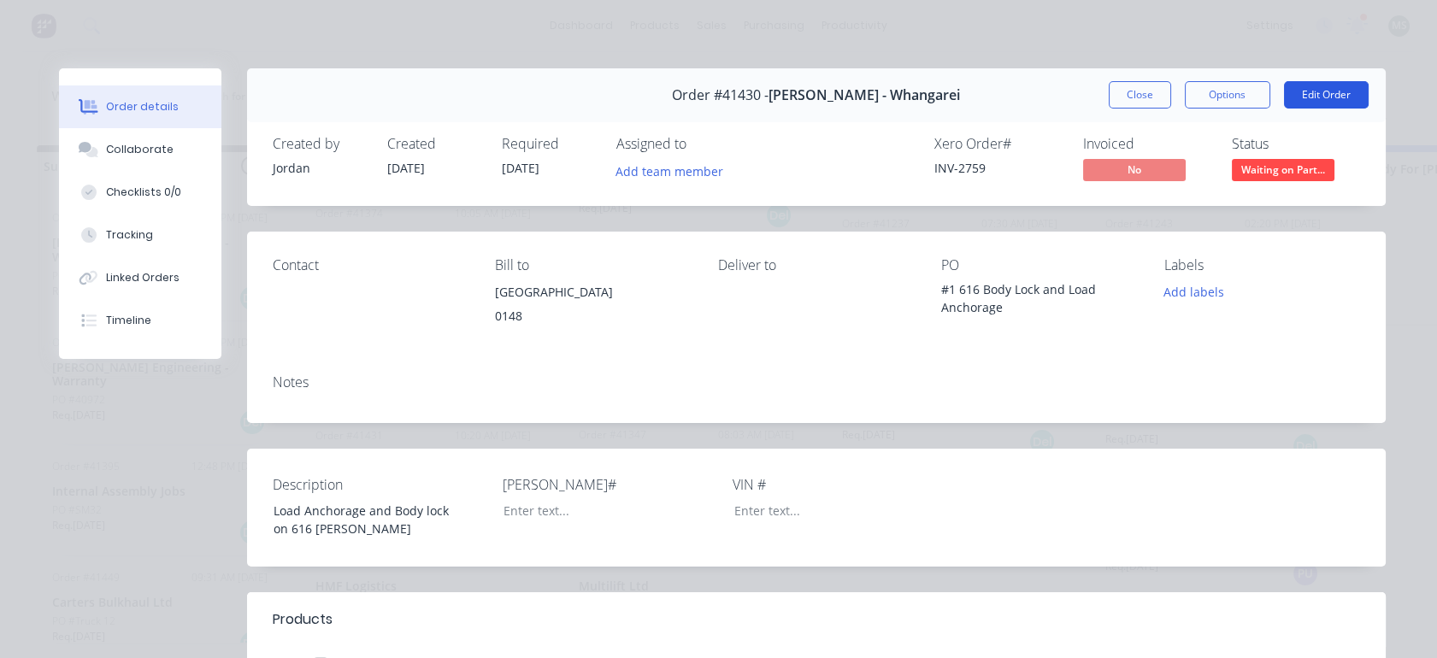
click at [1316, 97] on button "Edit Order" at bounding box center [1326, 94] width 85 height 27
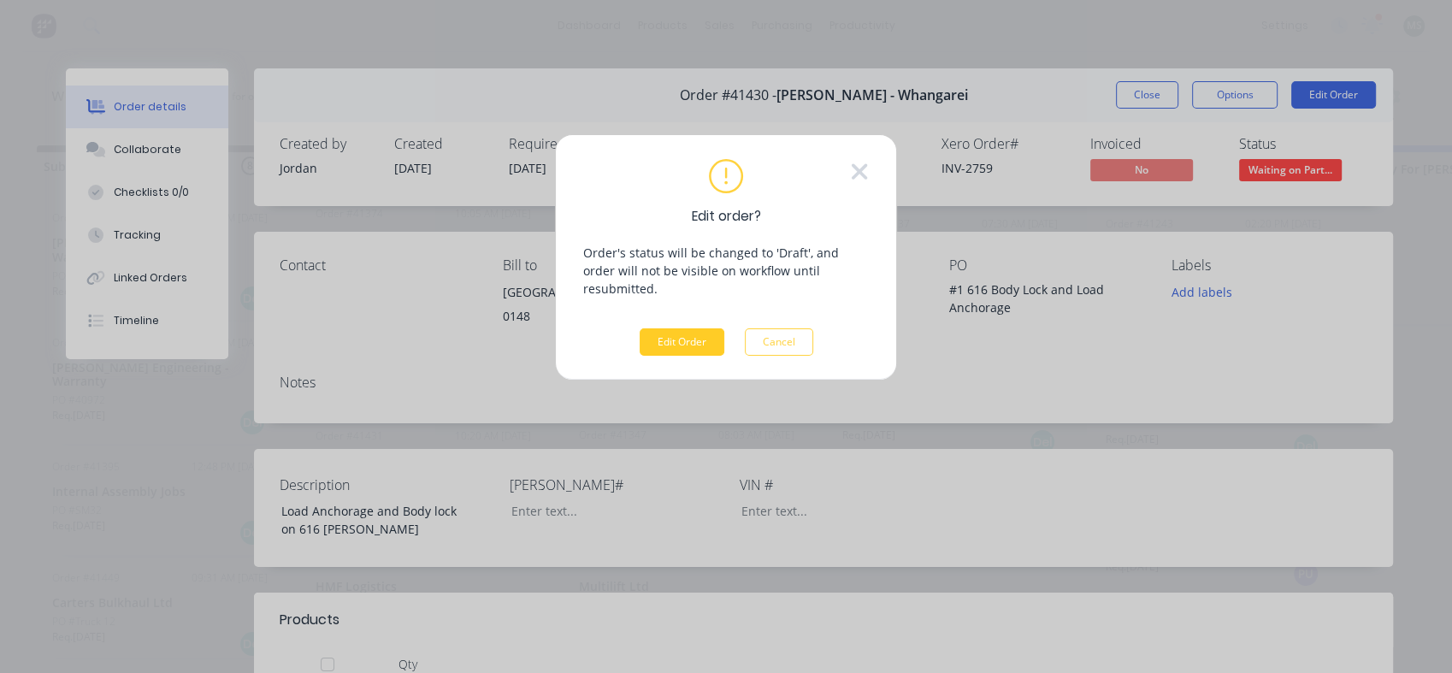
click at [677, 328] on button "Edit Order" at bounding box center [682, 341] width 85 height 27
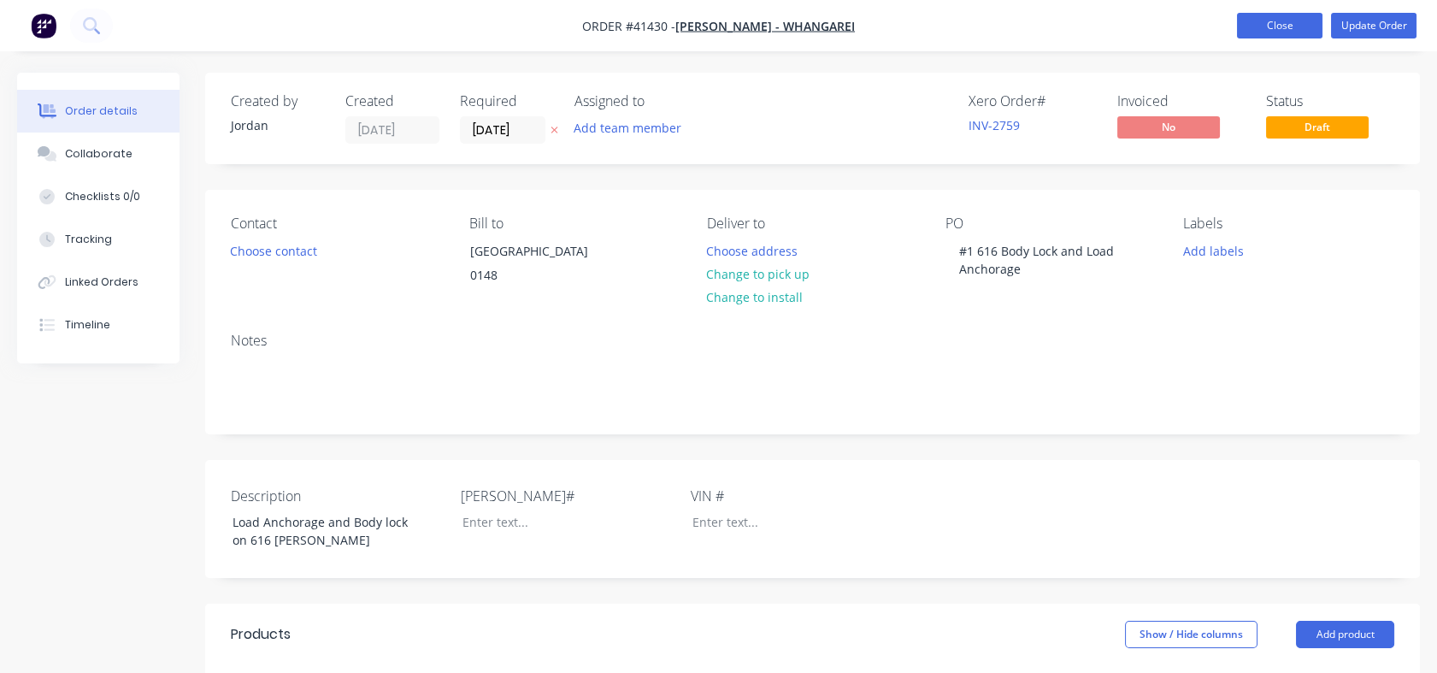
click at [1270, 27] on button "Close" at bounding box center [1280, 26] width 86 height 26
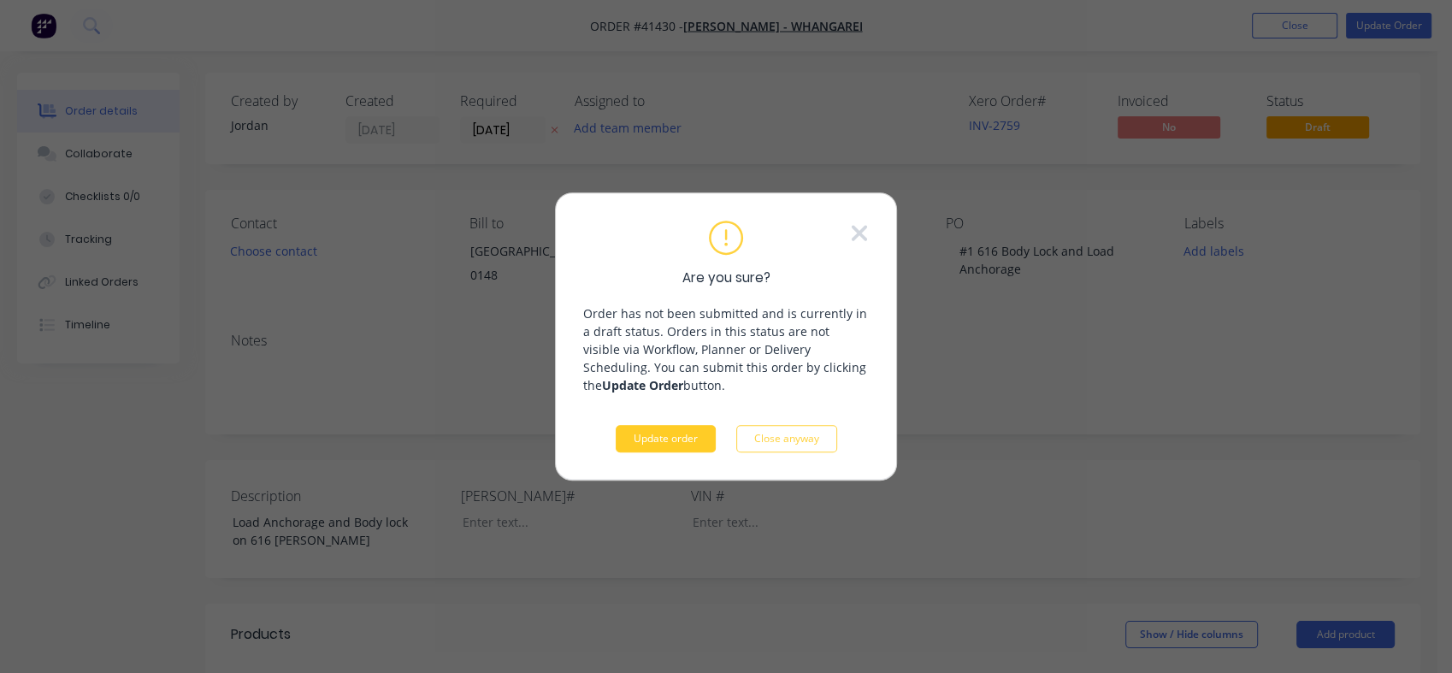
click at [653, 428] on button "Update order" at bounding box center [666, 438] width 100 height 27
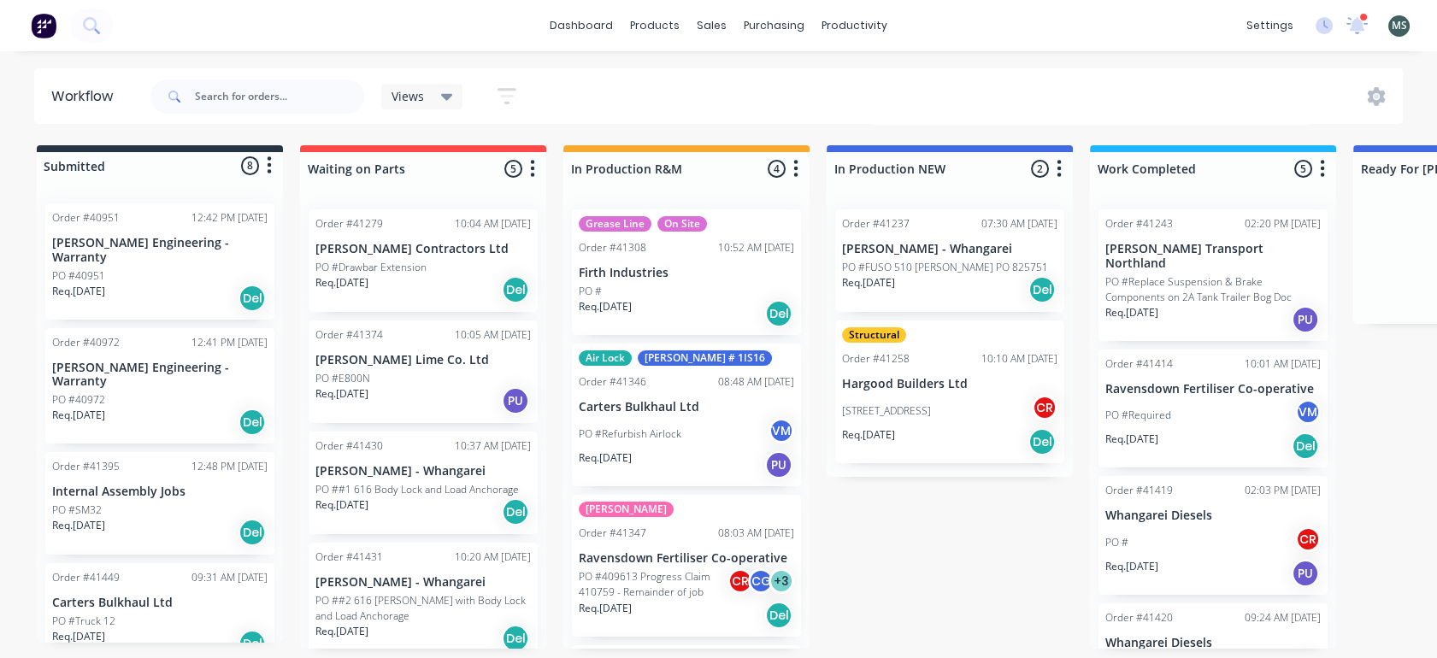
click at [394, 596] on p "PO ##2 616 [PERSON_NAME] with Body Lock and Load Anchorage" at bounding box center [423, 608] width 215 height 31
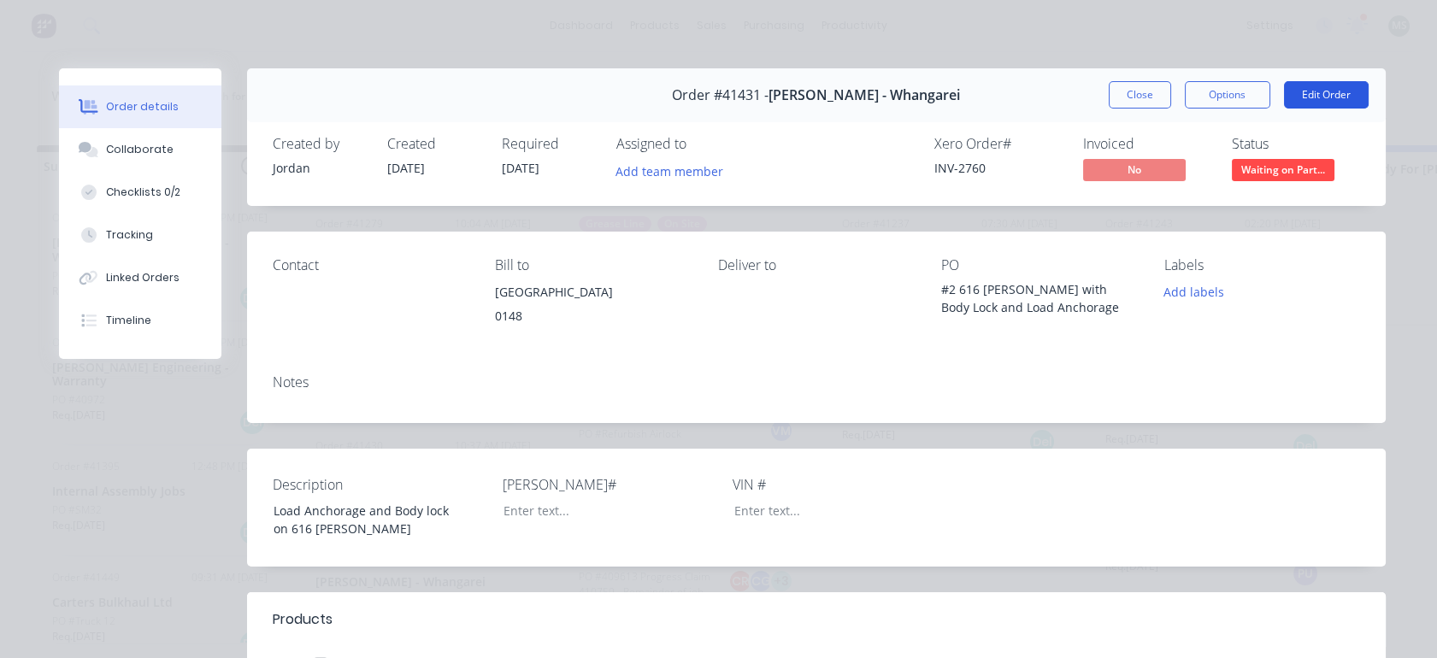
click at [1318, 91] on button "Edit Order" at bounding box center [1326, 94] width 85 height 27
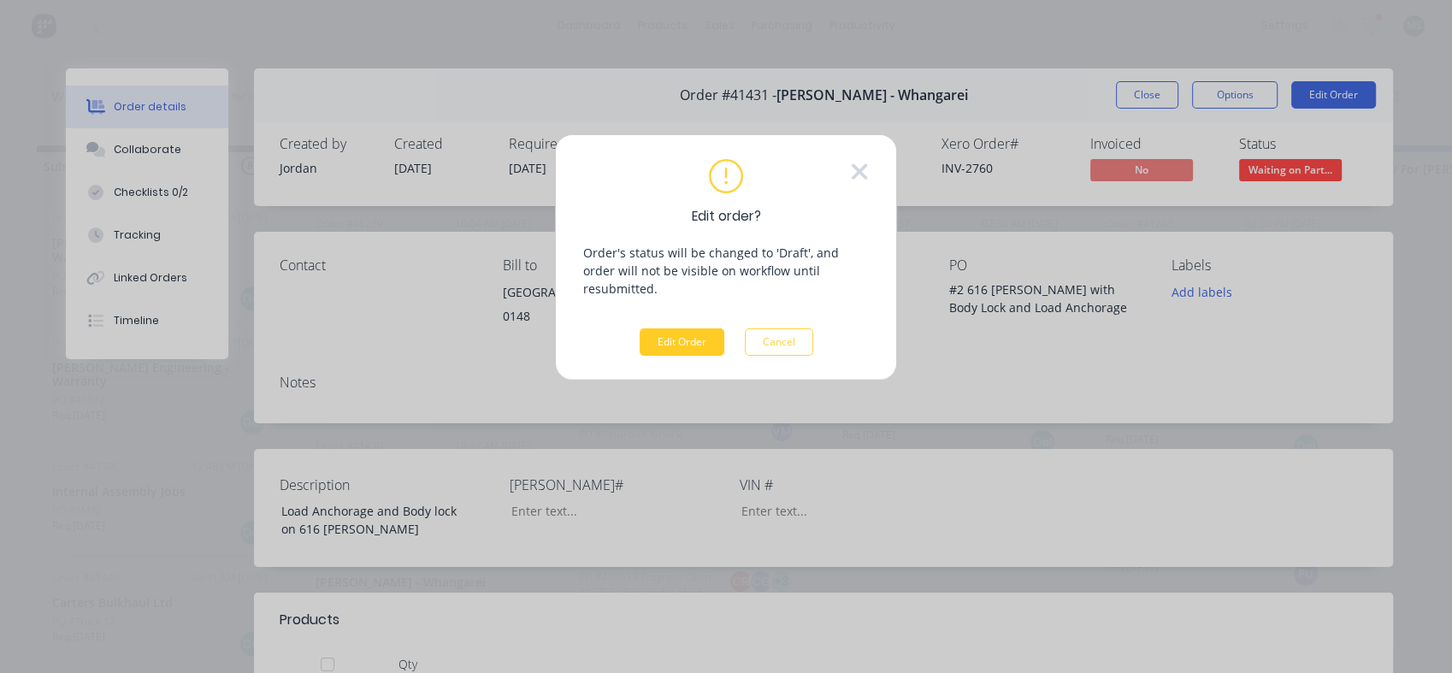
click at [677, 328] on button "Edit Order" at bounding box center [682, 341] width 85 height 27
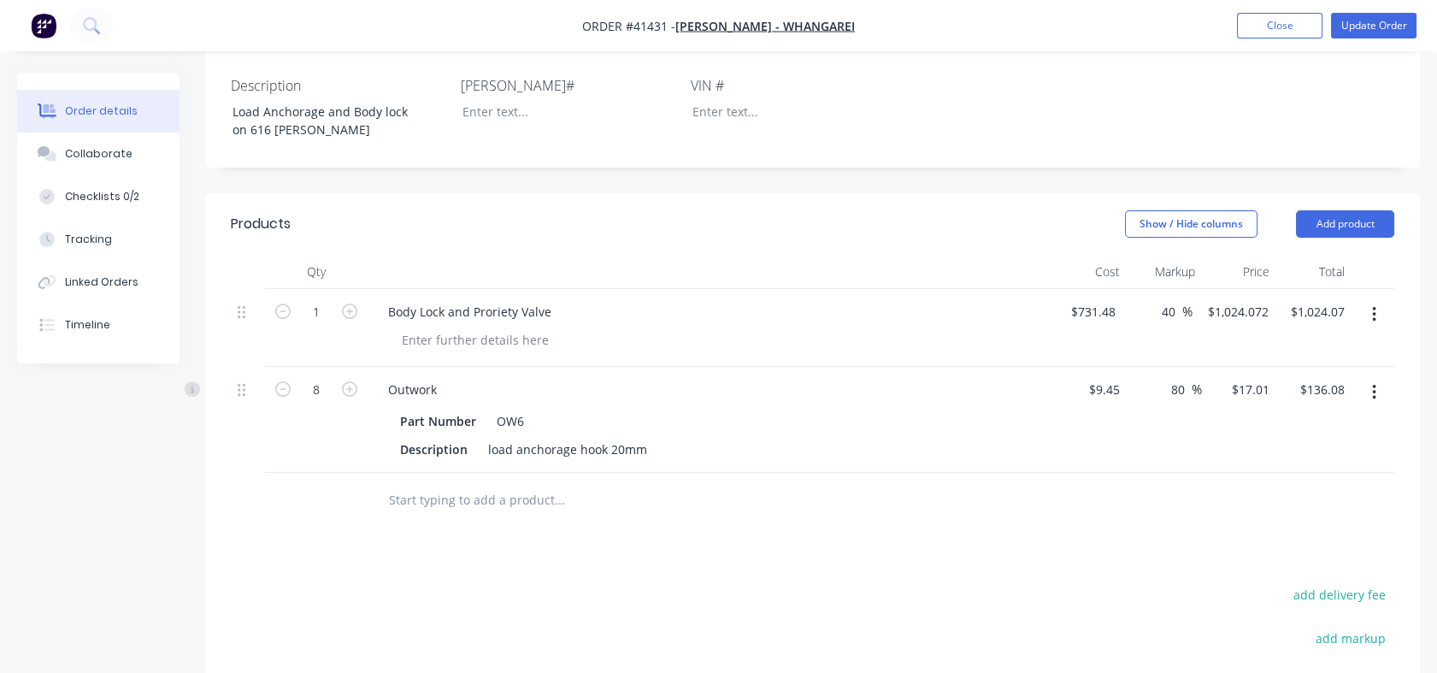
scroll to position [443, 0]
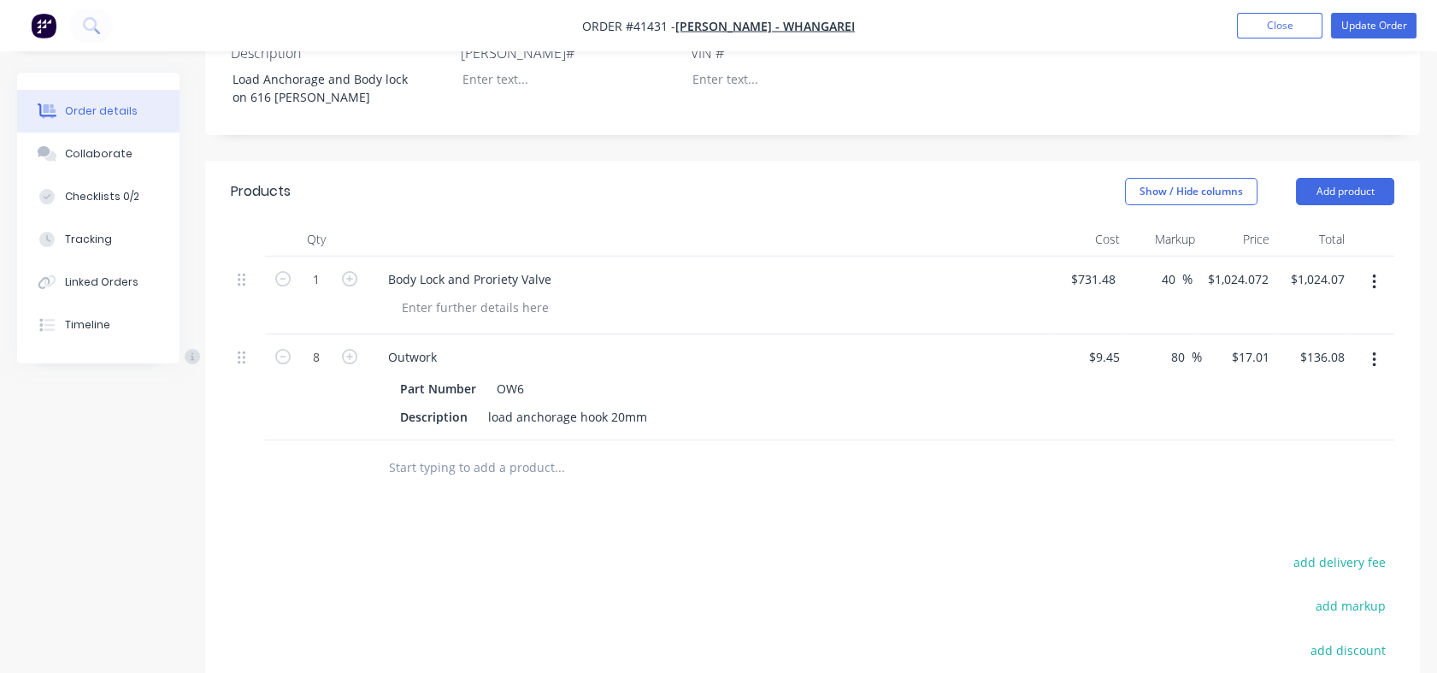
click at [424, 485] on input "text" at bounding box center [559, 468] width 342 height 34
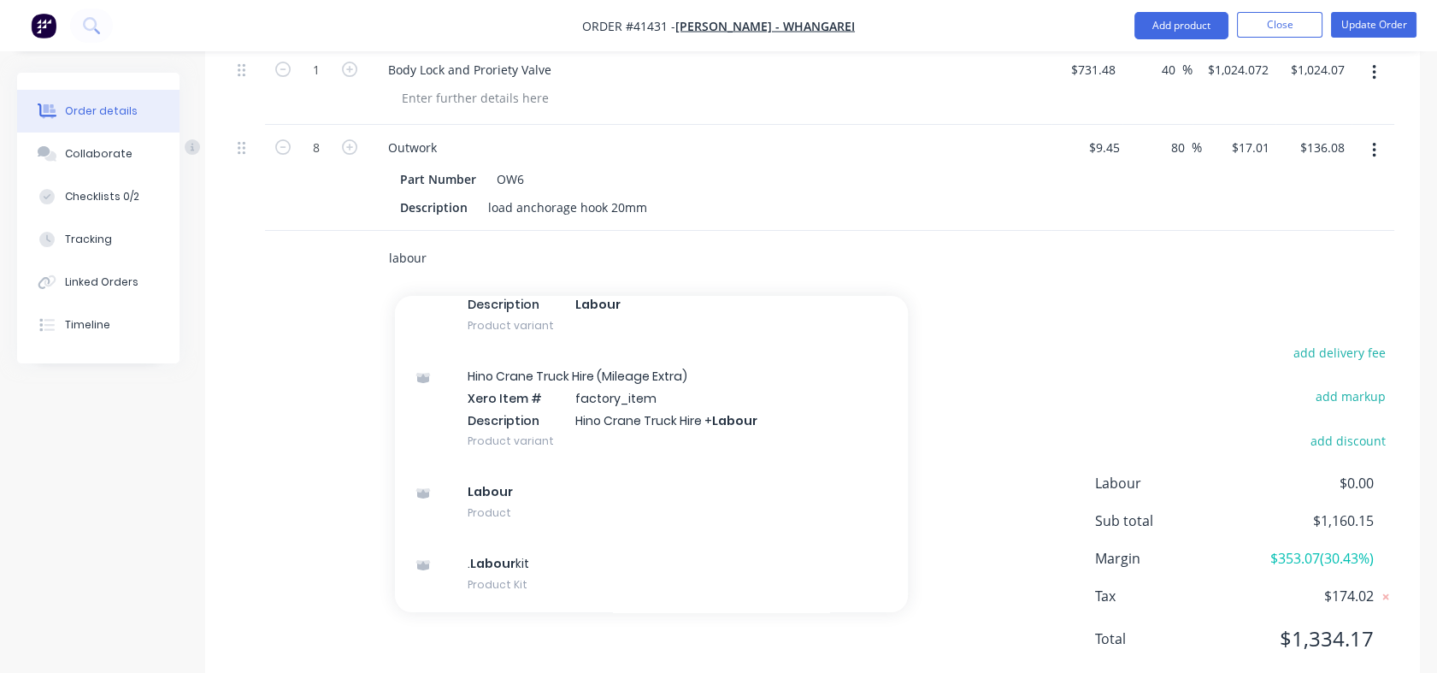
scroll to position [0, 0]
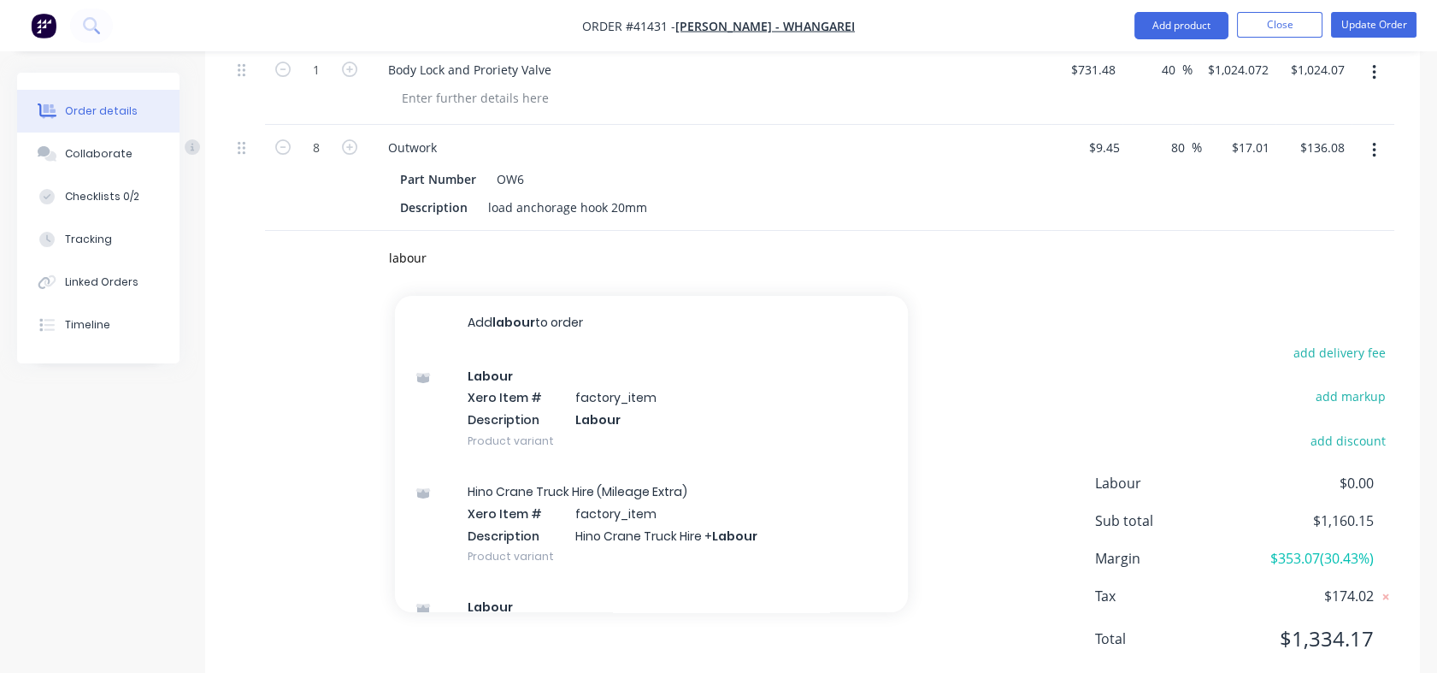
click at [999, 319] on div "Products Show / Hide columns Add product Qty Cost Markup Price Total 1 Body Loc…" at bounding box center [812, 324] width 1215 height 746
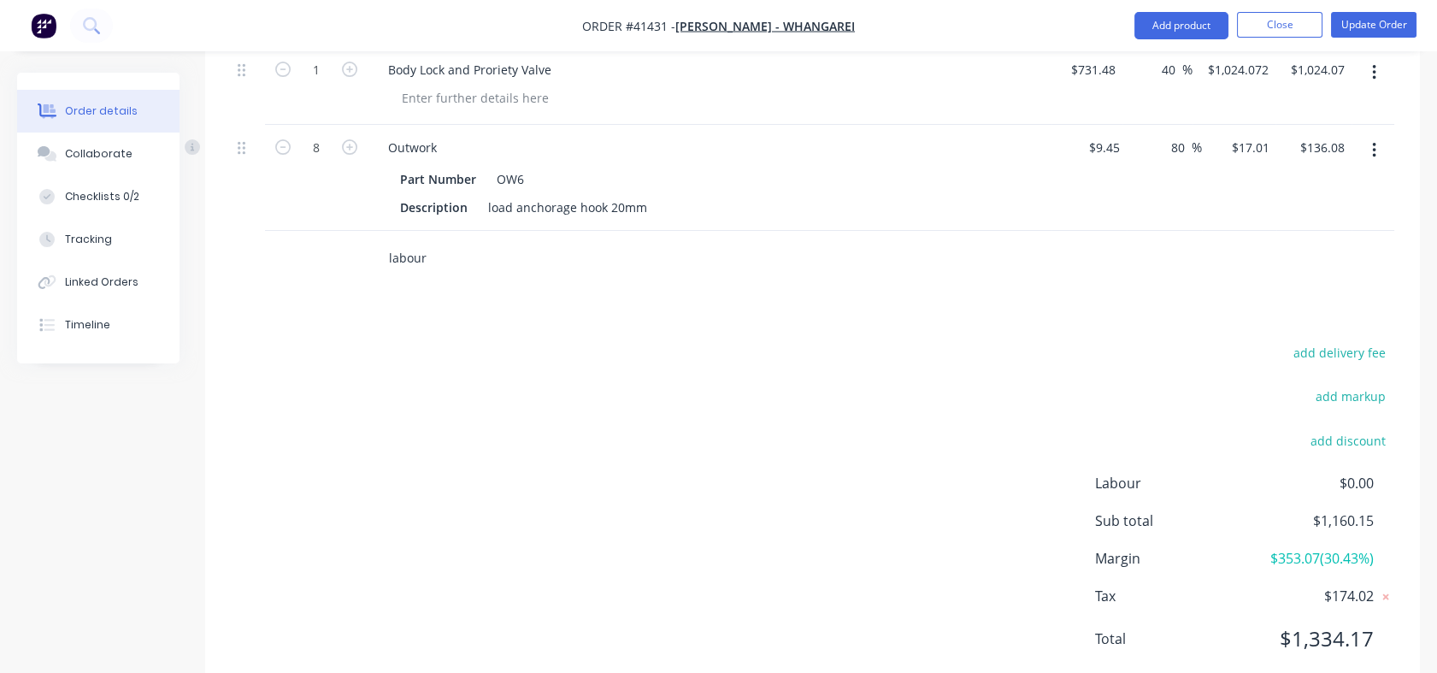
click at [448, 275] on input "labour" at bounding box center [559, 258] width 342 height 34
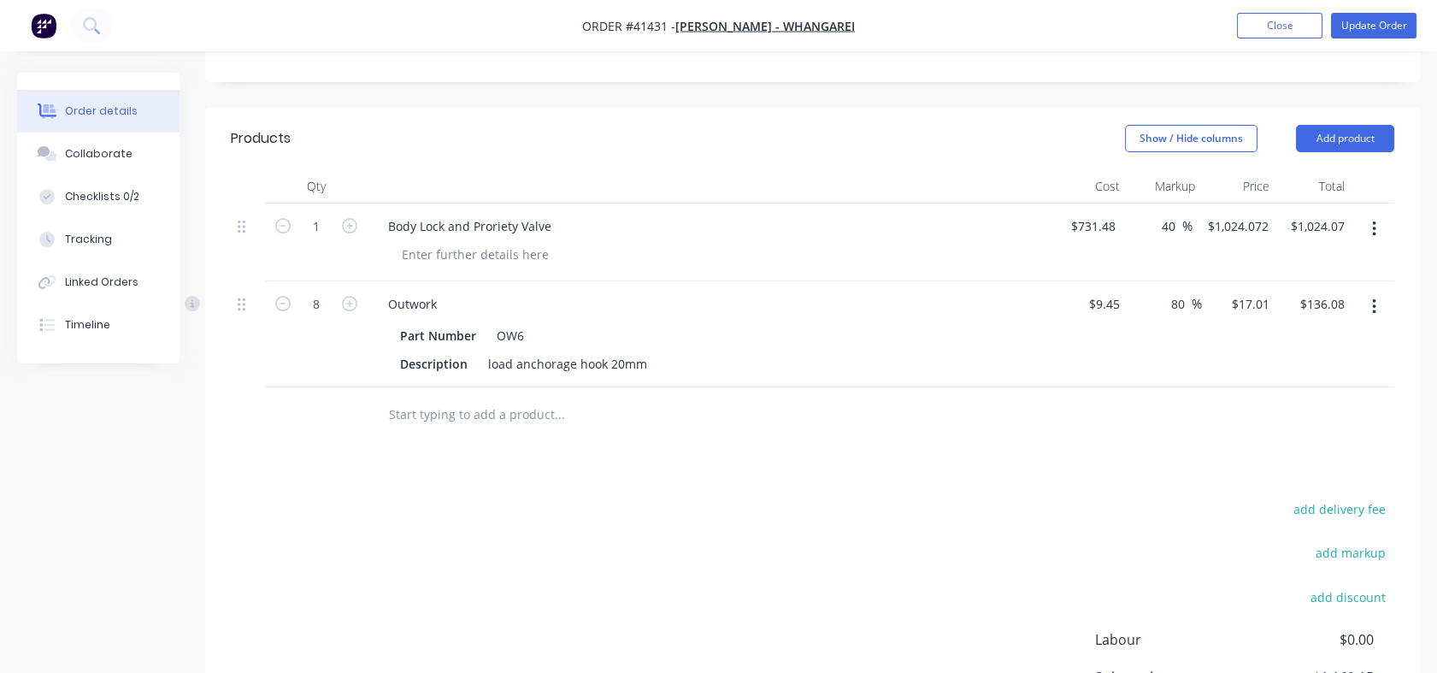
scroll to position [461, 0]
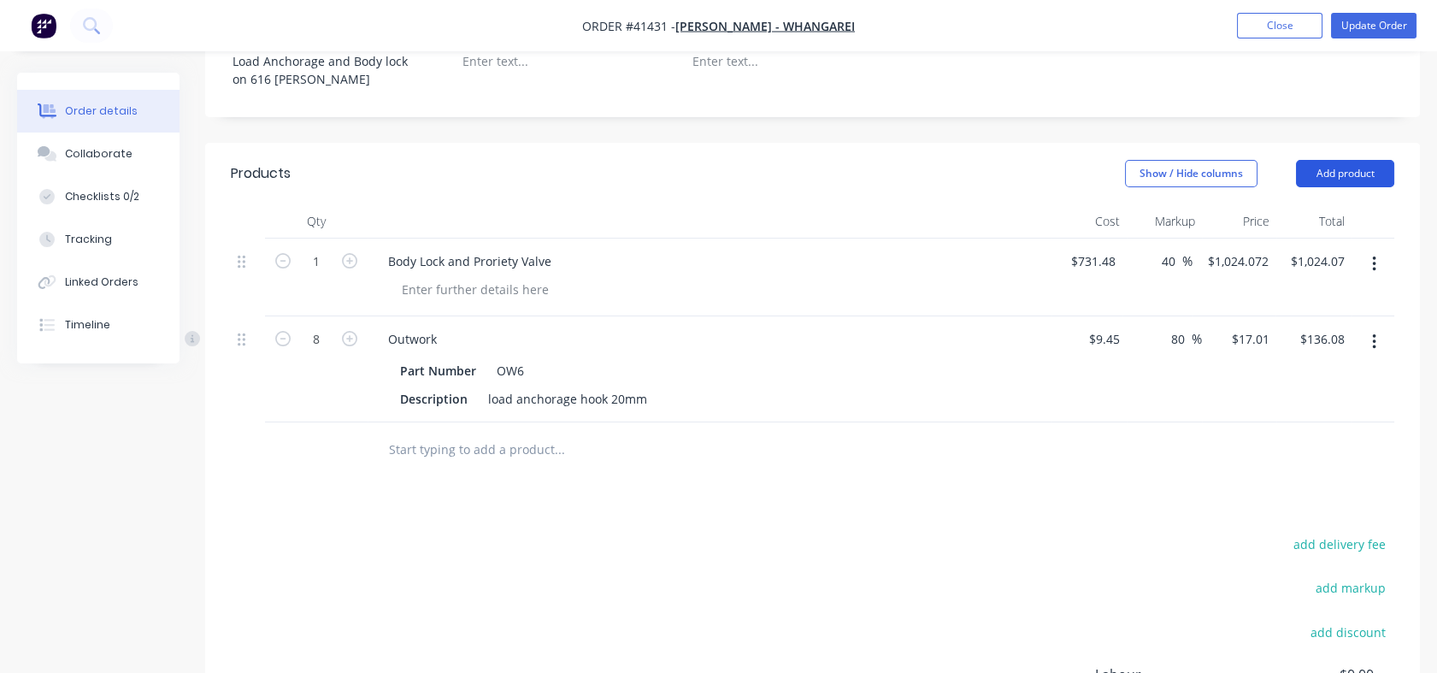
click at [1346, 187] on button "Add product" at bounding box center [1345, 173] width 98 height 27
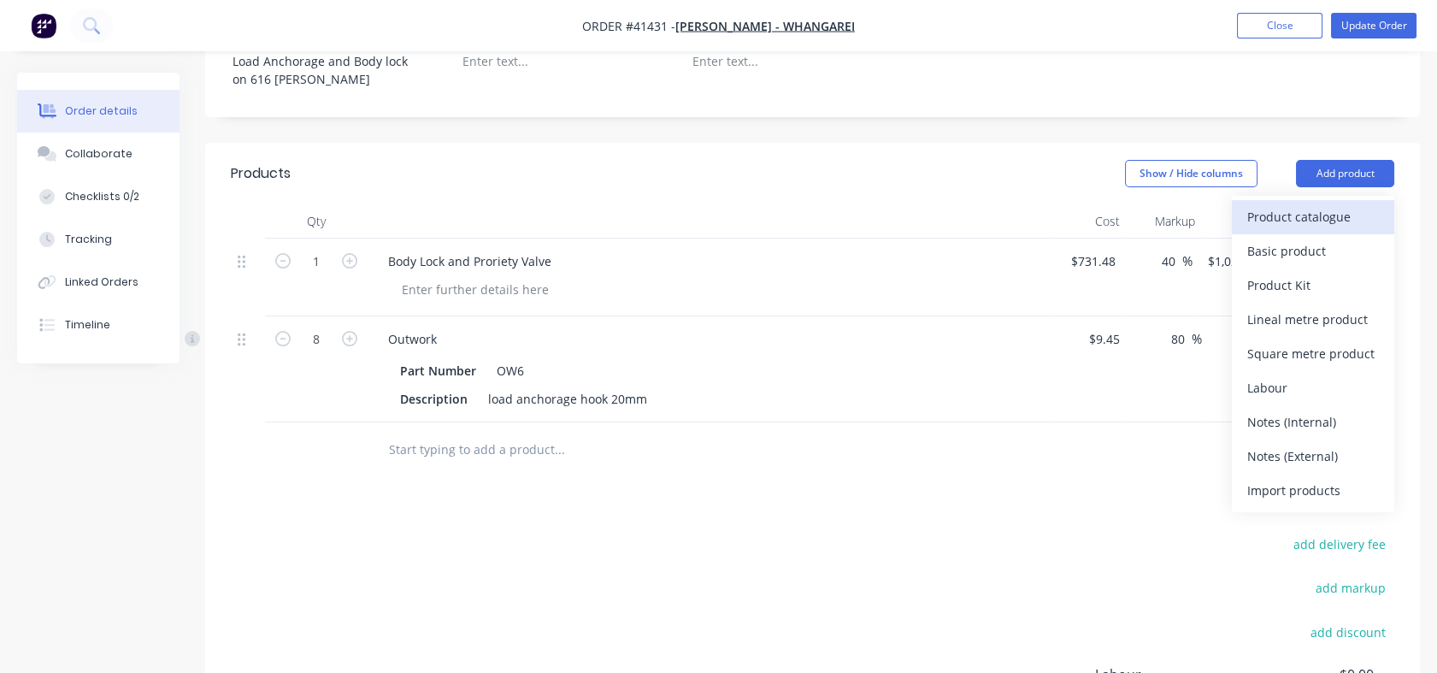
click at [1293, 225] on div "Product catalogue" at bounding box center [1314, 216] width 132 height 25
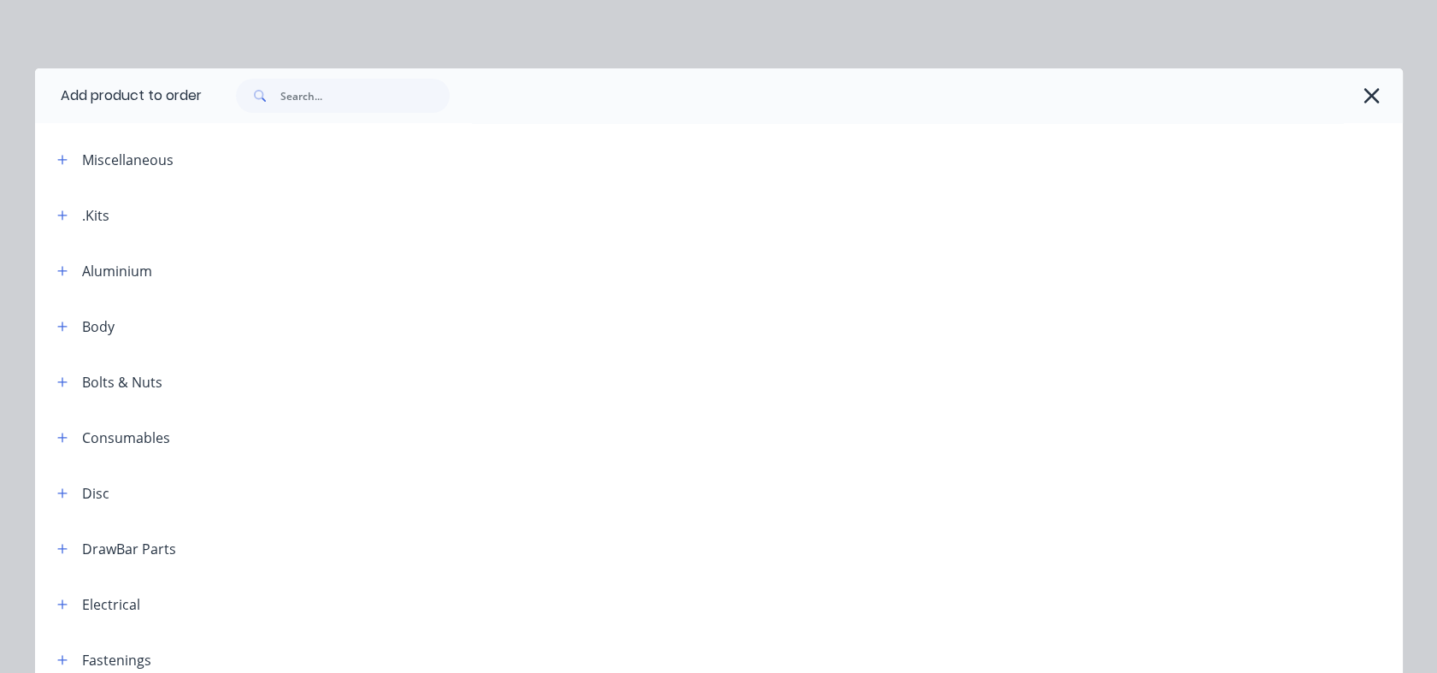
click at [89, 207] on div ".Kits" at bounding box center [95, 215] width 27 height 21
click at [52, 207] on button "button" at bounding box center [62, 214] width 21 height 21
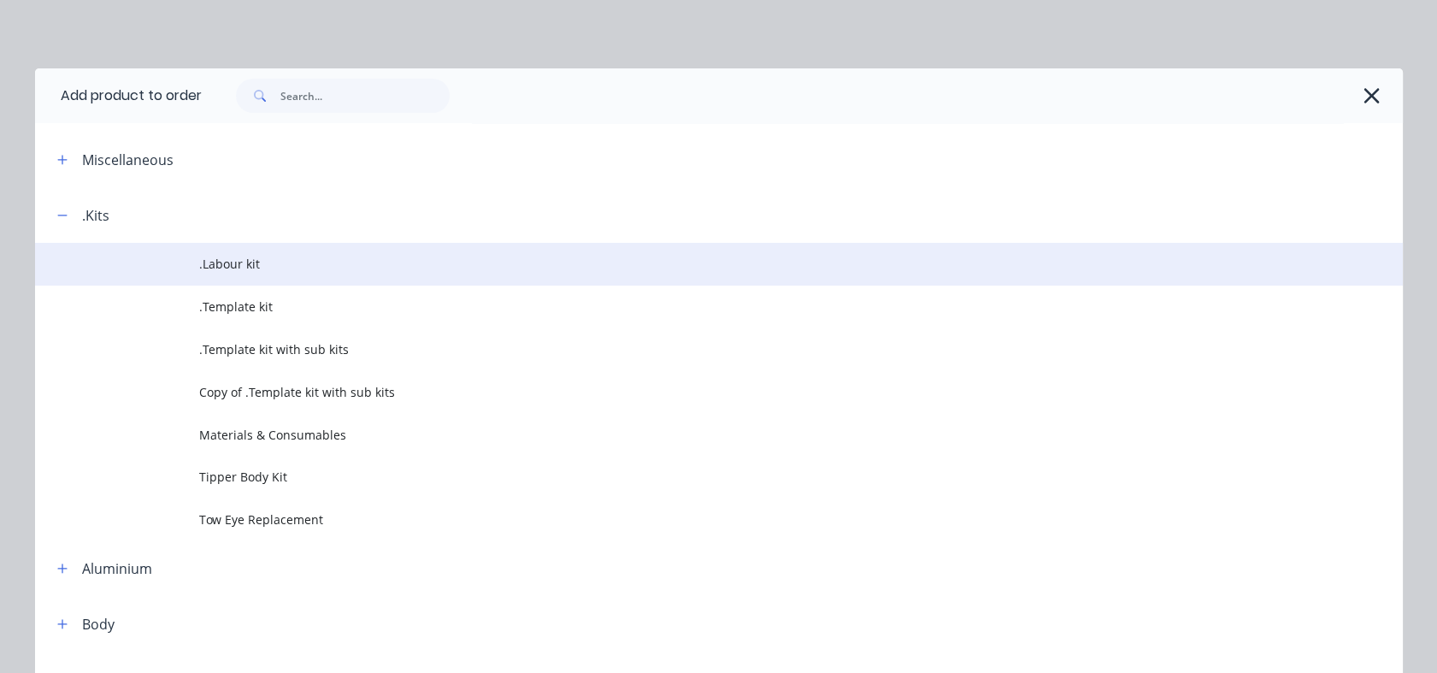
click at [212, 263] on span ".Labour kit" at bounding box center [680, 264] width 963 height 18
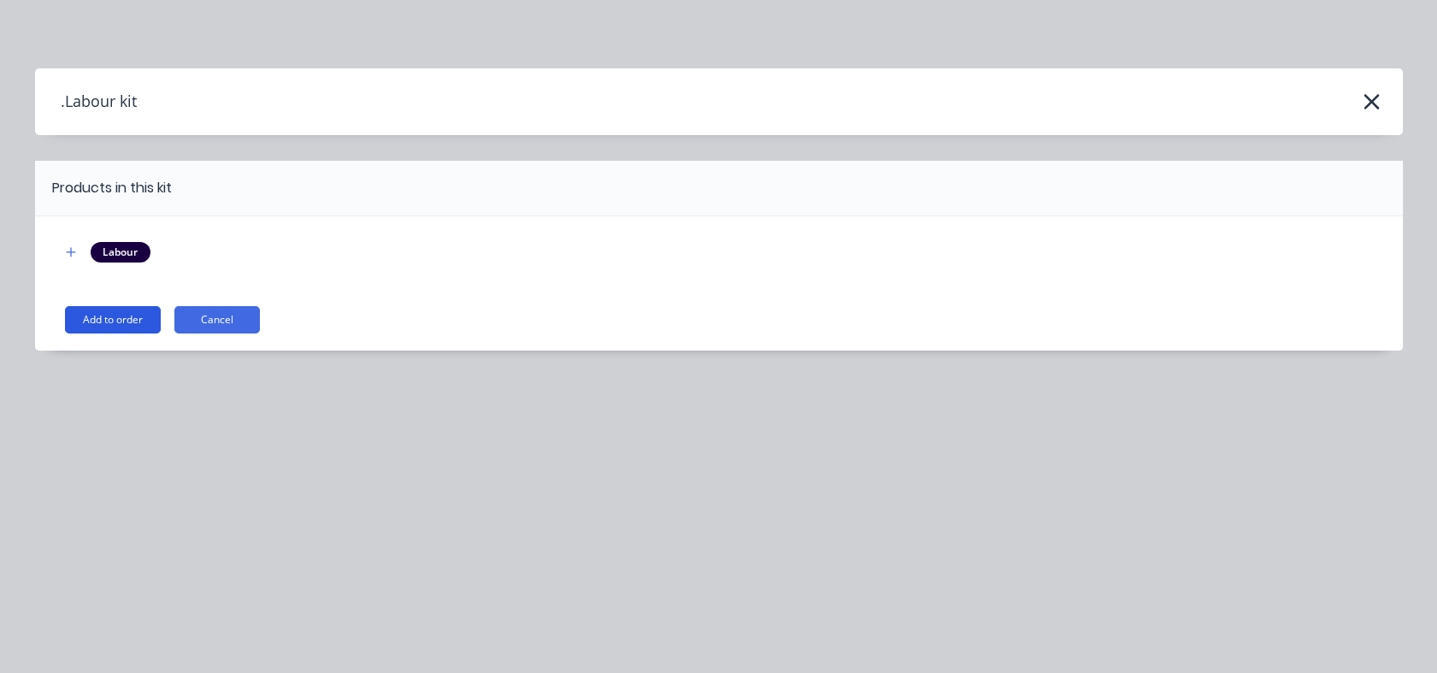
click at [115, 326] on button "Add to order" at bounding box center [113, 319] width 96 height 27
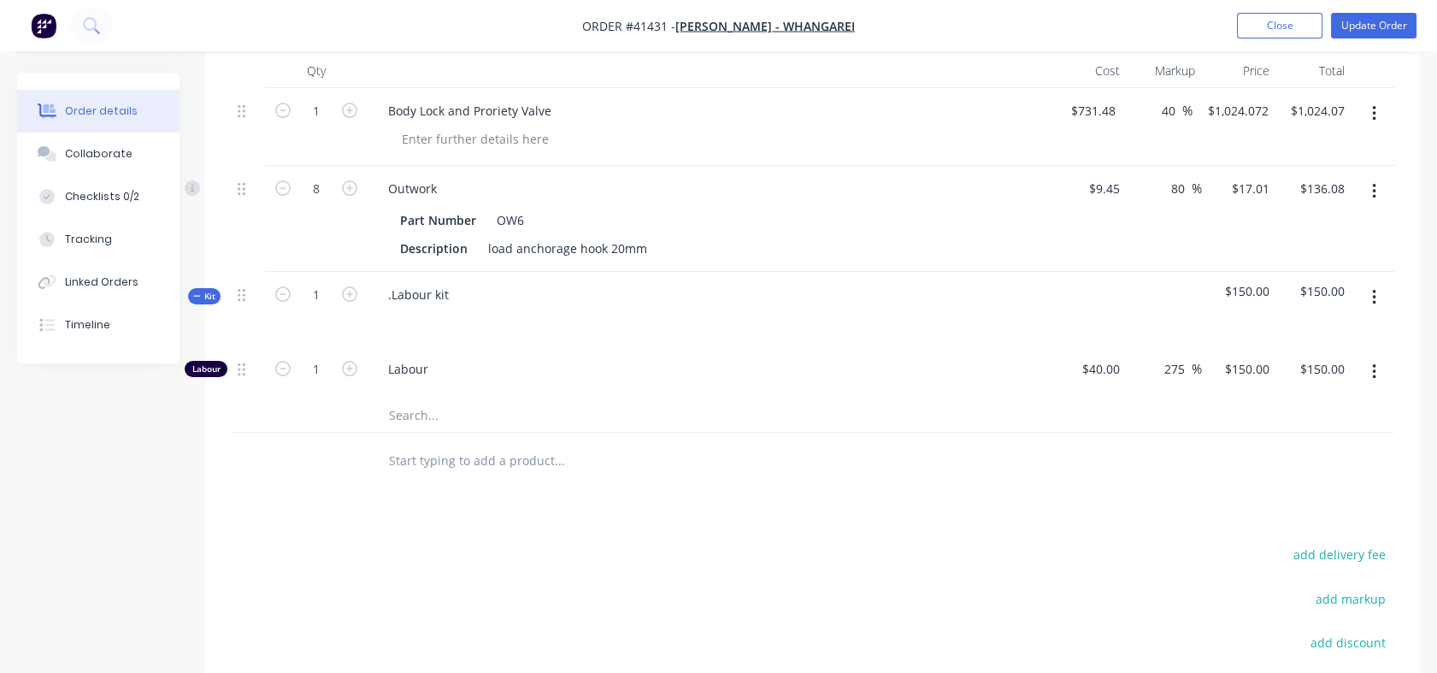
scroll to position [640, 0]
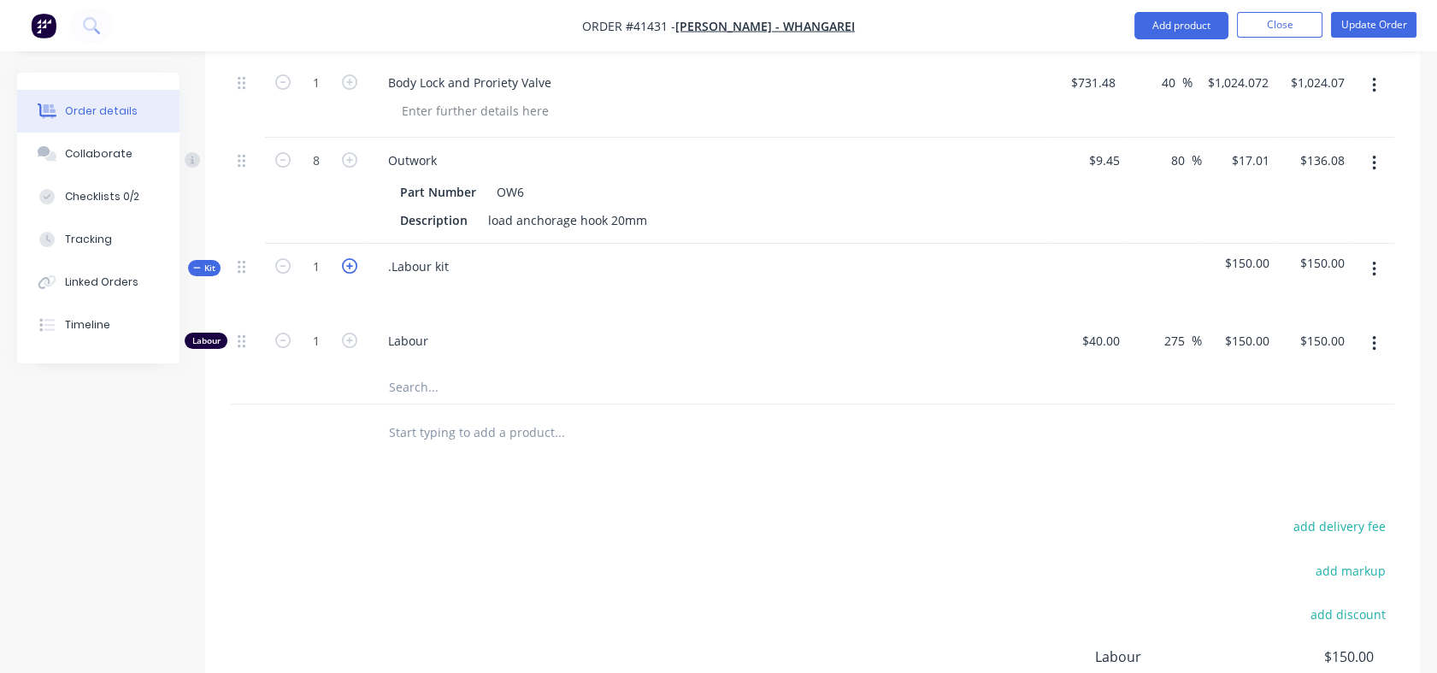
click at [346, 274] on icon "button" at bounding box center [349, 265] width 15 height 15
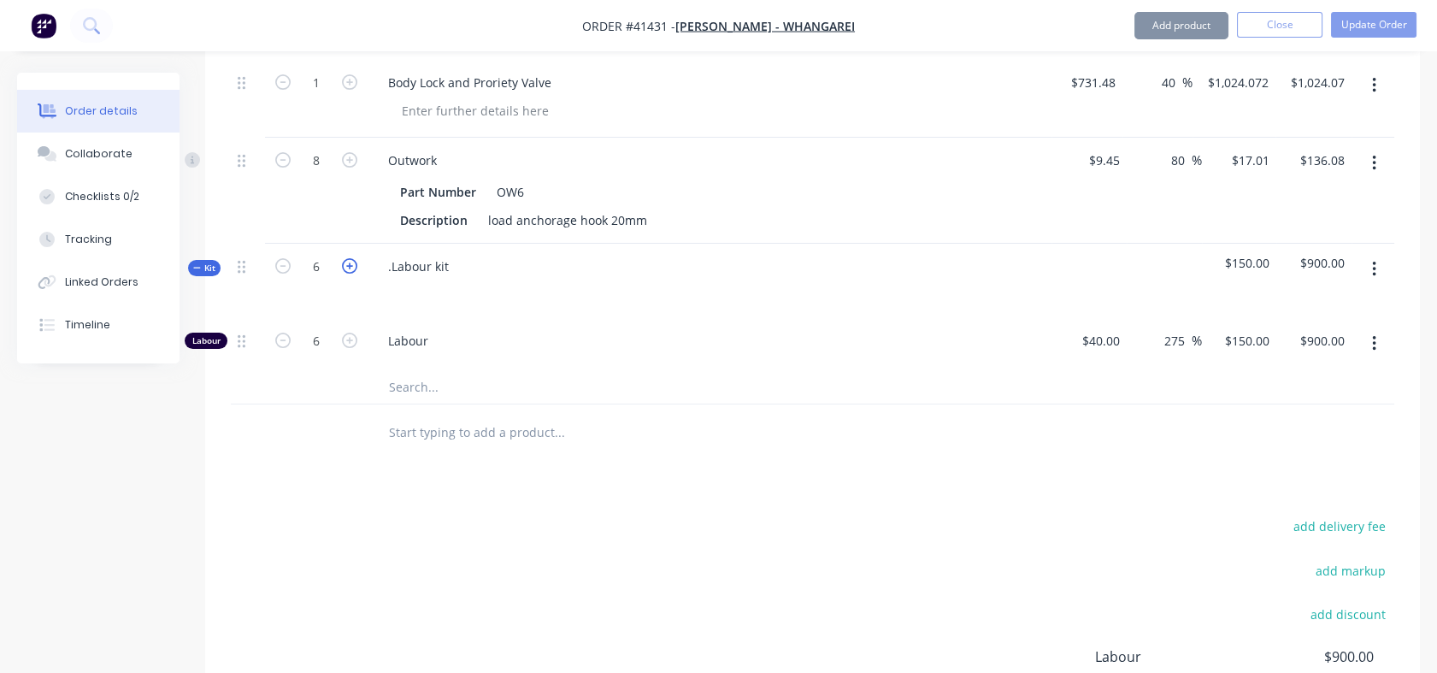
click at [346, 274] on icon "button" at bounding box center [349, 265] width 15 height 15
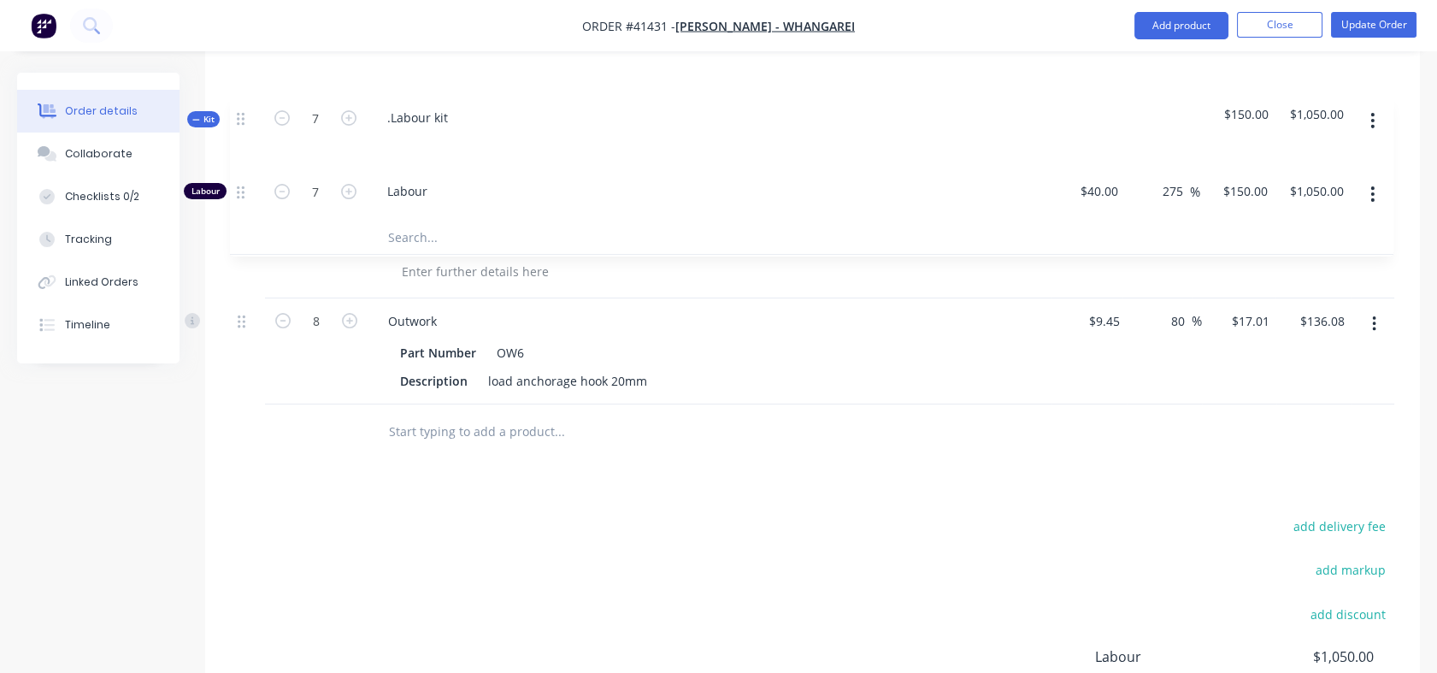
drag, startPoint x: 239, startPoint y: 287, endPoint x: 238, endPoint y: 116, distance: 171.0
click at [238, 116] on div "1 Body Lock and Proriety Valve $731.48 $731.48 40 40 % $1,024.072 $1,024.072 $1…" at bounding box center [813, 232] width 1164 height 345
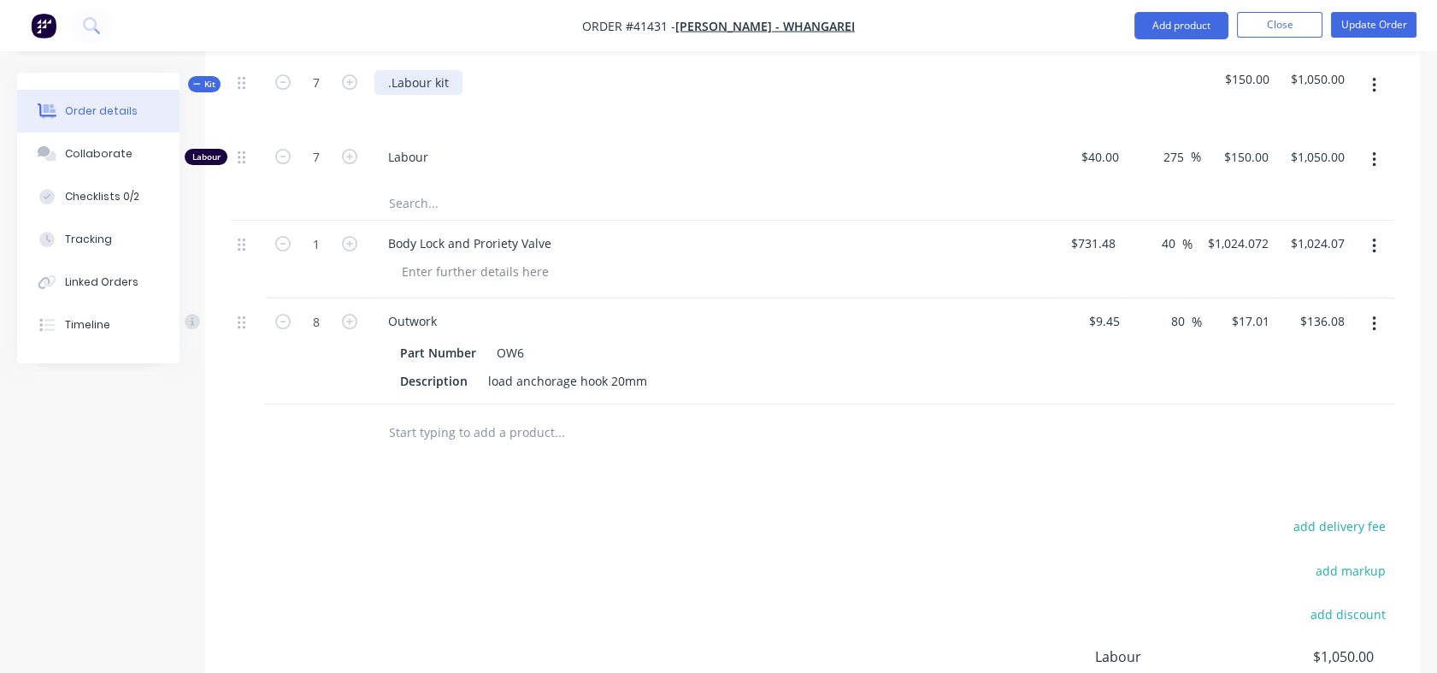
click at [461, 95] on div ".Labour kit" at bounding box center [419, 82] width 88 height 25
click at [397, 445] on input "text" at bounding box center [559, 432] width 342 height 34
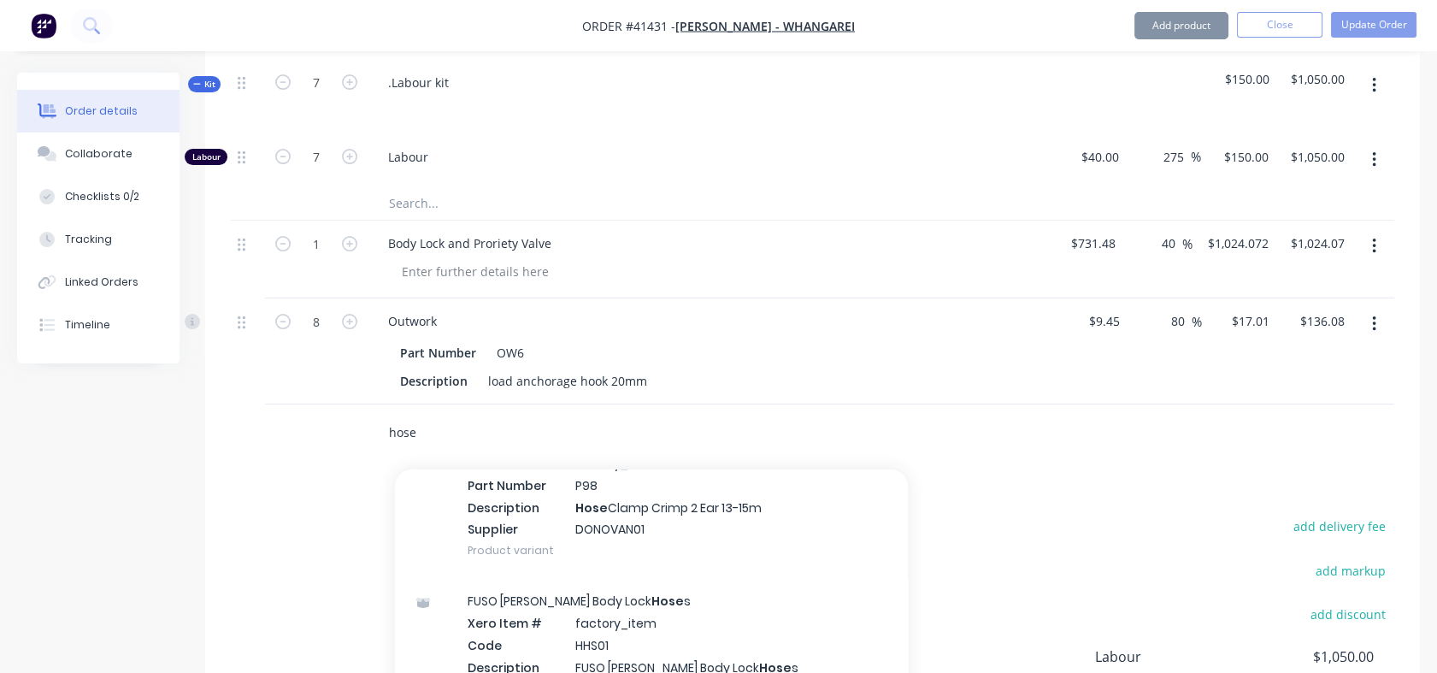
scroll to position [130, 0]
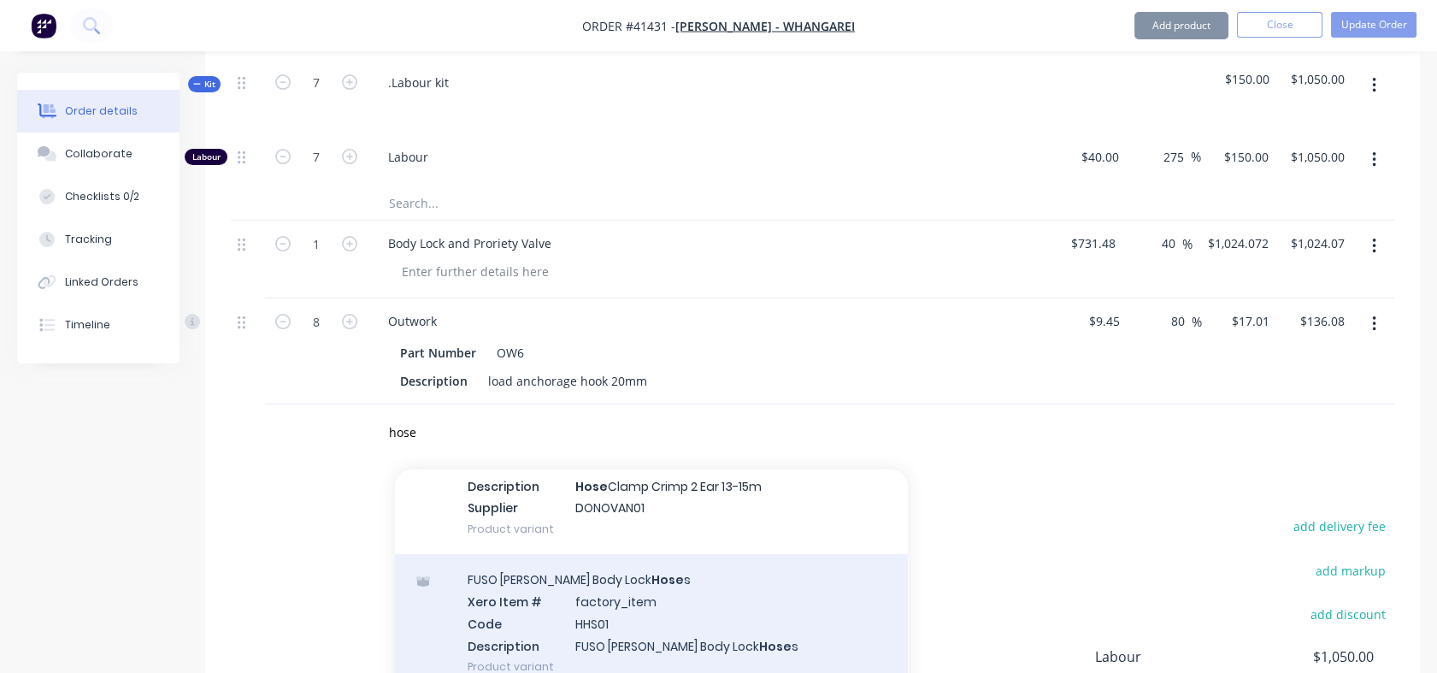
click at [521, 605] on div "FUSO [PERSON_NAME] Body Lock Hose s Xero Item # factory_item Code HHS01 Descrip…" at bounding box center [651, 623] width 513 height 138
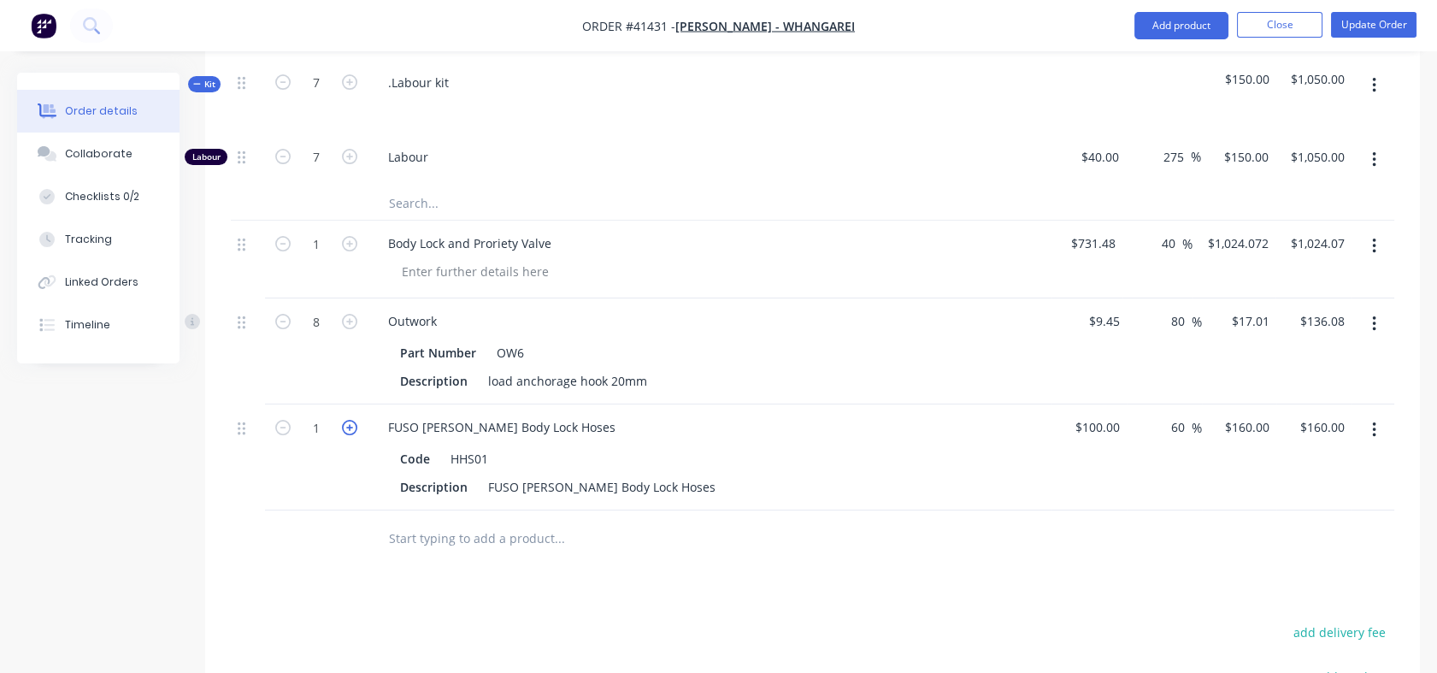
click at [356, 435] on icon "button" at bounding box center [349, 427] width 15 height 15
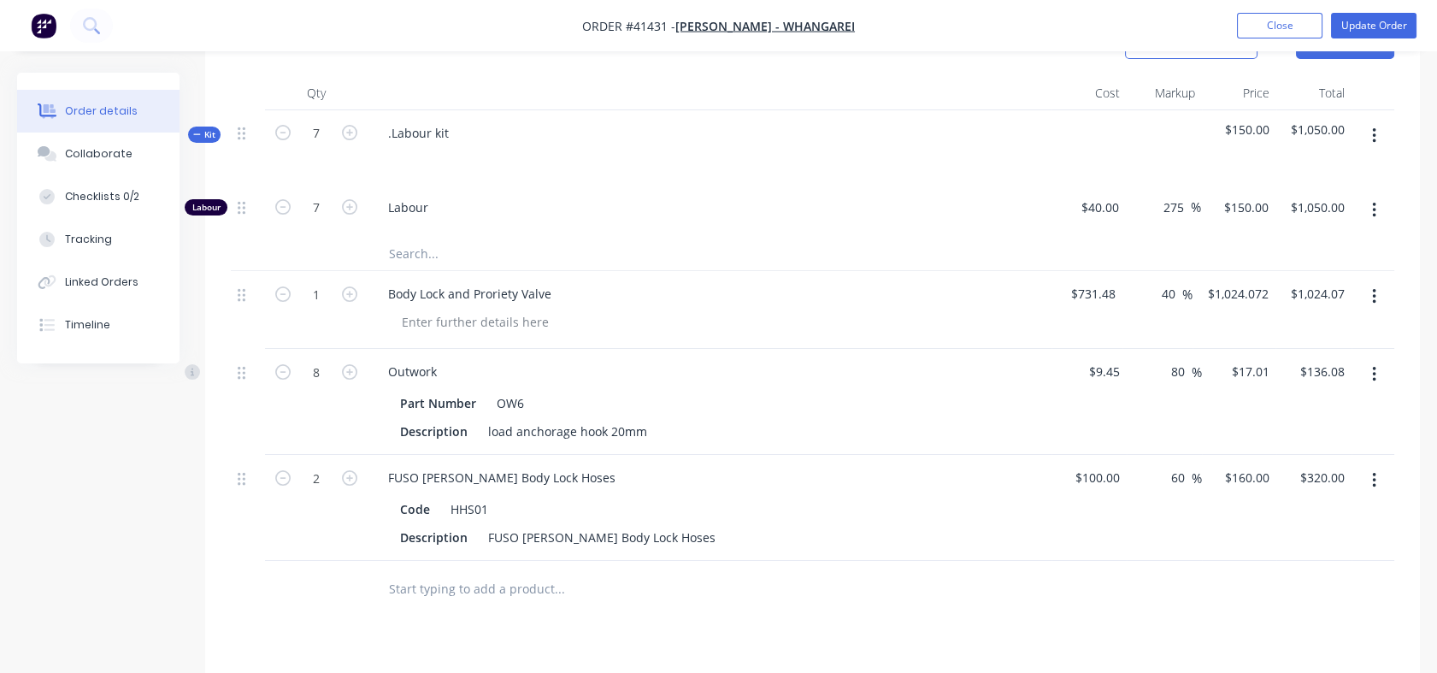
scroll to position [593, 0]
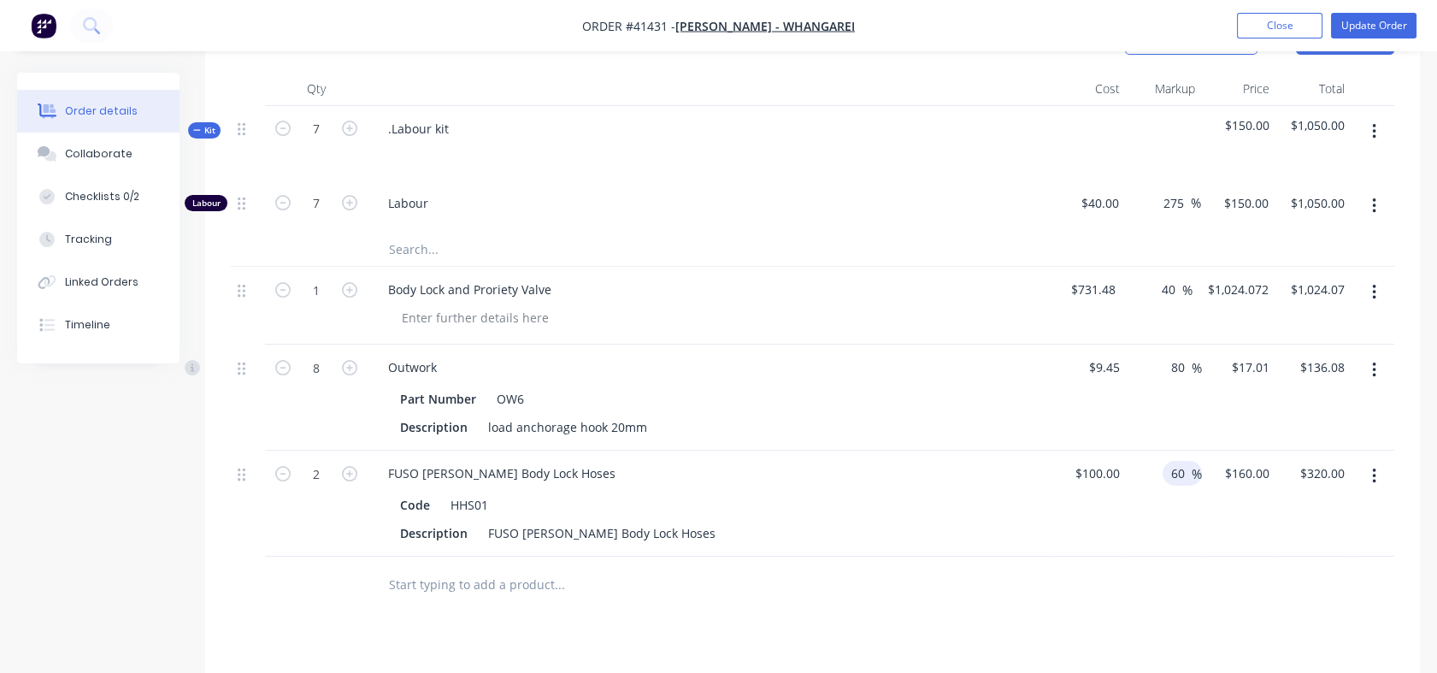
click at [1164, 486] on div "60 60 %" at bounding box center [1182, 473] width 39 height 25
drag, startPoint x: 1170, startPoint y: 491, endPoint x: 1184, endPoint y: 490, distance: 14.6
click at [1184, 486] on input "60" at bounding box center [1181, 473] width 22 height 25
click at [1165, 557] on div "80 80 %" at bounding box center [1164, 504] width 75 height 106
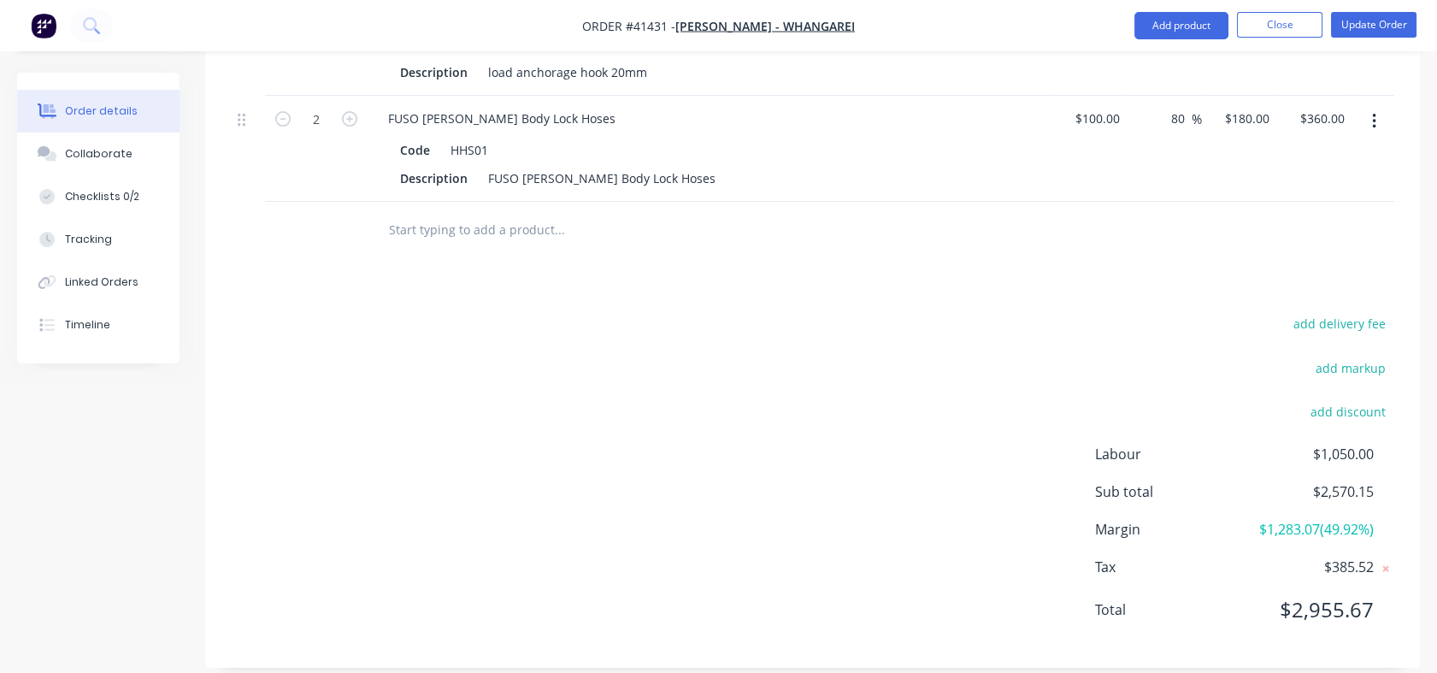
scroll to position [987, 0]
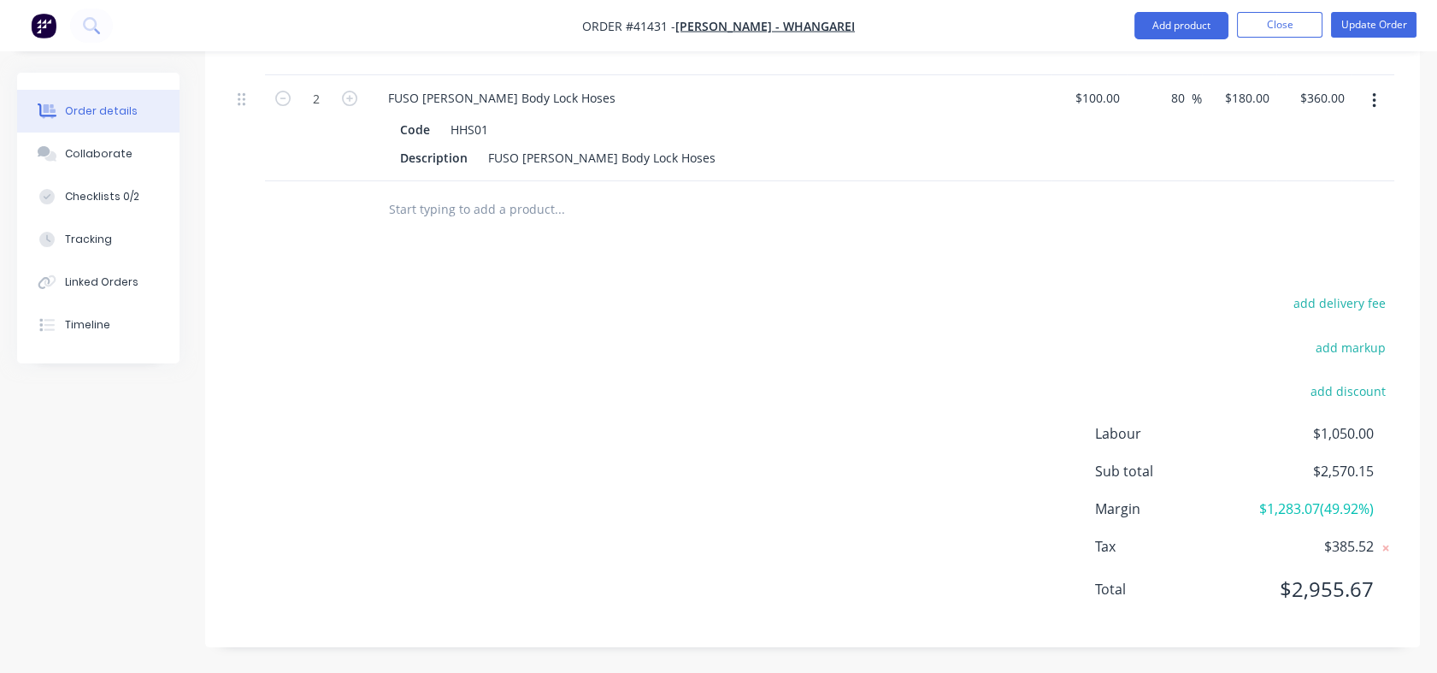
click at [410, 216] on input "text" at bounding box center [559, 209] width 342 height 34
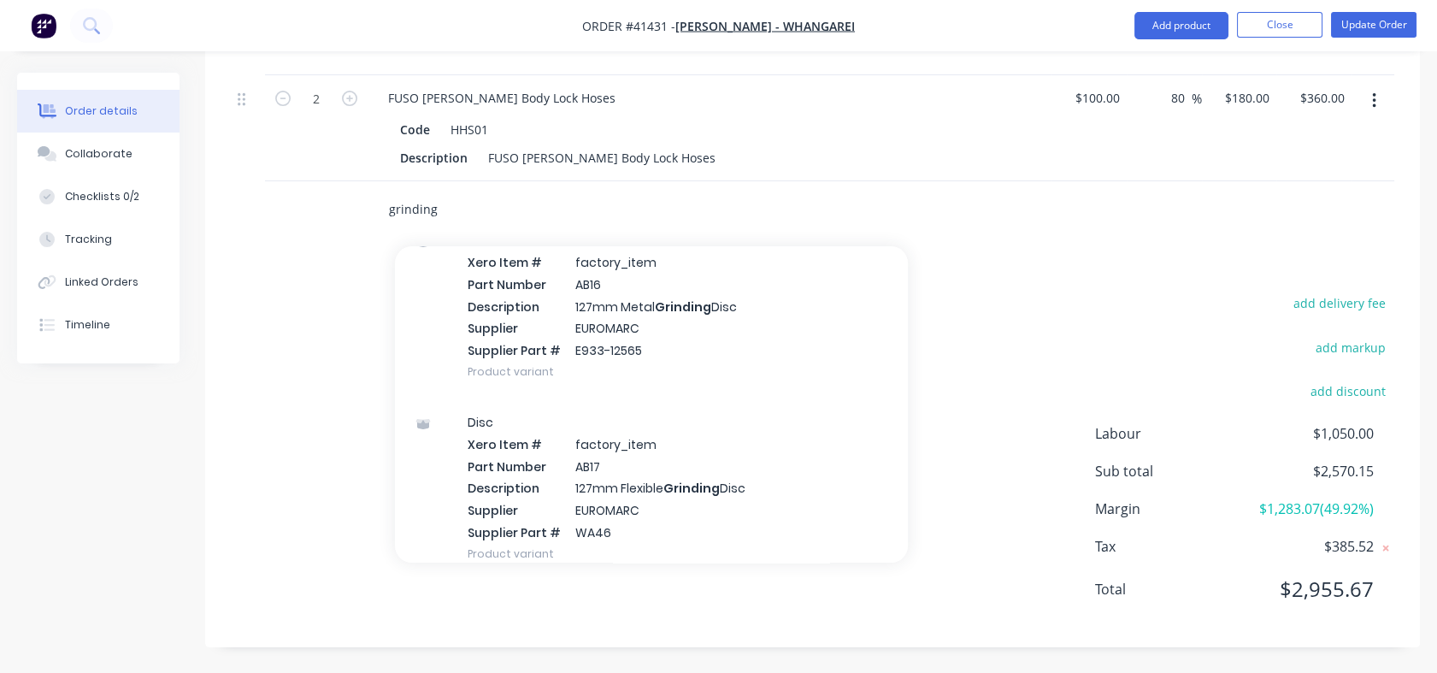
scroll to position [84, 0]
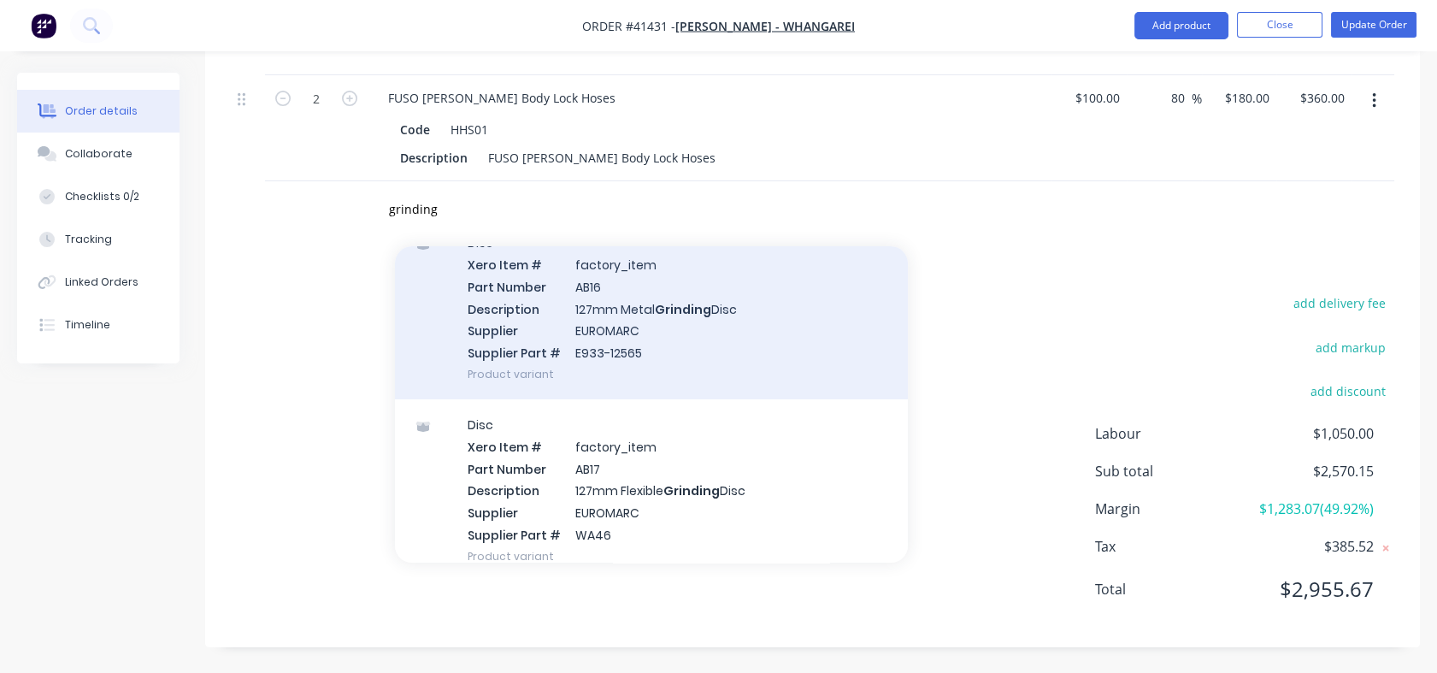
click at [617, 315] on div "Disc Xero Item # factory_item Part Number AB16 Description 127mm Metal Grinding…" at bounding box center [651, 308] width 513 height 182
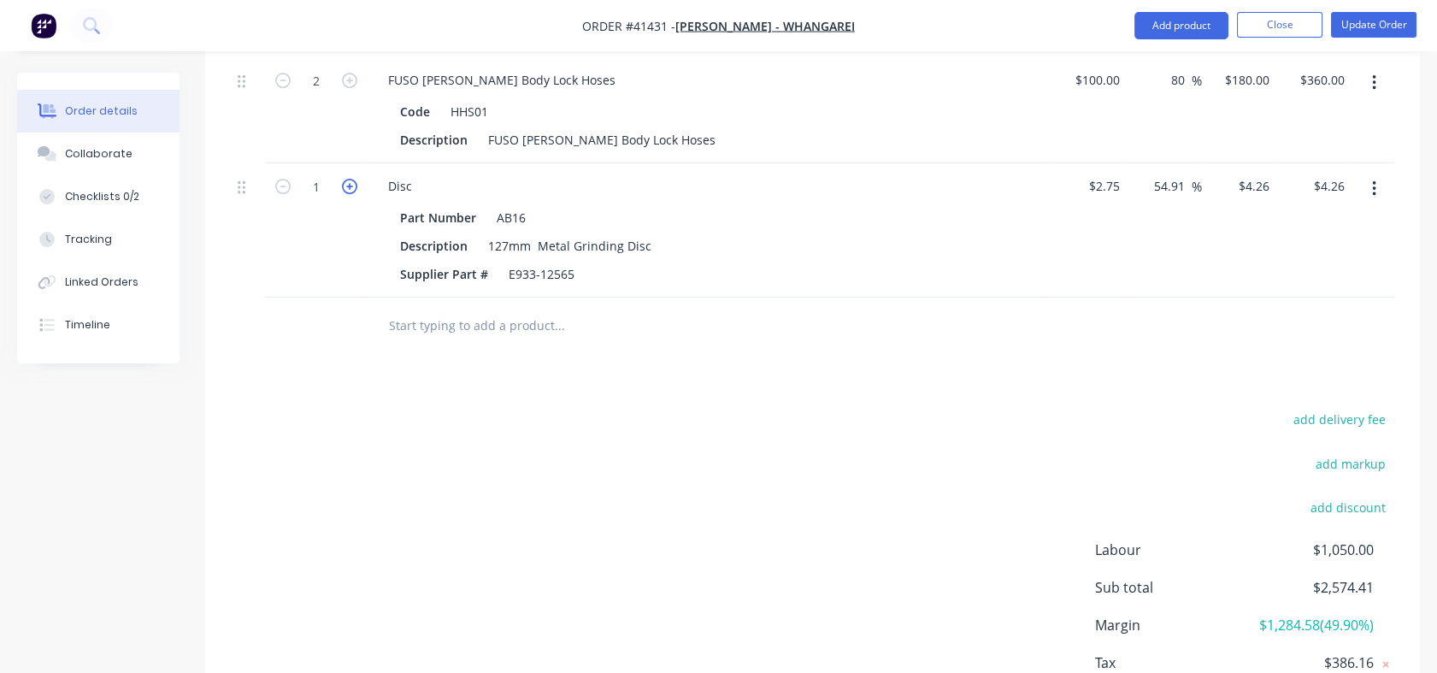
click at [352, 194] on icon "button" at bounding box center [349, 186] width 15 height 15
click at [327, 338] on div at bounding box center [316, 326] width 103 height 56
click at [442, 342] on input "text" at bounding box center [559, 325] width 342 height 34
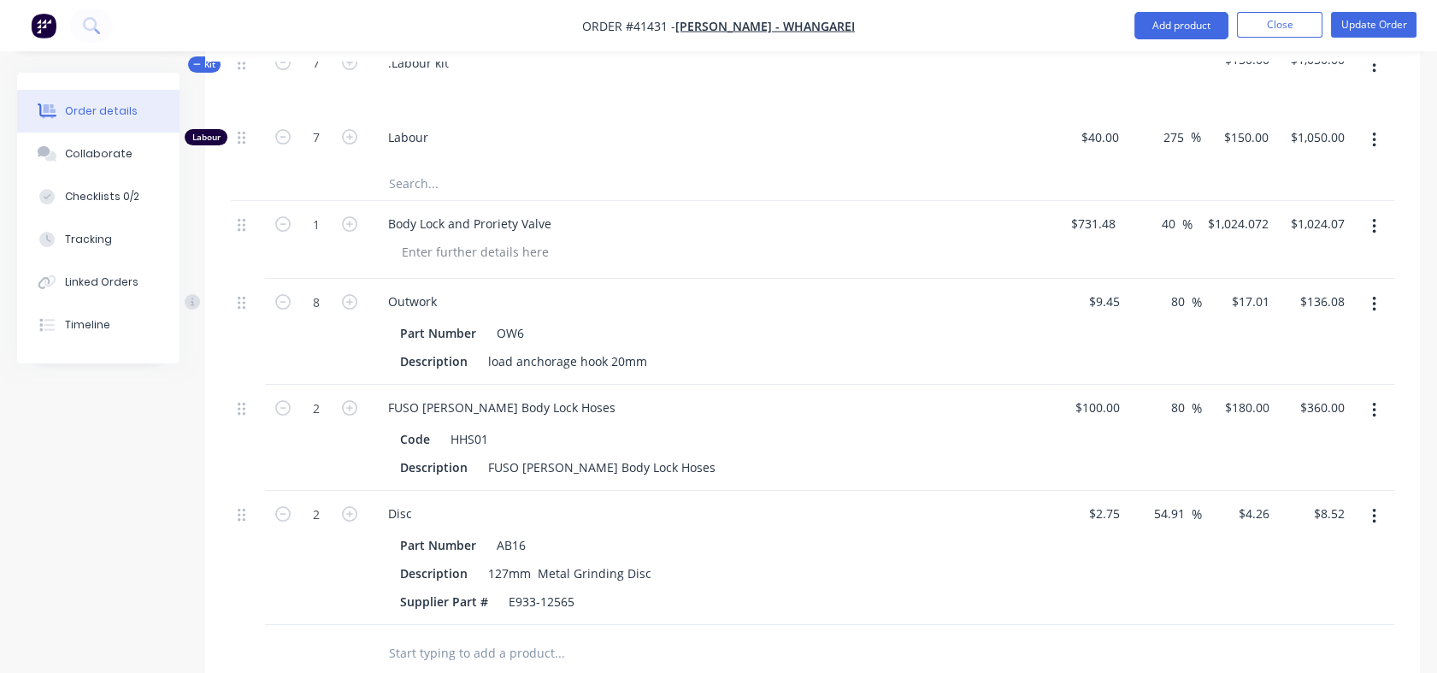
scroll to position [662, 0]
click at [1172, 233] on input "40" at bounding box center [1171, 221] width 22 height 25
click at [1134, 306] on div "80 80 %" at bounding box center [1164, 329] width 75 height 106
click at [1111, 382] on div "$9.45 $9.45" at bounding box center [1089, 329] width 75 height 106
click at [1154, 523] on input "54.91" at bounding box center [1172, 511] width 39 height 25
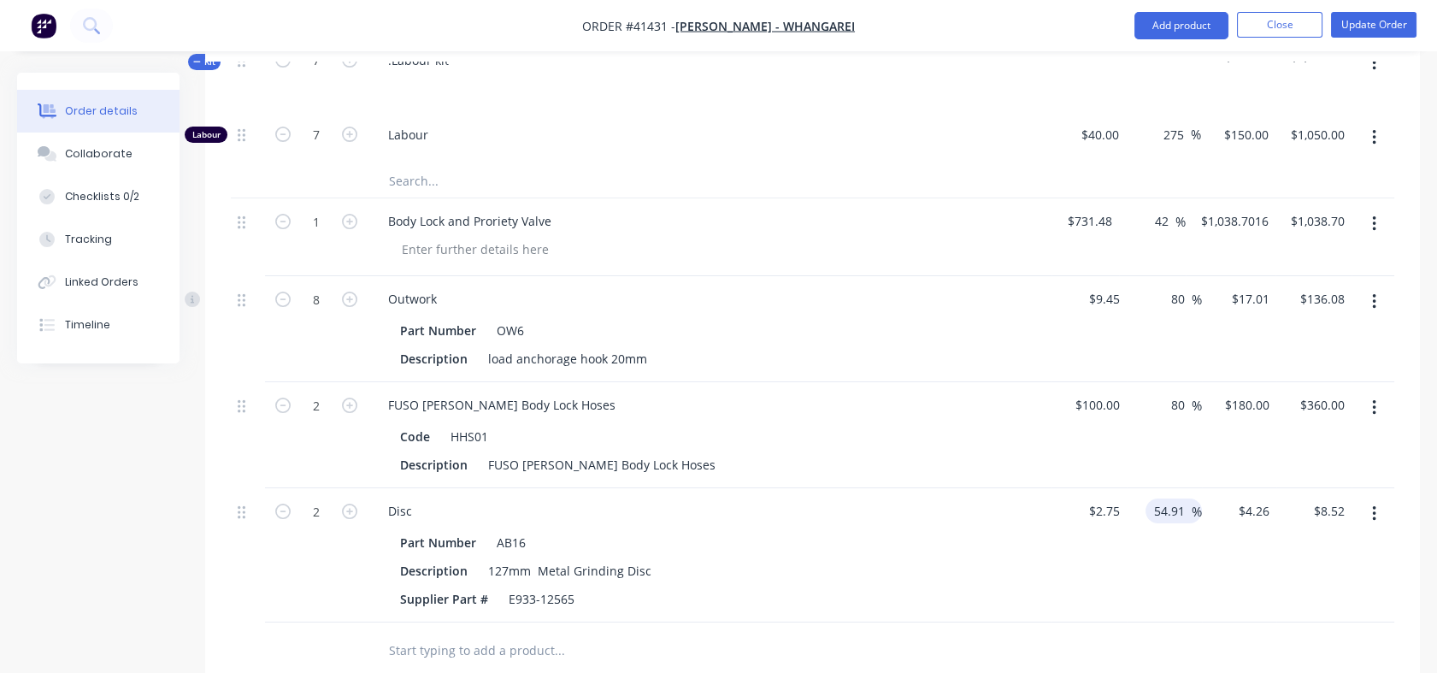
drag, startPoint x: 1154, startPoint y: 527, endPoint x: 1181, endPoint y: 528, distance: 26.6
click at [1181, 523] on input "54.91" at bounding box center [1172, 511] width 39 height 25
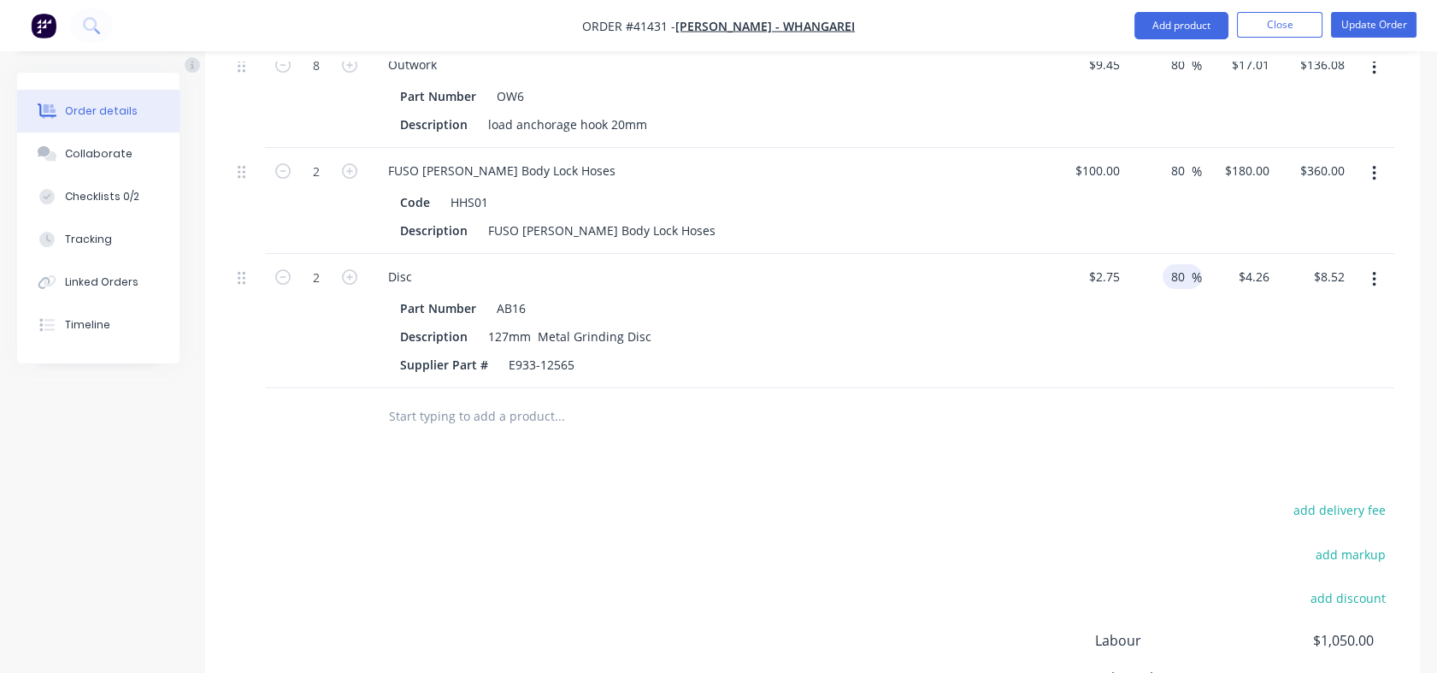
scroll to position [1002, 0]
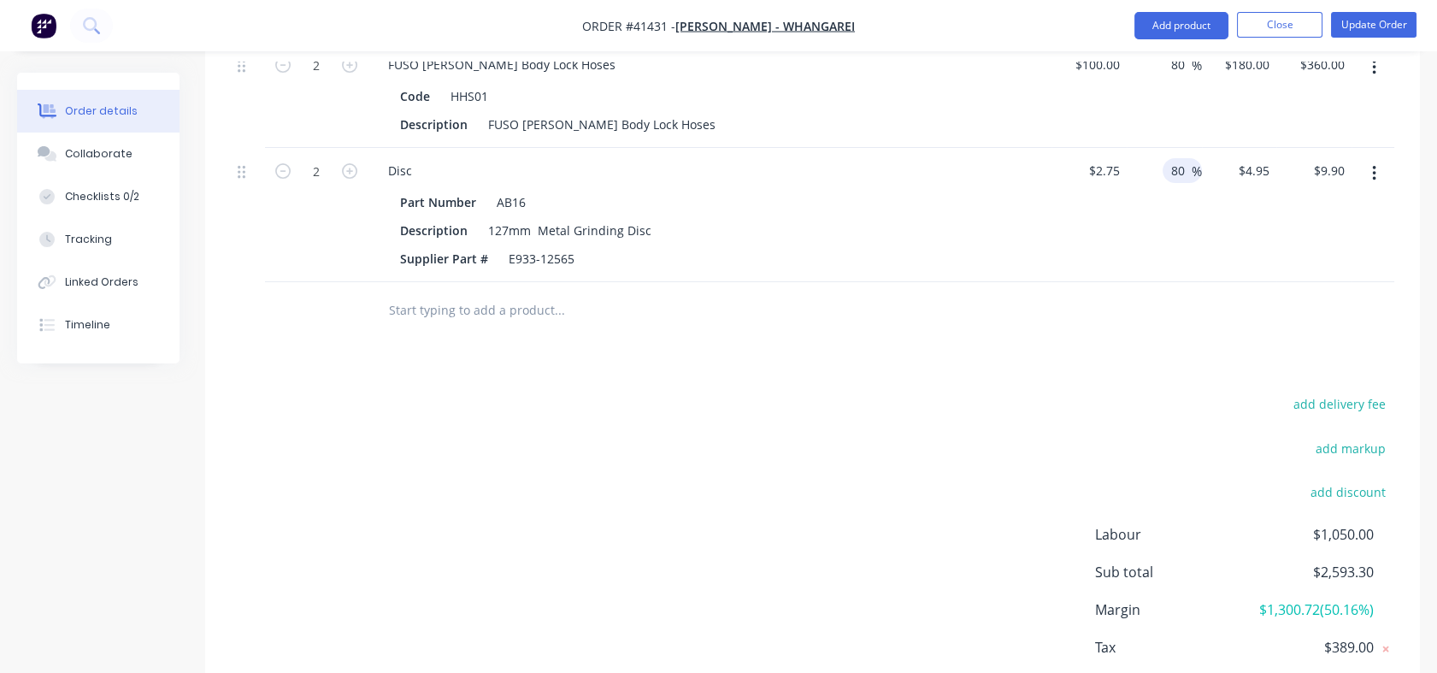
click at [438, 327] on input "text" at bounding box center [559, 309] width 342 height 34
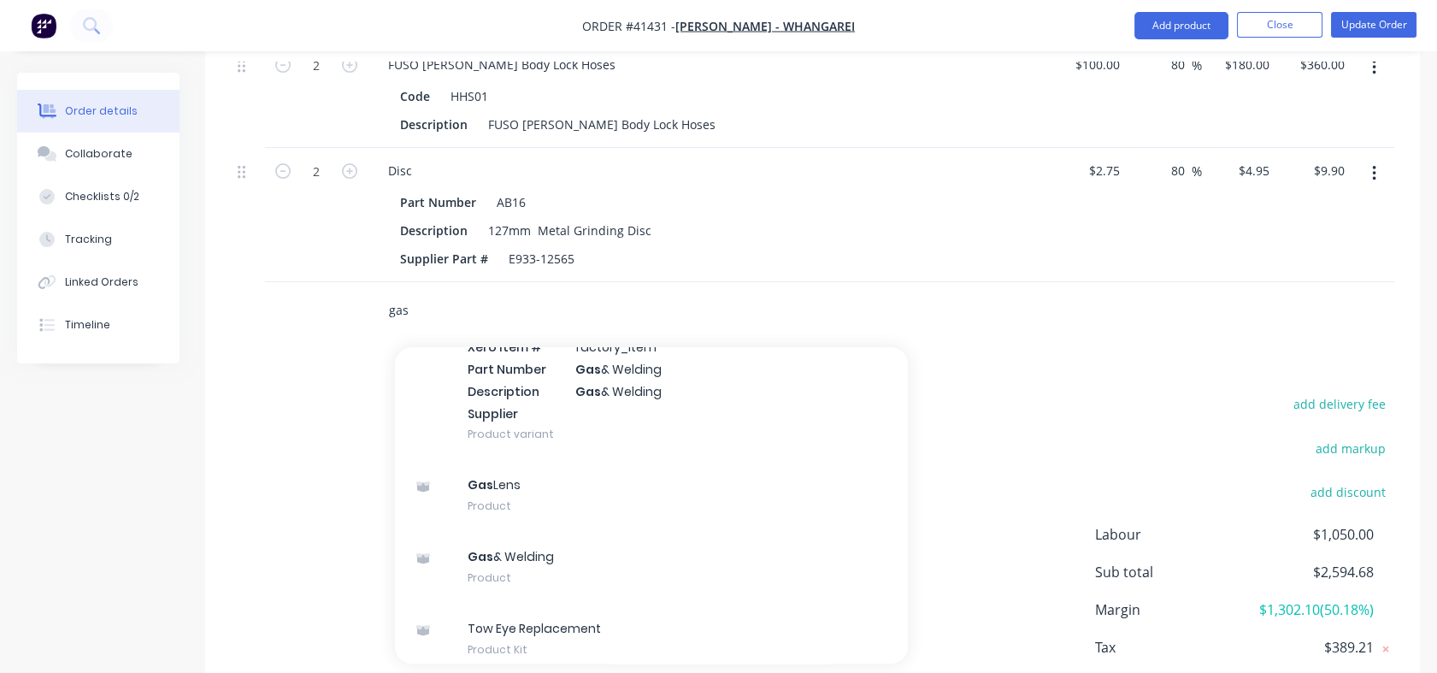
scroll to position [2097, 0]
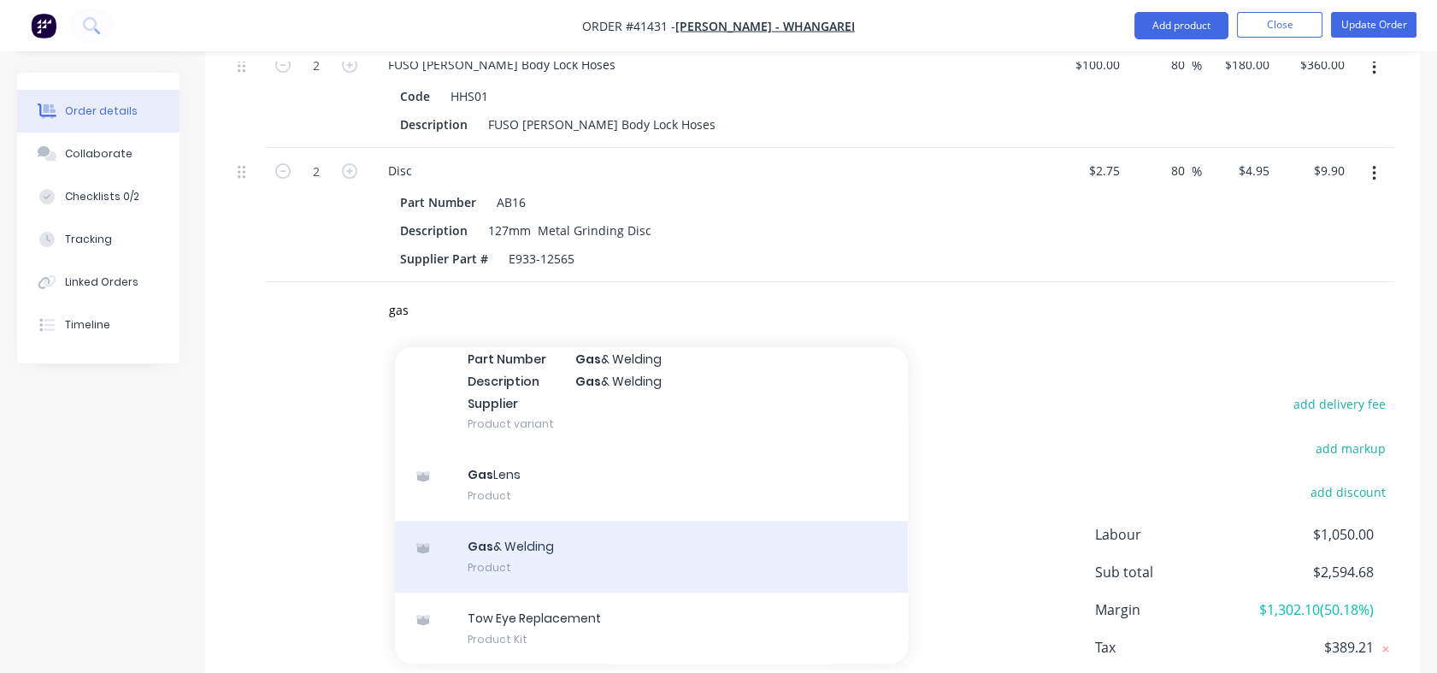
click at [514, 569] on div "Gas & Welding Product" at bounding box center [651, 557] width 513 height 72
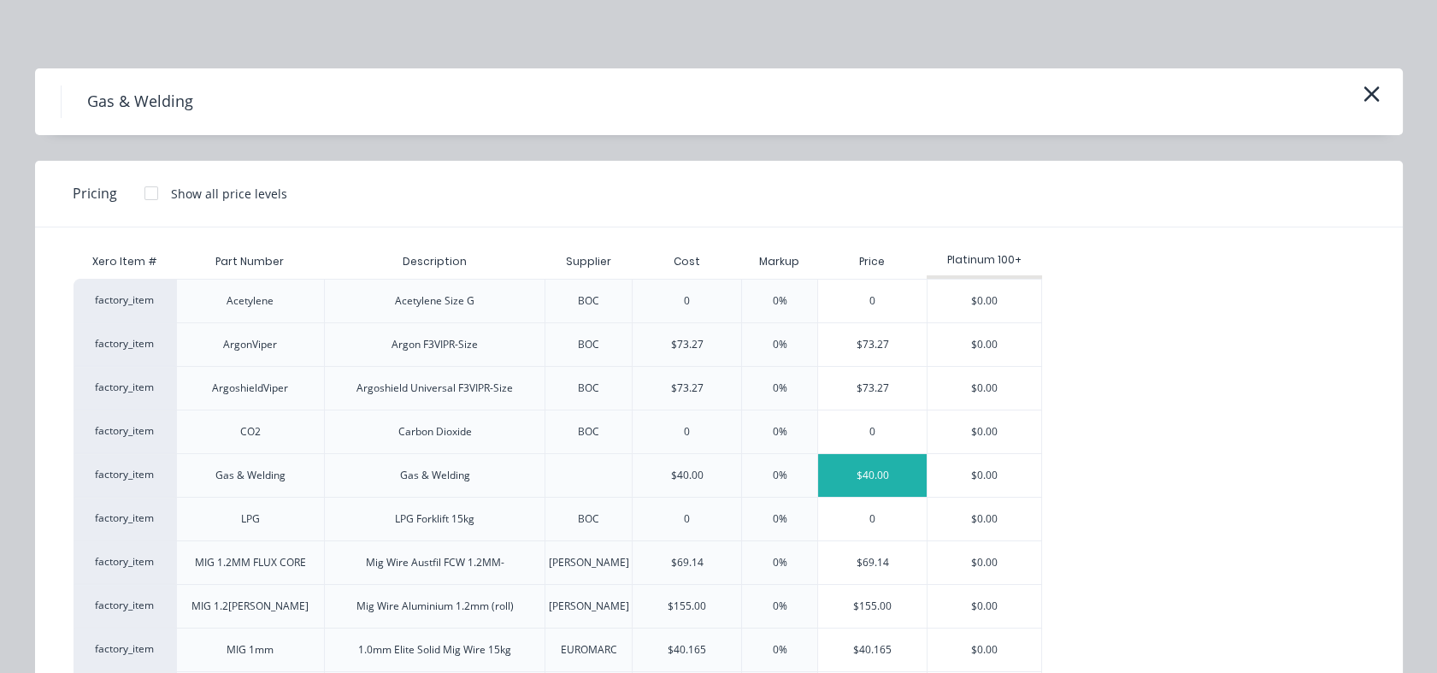
click at [853, 479] on div "$40.00" at bounding box center [872, 475] width 109 height 43
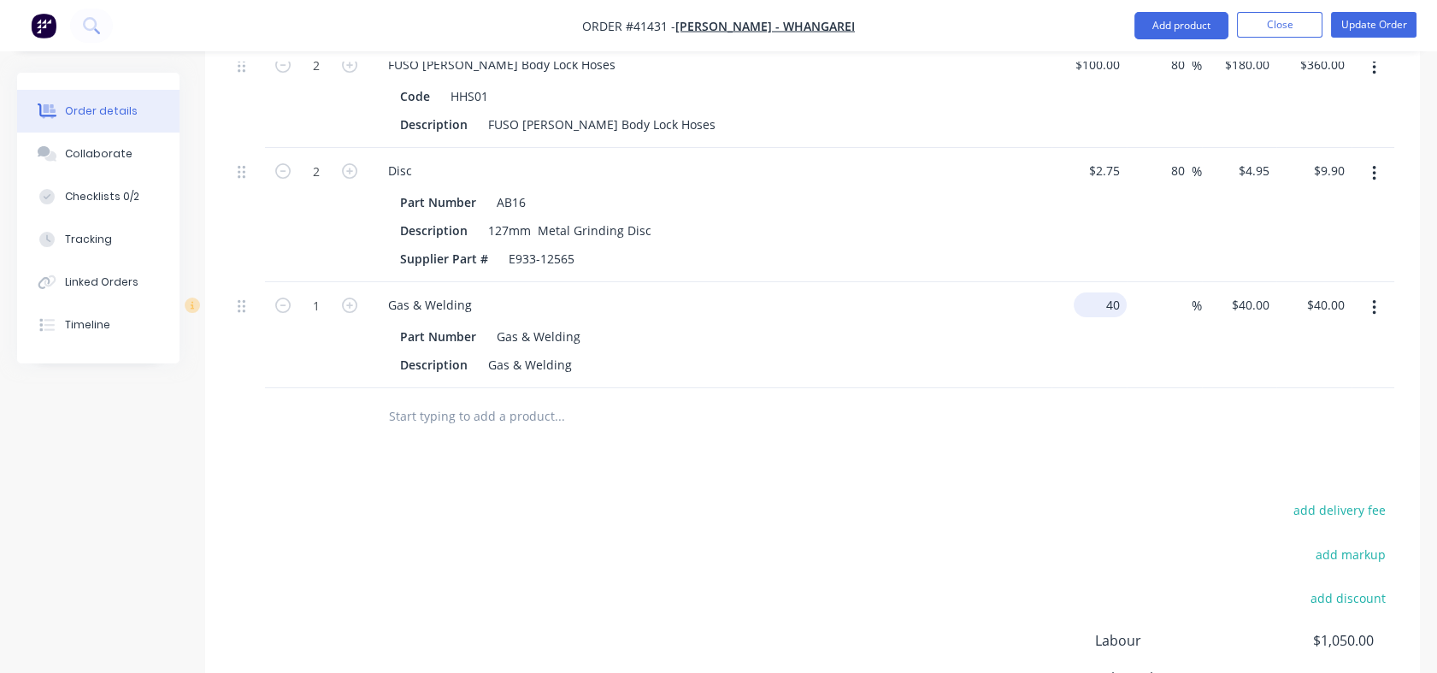
click at [1123, 317] on input "40" at bounding box center [1104, 304] width 46 height 25
click at [1121, 339] on div "$20.00 20" at bounding box center [1089, 335] width 75 height 106
click at [1165, 316] on div "%" at bounding box center [1183, 304] width 37 height 25
click at [1149, 385] on div "100 100 %" at bounding box center [1164, 335] width 75 height 106
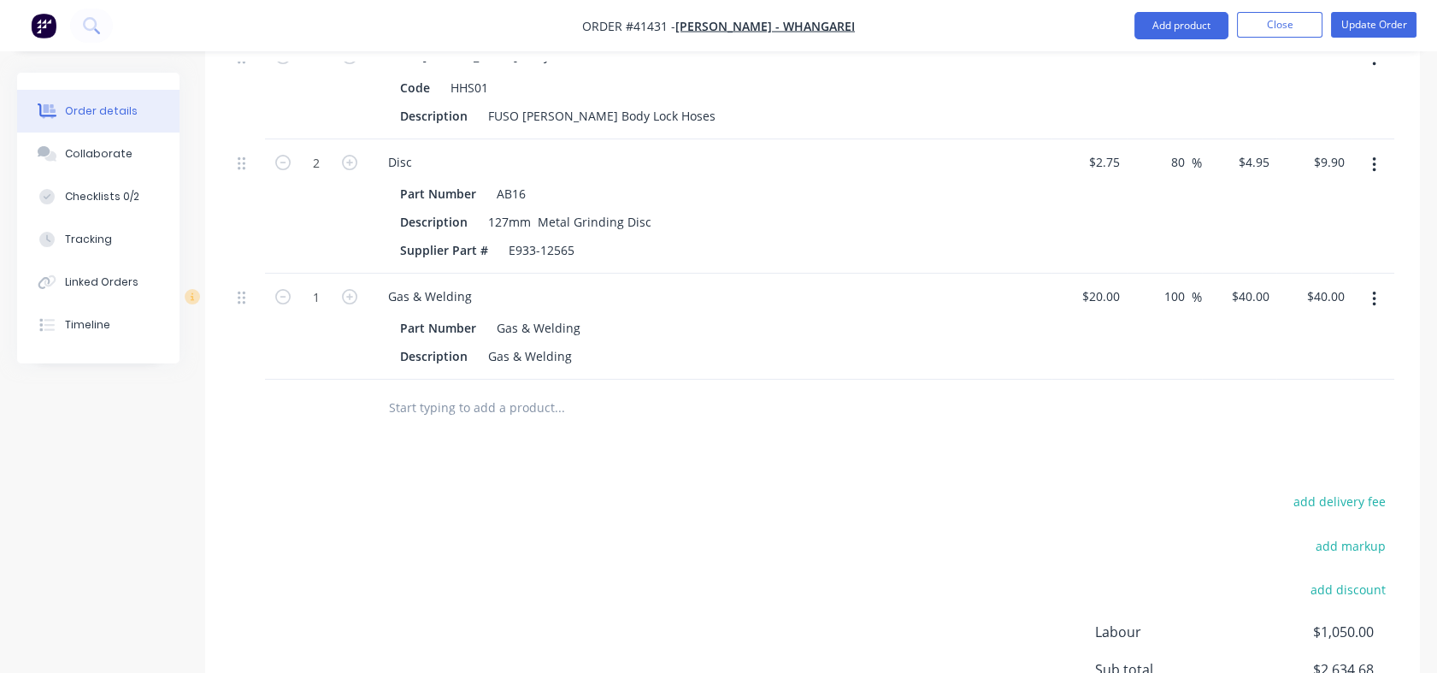
click at [444, 422] on input "text" at bounding box center [559, 407] width 342 height 34
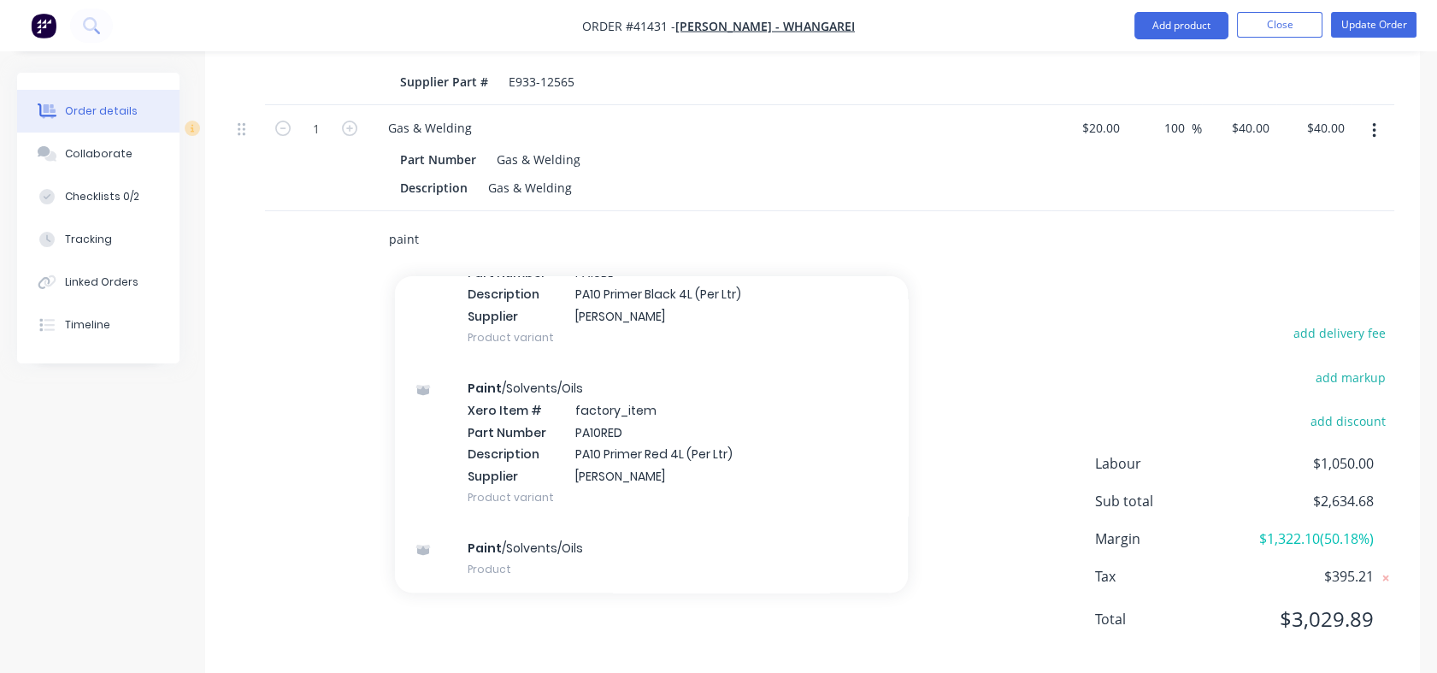
scroll to position [1190, 0]
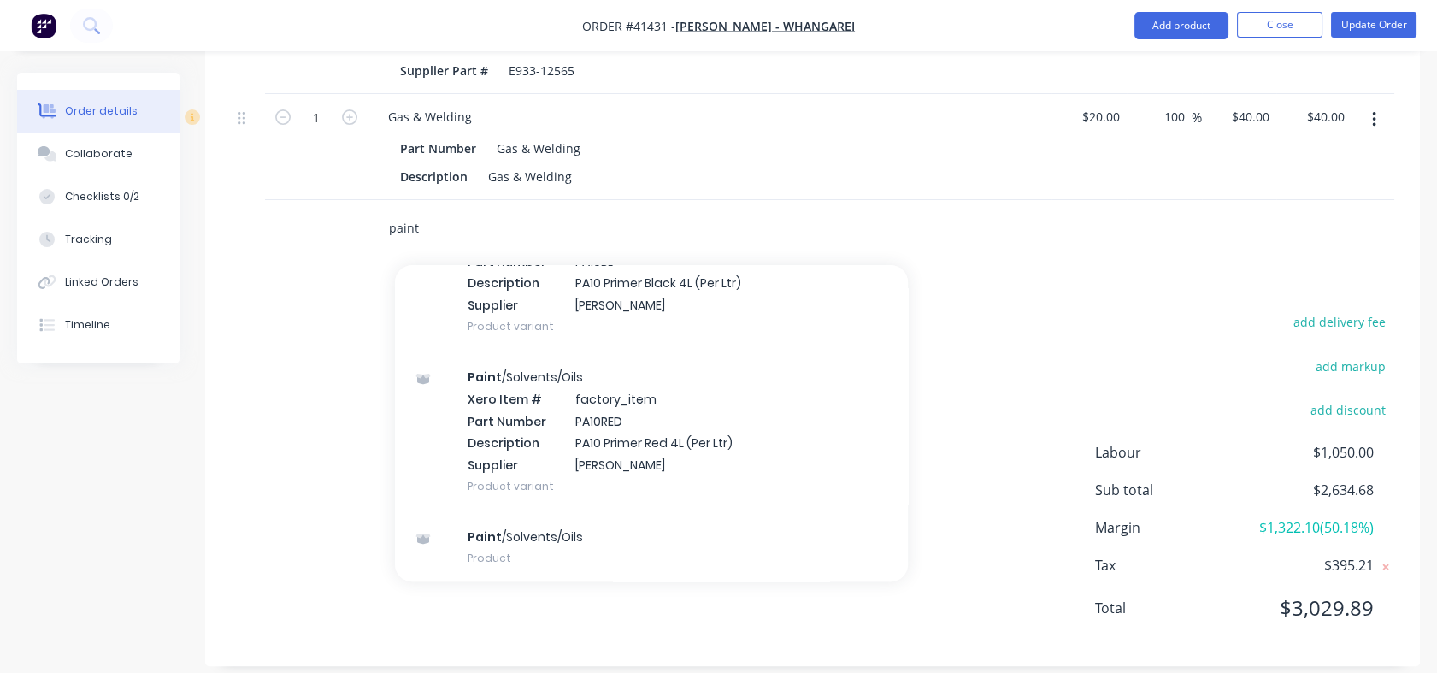
drag, startPoint x: 427, startPoint y: 245, endPoint x: 393, endPoint y: 245, distance: 33.3
click at [393, 245] on input "paint" at bounding box center [559, 227] width 342 height 34
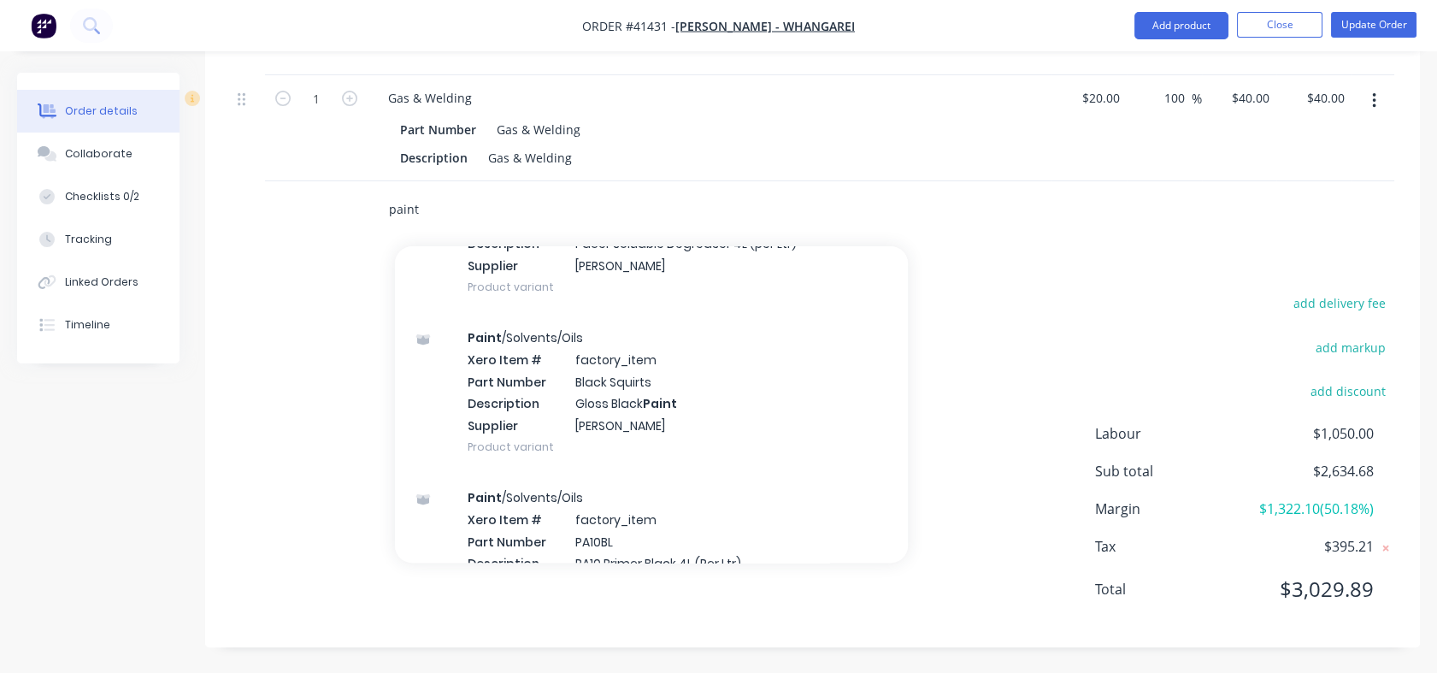
scroll to position [2060, 0]
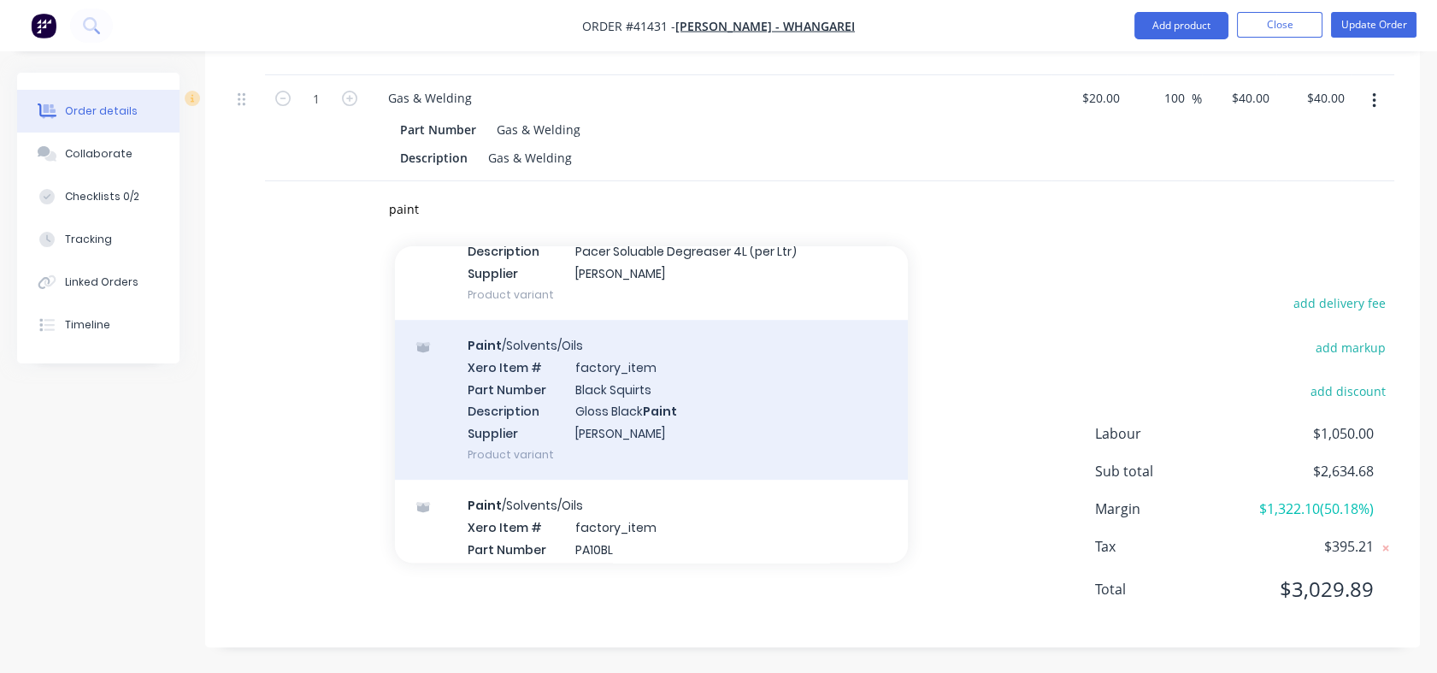
click at [513, 365] on div "Paint /Solvents/Oils Xero Item # factory_item Part Number Black Squirts Descrip…" at bounding box center [651, 400] width 513 height 160
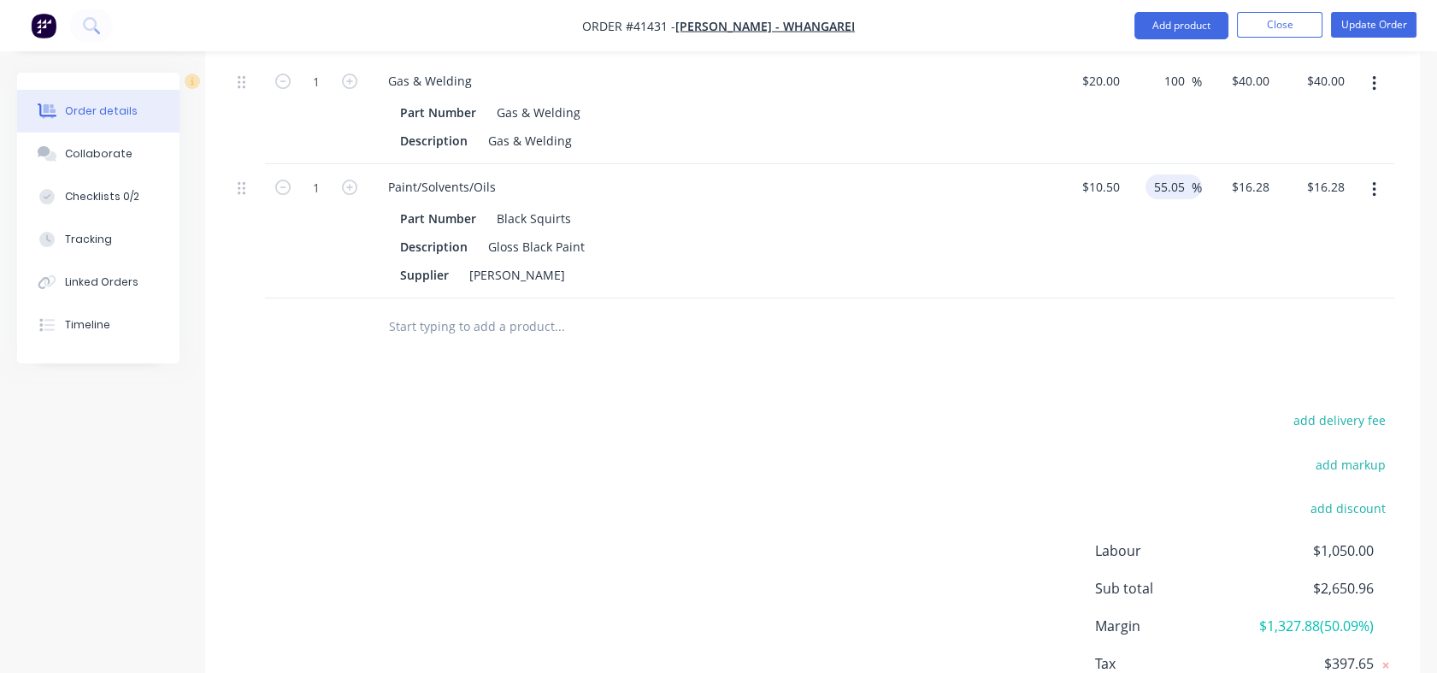
click at [1155, 199] on input "55.05" at bounding box center [1172, 186] width 39 height 25
drag, startPoint x: 1155, startPoint y: 205, endPoint x: 1186, endPoint y: 205, distance: 30.8
click at [1186, 199] on input "55.05" at bounding box center [1172, 186] width 39 height 25
click at [1176, 280] on div "80 80 %" at bounding box center [1164, 231] width 75 height 134
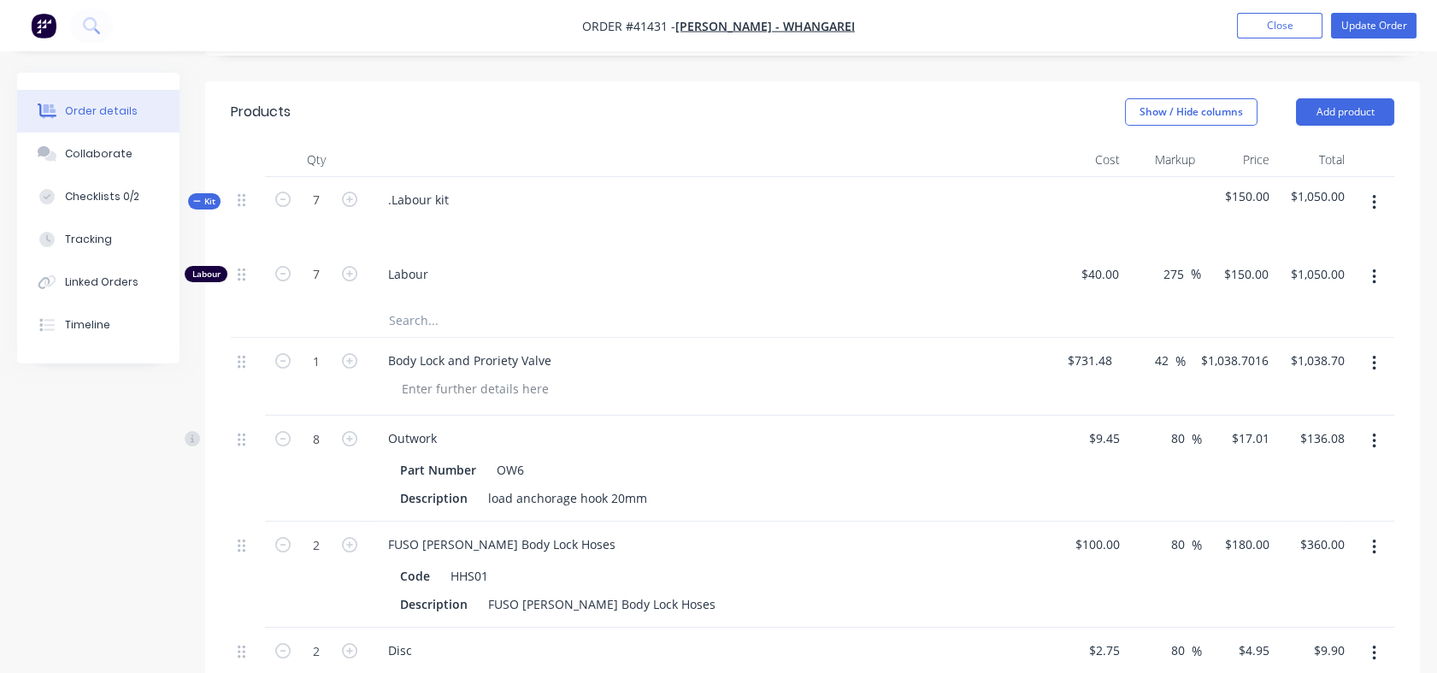
scroll to position [503, 0]
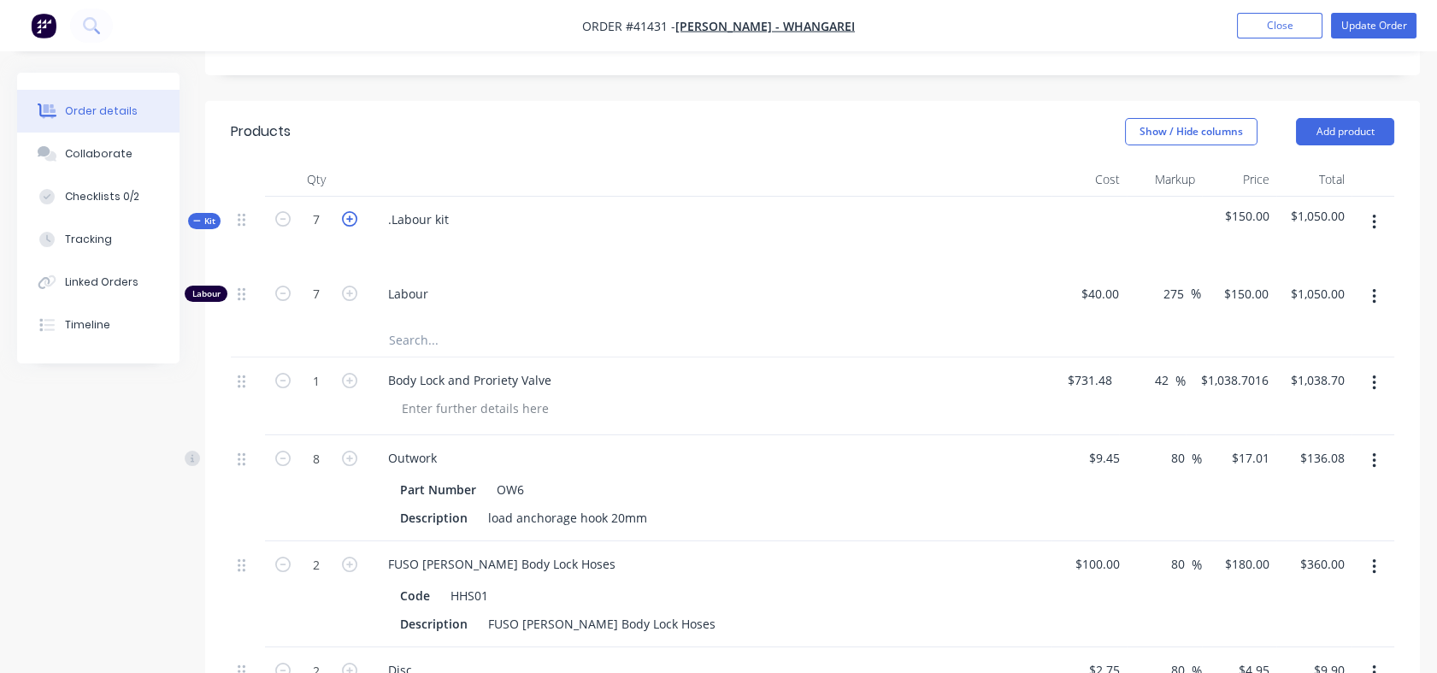
click at [350, 227] on icon "button" at bounding box center [349, 218] width 15 height 15
click at [1227, 315] on div "150 150" at bounding box center [1238, 297] width 74 height 52
click at [1059, 378] on div "$731.48 $731.48" at bounding box center [1086, 396] width 68 height 78
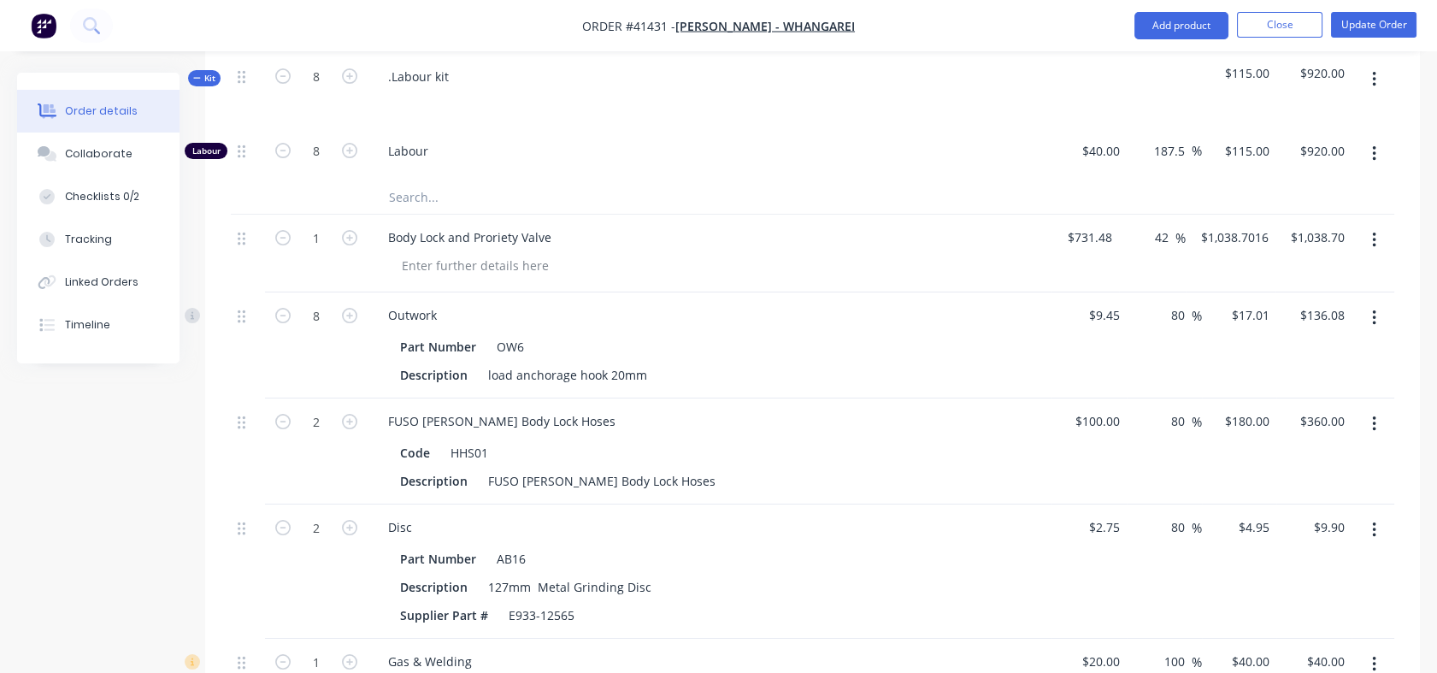
scroll to position [640, 0]
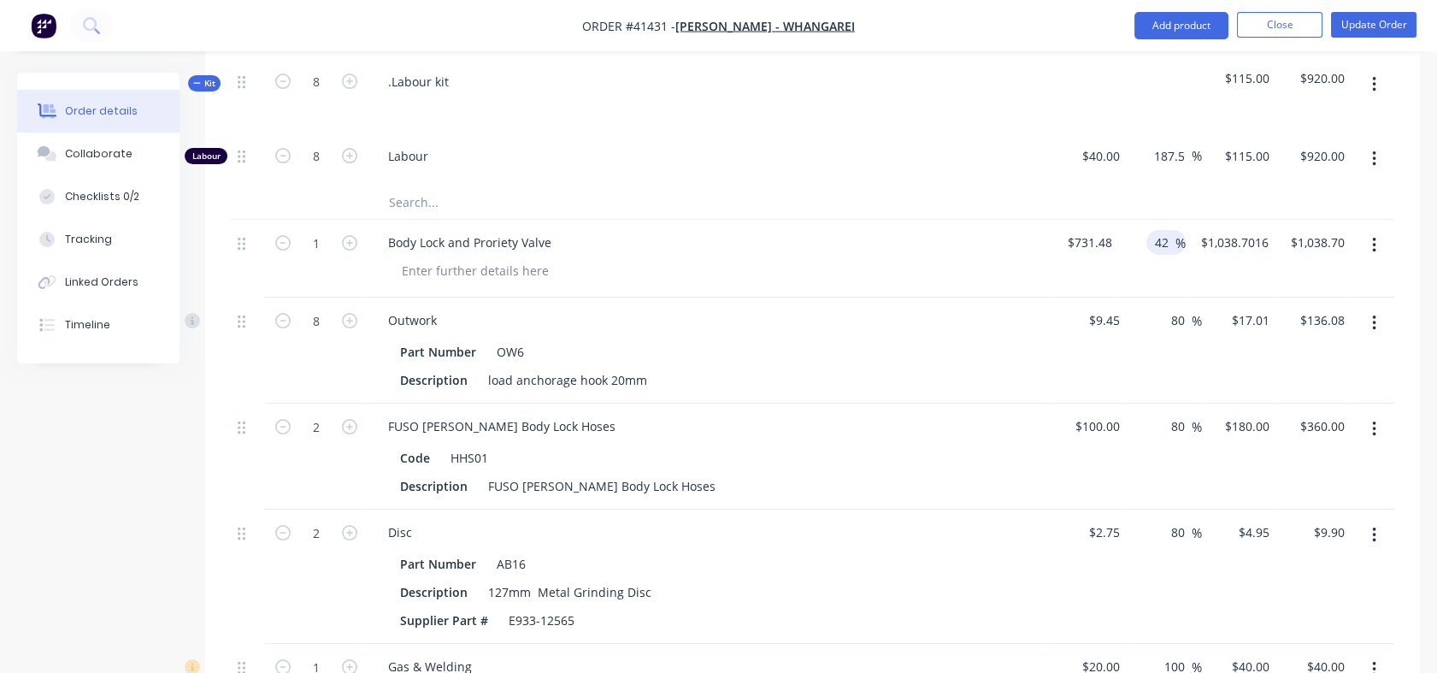
click at [1153, 255] on div "42 42" at bounding box center [1164, 242] width 22 height 25
drag, startPoint x: 1156, startPoint y: 258, endPoint x: 1170, endPoint y: 258, distance: 13.7
click at [1170, 255] on input "42" at bounding box center [1164, 242] width 22 height 25
click at [1155, 298] on div "55 55 %" at bounding box center [1153, 259] width 68 height 78
click at [1160, 255] on input "55" at bounding box center [1171, 242] width 22 height 25
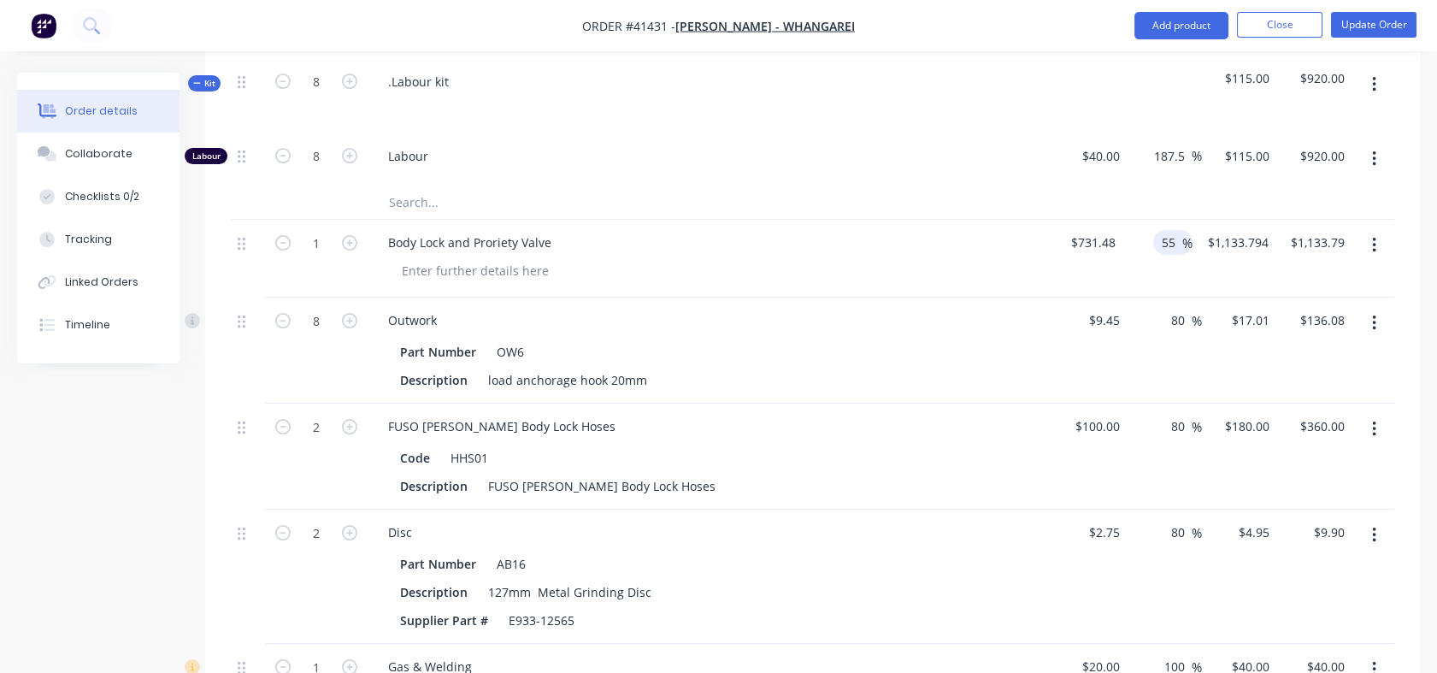
drag, startPoint x: 1159, startPoint y: 260, endPoint x: 1177, endPoint y: 260, distance: 17.1
click at [1177, 255] on input "55" at bounding box center [1171, 242] width 22 height 25
click at [1165, 333] on div "80 80 %" at bounding box center [1182, 320] width 39 height 25
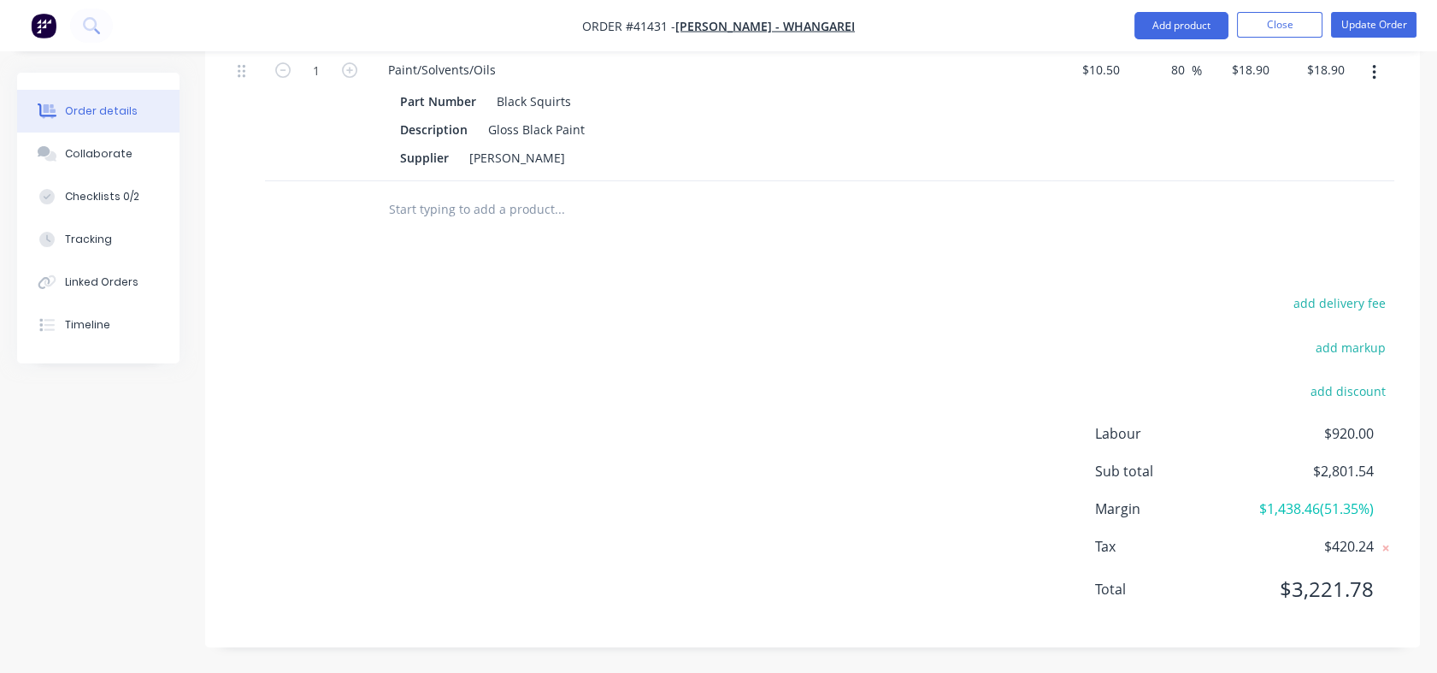
scroll to position [1361, 0]
click at [1348, 392] on button "add discount" at bounding box center [1347, 391] width 93 height 23
click at [1337, 398] on input at bounding box center [1327, 397] width 77 height 26
click at [1233, 335] on div "add delivery fee" at bounding box center [1288, 318] width 214 height 44
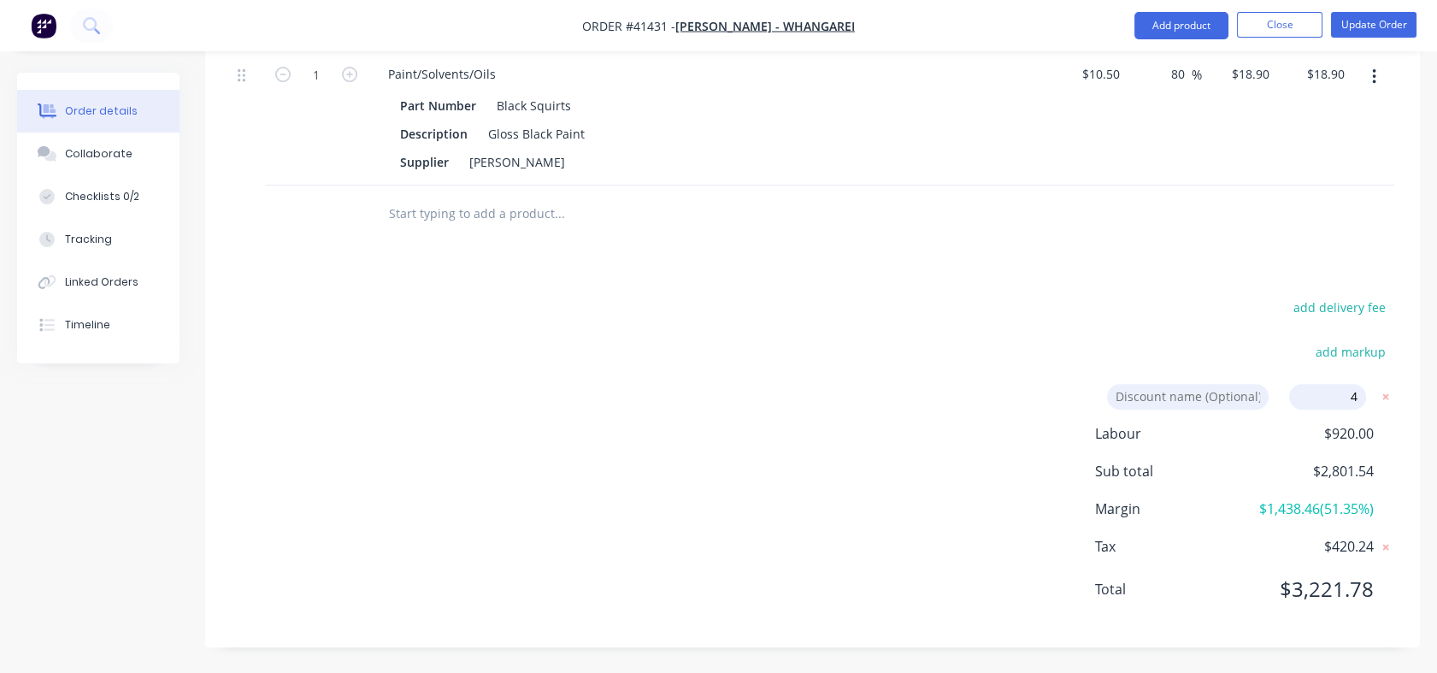
click at [1359, 399] on input "4" at bounding box center [1327, 397] width 77 height 26
click at [1260, 479] on span "$2,801.54" at bounding box center [1311, 471] width 127 height 21
click at [1246, 427] on span "Labour" at bounding box center [1171, 433] width 152 height 21
click at [1191, 391] on input at bounding box center [1188, 397] width 162 height 26
click at [1001, 396] on div "add delivery fee add markup [PERSON_NAME] Deal Breaker [PERSON_NAME] Deal Break…" at bounding box center [813, 459] width 1164 height 326
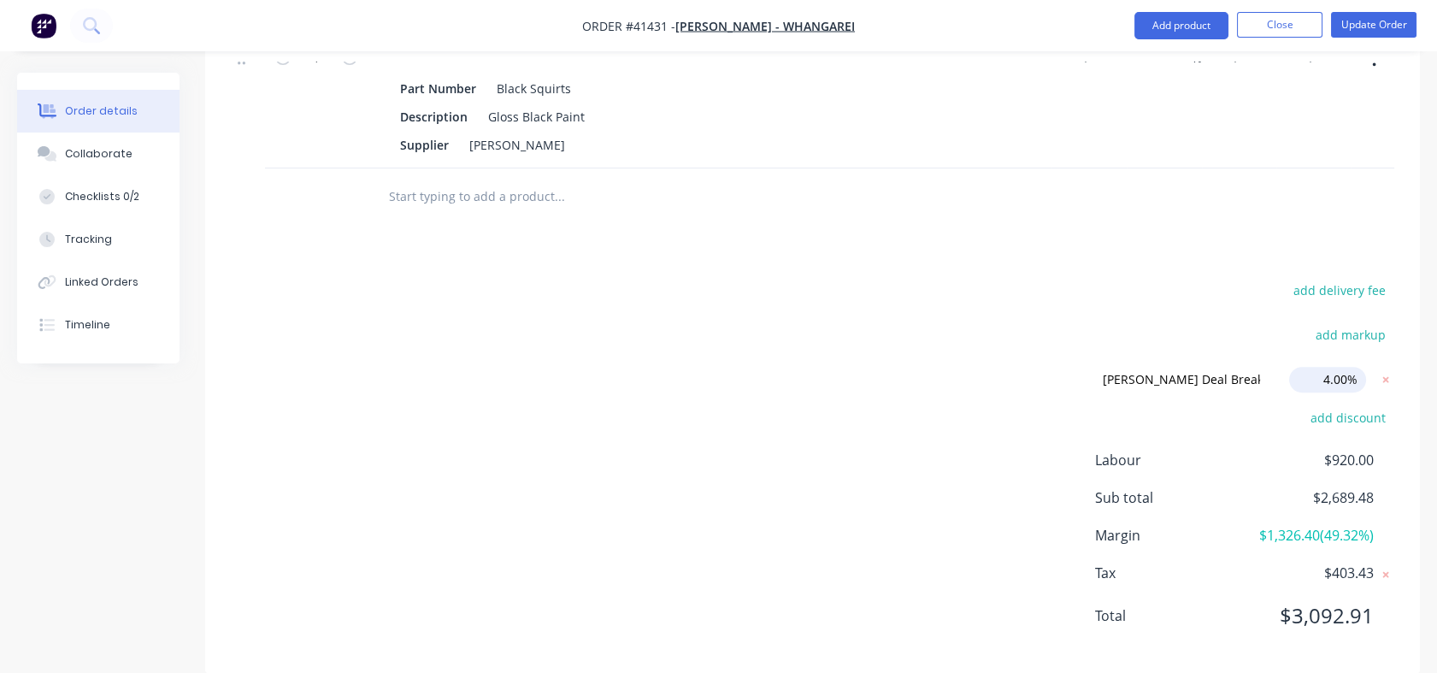
click at [1330, 392] on input "4.00%" at bounding box center [1327, 380] width 77 height 26
drag, startPoint x: 1325, startPoint y: 396, endPoint x: 1356, endPoint y: 397, distance: 30.8
click at [1356, 392] on input "4.00%" at bounding box center [1327, 380] width 77 height 26
click at [1338, 392] on input "35%" at bounding box center [1327, 380] width 77 height 26
click at [1349, 392] on input "35%" at bounding box center [1327, 380] width 77 height 26
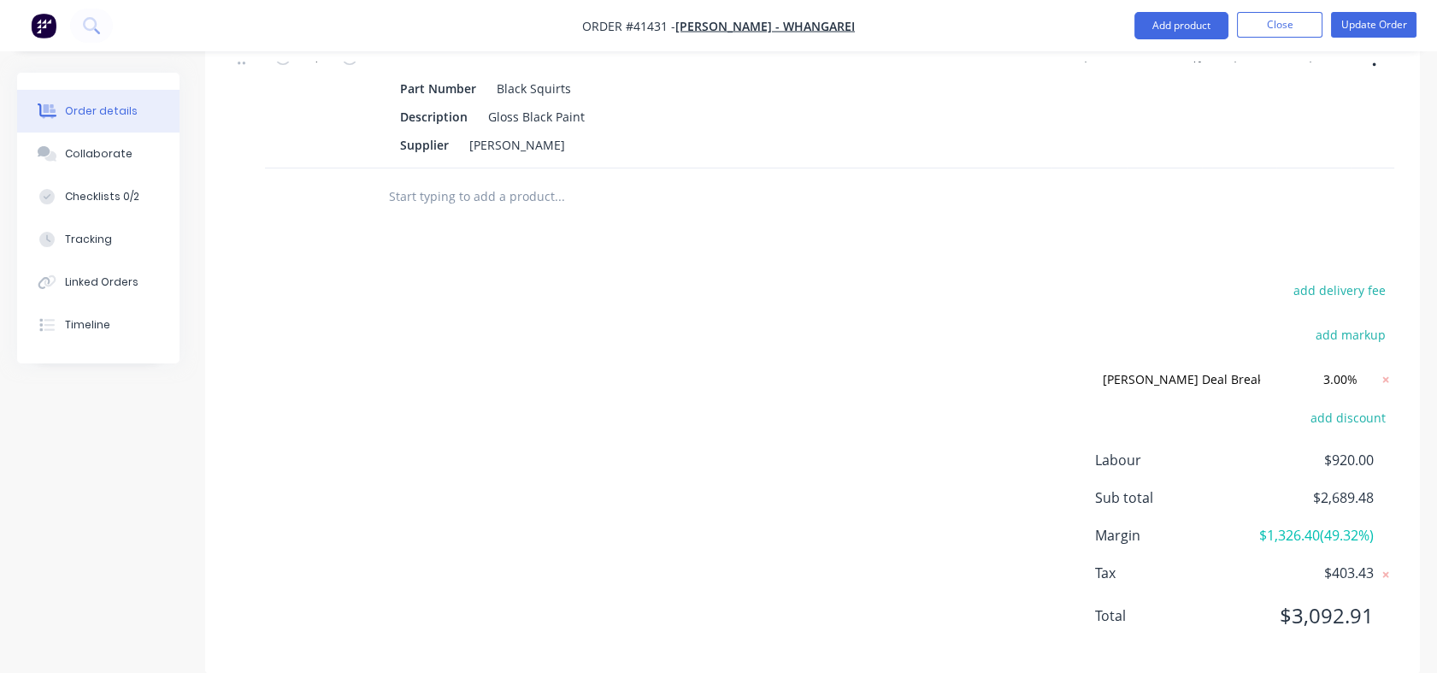
click at [1149, 375] on div "add delivery fee add markup [PERSON_NAME] Deal Breaker [PERSON_NAME] Deal Break…" at bounding box center [813, 463] width 1164 height 369
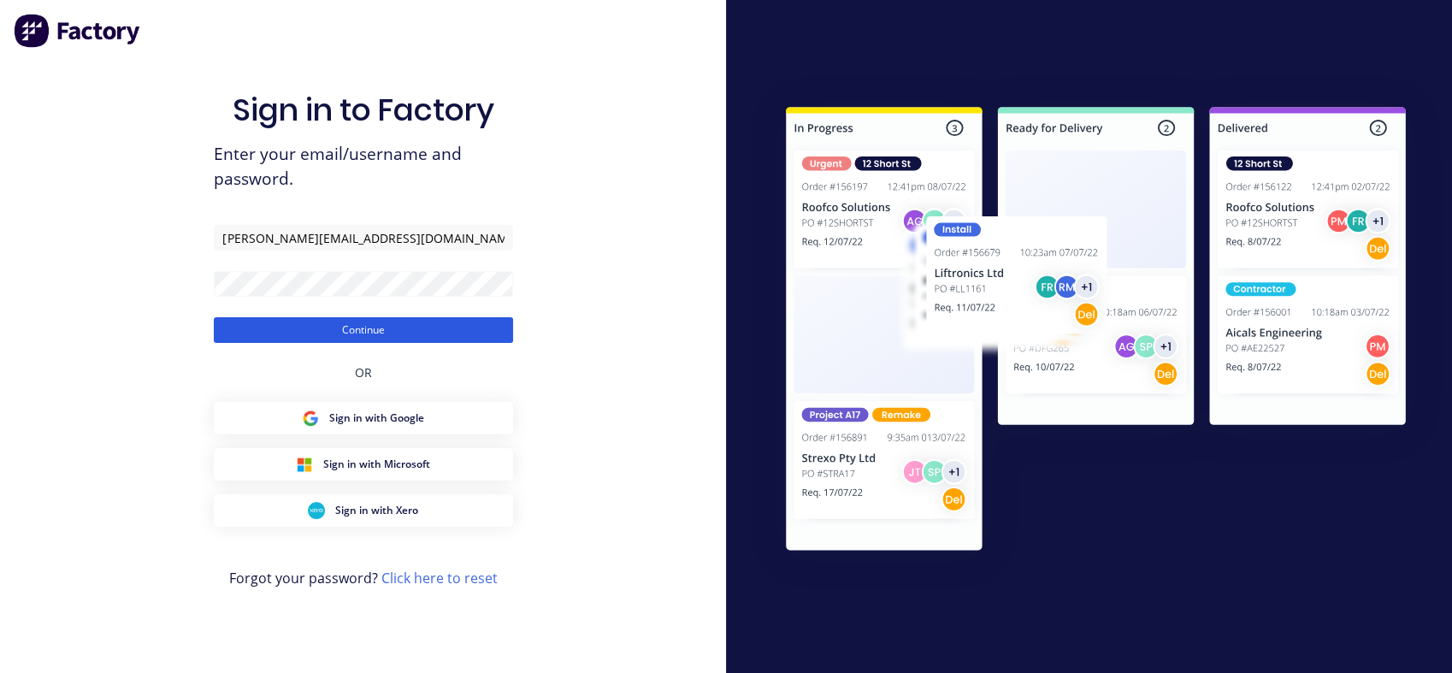
click at [351, 336] on button "Continue" at bounding box center [363, 330] width 299 height 26
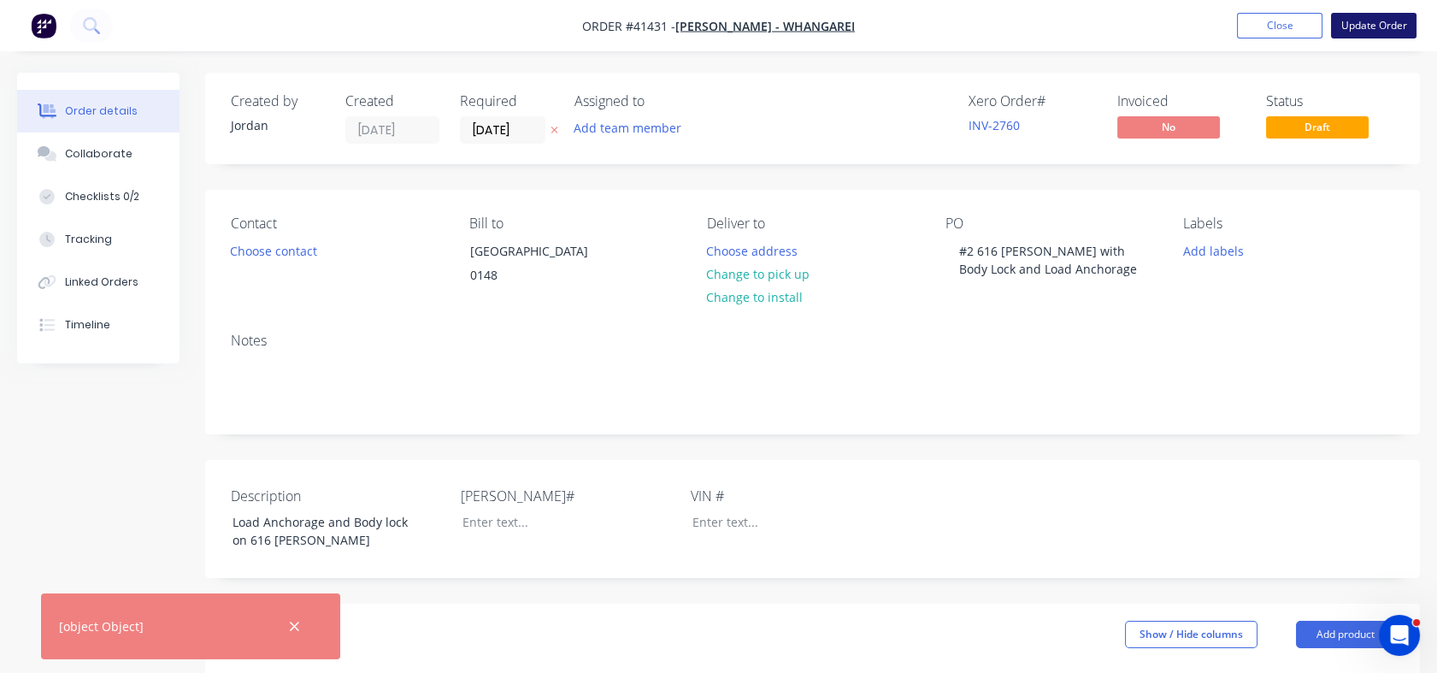
click at [1370, 32] on button "Update Order" at bounding box center [1374, 26] width 86 height 26
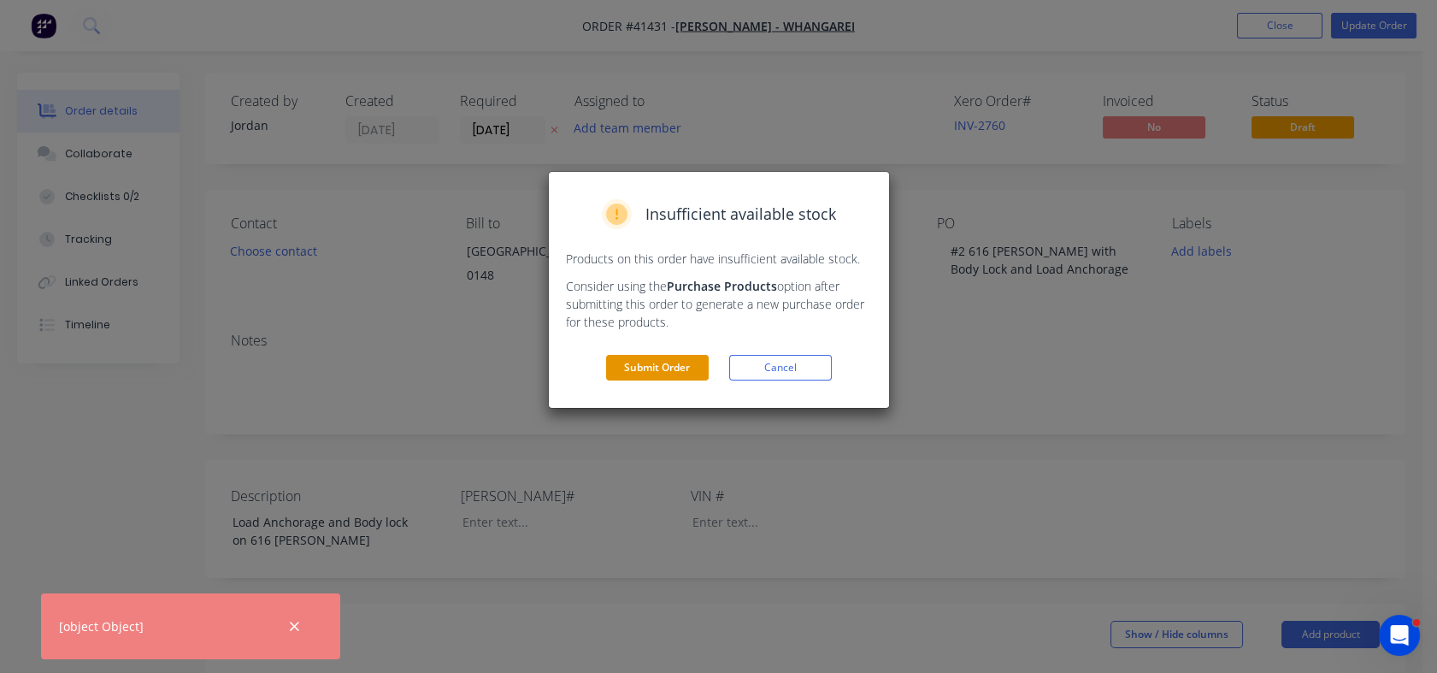
click at [657, 365] on button "Submit Order" at bounding box center [657, 368] width 103 height 26
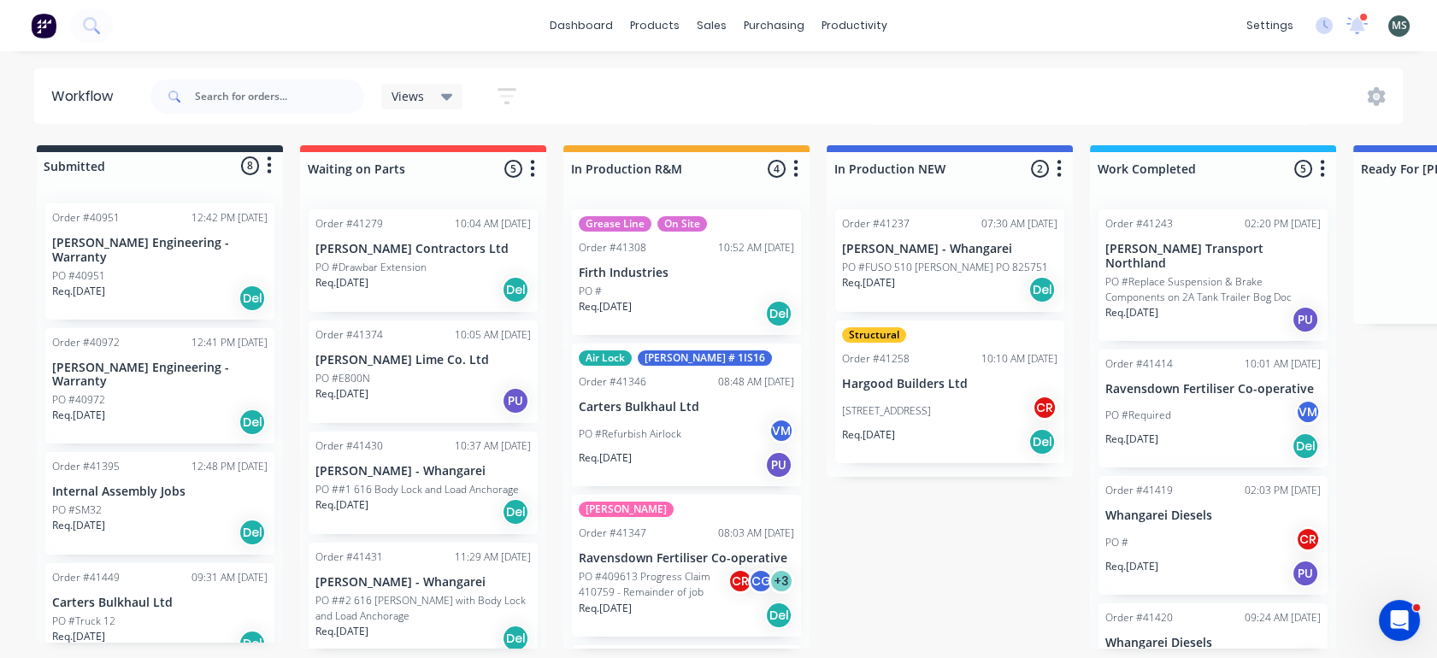
click at [389, 493] on p "PO ##1 616 Body Lock and Load Anchorage" at bounding box center [418, 489] width 204 height 15
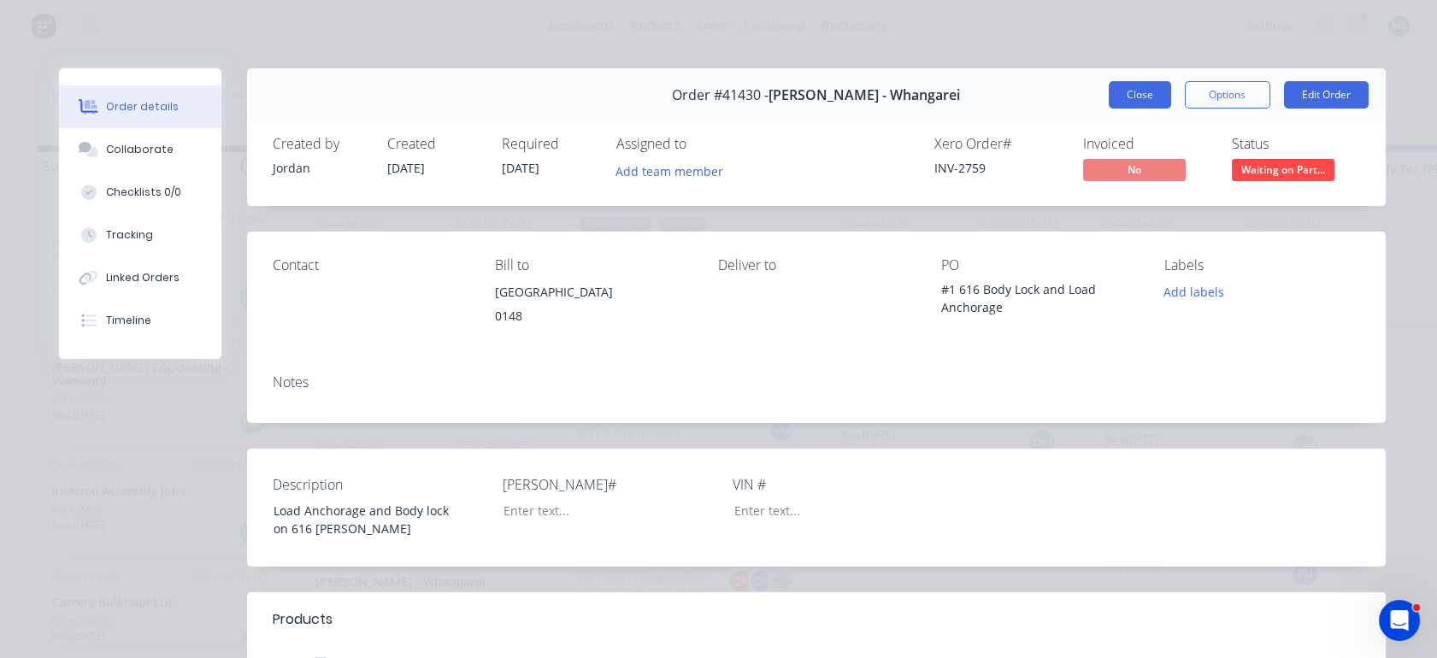
click at [1124, 88] on button "Close" at bounding box center [1140, 94] width 62 height 27
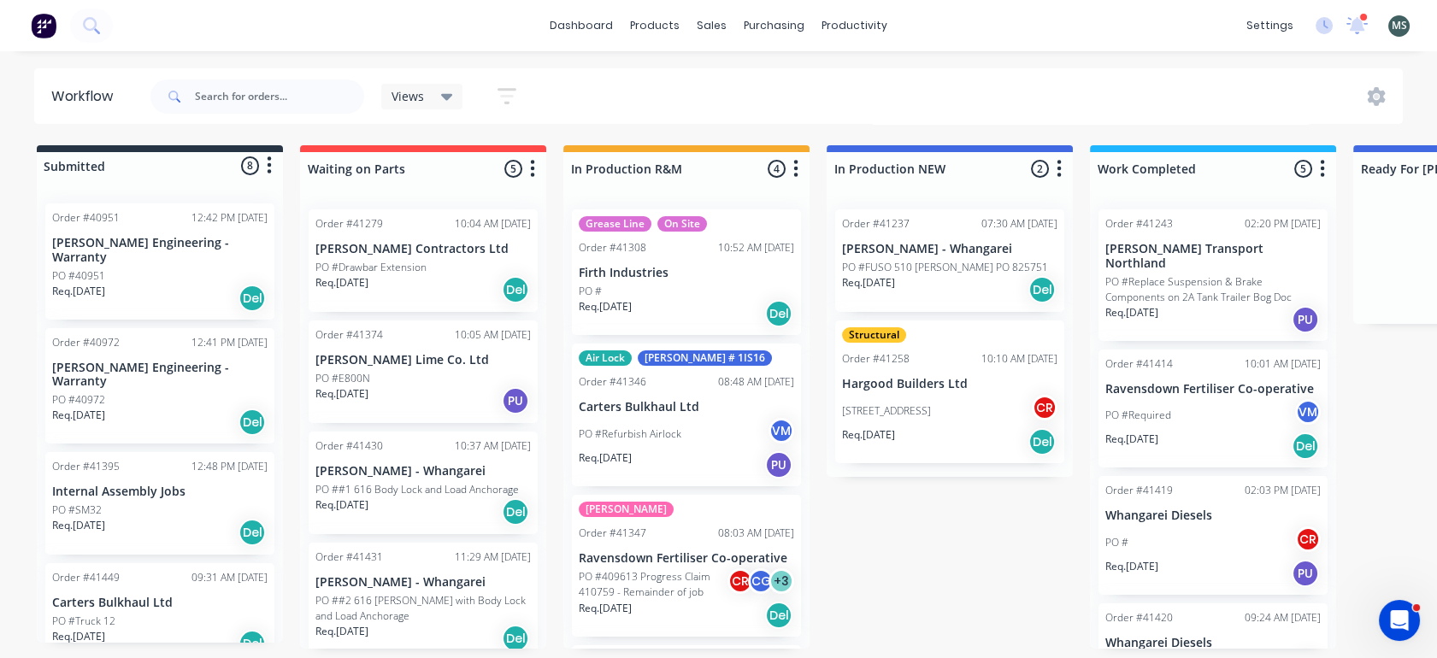
click at [380, 616] on p "PO ##2 616 [PERSON_NAME] with Body Lock and Load Anchorage" at bounding box center [423, 608] width 215 height 31
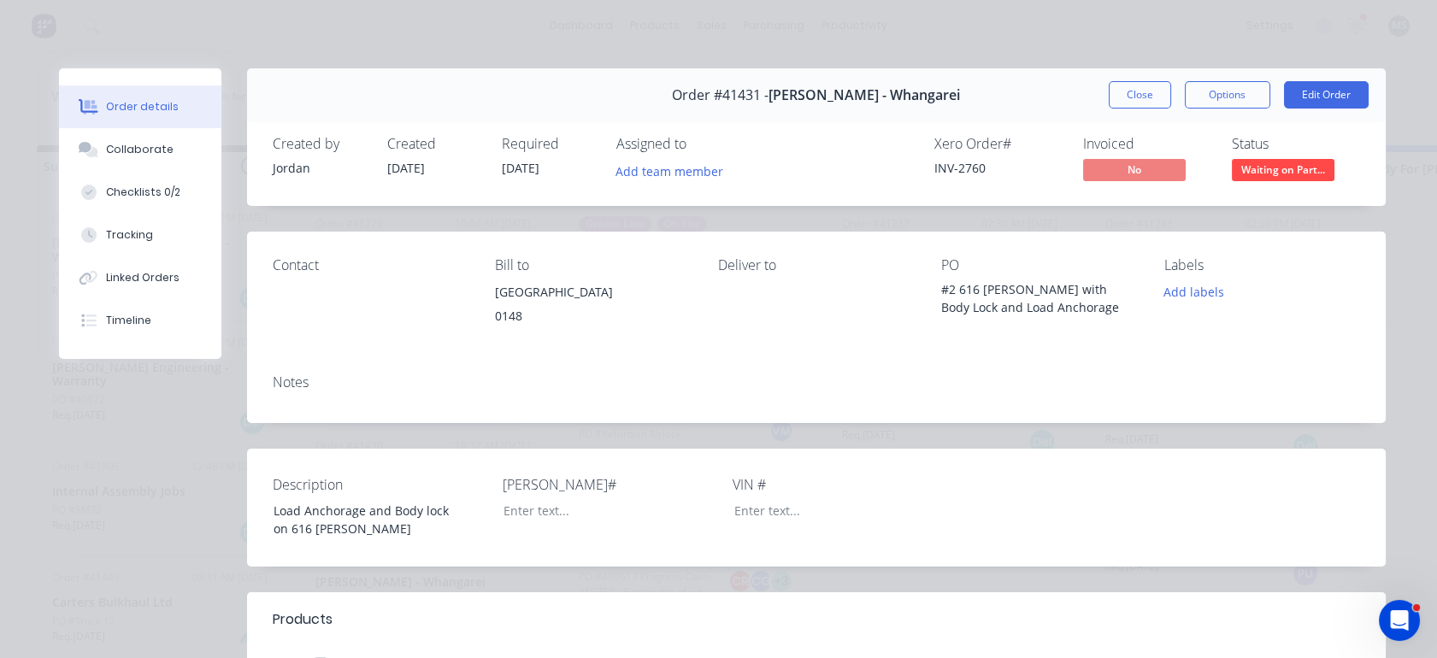
click at [520, 167] on span "[DATE]" at bounding box center [521, 168] width 38 height 16
click at [1316, 96] on button "Edit Order" at bounding box center [1326, 94] width 85 height 27
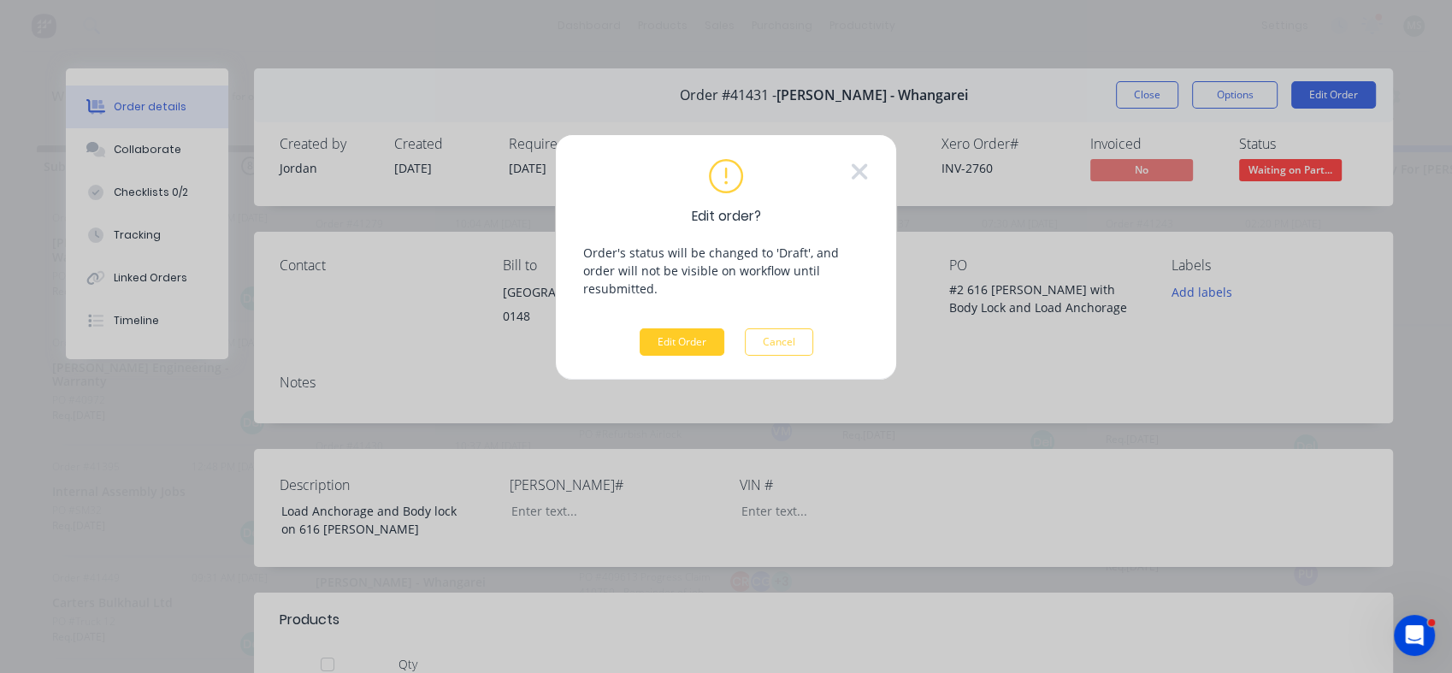
click at [673, 328] on button "Edit Order" at bounding box center [682, 341] width 85 height 27
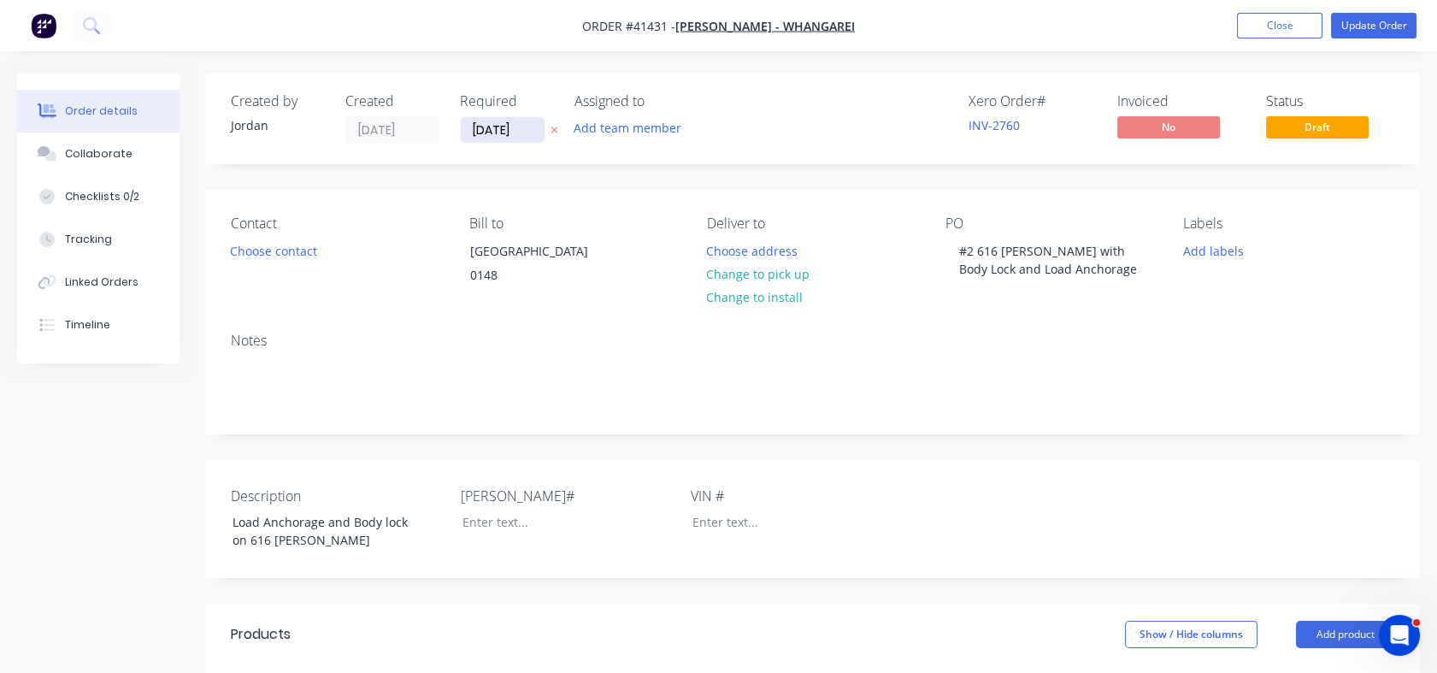
click at [490, 122] on input "[DATE]" at bounding box center [503, 130] width 84 height 26
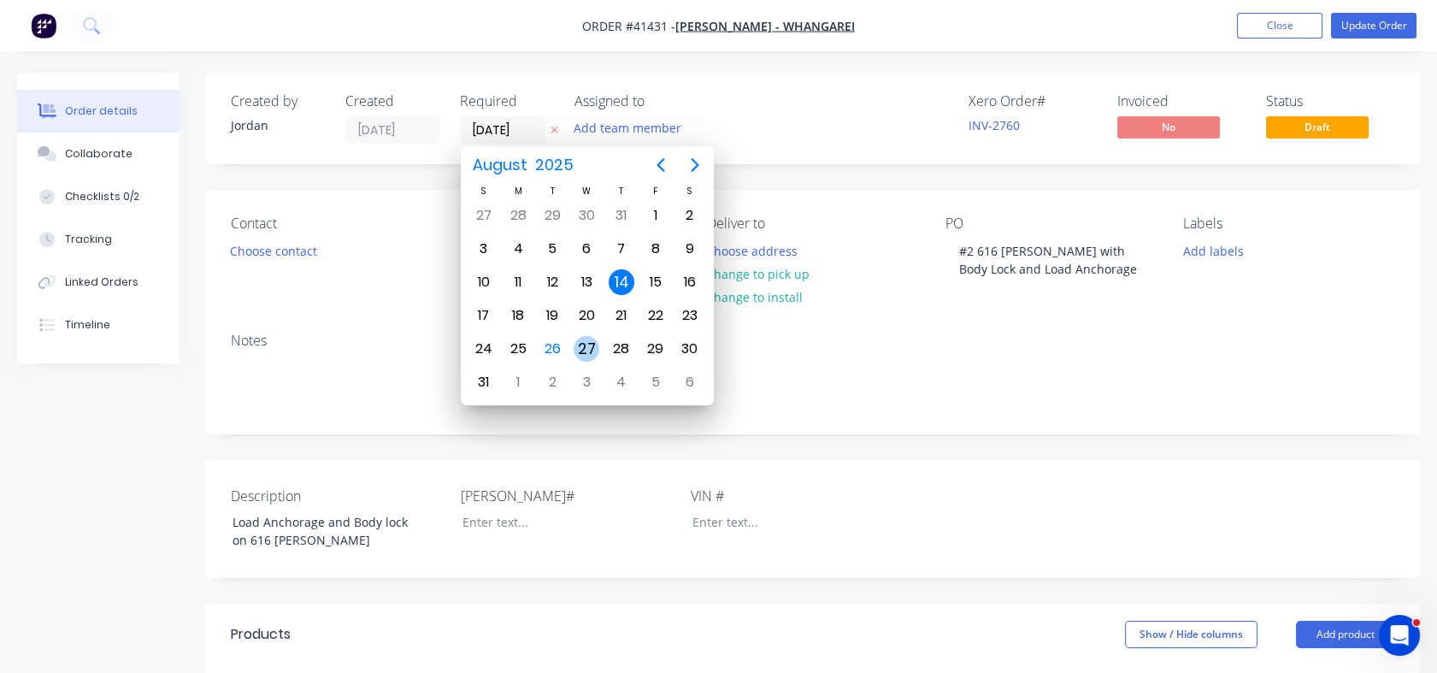
click at [587, 342] on div "27" at bounding box center [587, 349] width 26 height 26
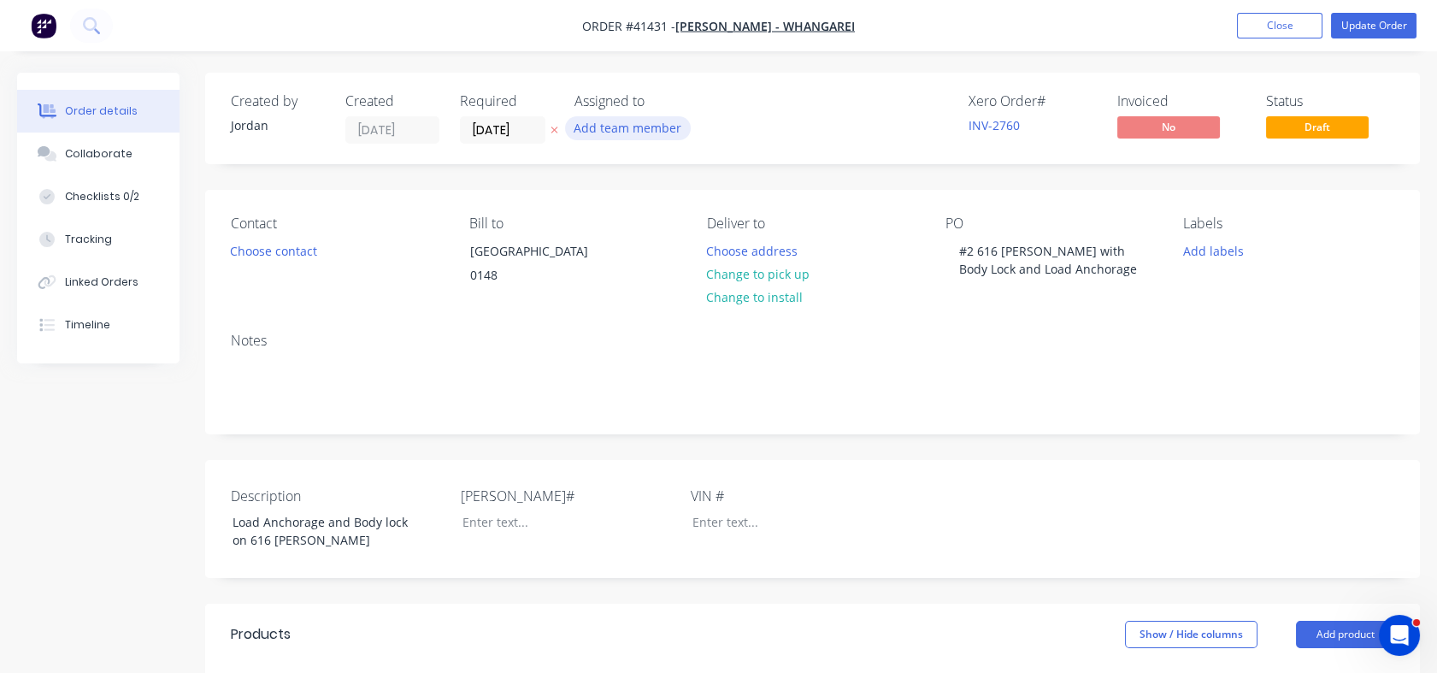
click at [604, 119] on button "Add team member" at bounding box center [628, 127] width 126 height 23
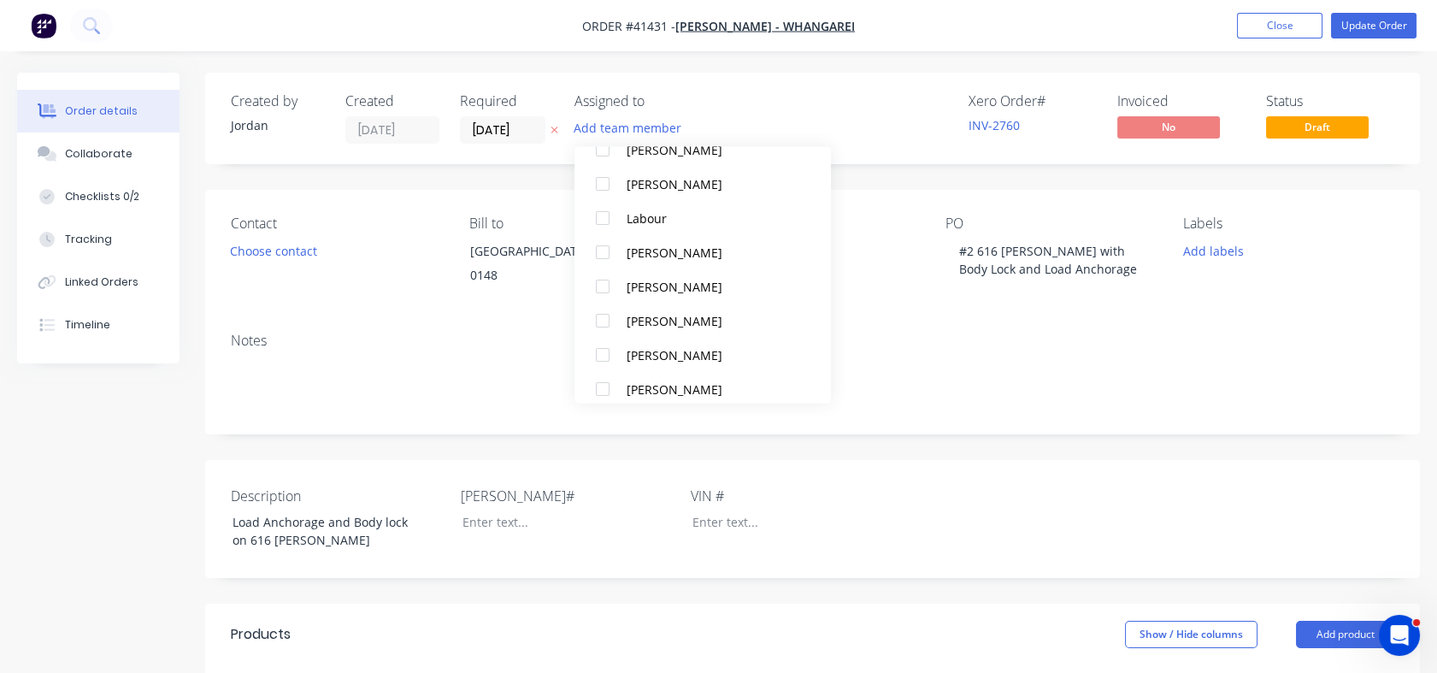
scroll to position [255, 0]
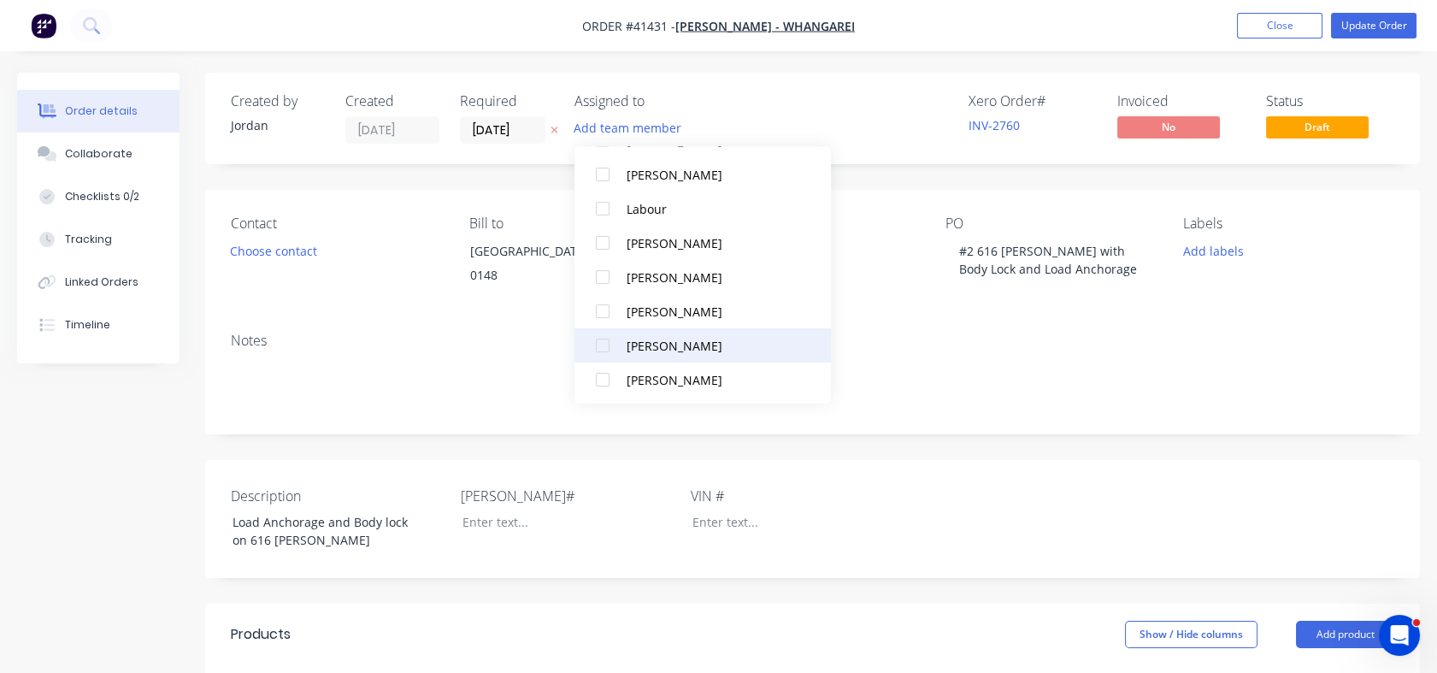
click at [676, 342] on div "[PERSON_NAME]" at bounding box center [712, 345] width 171 height 18
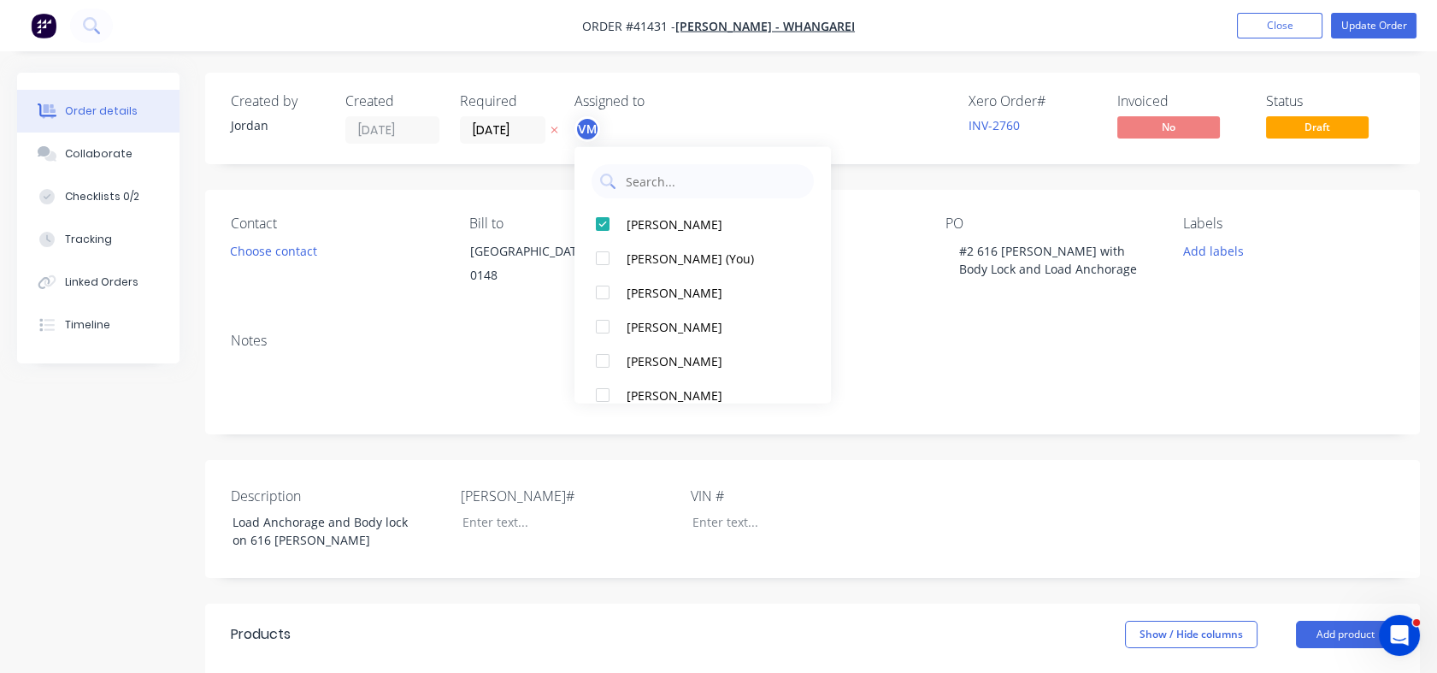
click at [488, 369] on div "Notes" at bounding box center [812, 376] width 1215 height 115
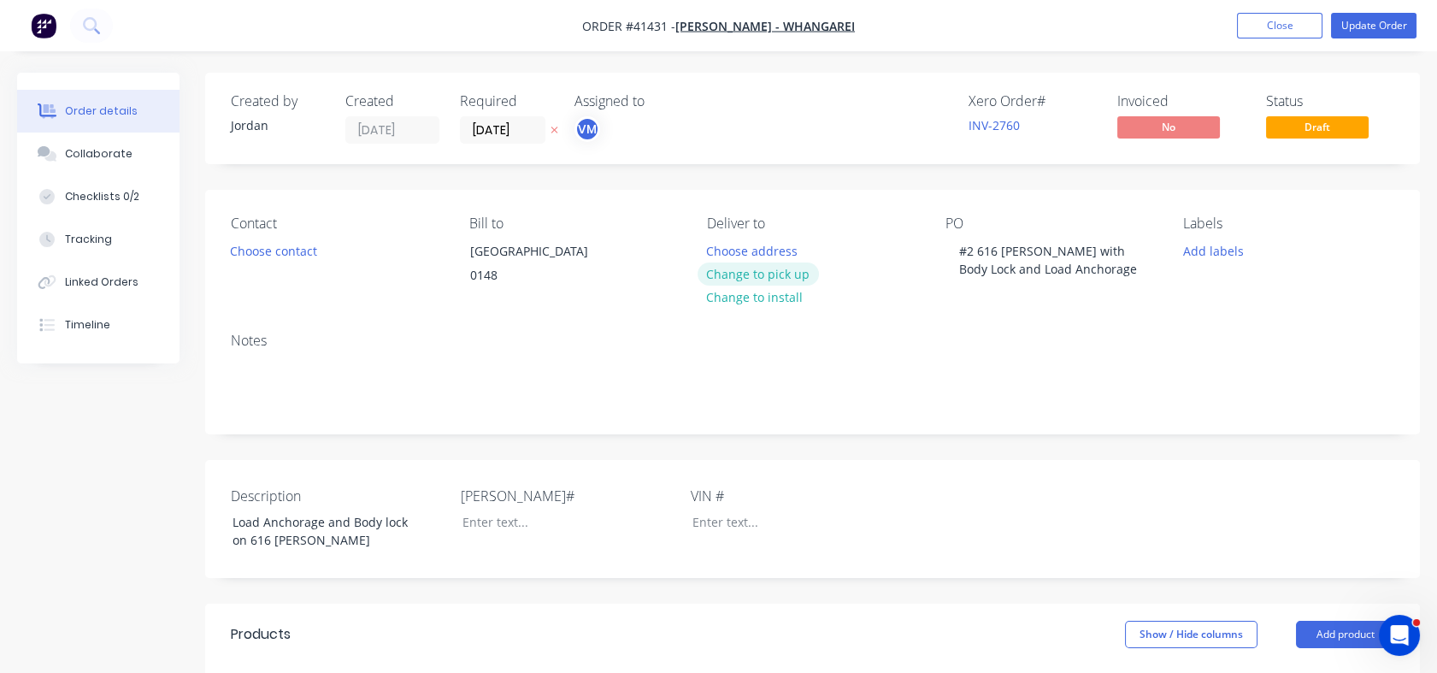
click at [759, 266] on button "Change to pick up" at bounding box center [758, 274] width 121 height 23
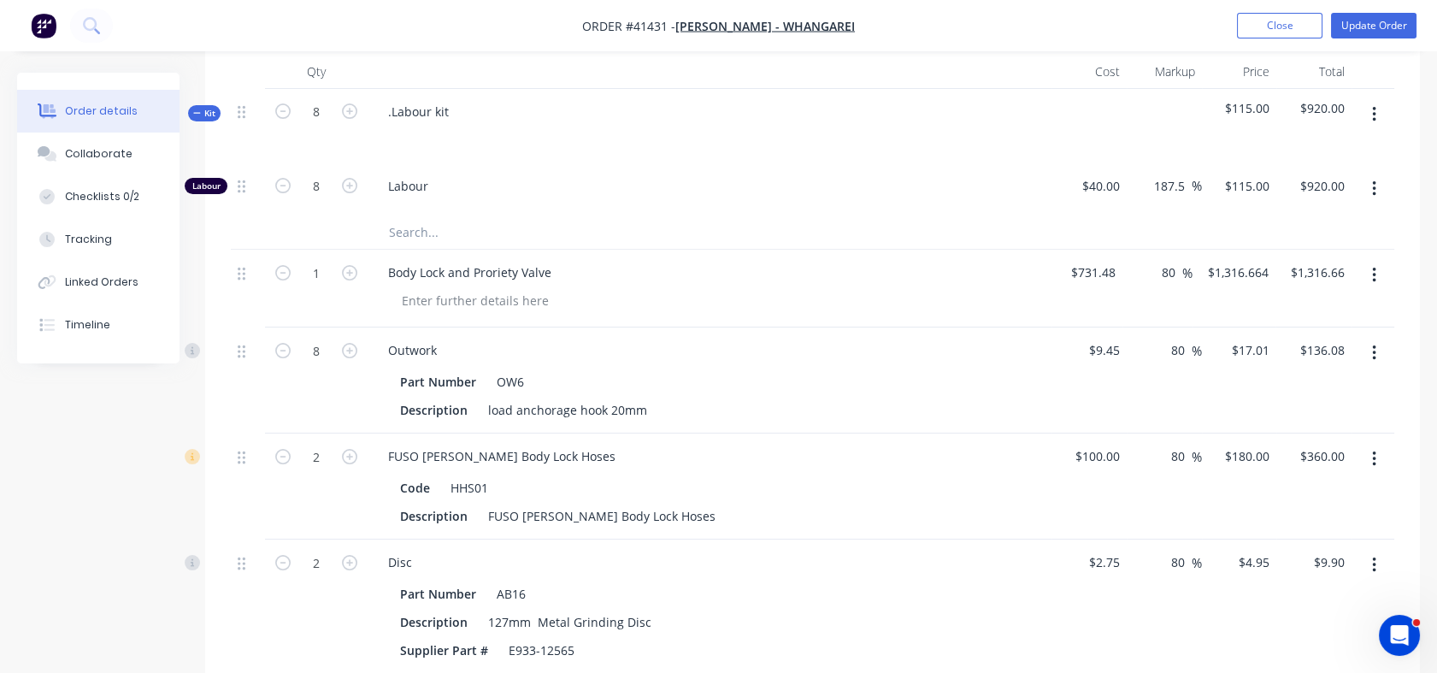
scroll to position [601, 0]
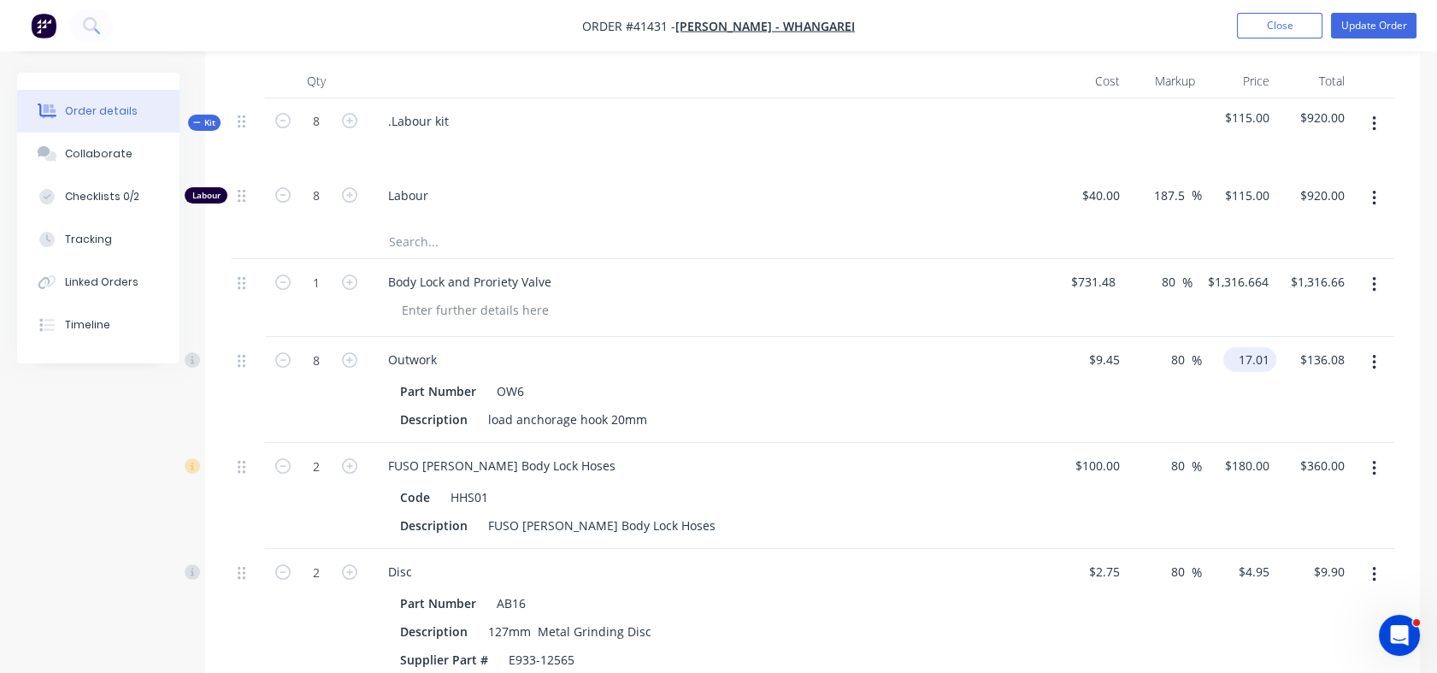
click at [1231, 372] on div "17.01 $17.01" at bounding box center [1250, 359] width 53 height 25
click at [1192, 435] on div "90.48 90.48 %" at bounding box center [1164, 390] width 75 height 106
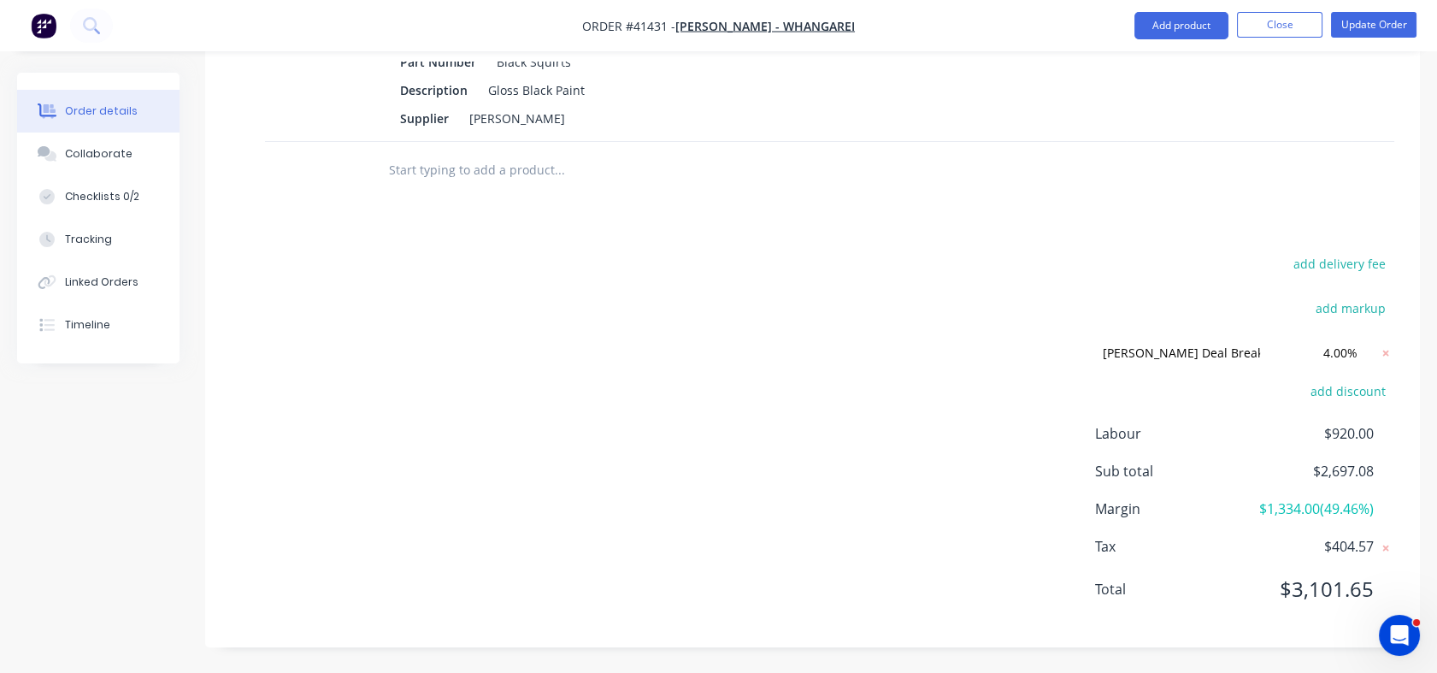
scroll to position [1401, 0]
click at [1325, 470] on span "$2,697.08" at bounding box center [1311, 471] width 127 height 21
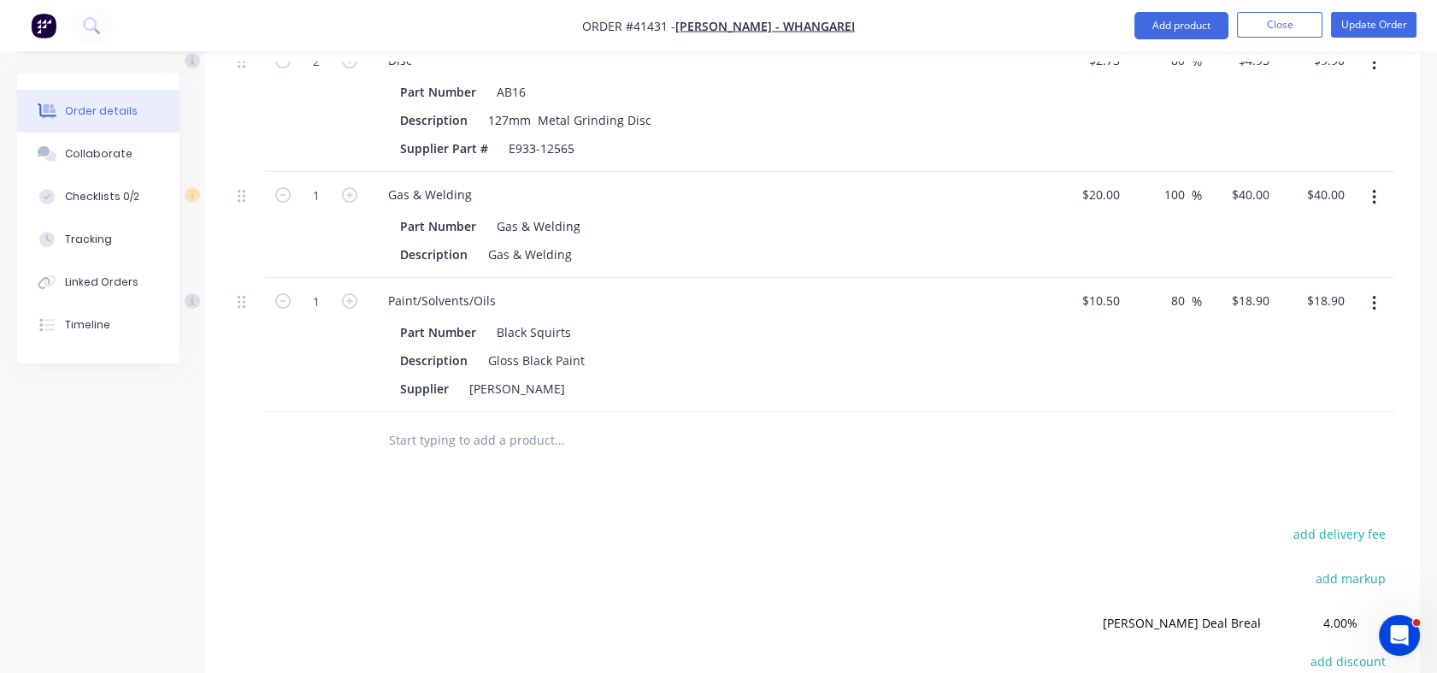
scroll to position [1060, 0]
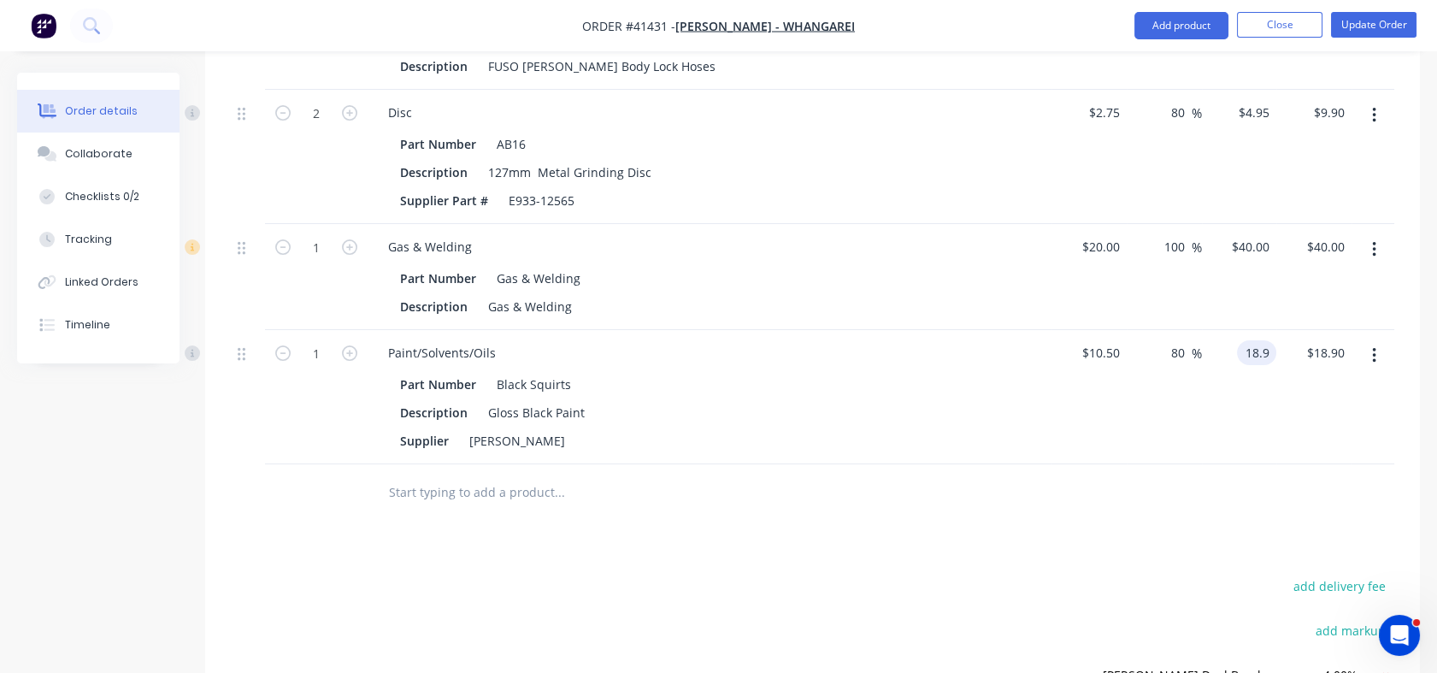
click at [1242, 365] on div "18.9 18.9" at bounding box center [1256, 352] width 39 height 25
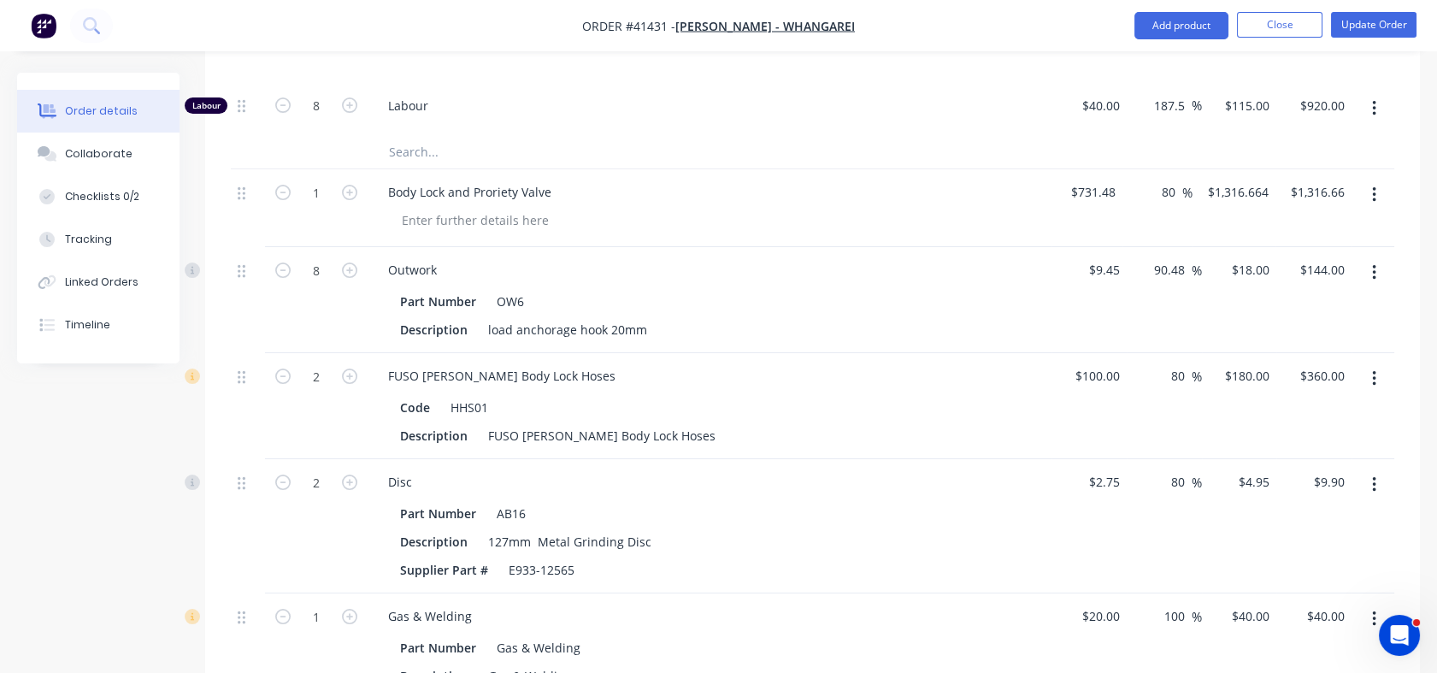
scroll to position [649, 0]
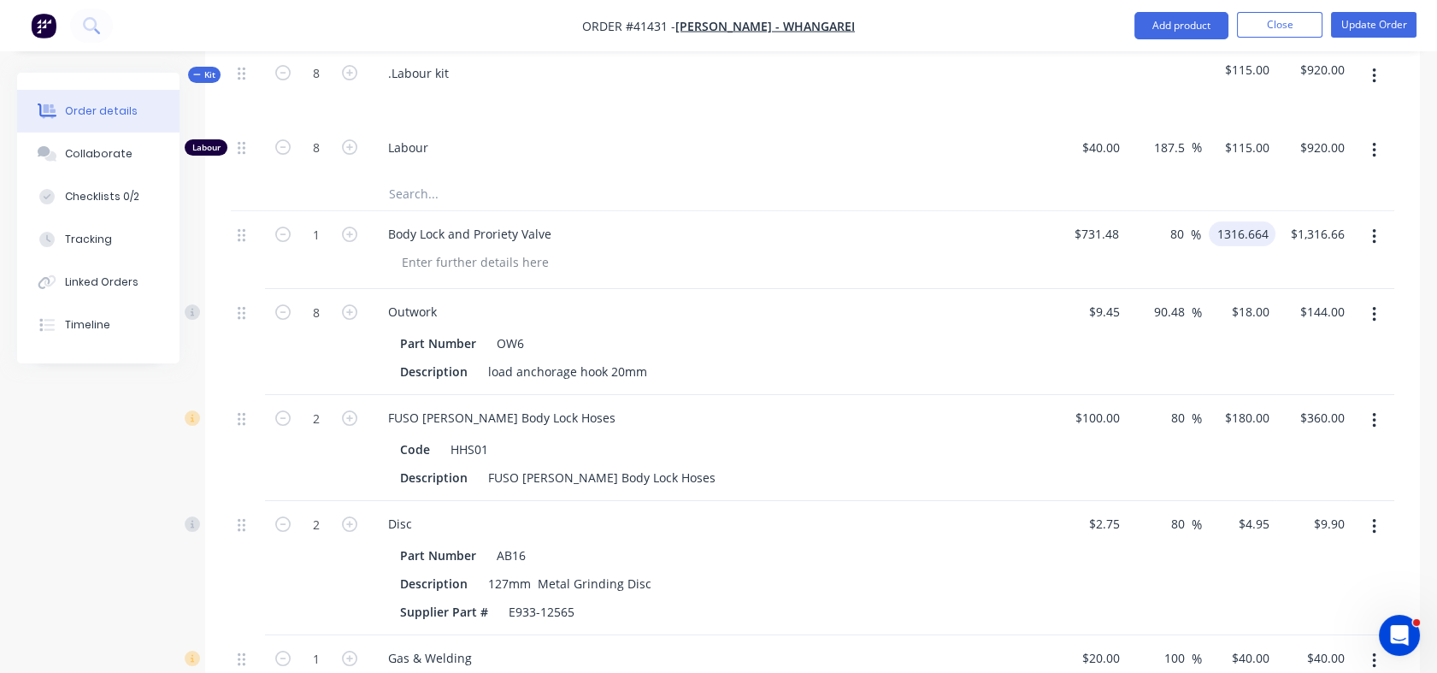
click at [1218, 246] on input "1316.664" at bounding box center [1246, 233] width 60 height 25
click at [1207, 289] on div "$1,317.00 $1,317.00" at bounding box center [1238, 250] width 76 height 78
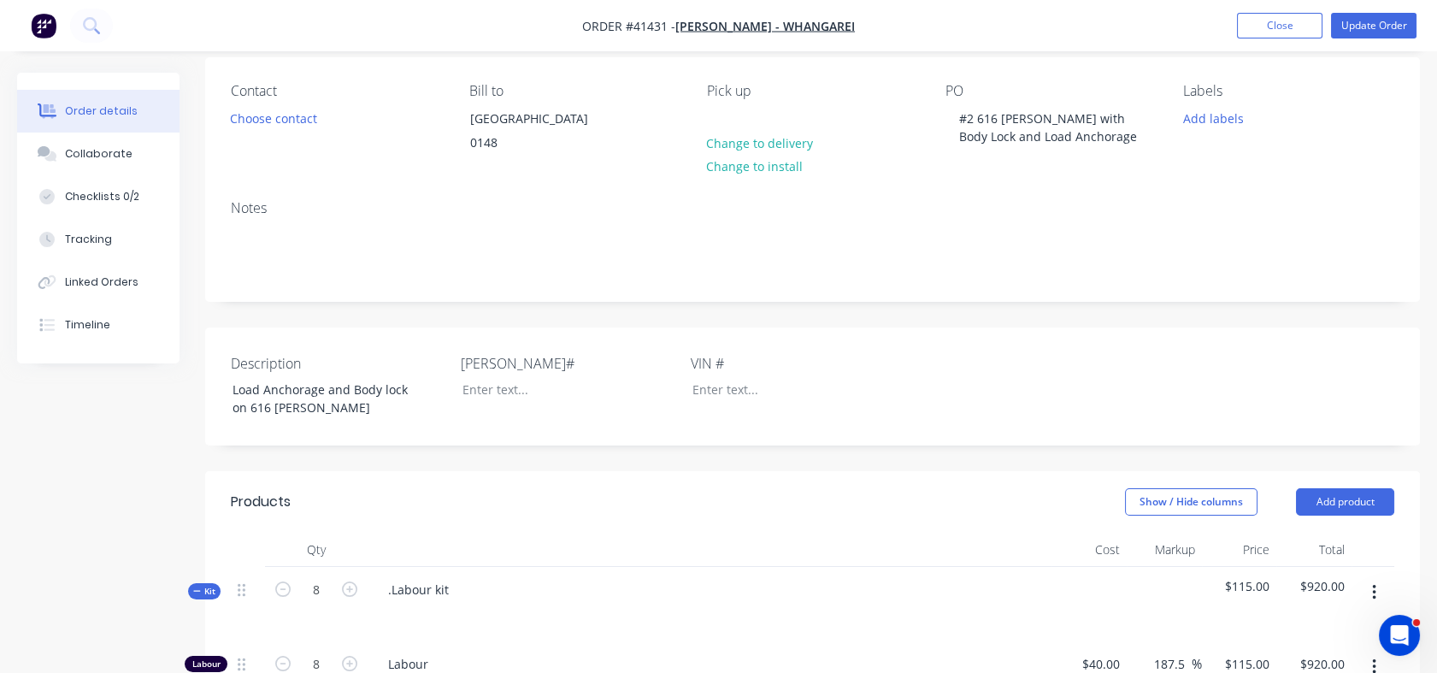
scroll to position [0, 0]
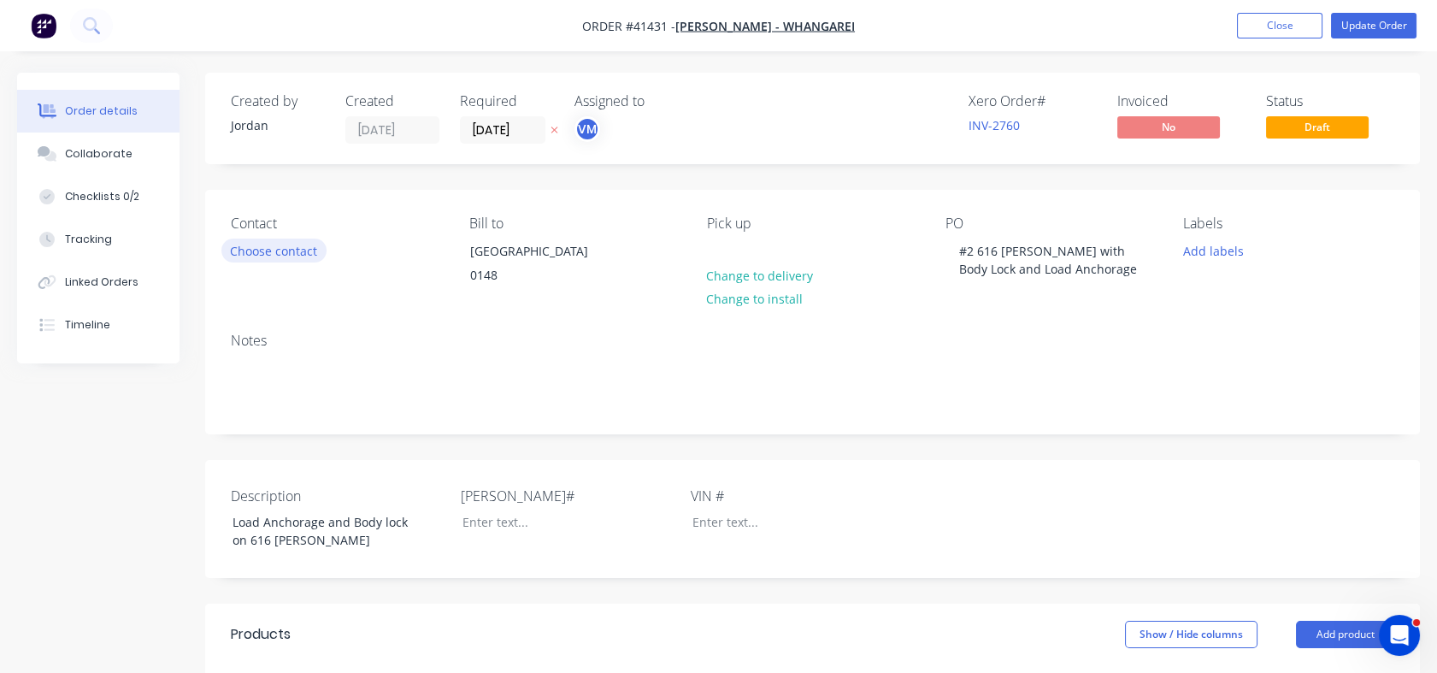
click at [308, 247] on button "Choose contact" at bounding box center [273, 250] width 105 height 23
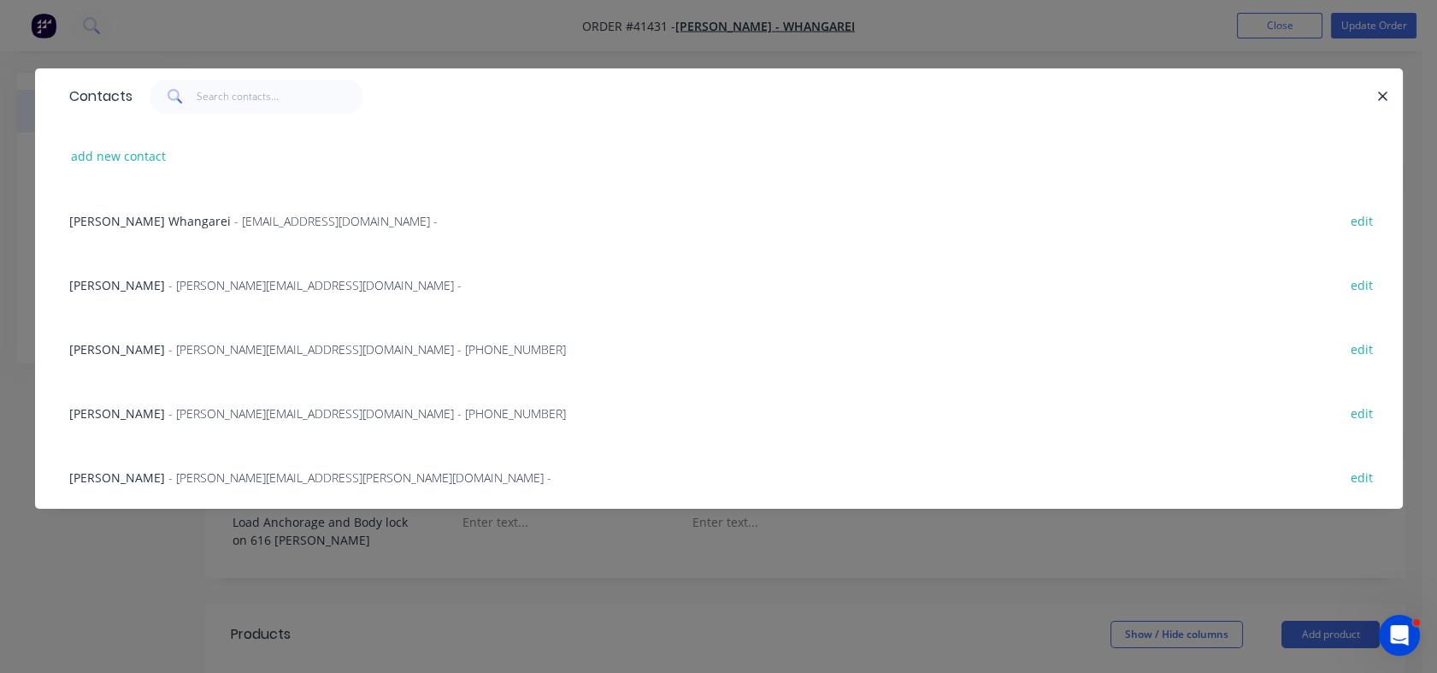
click at [258, 217] on span "- [EMAIL_ADDRESS][DOMAIN_NAME] -" at bounding box center [336, 221] width 204 height 16
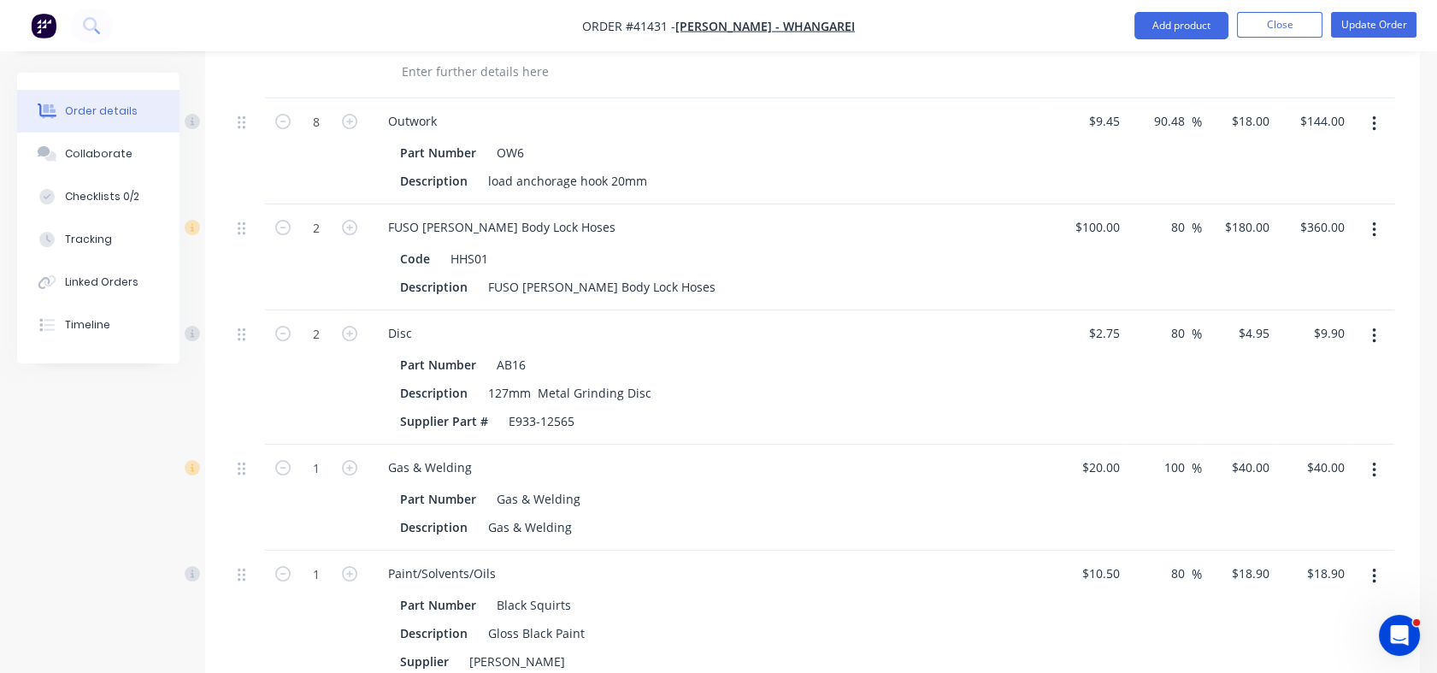
scroll to position [869, 0]
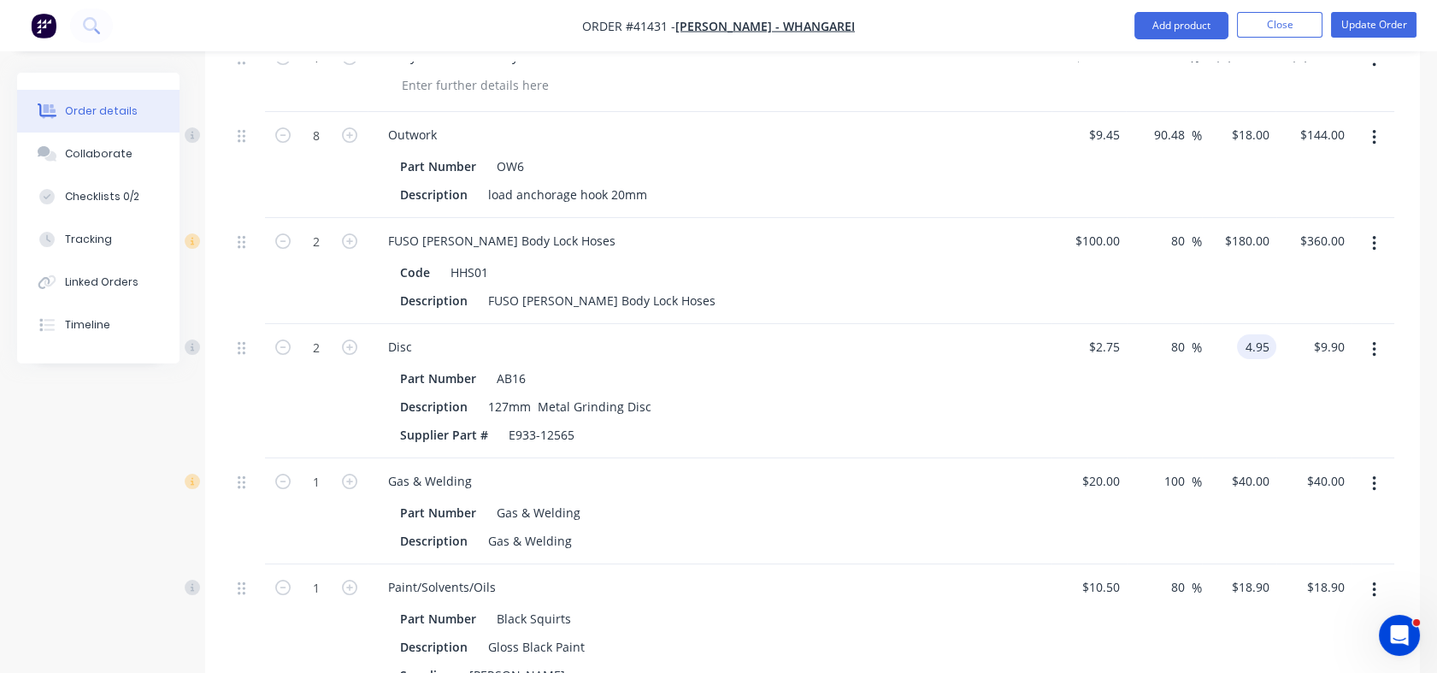
click at [1242, 334] on div "4.95 4.95" at bounding box center [1256, 346] width 39 height 25
click at [1245, 324] on div "$5.00 $5.00" at bounding box center [1239, 391] width 75 height 134
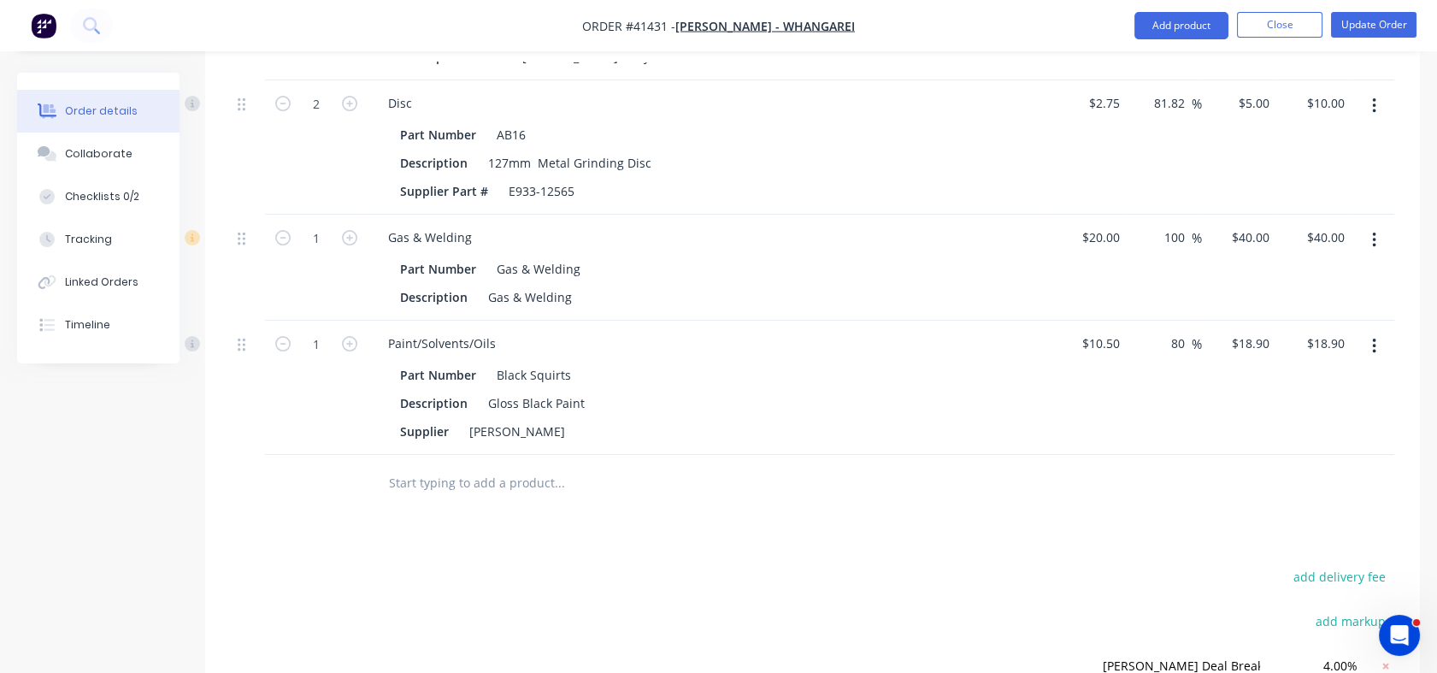
scroll to position [1100, 0]
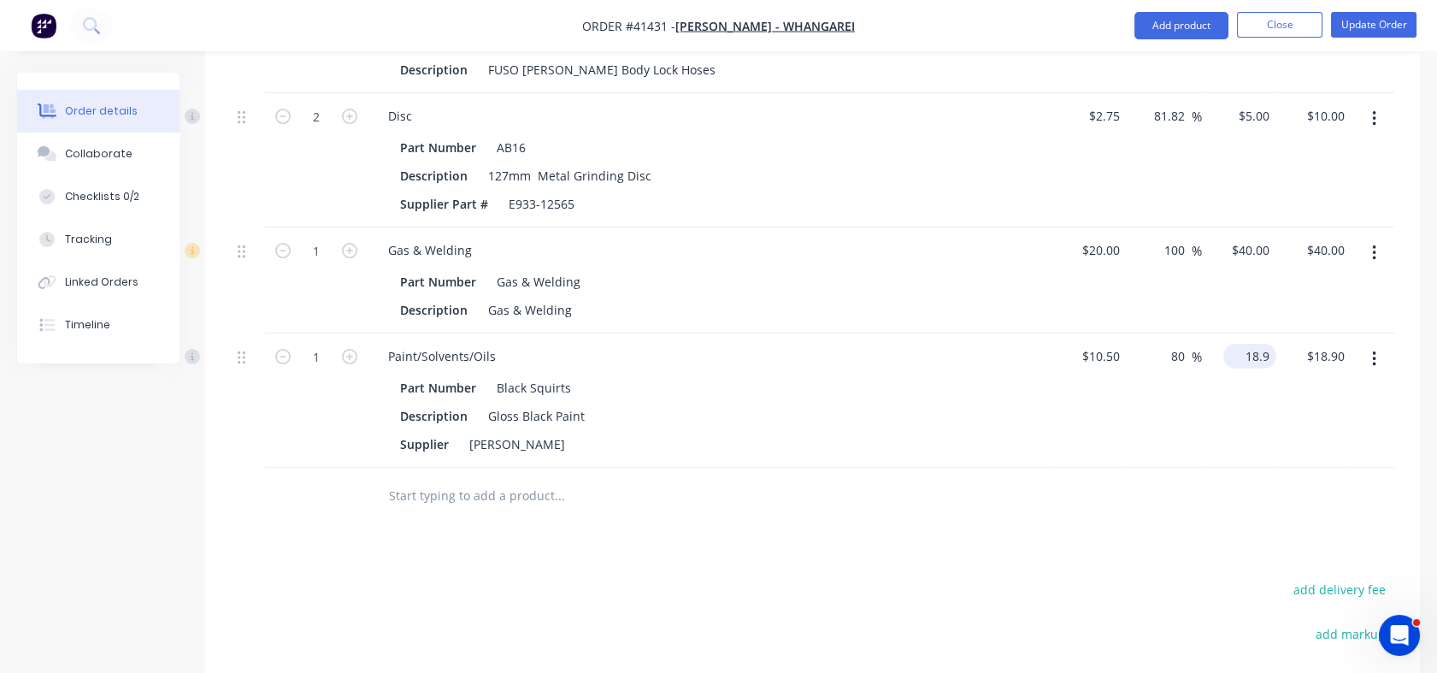
click at [1236, 333] on div "18.9 $18.90" at bounding box center [1239, 400] width 75 height 134
click at [1219, 384] on div "$19.00 19" at bounding box center [1239, 400] width 75 height 134
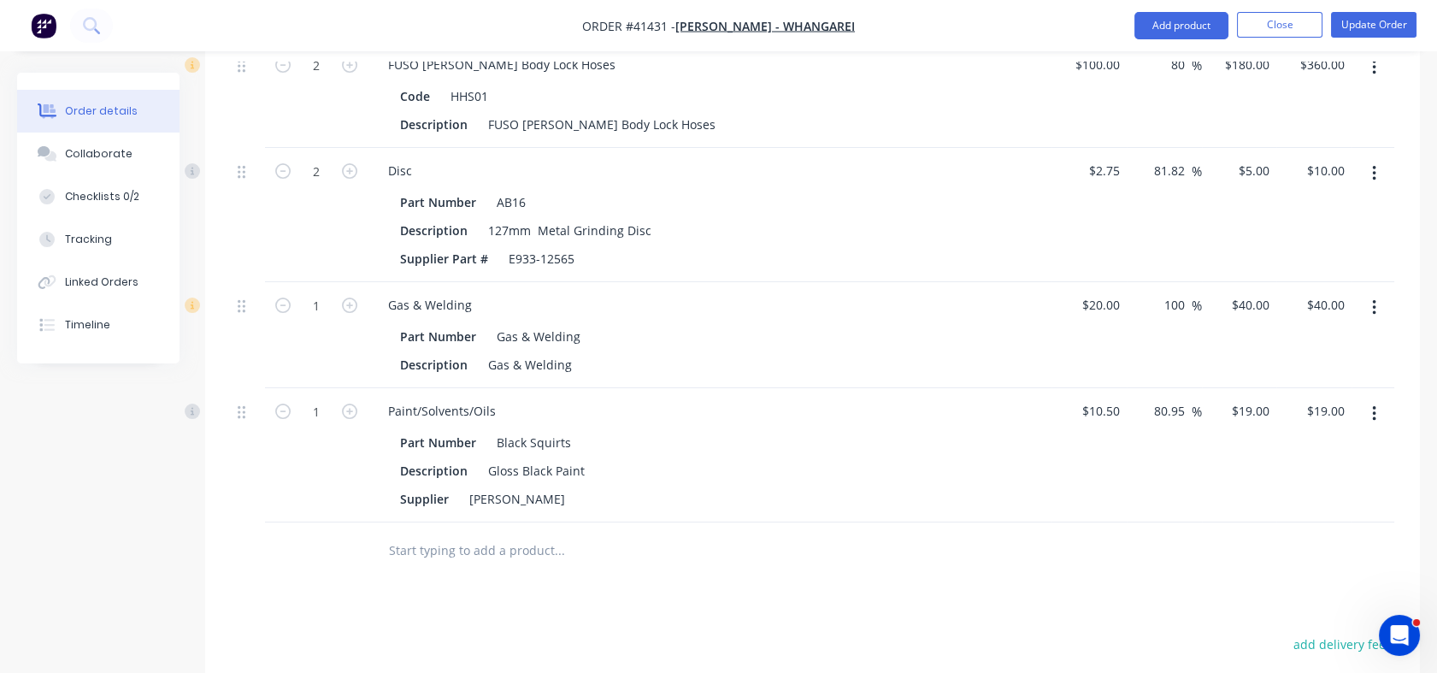
scroll to position [989, 0]
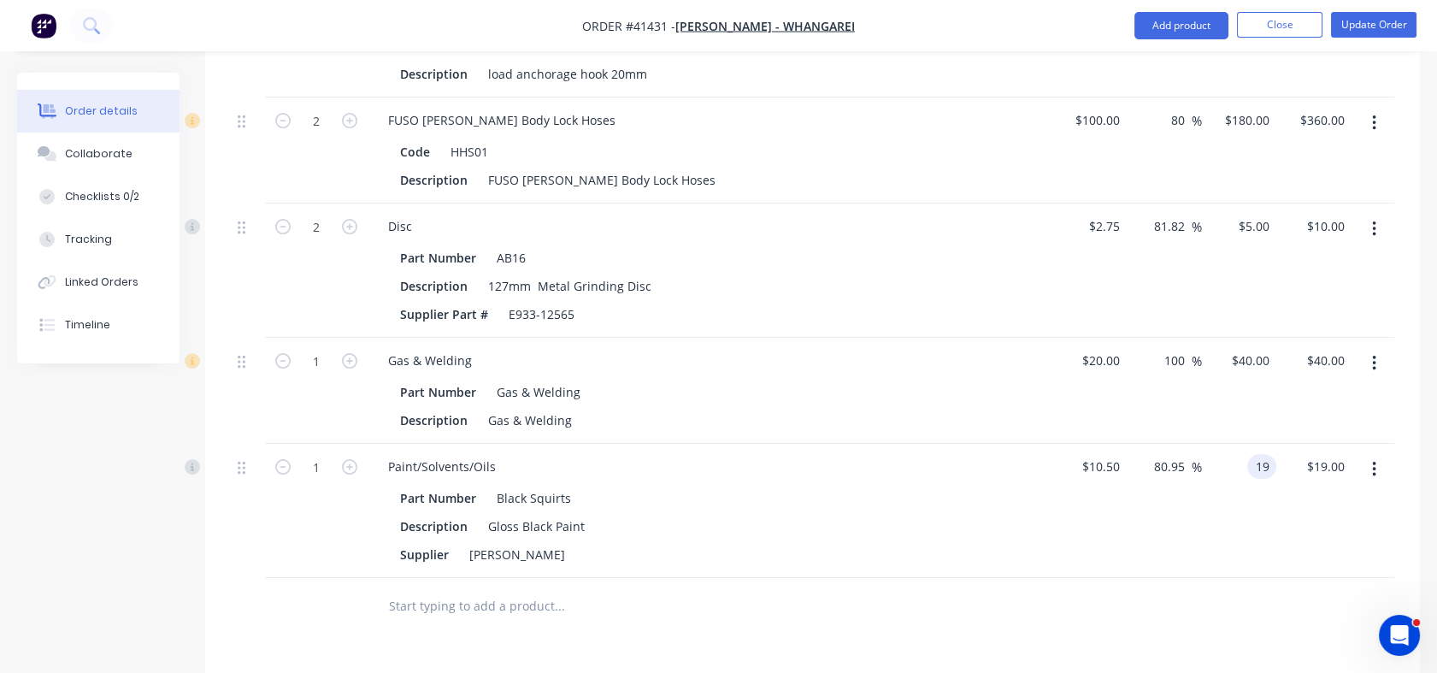
click at [1238, 444] on div "19 19" at bounding box center [1239, 511] width 75 height 134
click at [1229, 497] on div "$20.00 20" at bounding box center [1239, 511] width 75 height 134
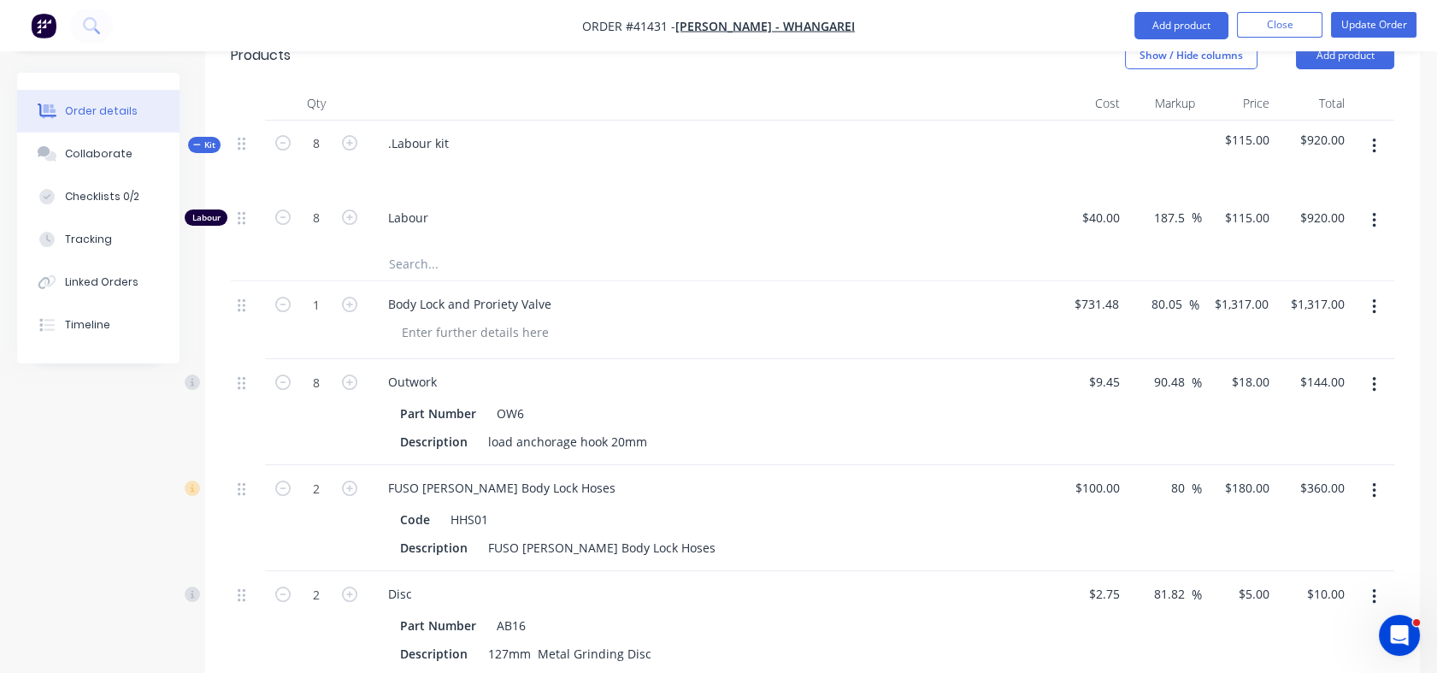
scroll to position [599, 0]
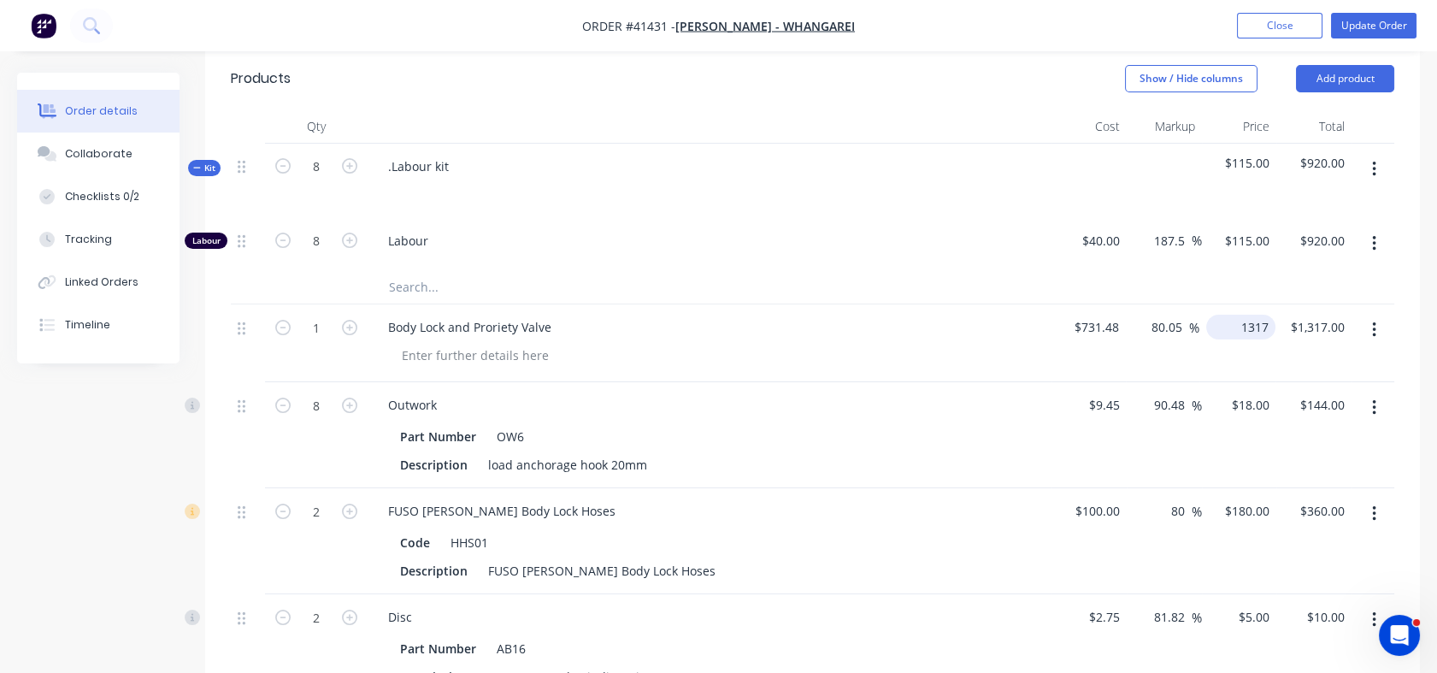
click at [1245, 315] on input "1317" at bounding box center [1244, 327] width 62 height 25
click at [1153, 392] on input "90.48" at bounding box center [1172, 404] width 39 height 25
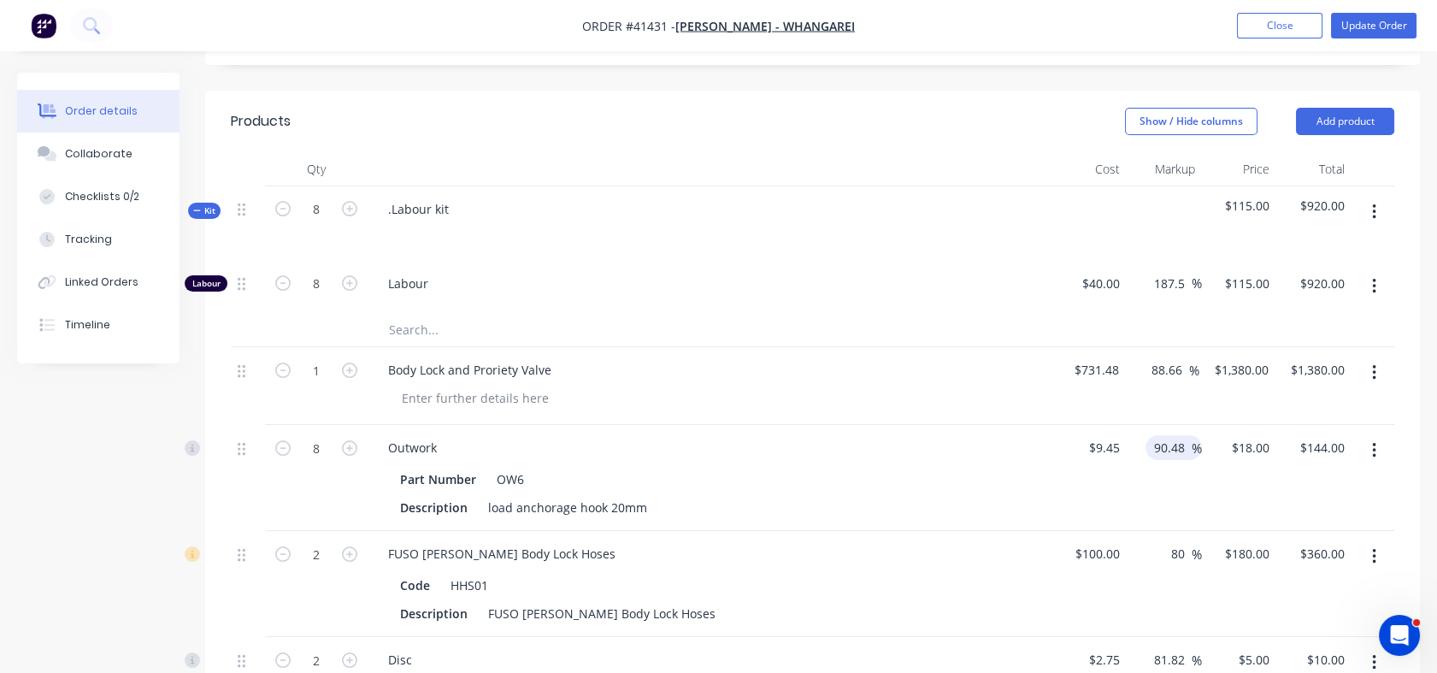
scroll to position [554, 0]
click at [868, 359] on div "Body Lock and Proriety Valve" at bounding box center [710, 371] width 670 height 25
